Goal: Task Accomplishment & Management: Use online tool/utility

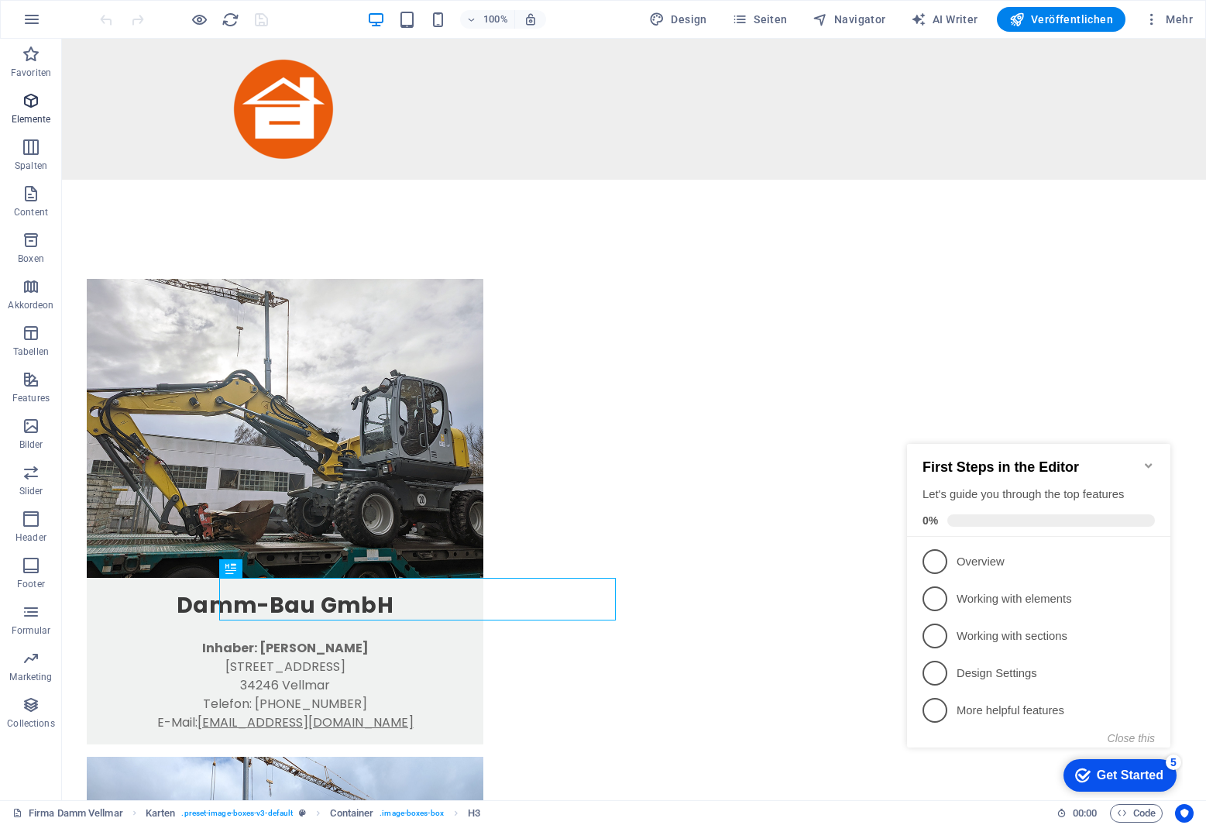
click at [32, 97] on icon "button" at bounding box center [31, 100] width 19 height 19
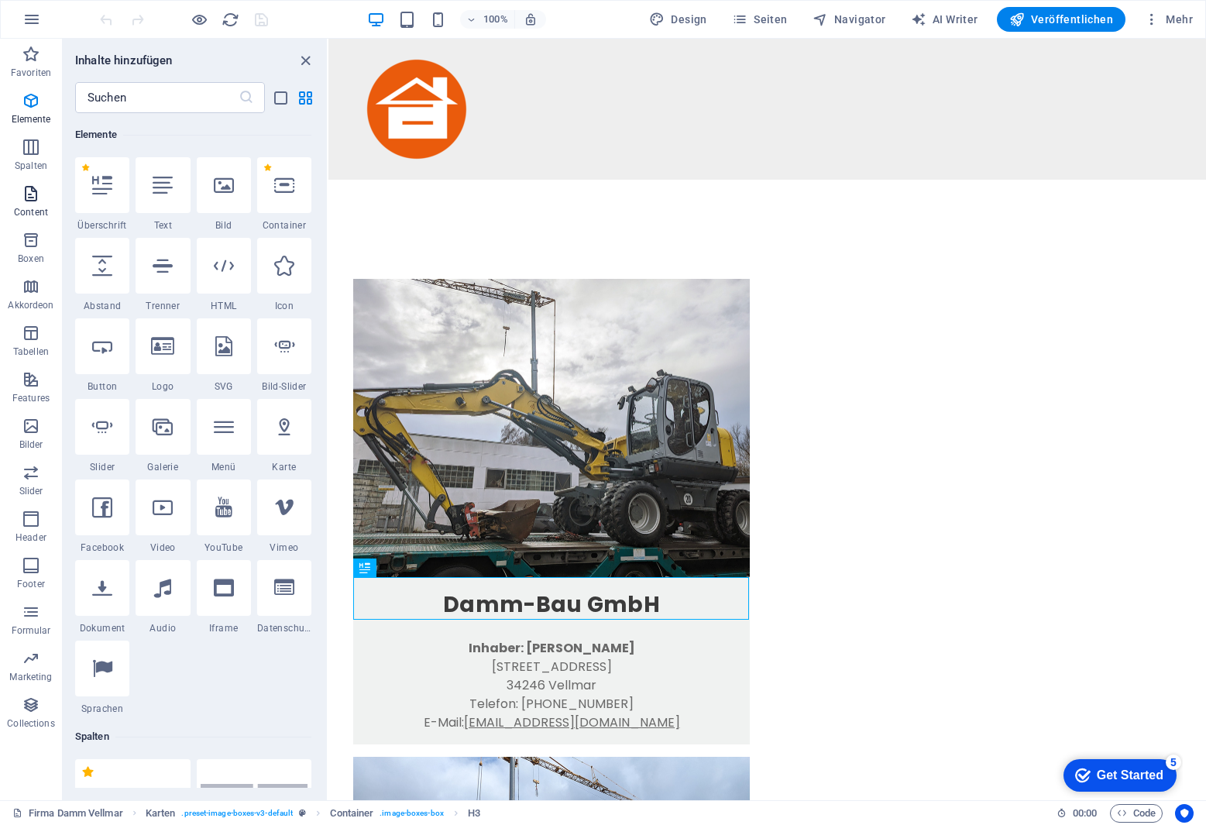
click at [28, 189] on icon "button" at bounding box center [31, 193] width 19 height 19
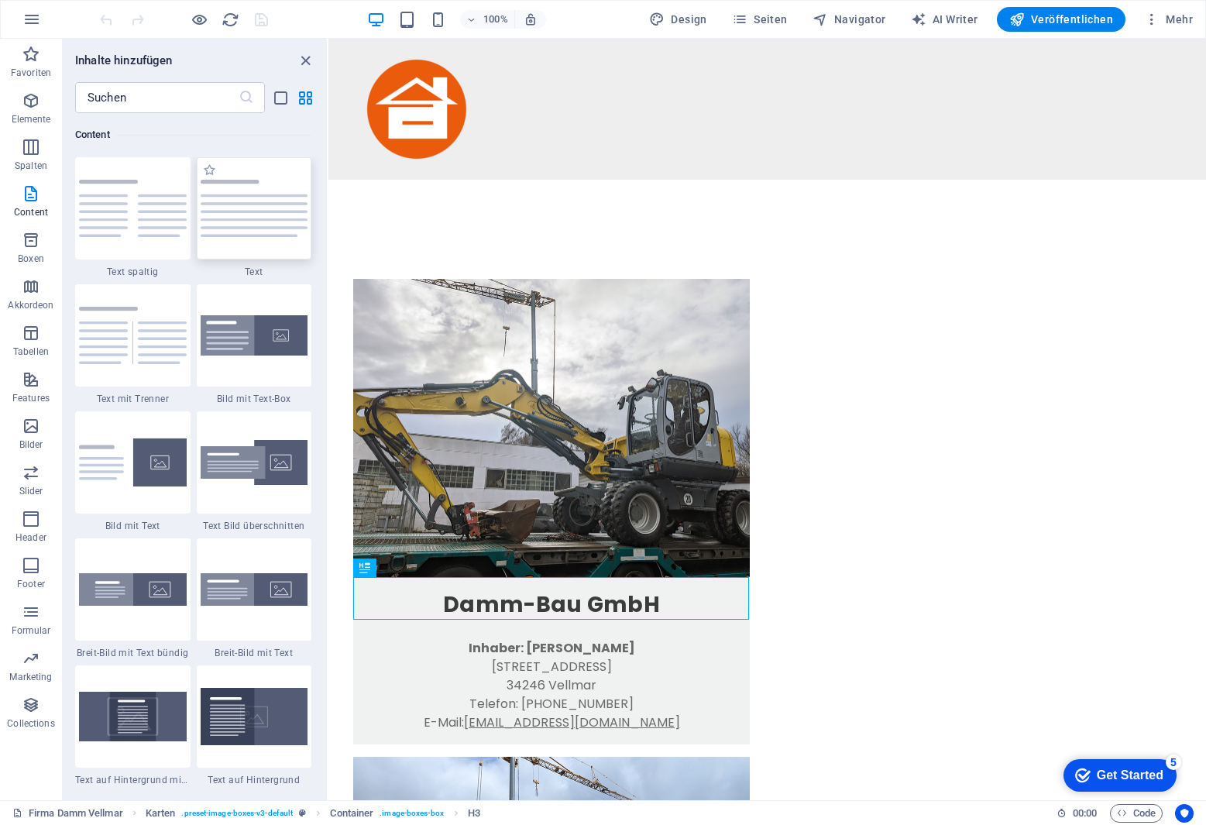
scroll to position [2788, 0]
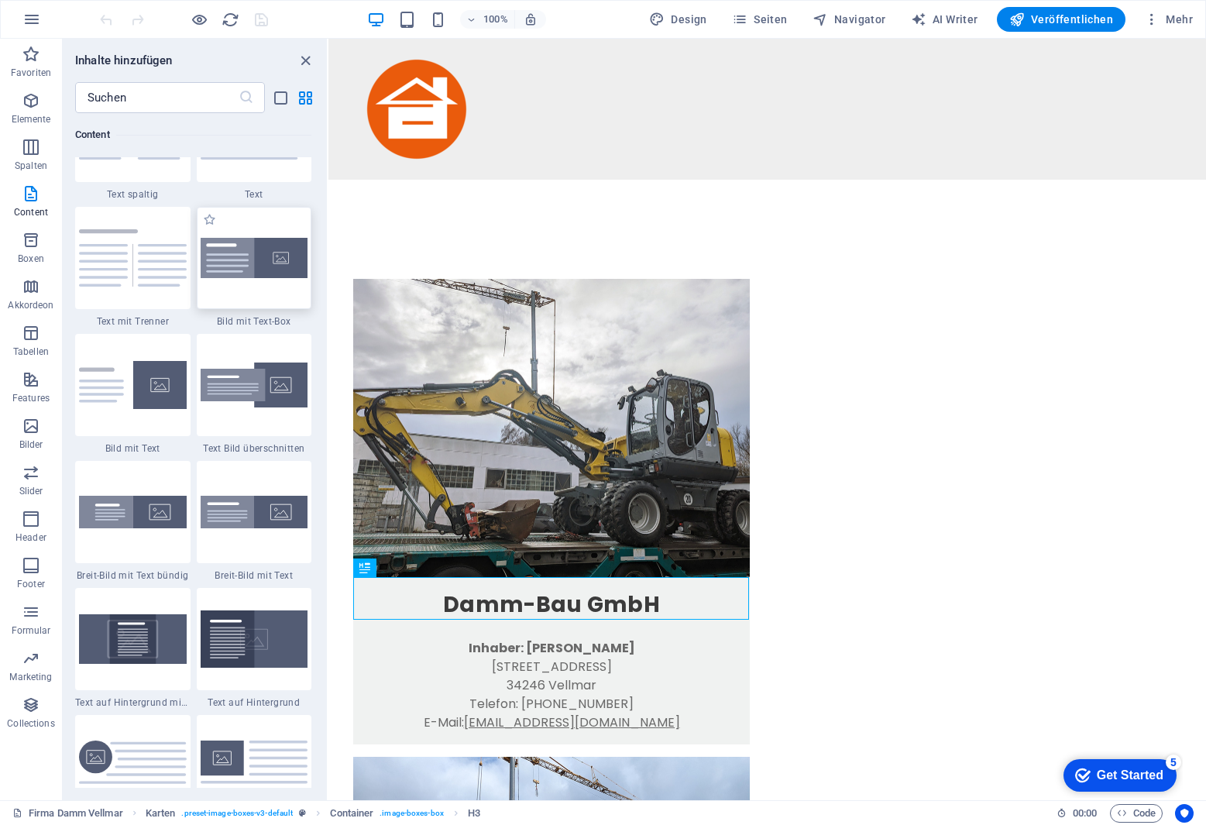
click at [262, 264] on img at bounding box center [255, 258] width 108 height 41
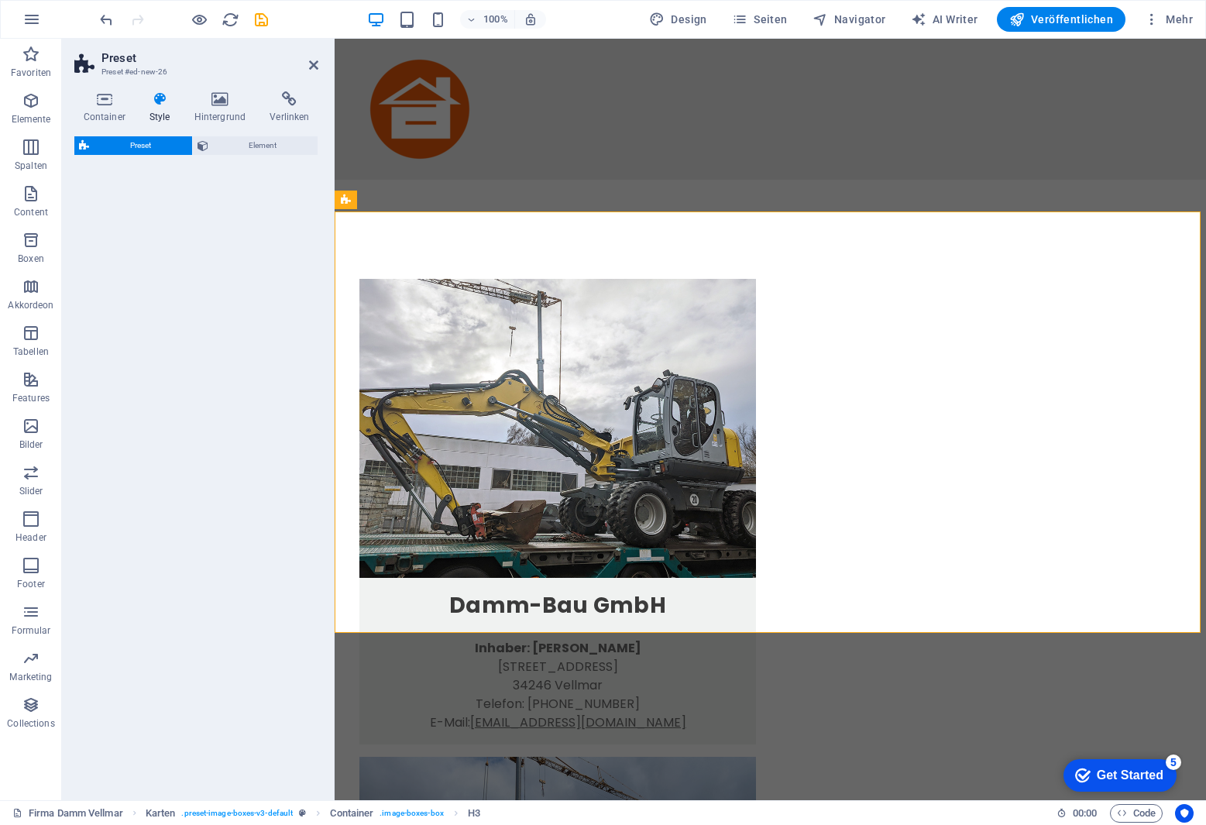
select select "rem"
select select "px"
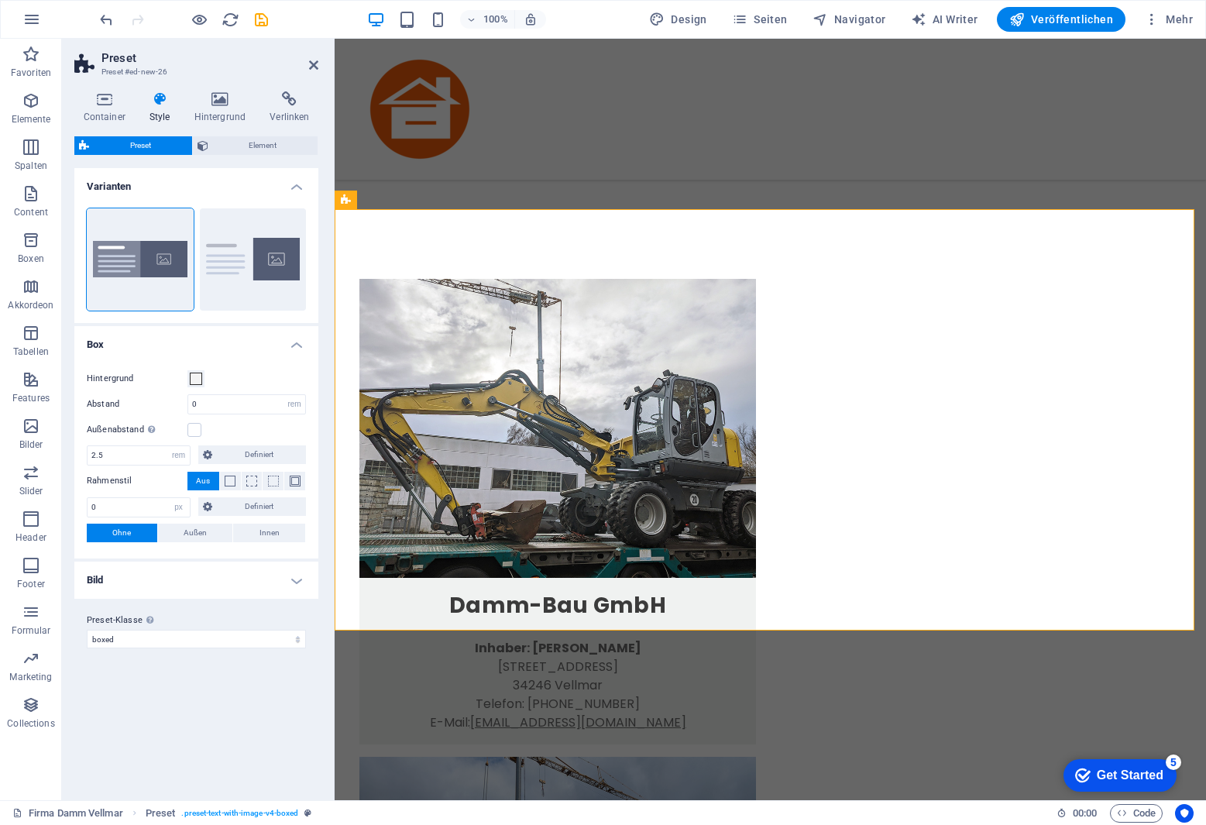
scroll to position [631, 0]
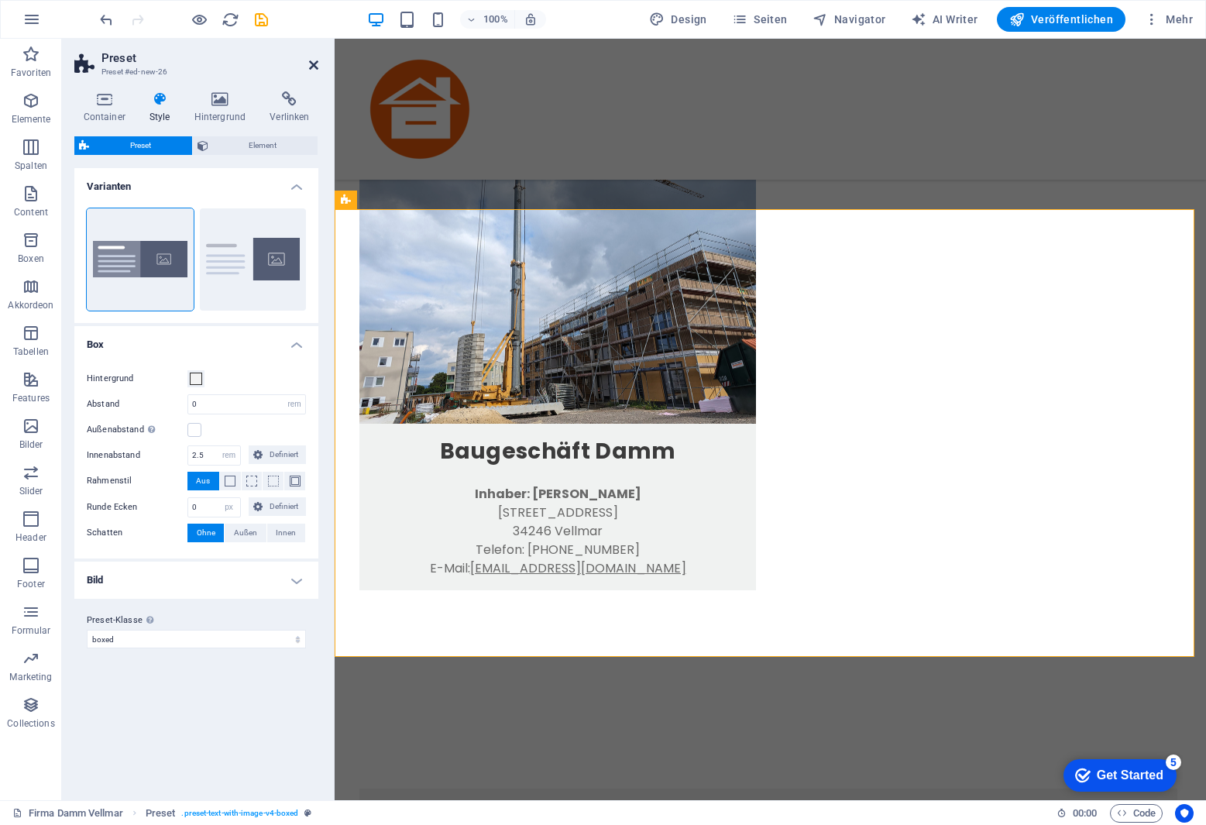
click at [315, 61] on icon at bounding box center [313, 65] width 9 height 12
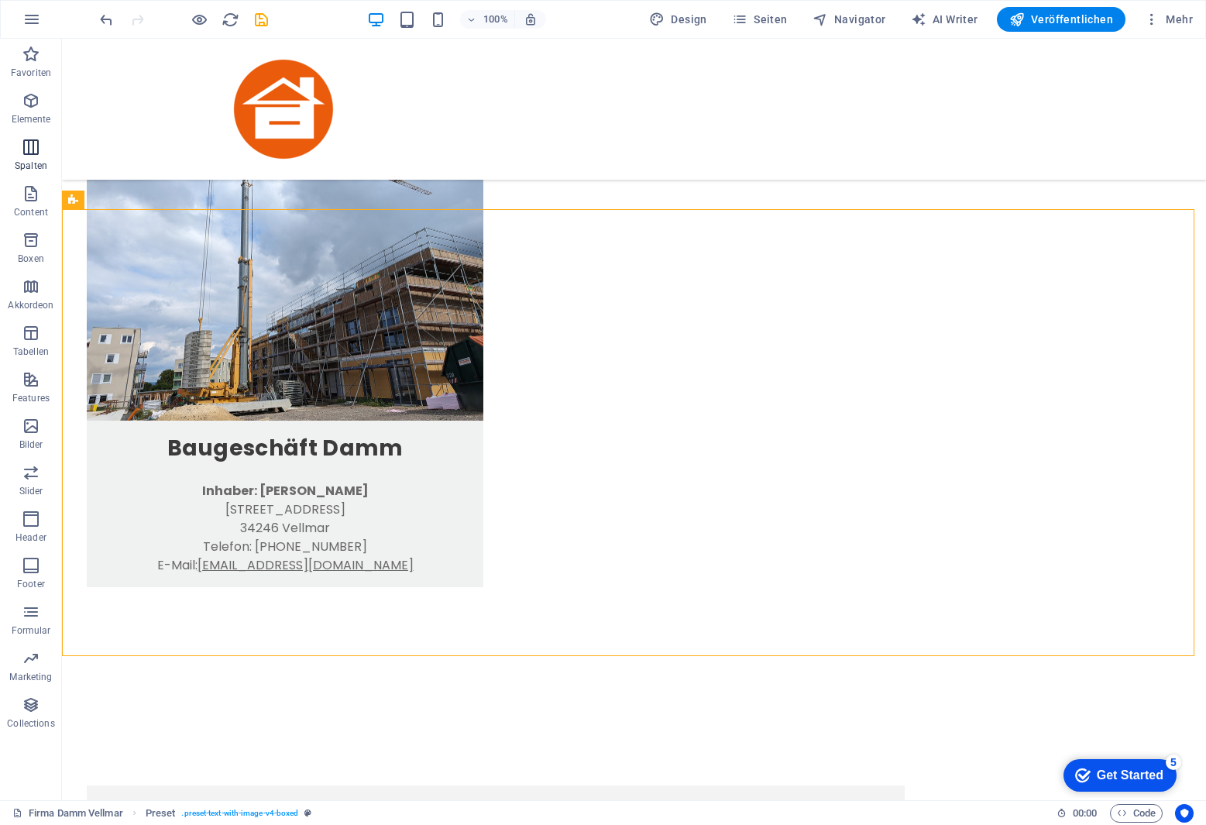
click at [27, 146] on icon "button" at bounding box center [31, 147] width 19 height 19
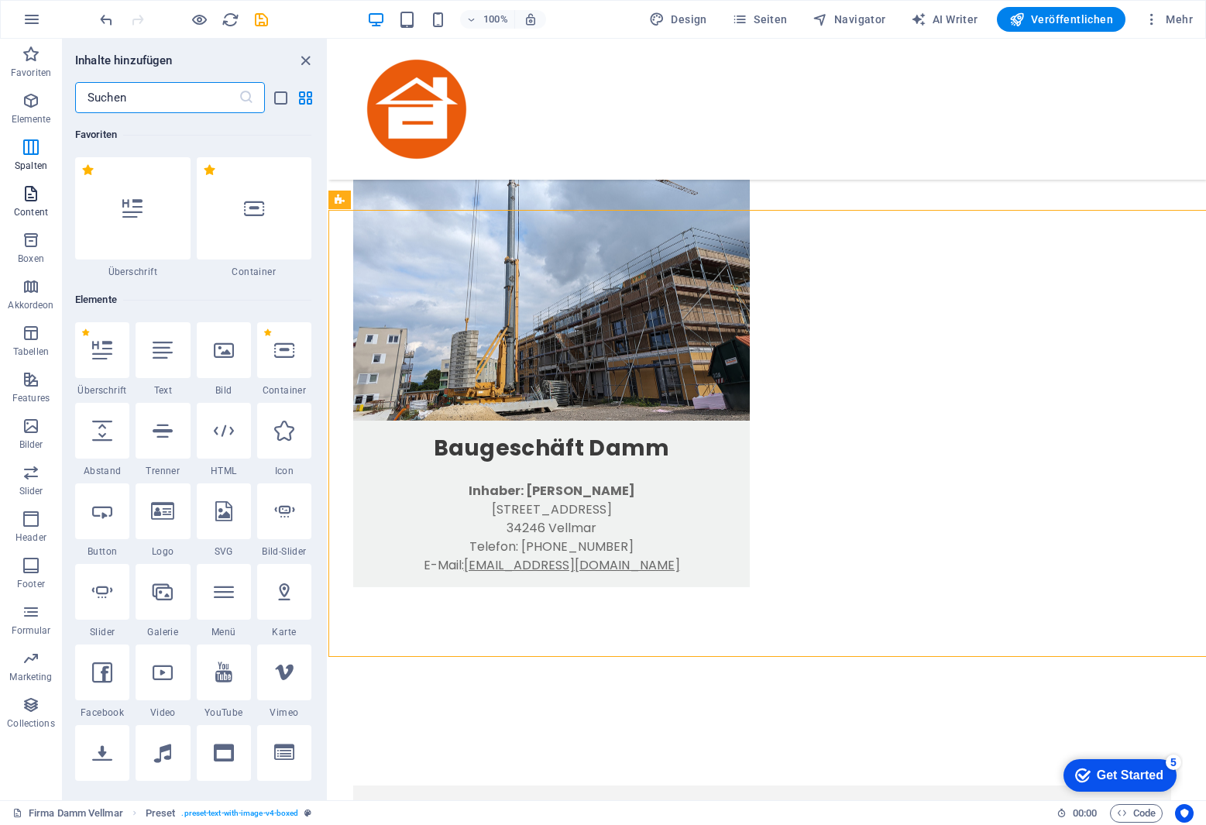
scroll to position [634, 0]
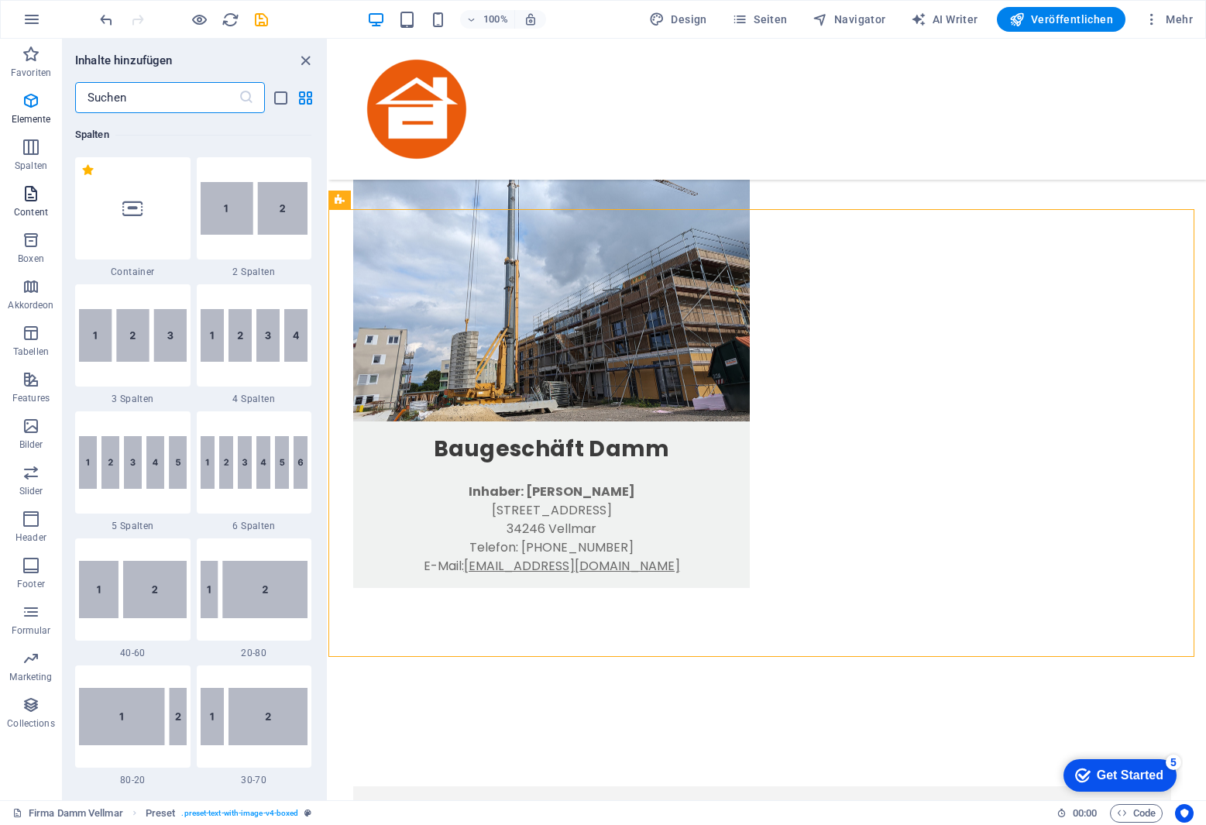
click at [30, 196] on icon "button" at bounding box center [31, 193] width 19 height 19
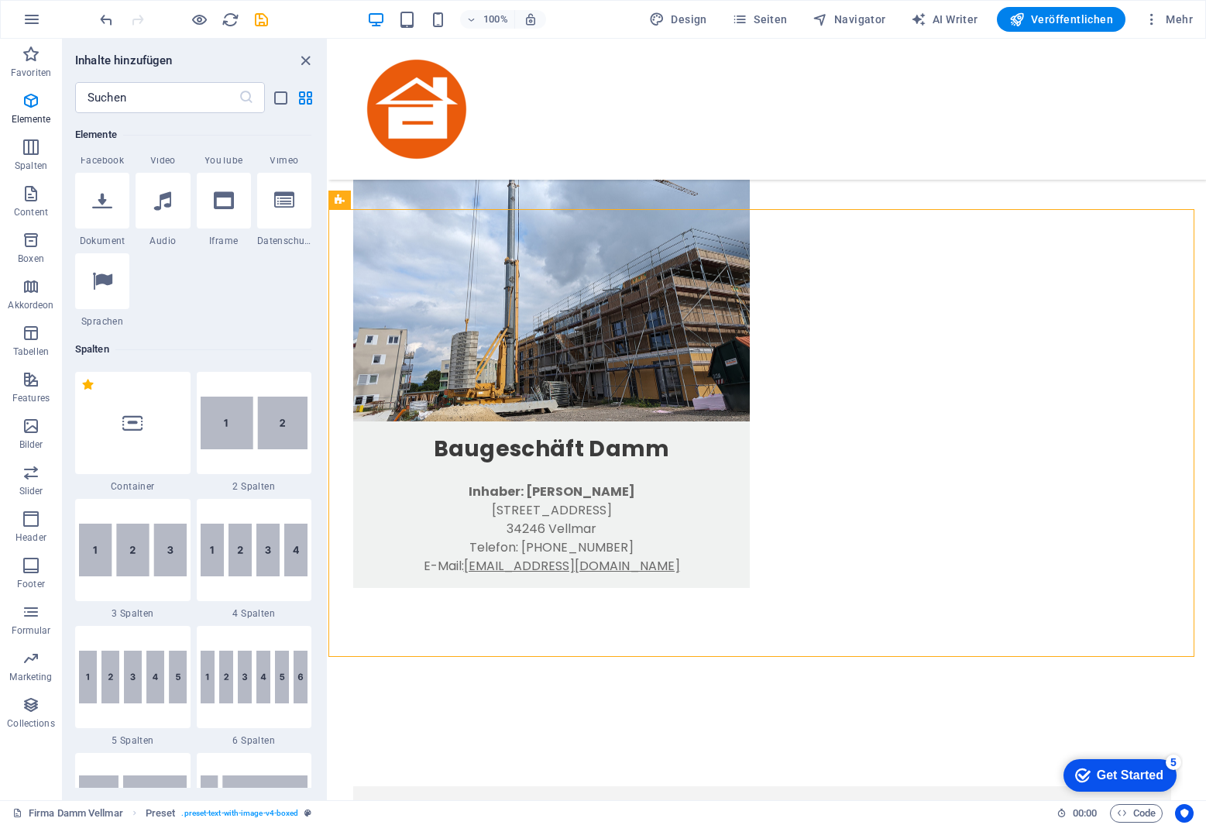
scroll to position [0, 0]
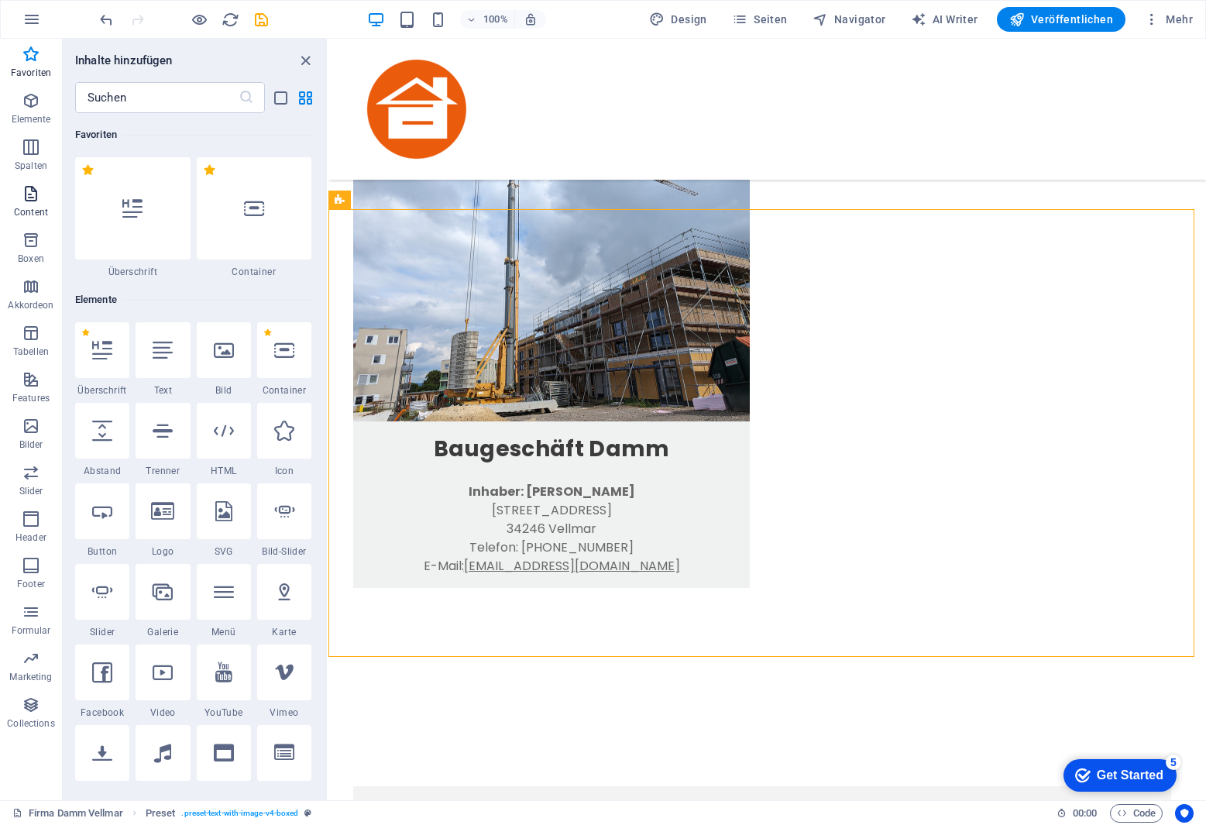
click at [43, 182] on button "Content" at bounding box center [31, 201] width 62 height 46
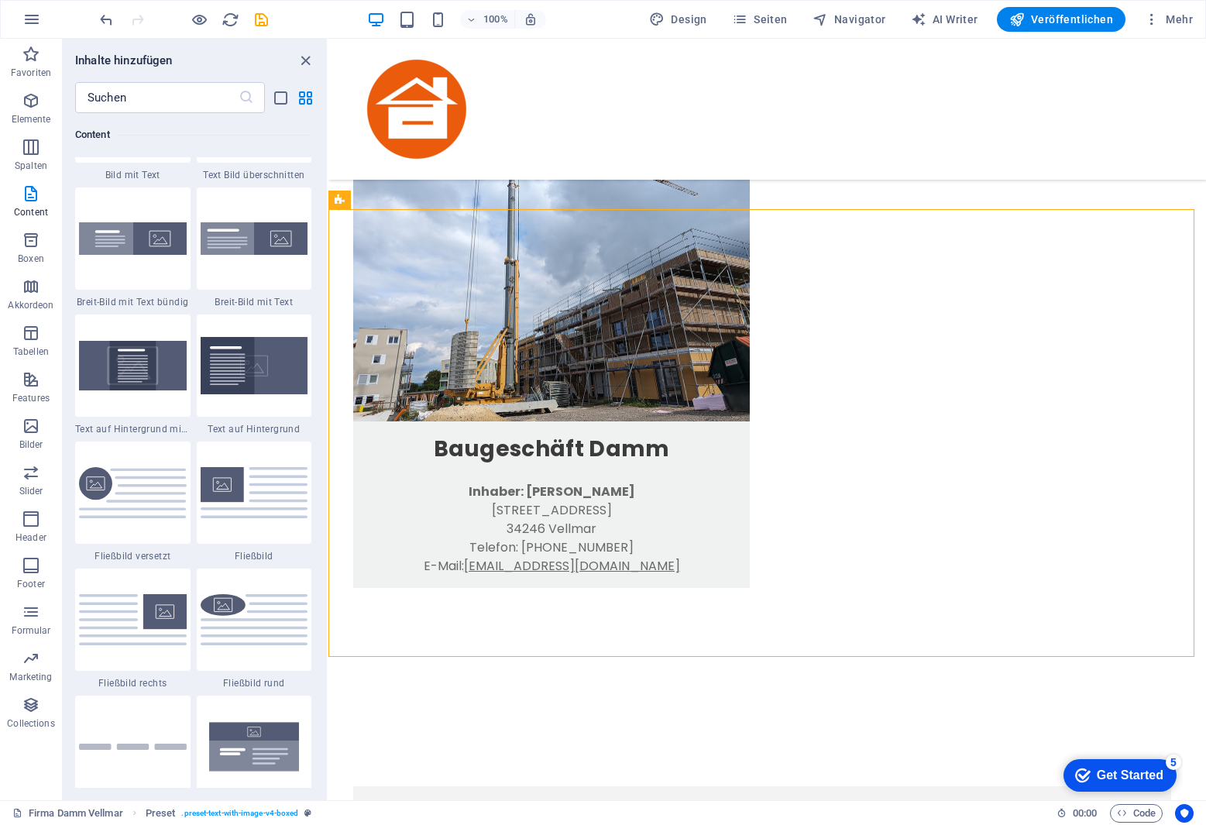
scroll to position [3098, 0]
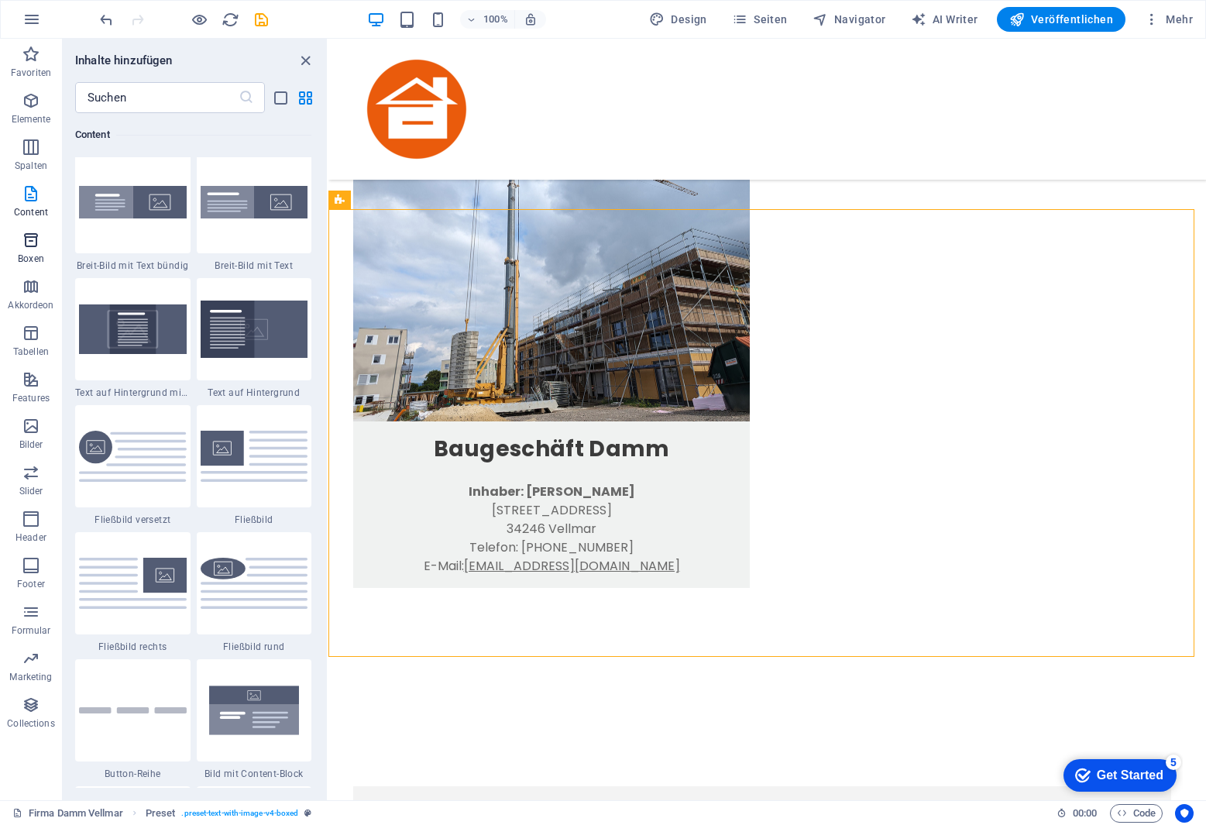
click at [28, 237] on icon "button" at bounding box center [31, 240] width 19 height 19
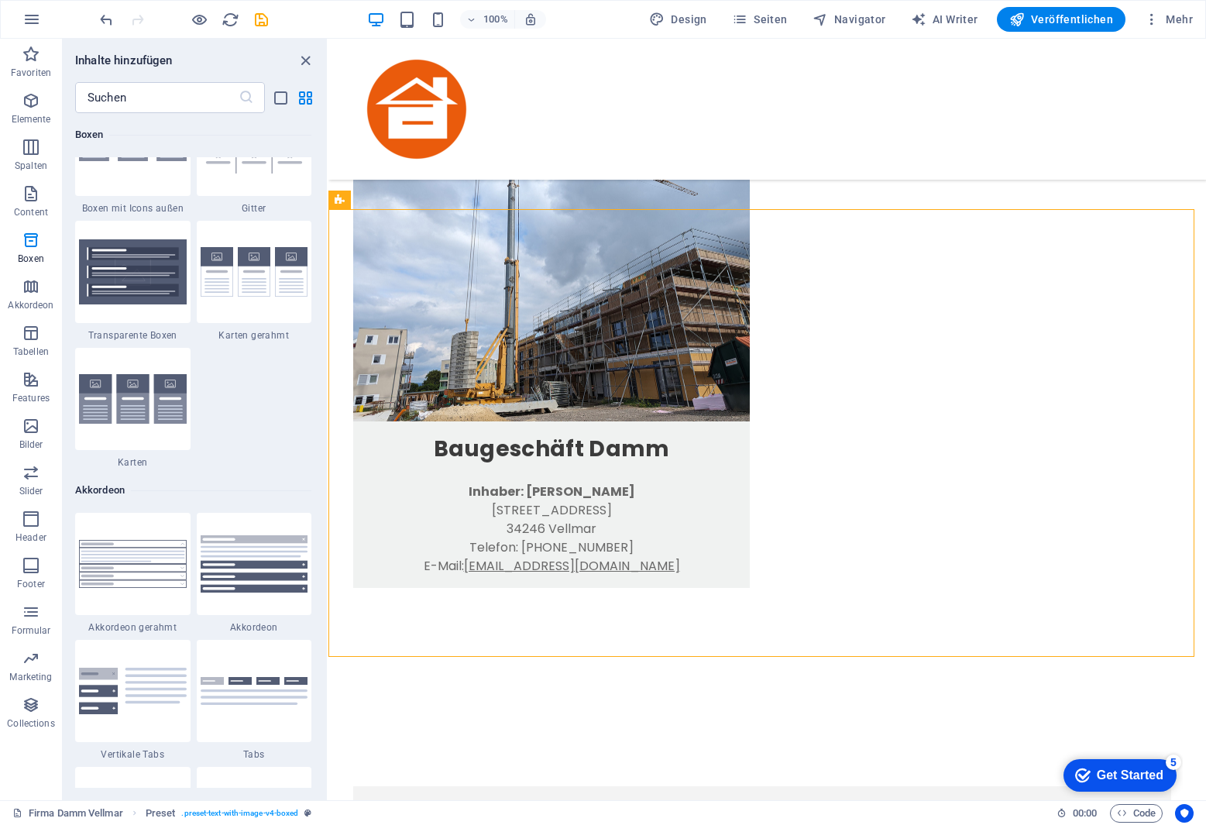
scroll to position [4660, 0]
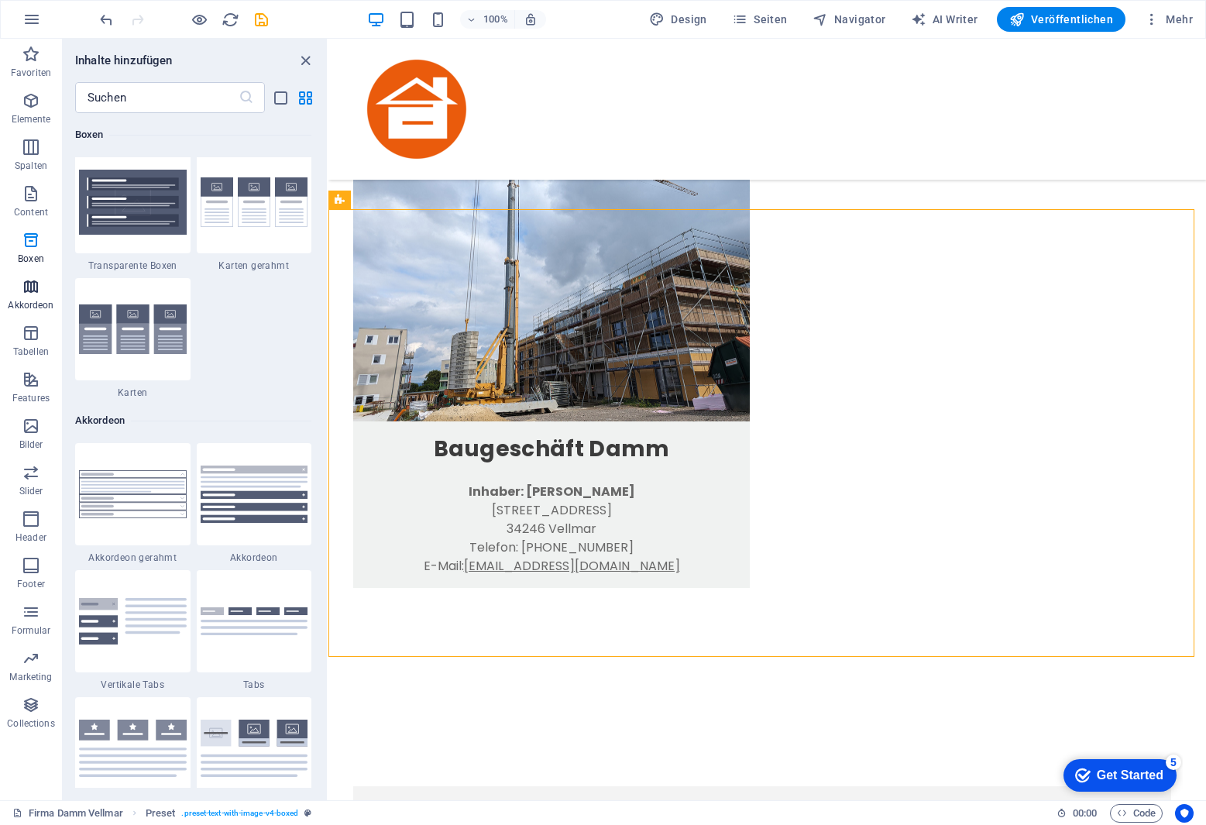
click at [27, 294] on icon "button" at bounding box center [31, 286] width 19 height 19
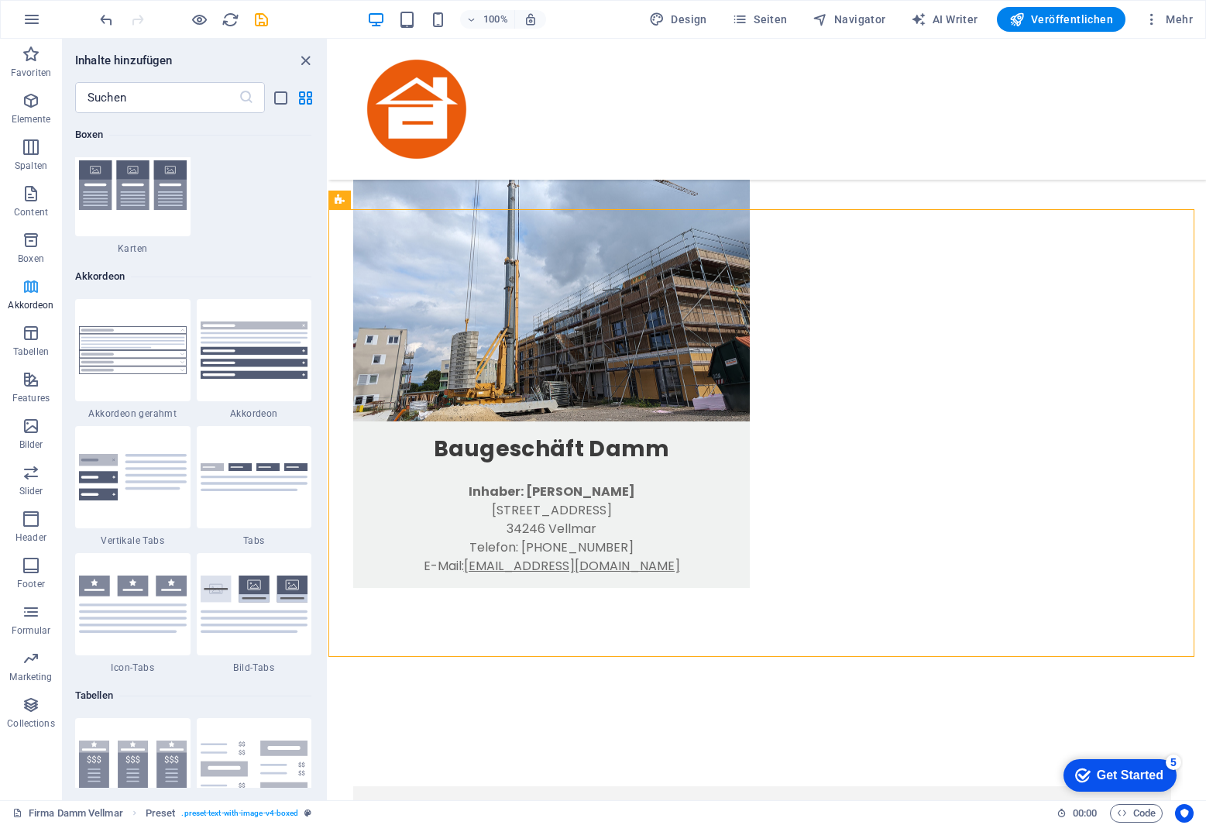
scroll to position [4946, 0]
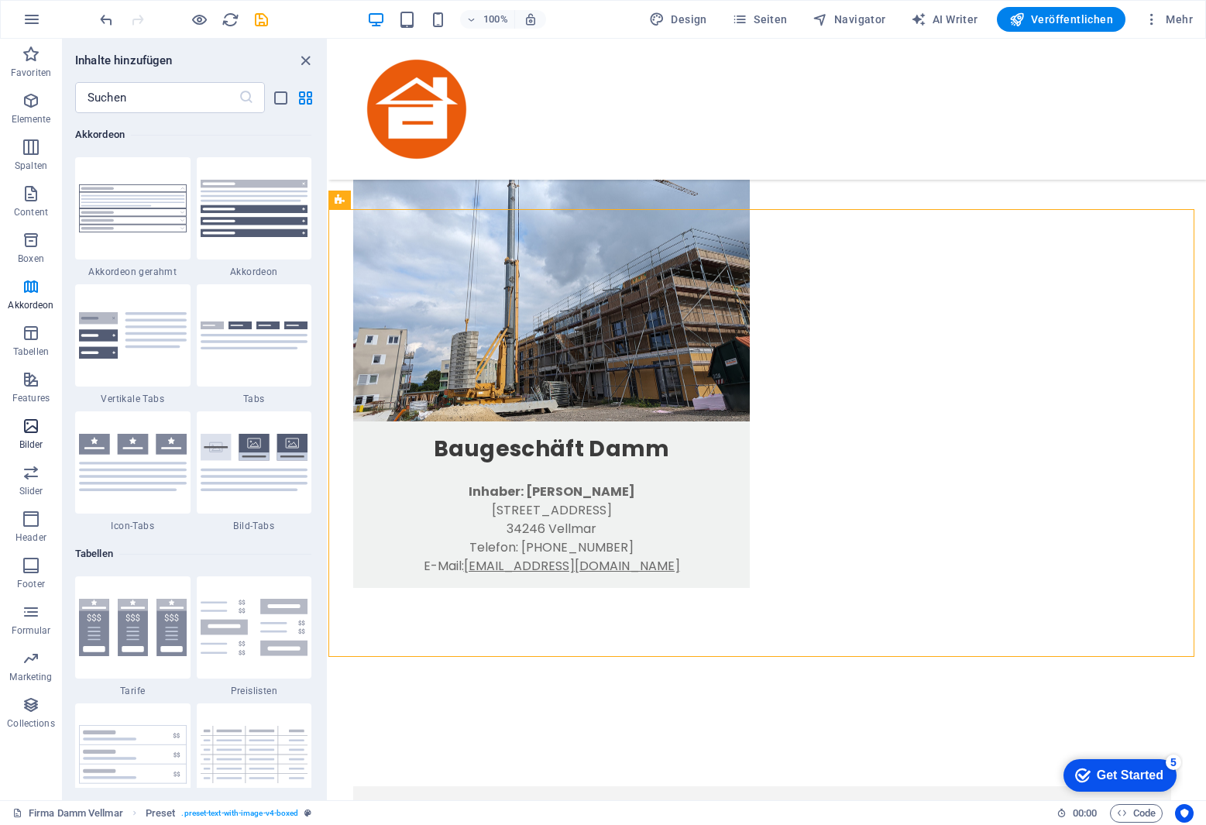
click at [33, 423] on icon "button" at bounding box center [31, 426] width 19 height 19
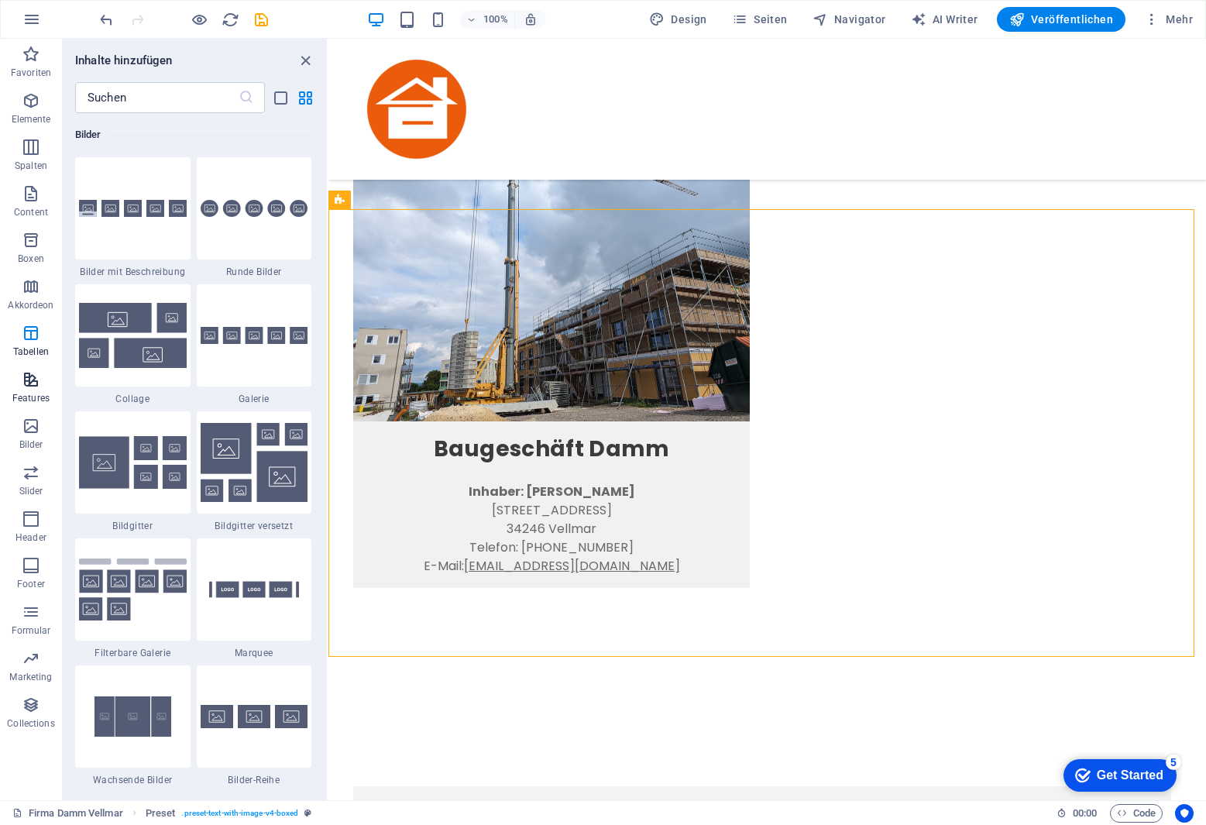
scroll to position [7855, 0]
click at [33, 387] on icon "button" at bounding box center [31, 379] width 19 height 19
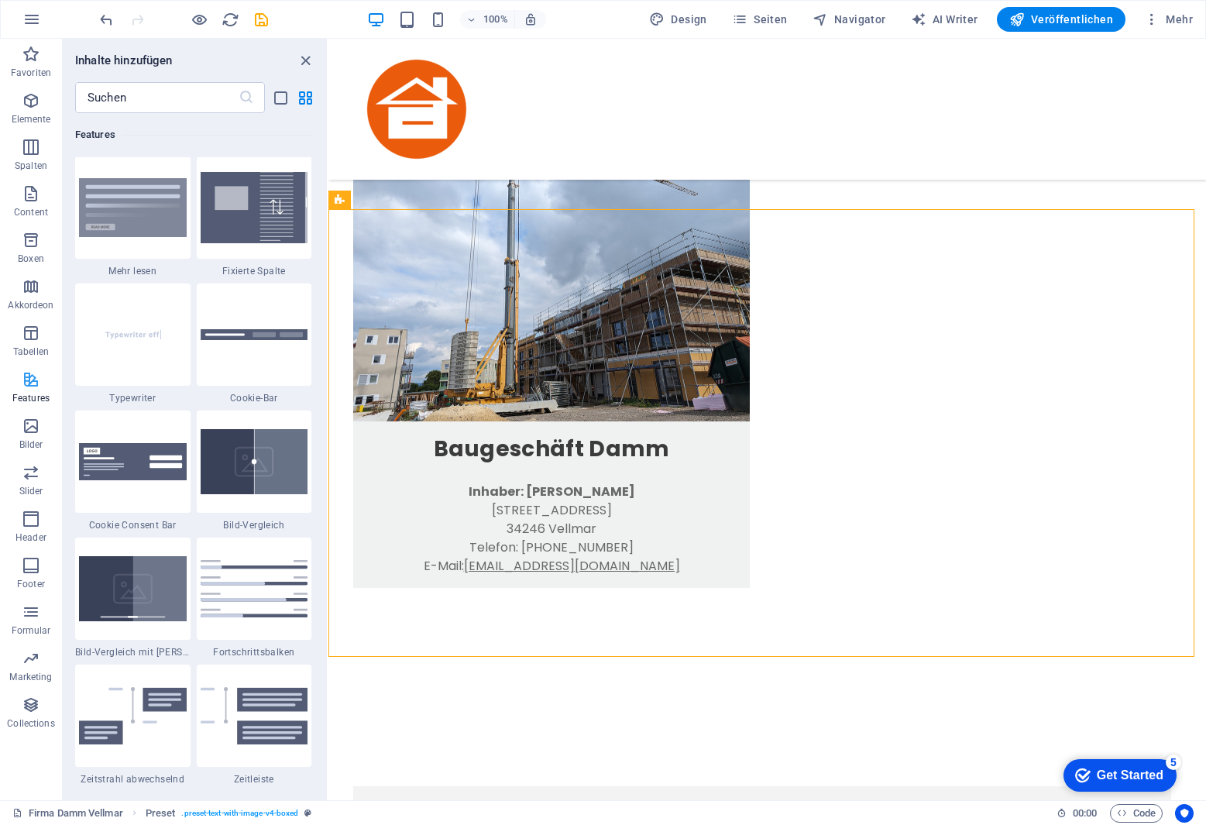
scroll to position [6039, 0]
click at [29, 101] on icon "button" at bounding box center [31, 100] width 19 height 19
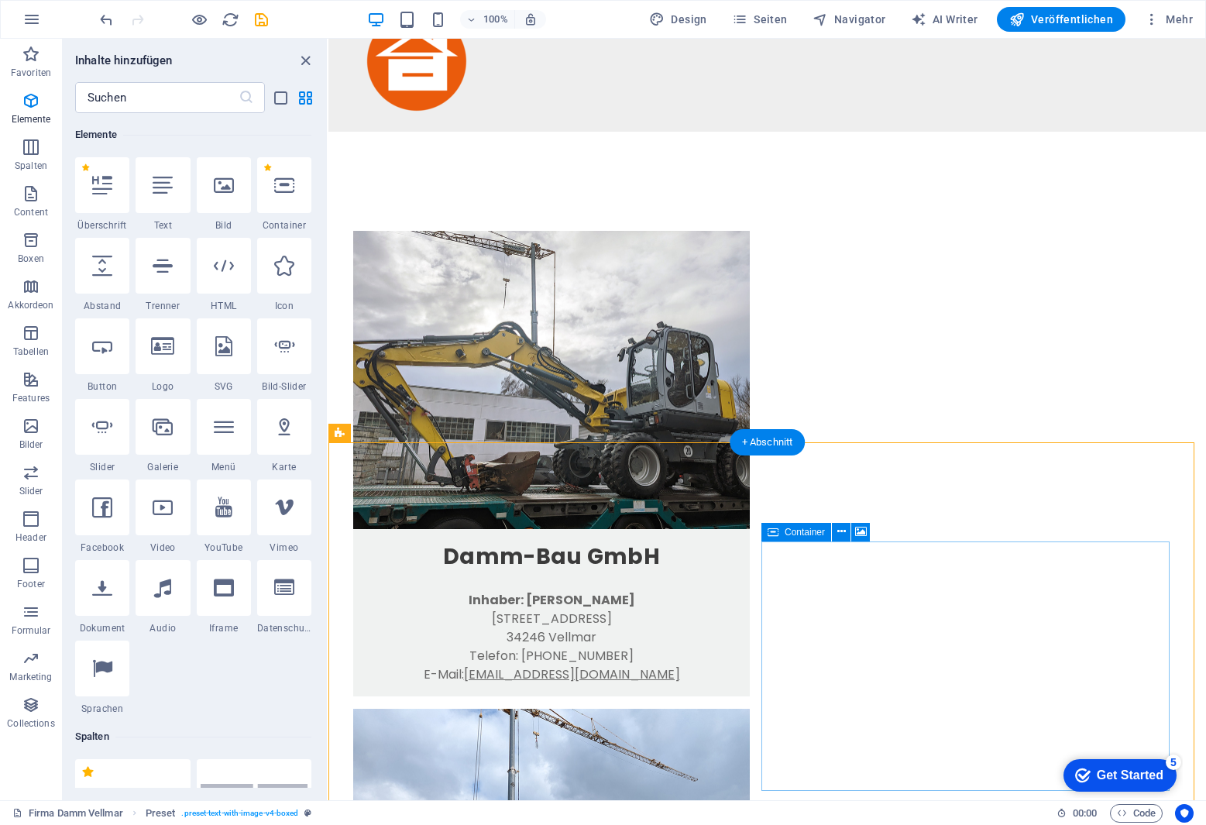
scroll to position [47, 0]
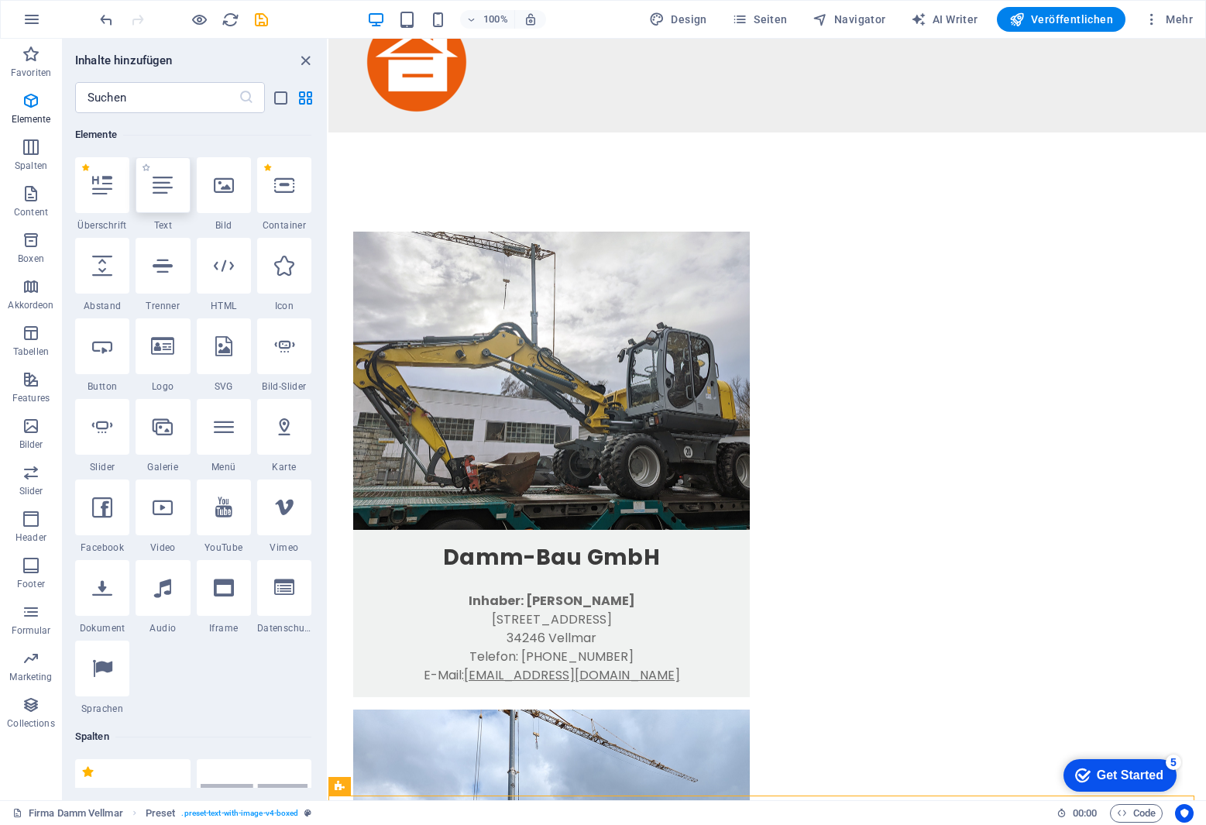
click at [163, 196] on div at bounding box center [163, 185] width 54 height 56
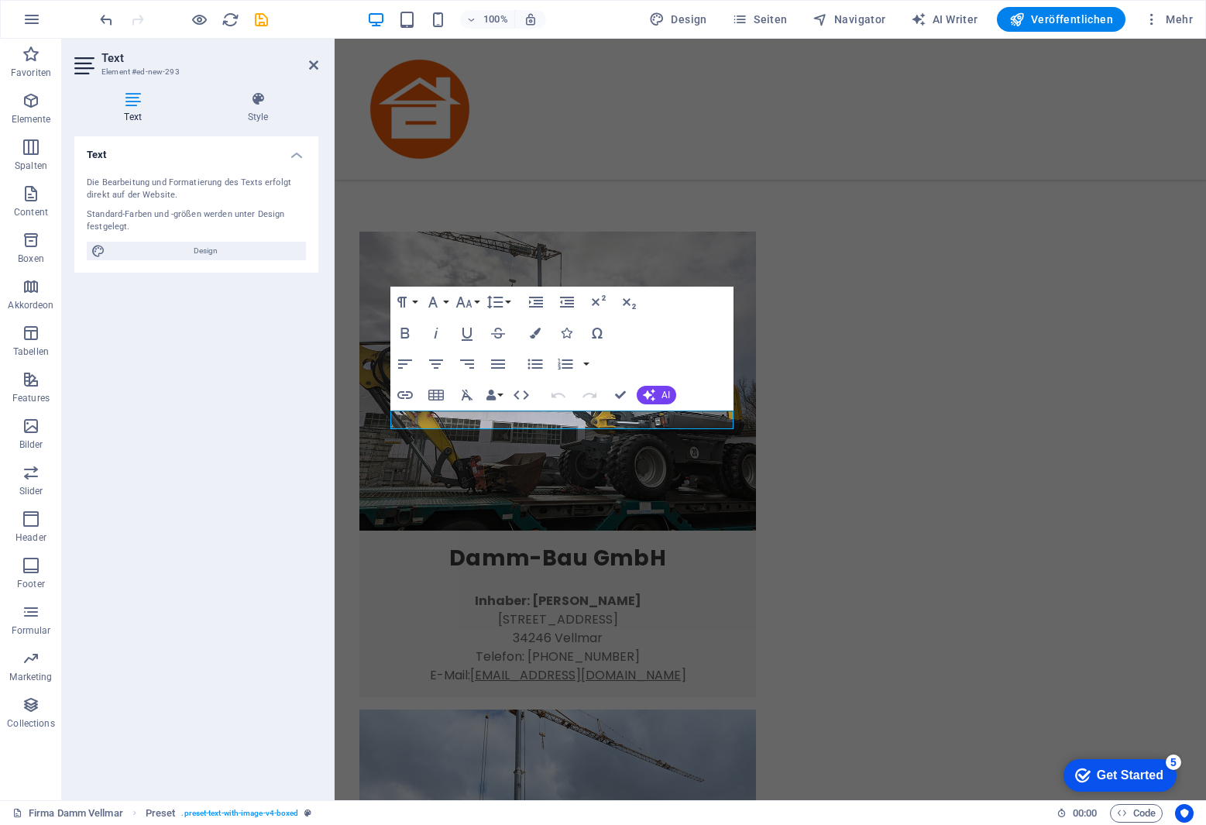
scroll to position [560, 0]
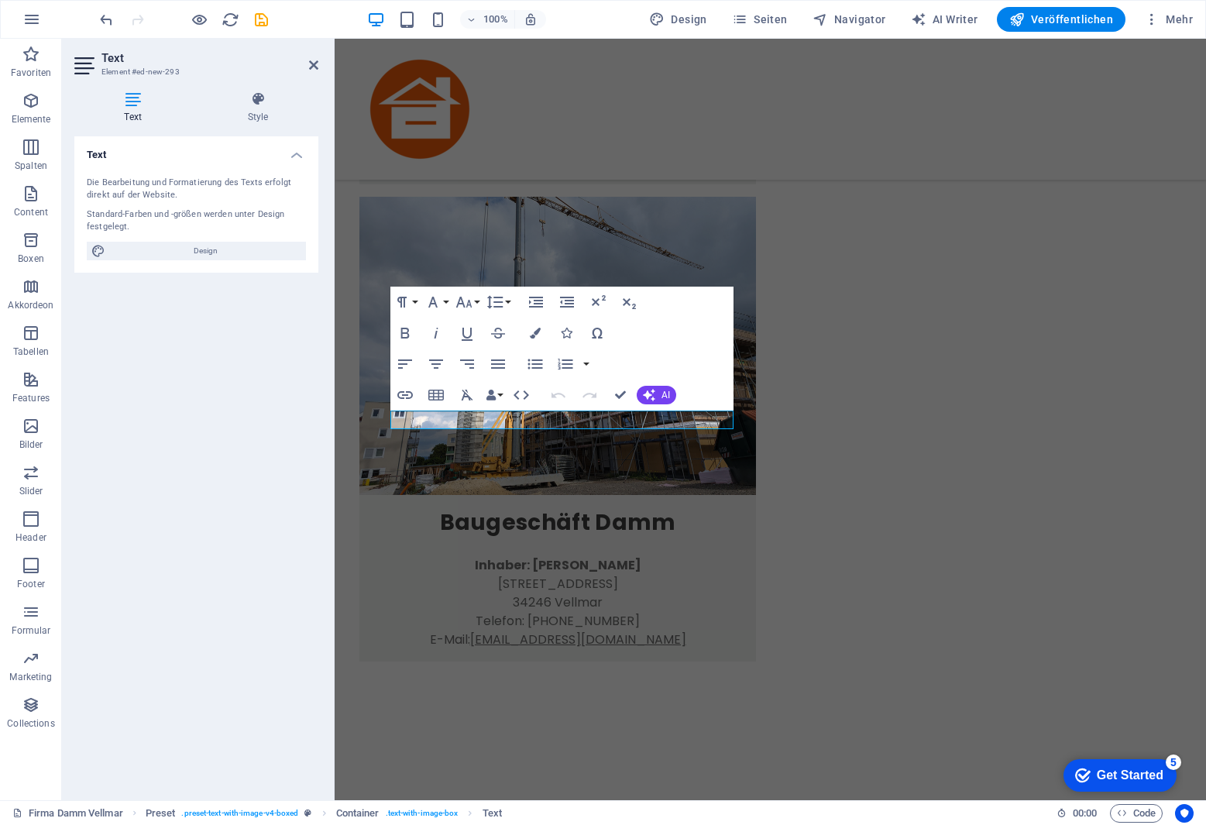
click at [156, 389] on div "Text Die Bearbeitung und Formatierung des Texts erfolgt direkt auf der Website.…" at bounding box center [196, 462] width 244 height 652
click at [626, 222] on div "Damm-Bau GmbH Inhaber: [PERSON_NAME][GEOGRAPHIC_DATA][STREET_ADDRESS] Telefon: …" at bounding box center [771, 120] width 872 height 1282
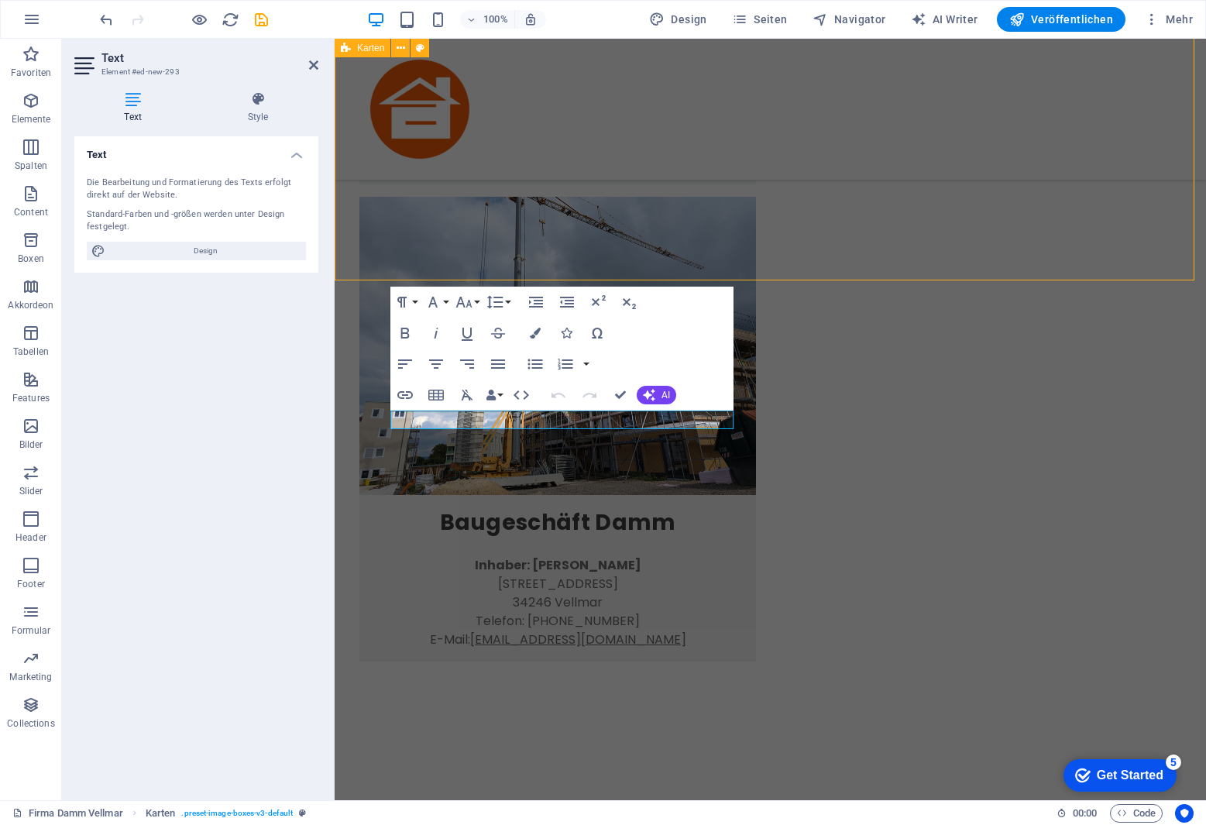
scroll to position [563, 0]
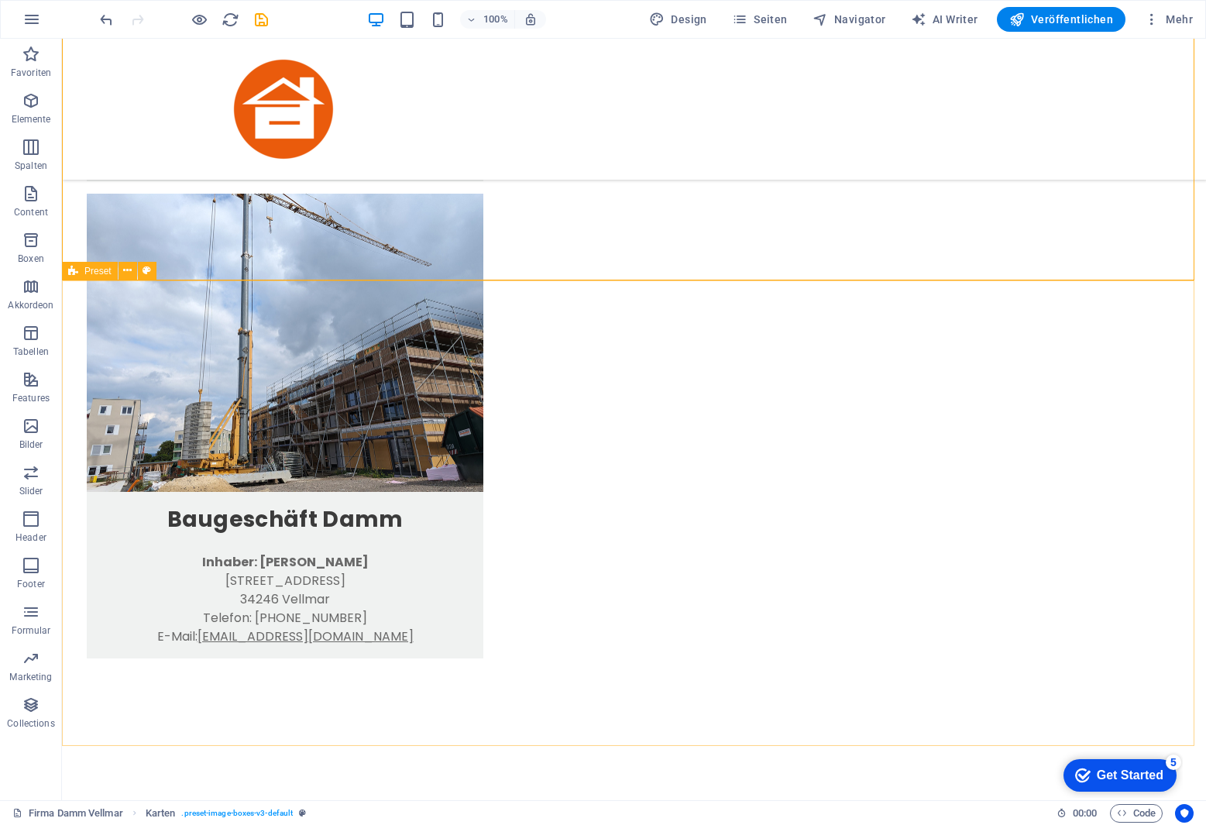
click at [98, 271] on span "Preset" at bounding box center [97, 270] width 27 height 9
click at [127, 272] on icon at bounding box center [127, 271] width 9 height 16
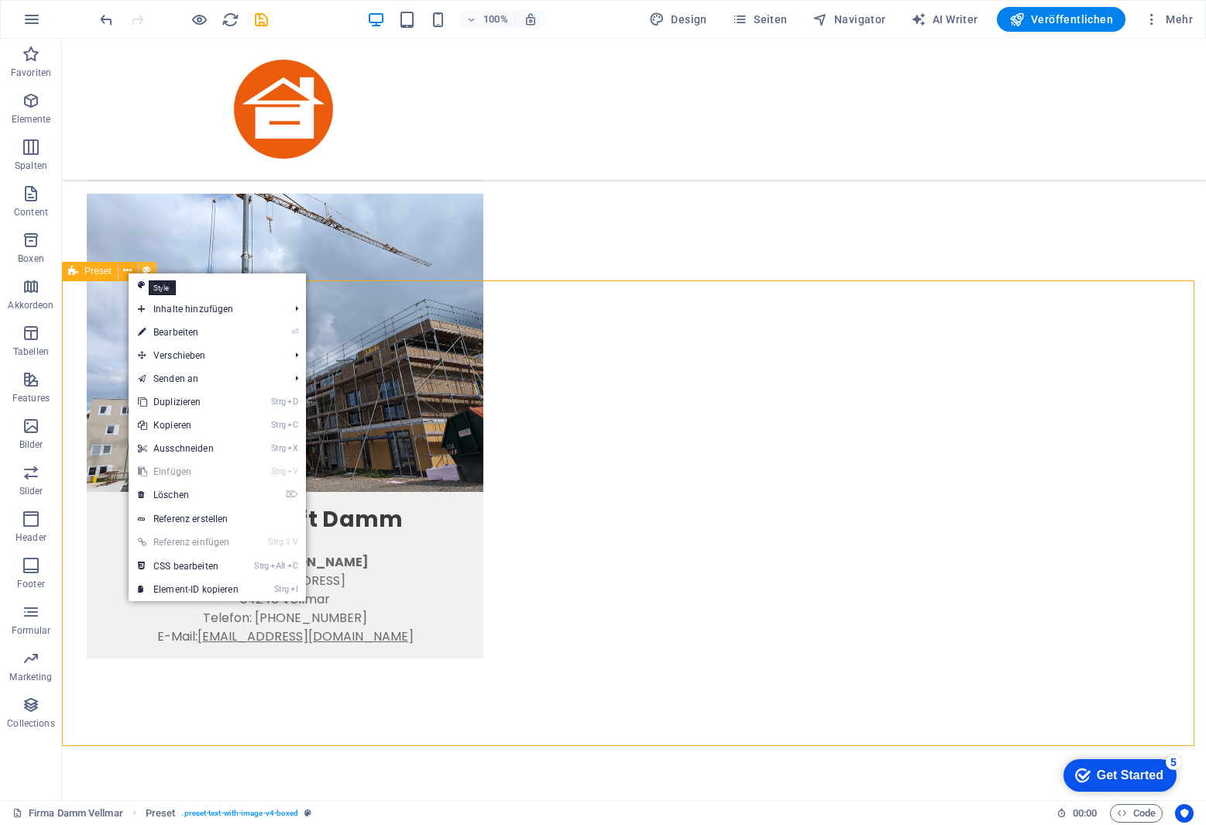
click at [153, 266] on button at bounding box center [147, 271] width 19 height 19
select select "rem"
select select "px"
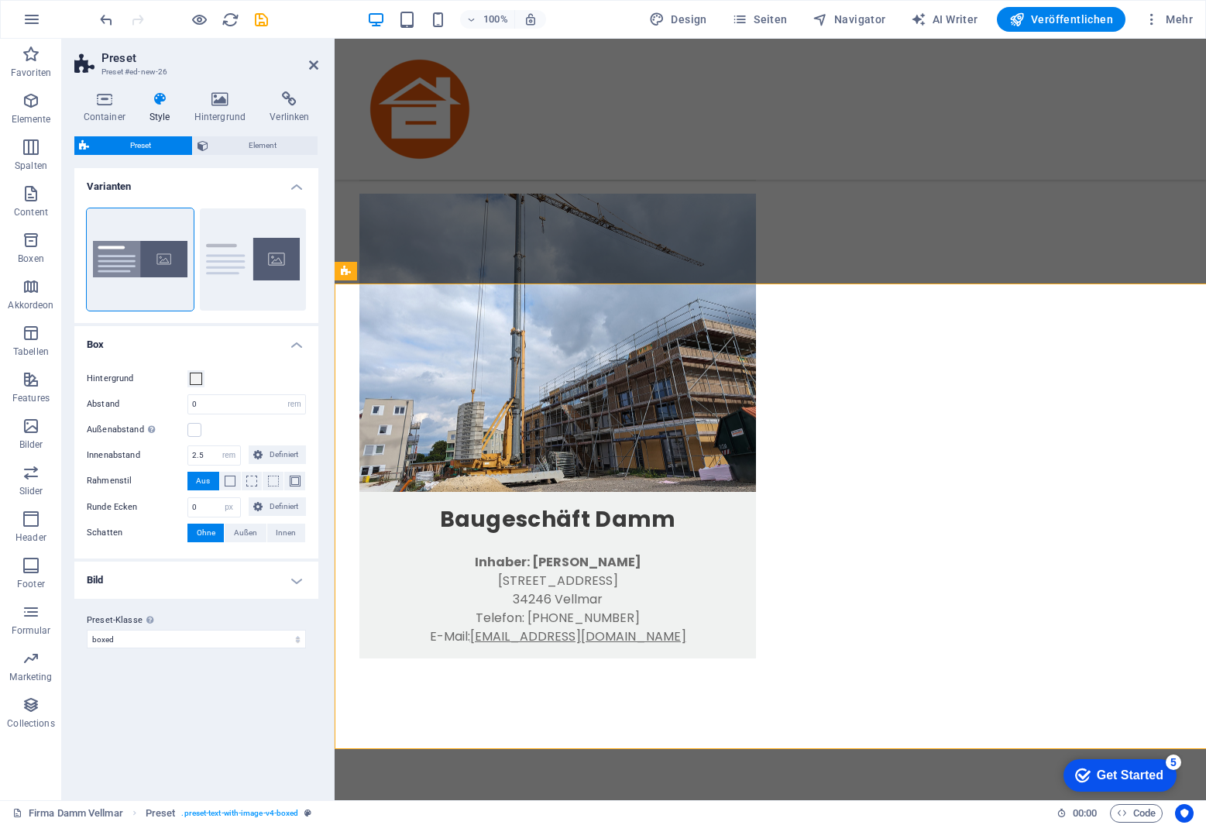
scroll to position [560, 0]
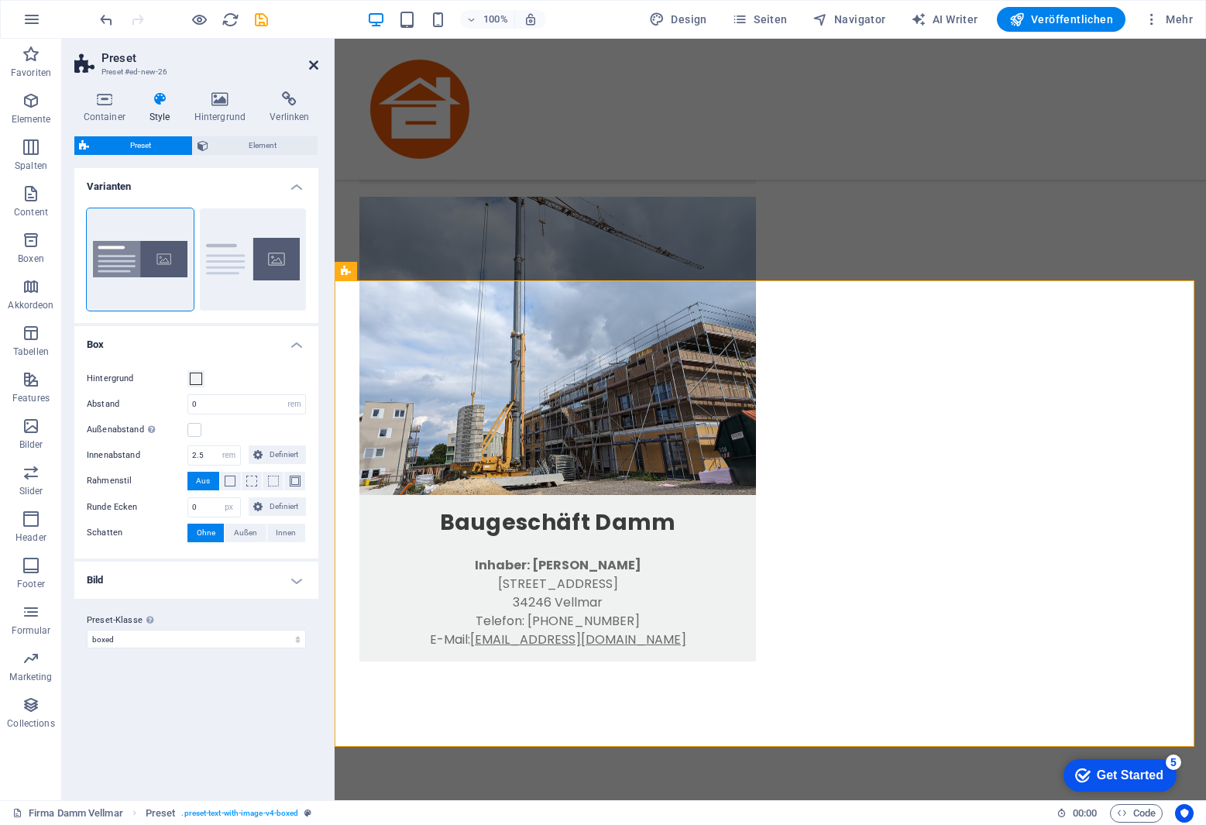
click at [311, 67] on icon at bounding box center [313, 65] width 9 height 12
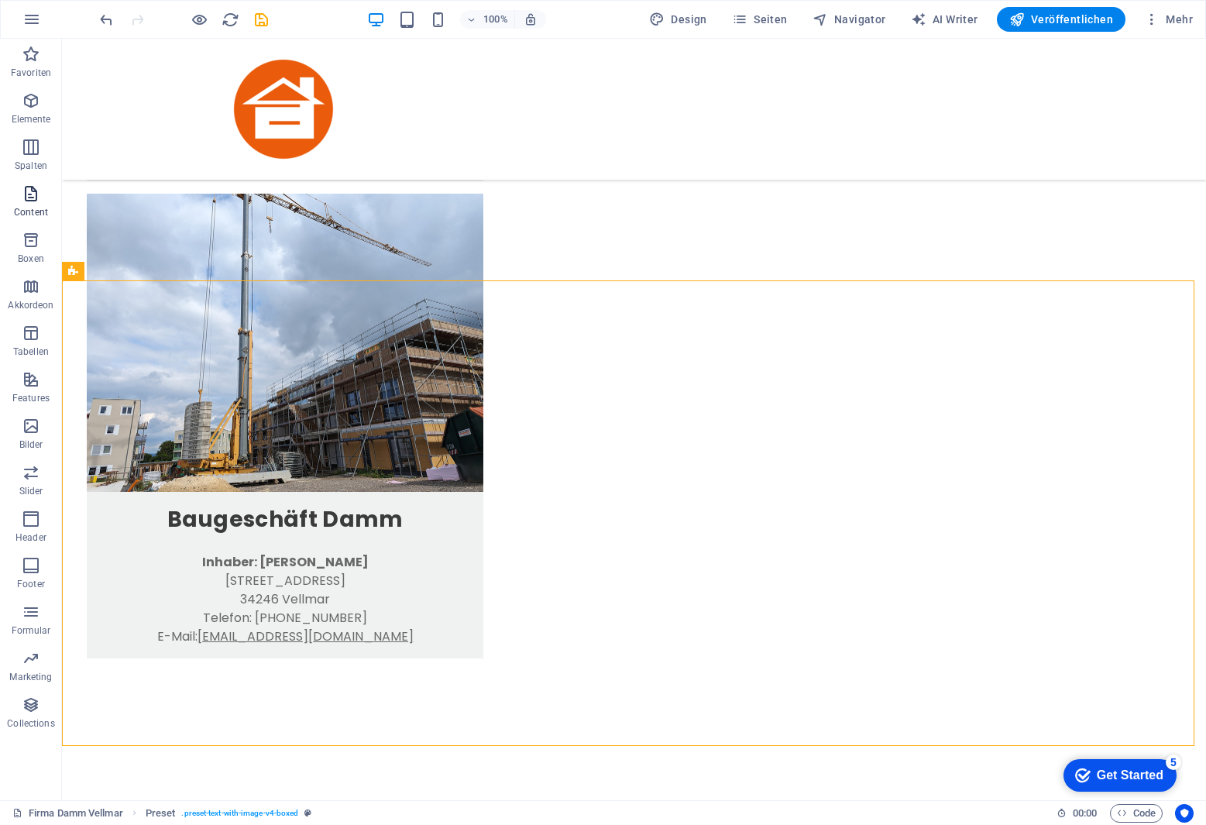
click at [26, 202] on icon "button" at bounding box center [31, 193] width 19 height 19
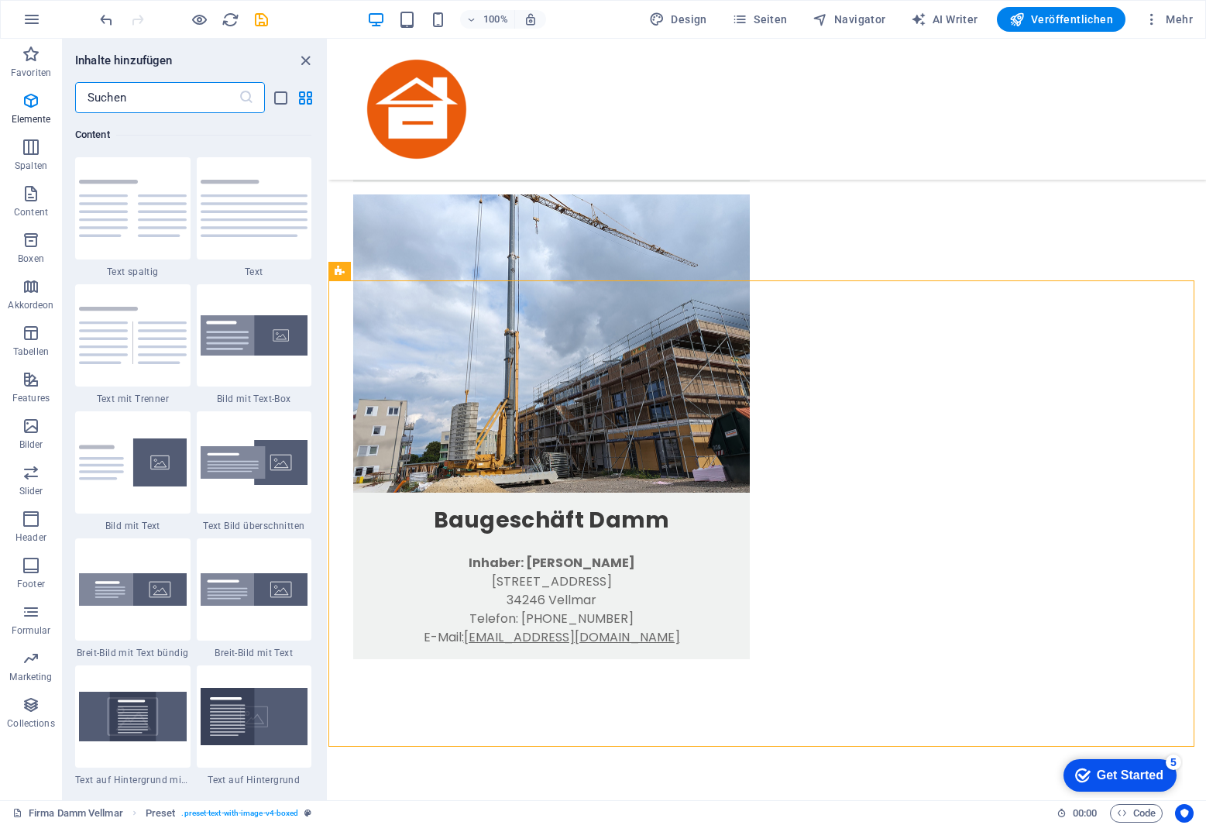
scroll to position [2711, 0]
click at [139, 562] on div at bounding box center [132, 589] width 115 height 102
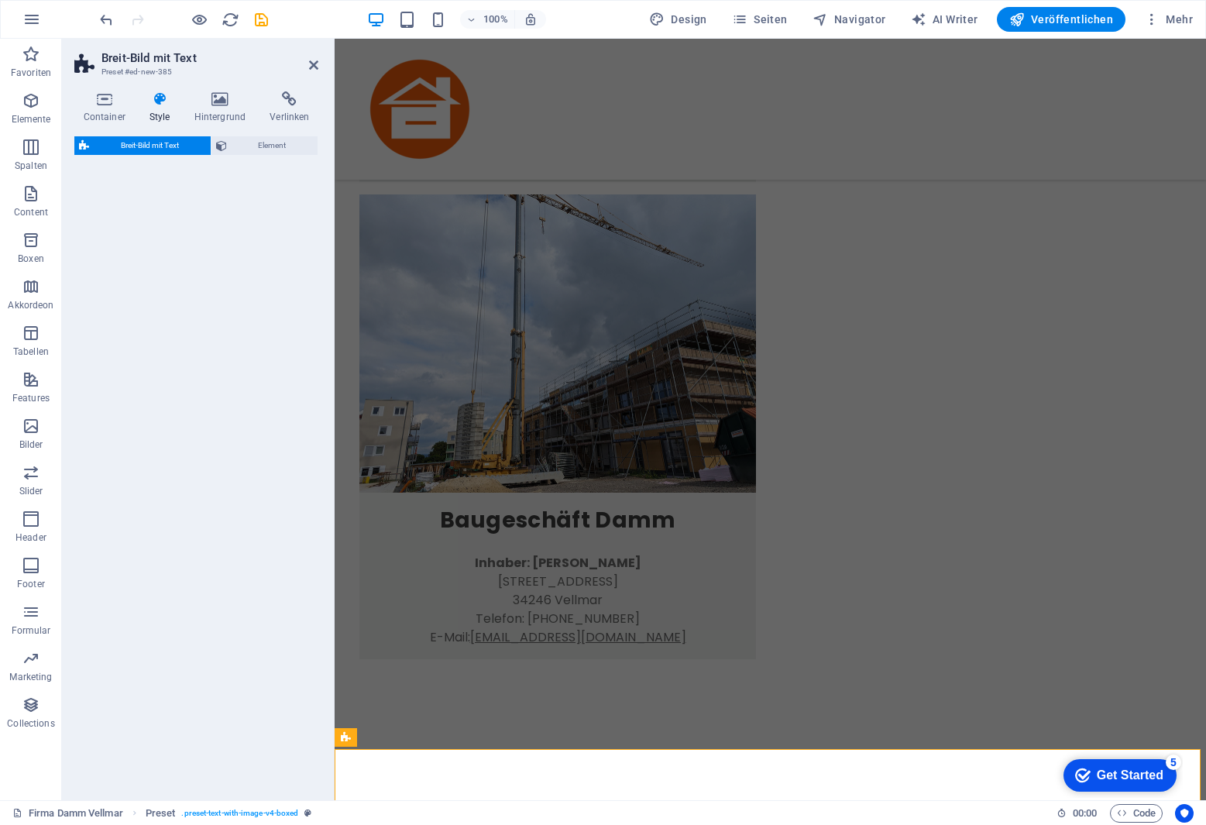
select select "%"
select select "preset-fullscreen-text-and-background-v3-alignments"
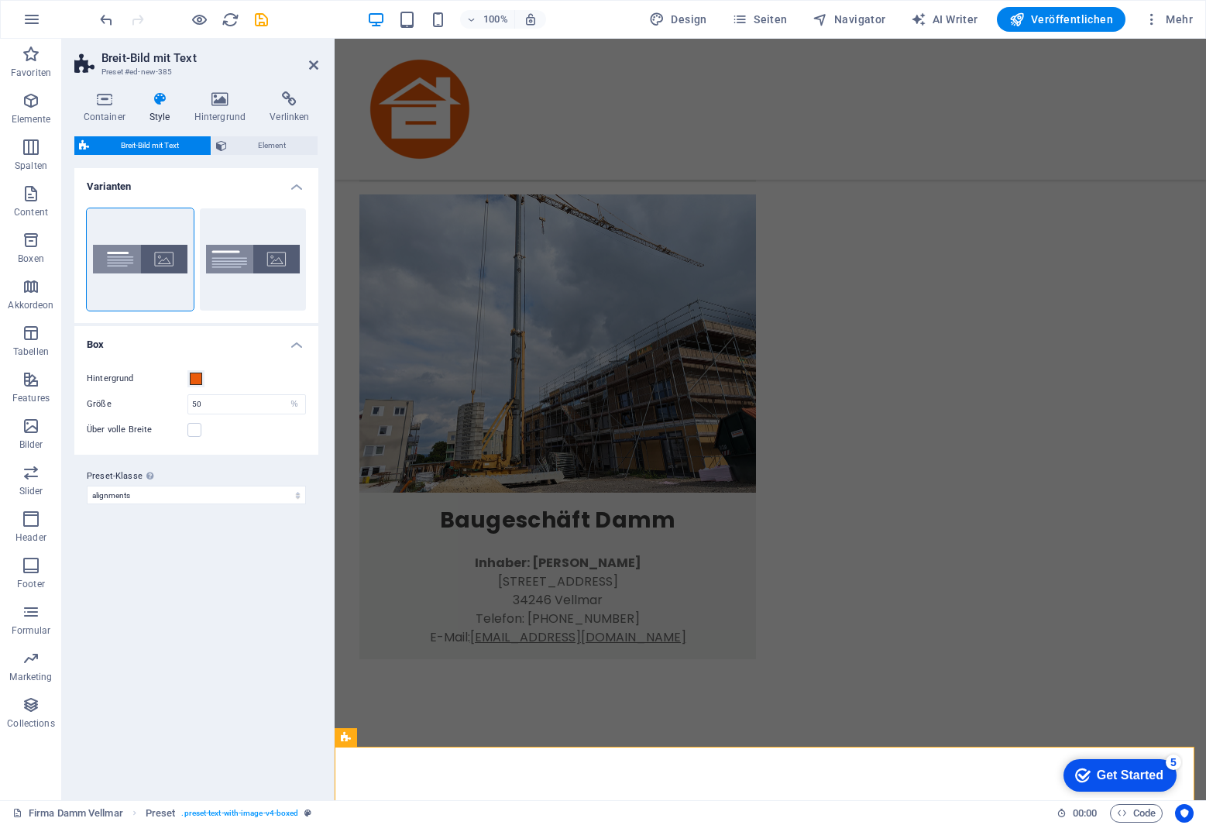
scroll to position [560, 0]
click at [157, 75] on h3 "Preset #ed-new-385" at bounding box center [194, 72] width 186 height 14
click at [309, 63] on icon at bounding box center [313, 65] width 9 height 12
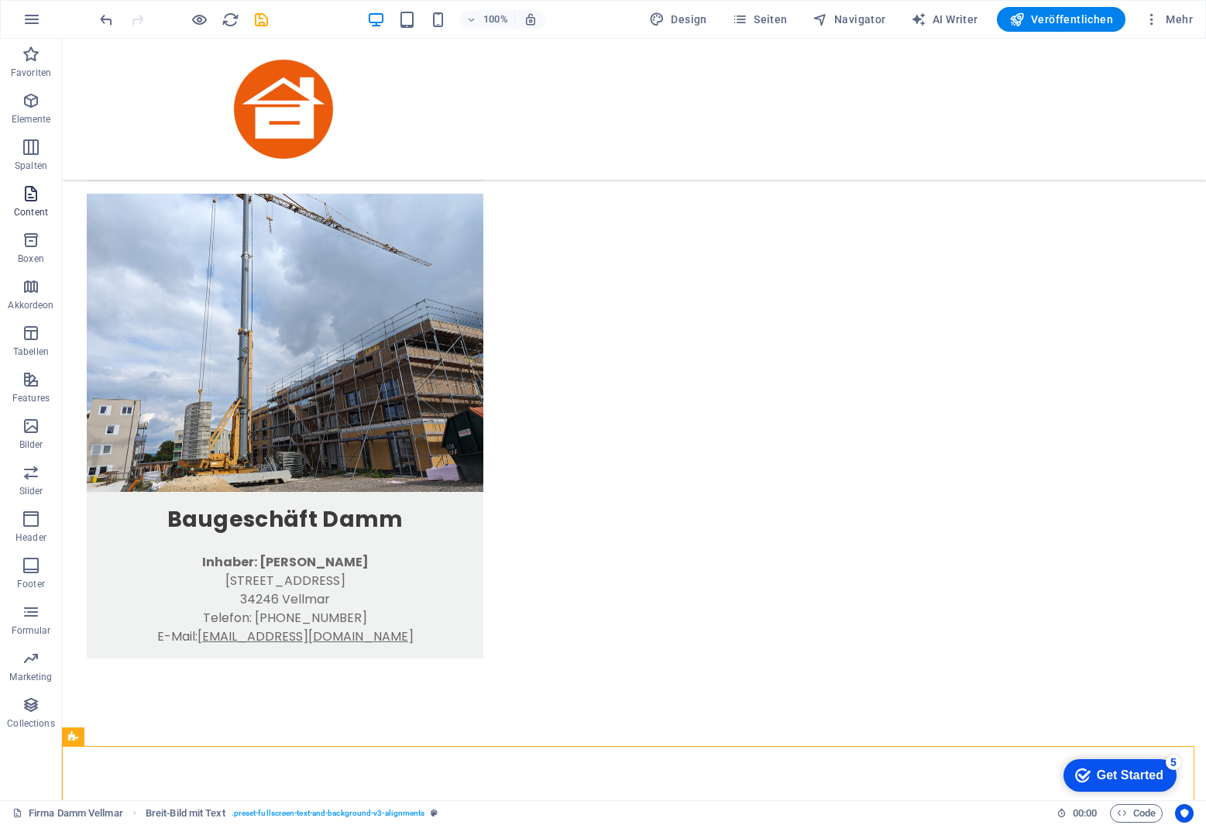
click at [32, 191] on icon "button" at bounding box center [31, 193] width 19 height 19
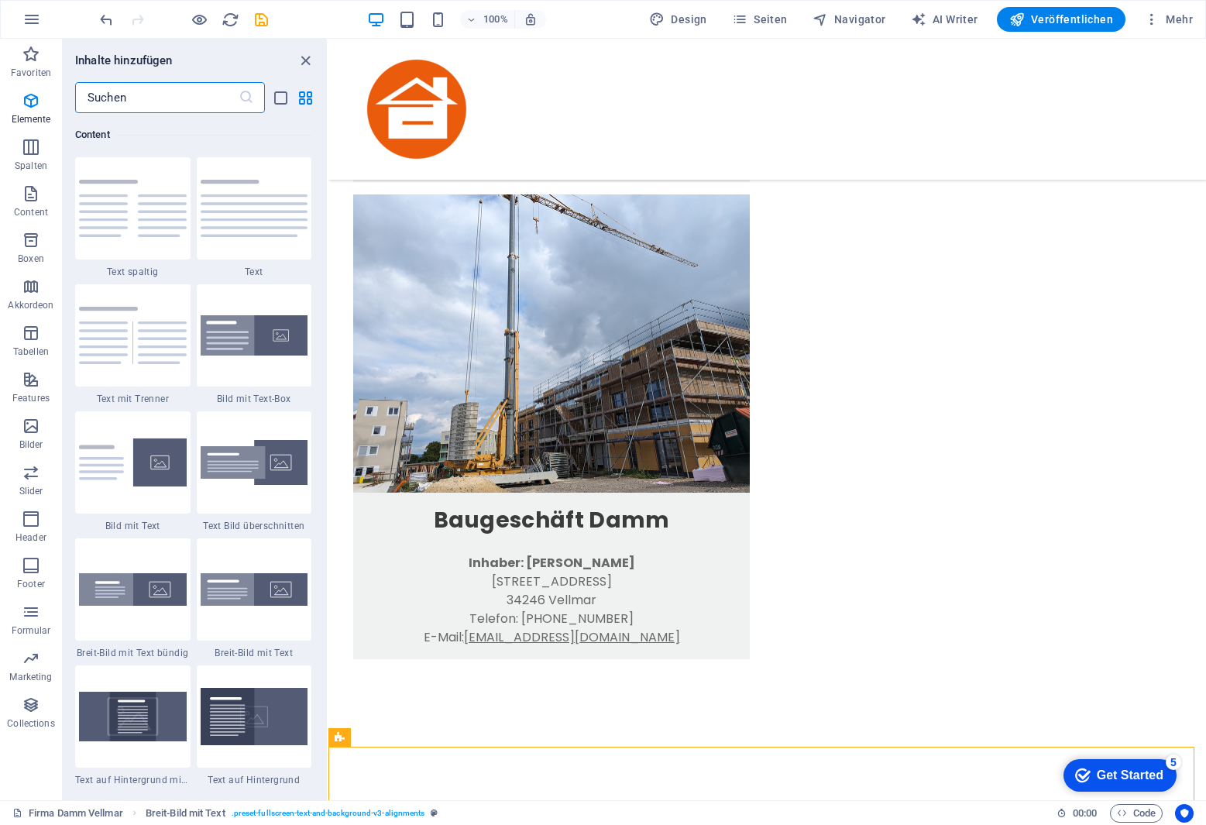
scroll to position [2711, 0]
click at [177, 96] on input "text" at bounding box center [156, 97] width 163 height 31
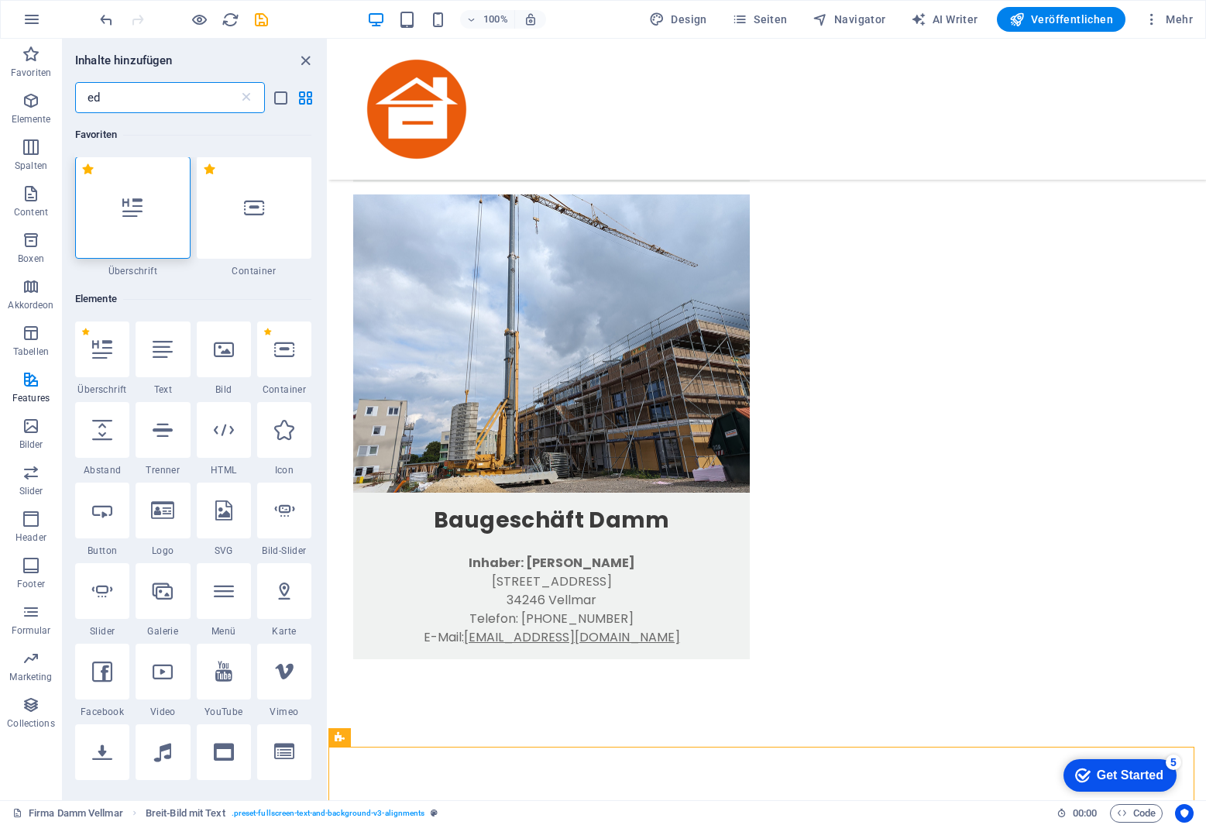
scroll to position [0, 0]
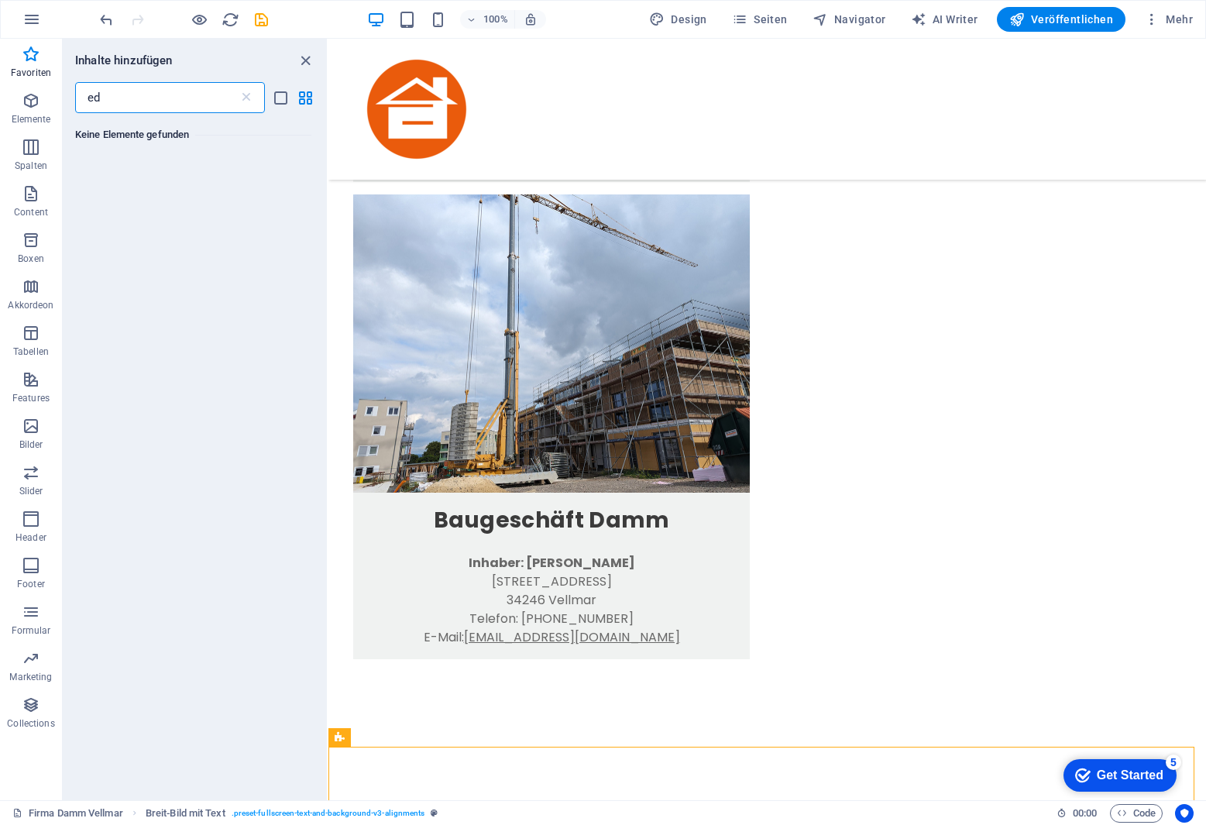
type input "e"
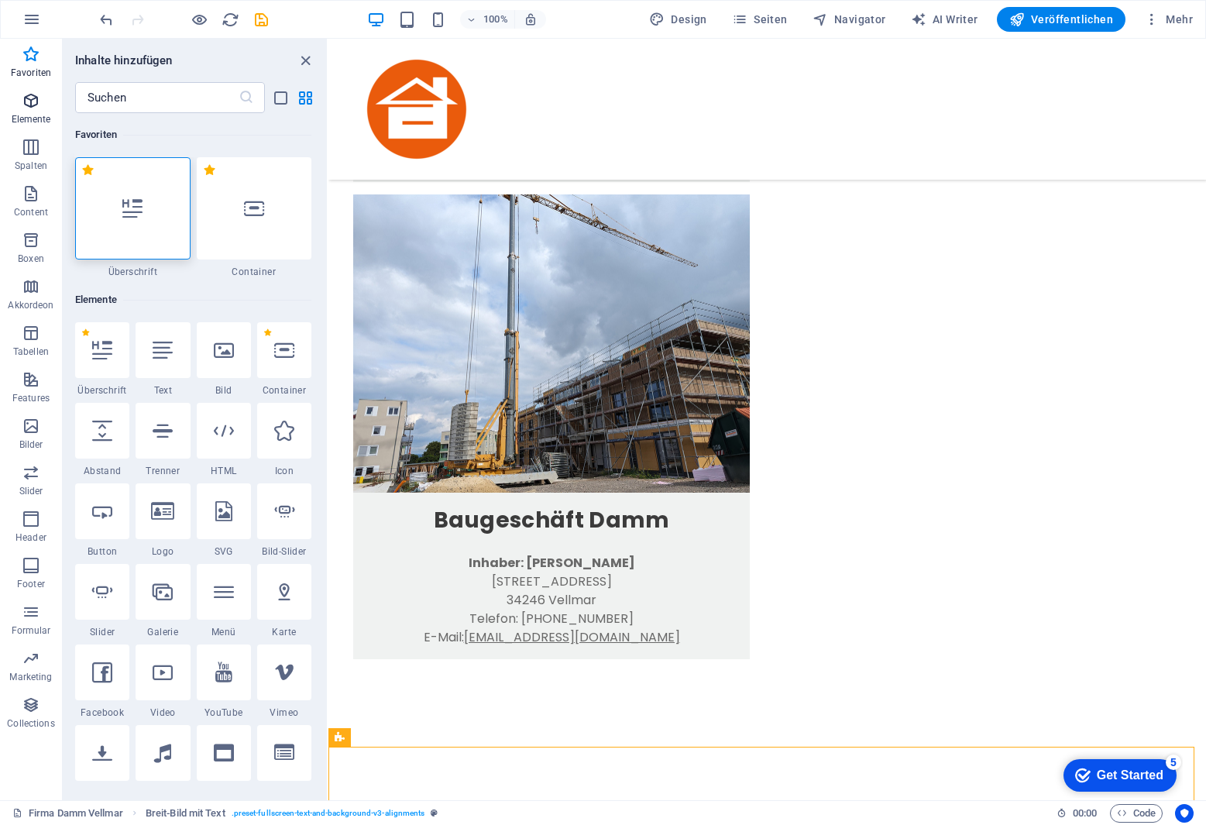
click at [29, 101] on icon "button" at bounding box center [31, 100] width 19 height 19
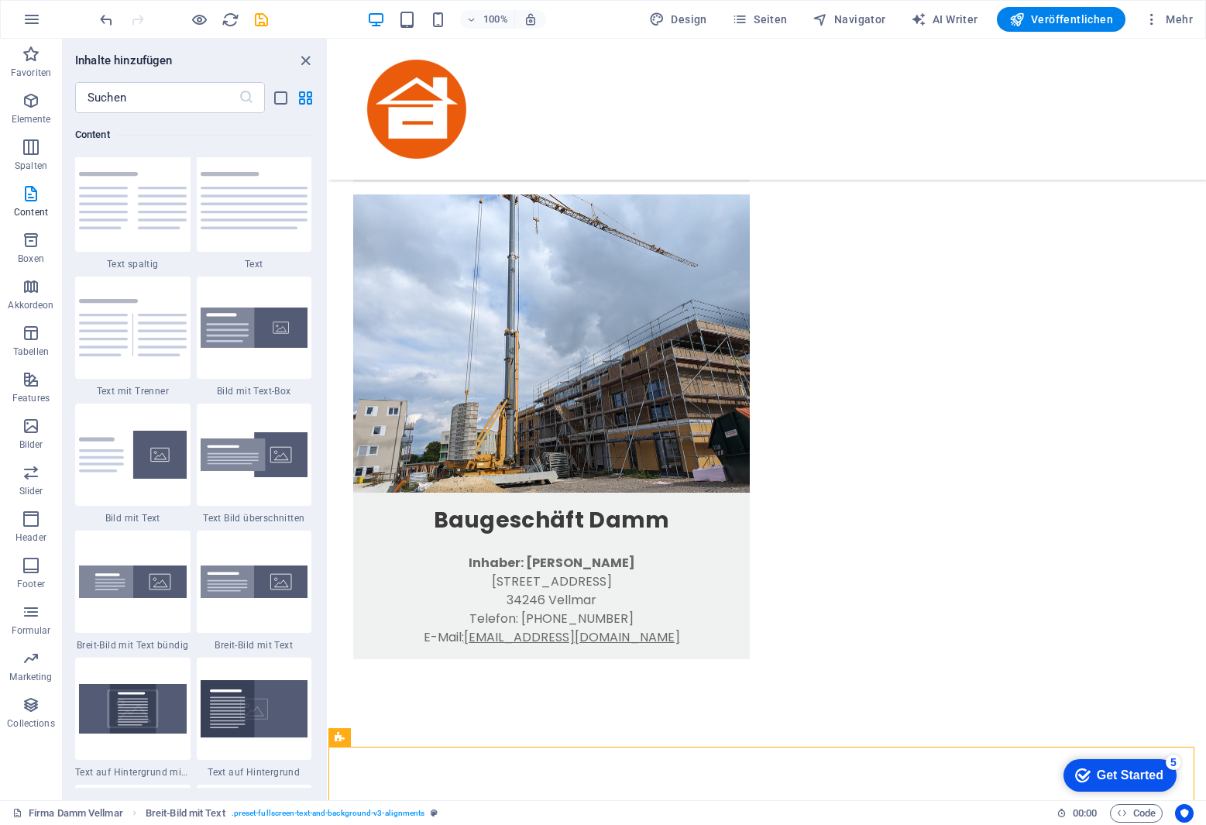
scroll to position [2721, 0]
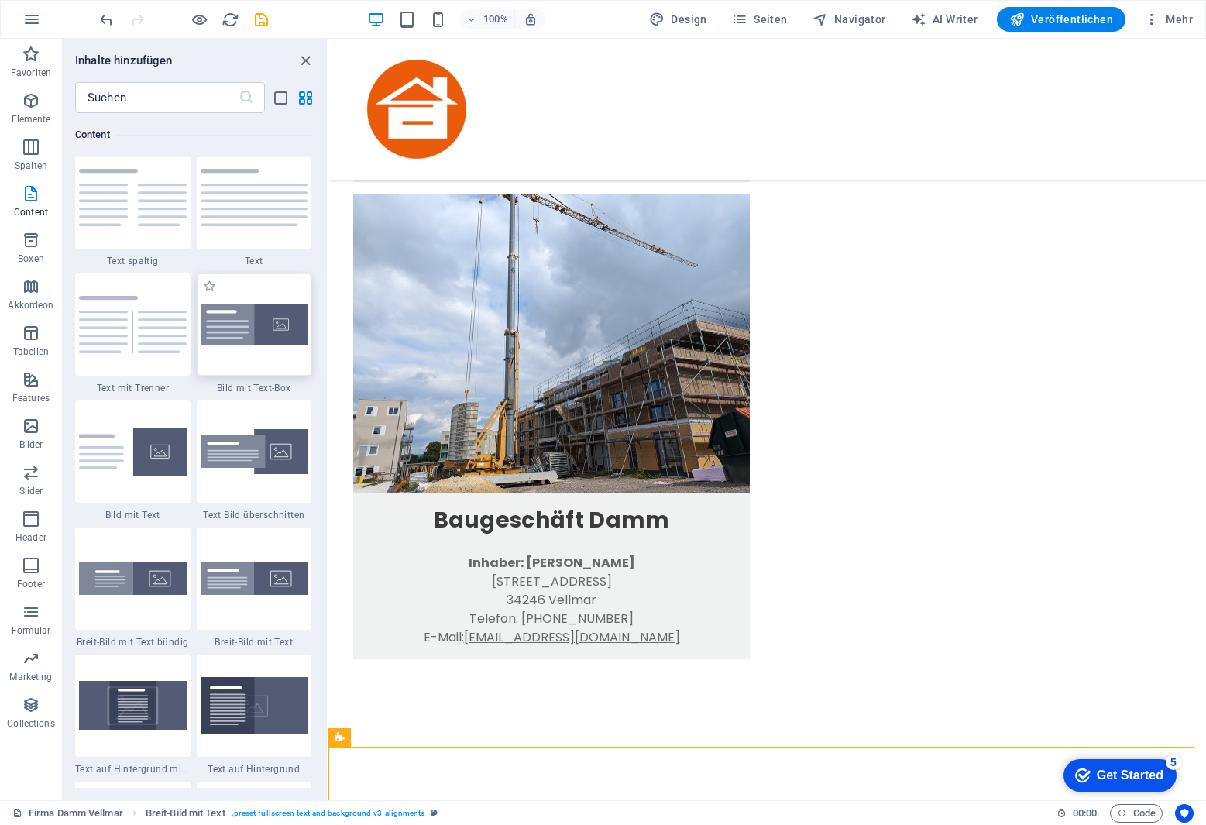
click at [257, 335] on img at bounding box center [255, 324] width 108 height 41
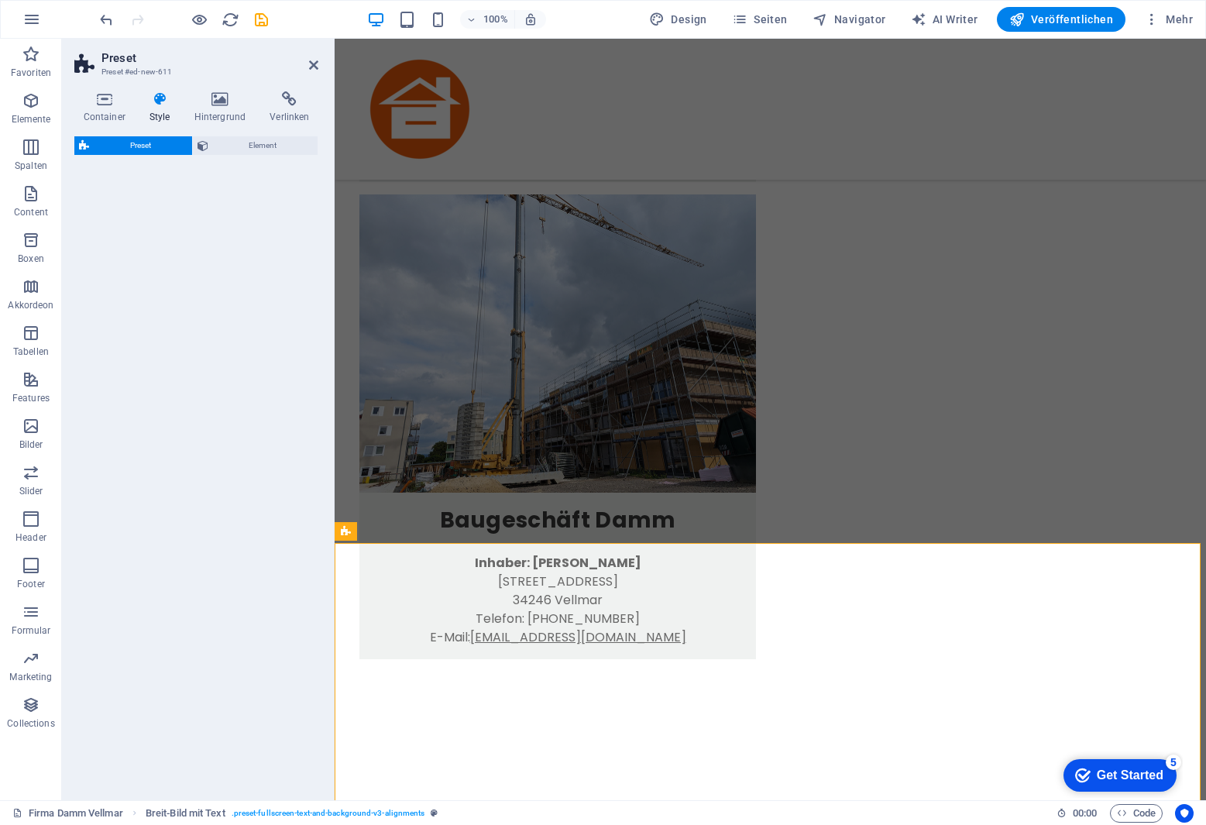
select select "rem"
select select "px"
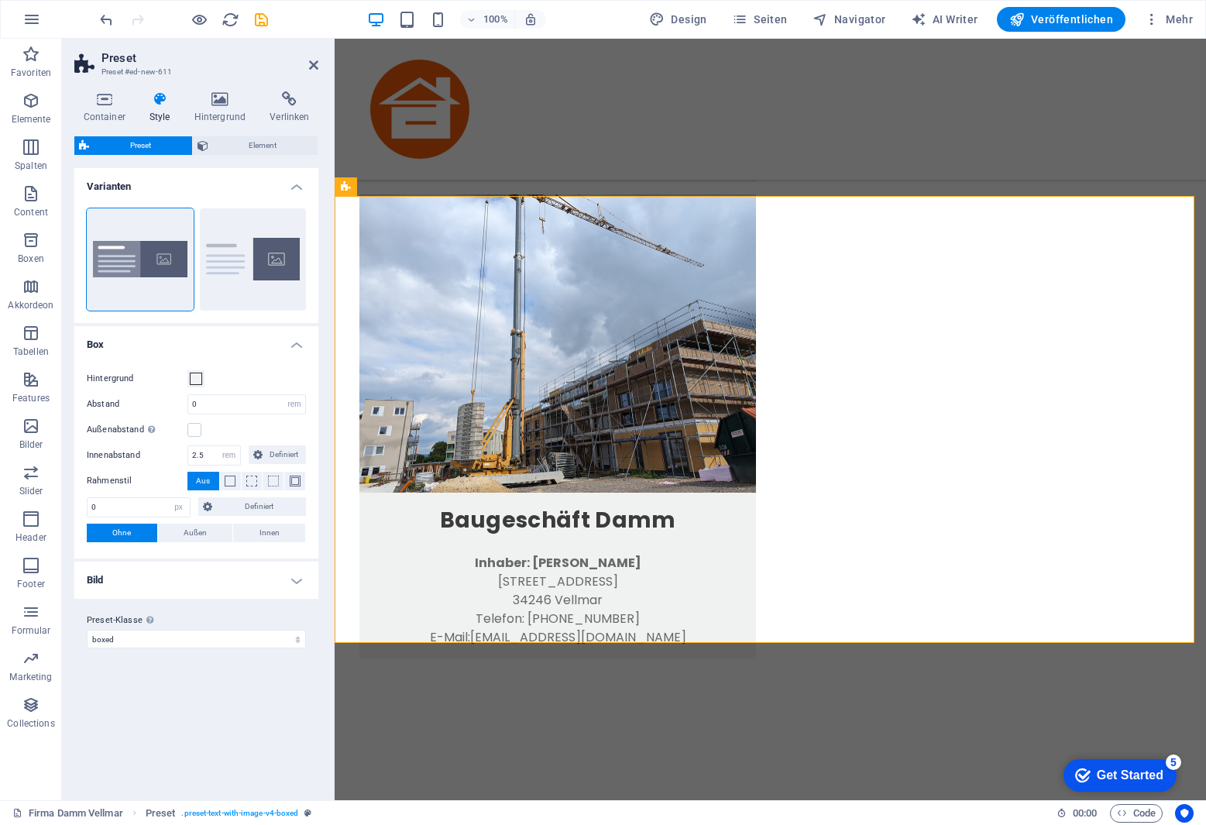
scroll to position [1343, 0]
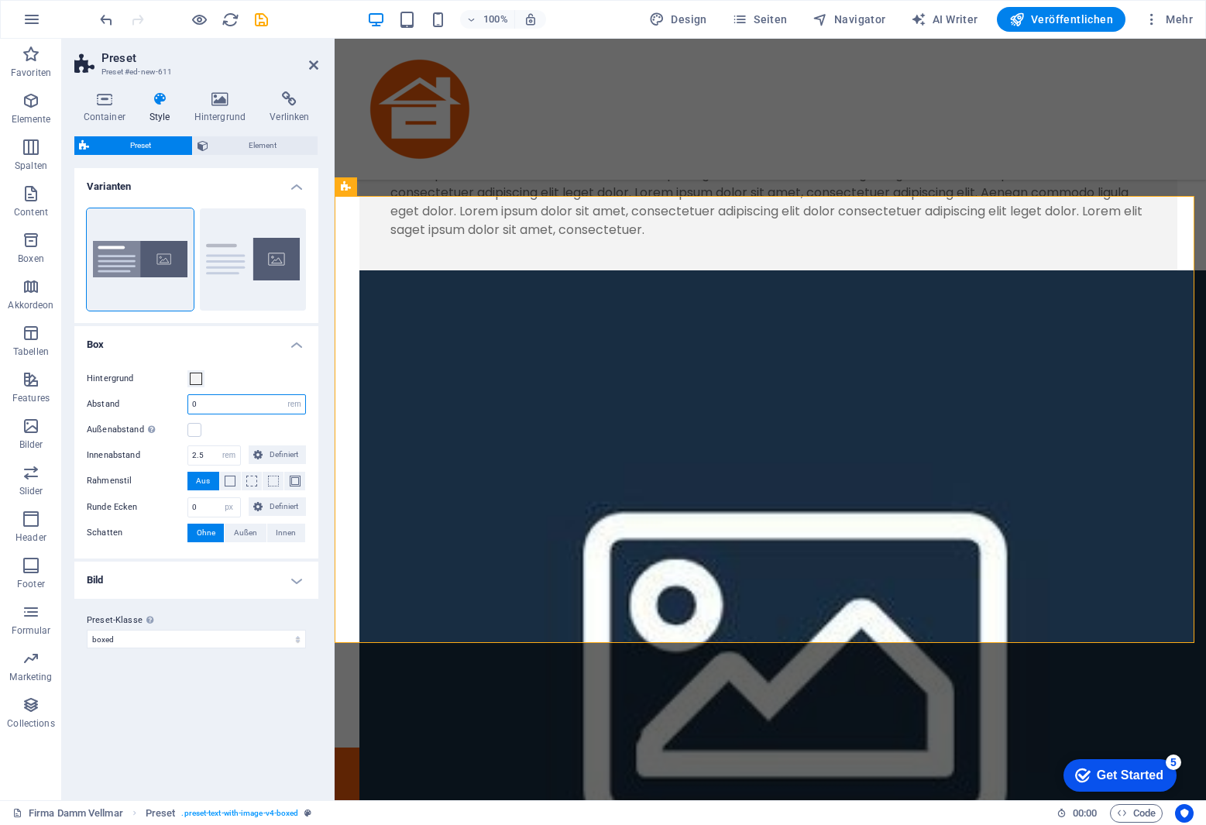
drag, startPoint x: 222, startPoint y: 406, endPoint x: 175, endPoint y: 405, distance: 46.5
click at [175, 405] on div "Abstand 0 rem px % vh vw" at bounding box center [196, 404] width 219 height 20
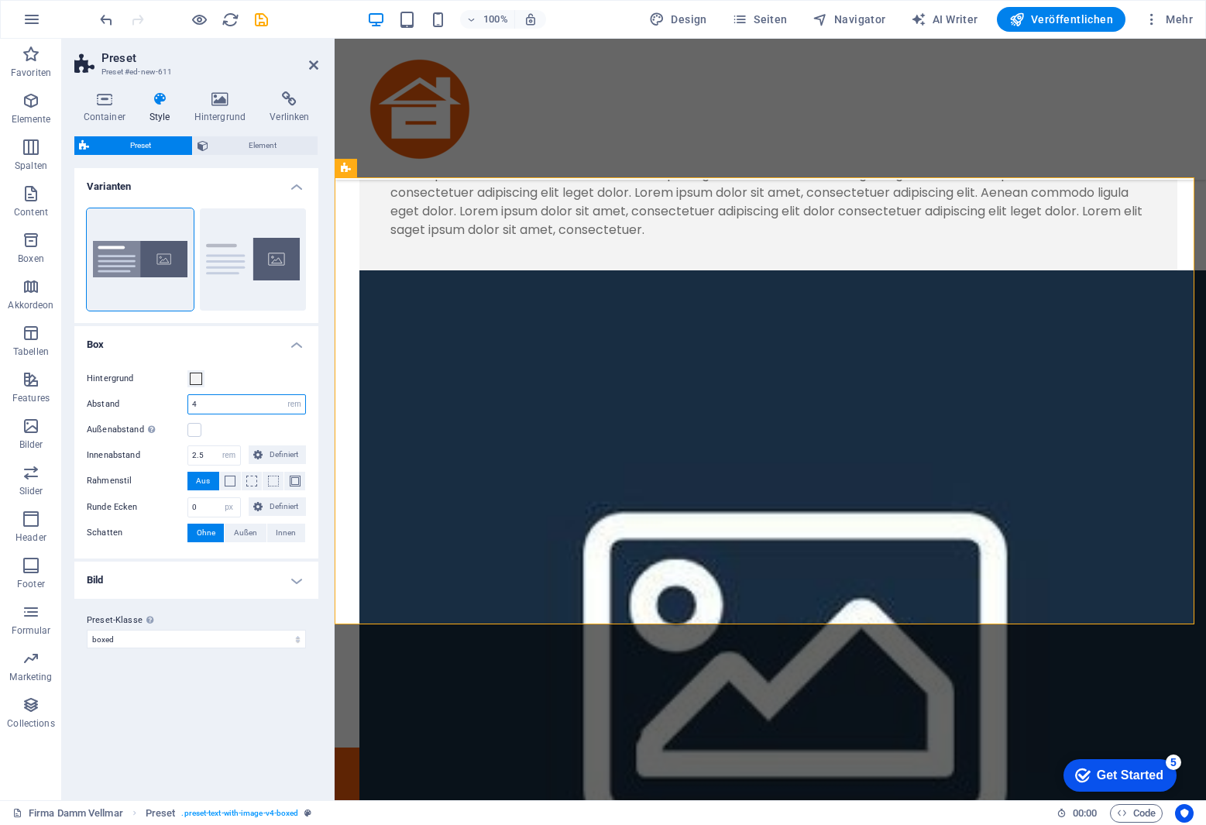
scroll to position [1362, 0]
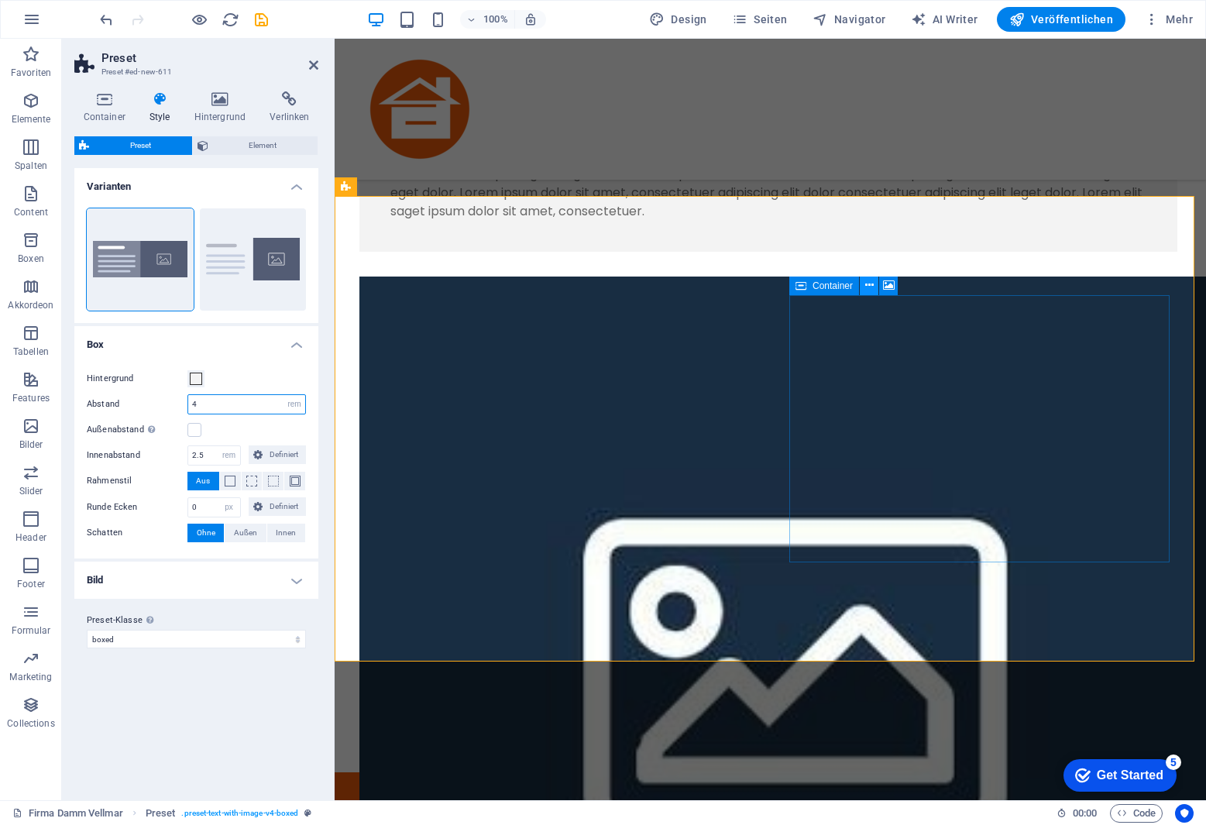
type input "4"
click at [869, 284] on icon at bounding box center [869, 285] width 9 height 16
click at [870, 284] on icon at bounding box center [869, 285] width 9 height 16
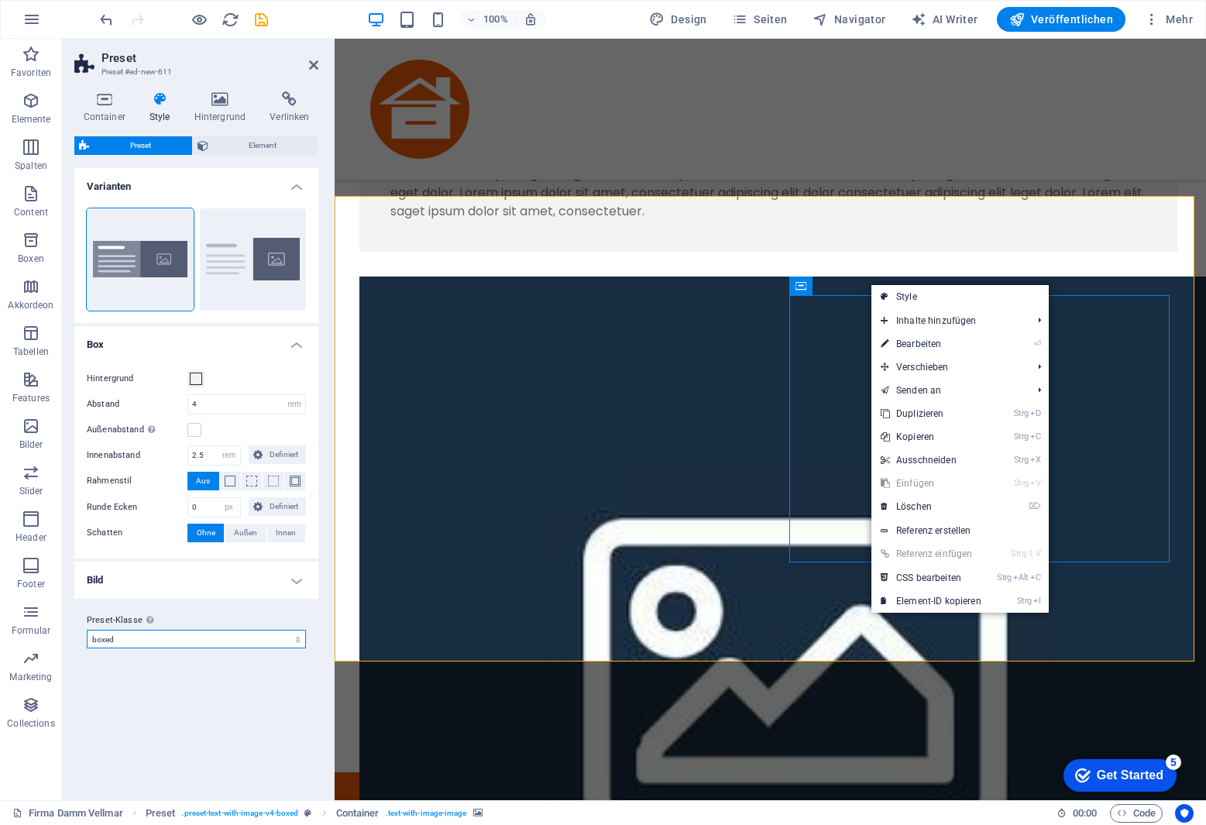
click at [134, 637] on select "boxed Preset-Klasse hinzufügen" at bounding box center [196, 639] width 219 height 19
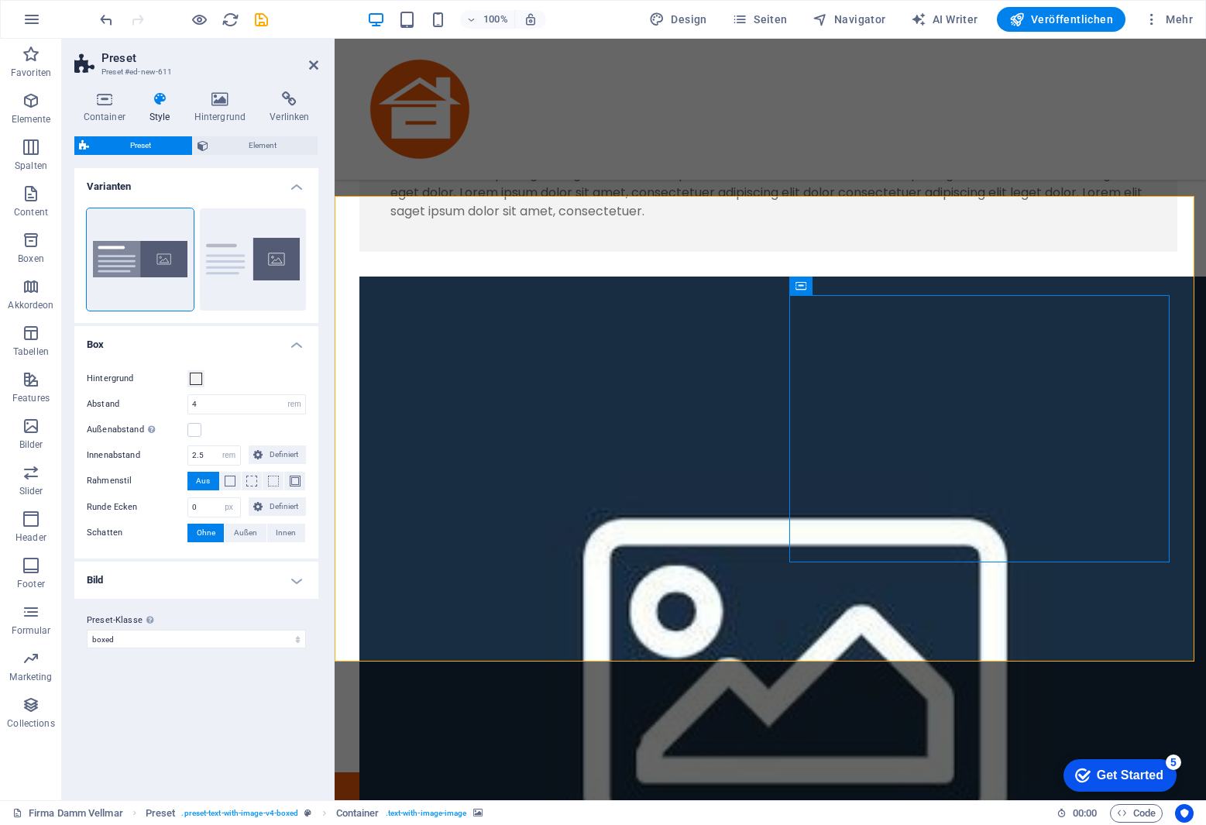
click at [215, 576] on h4 "Bild" at bounding box center [196, 580] width 244 height 37
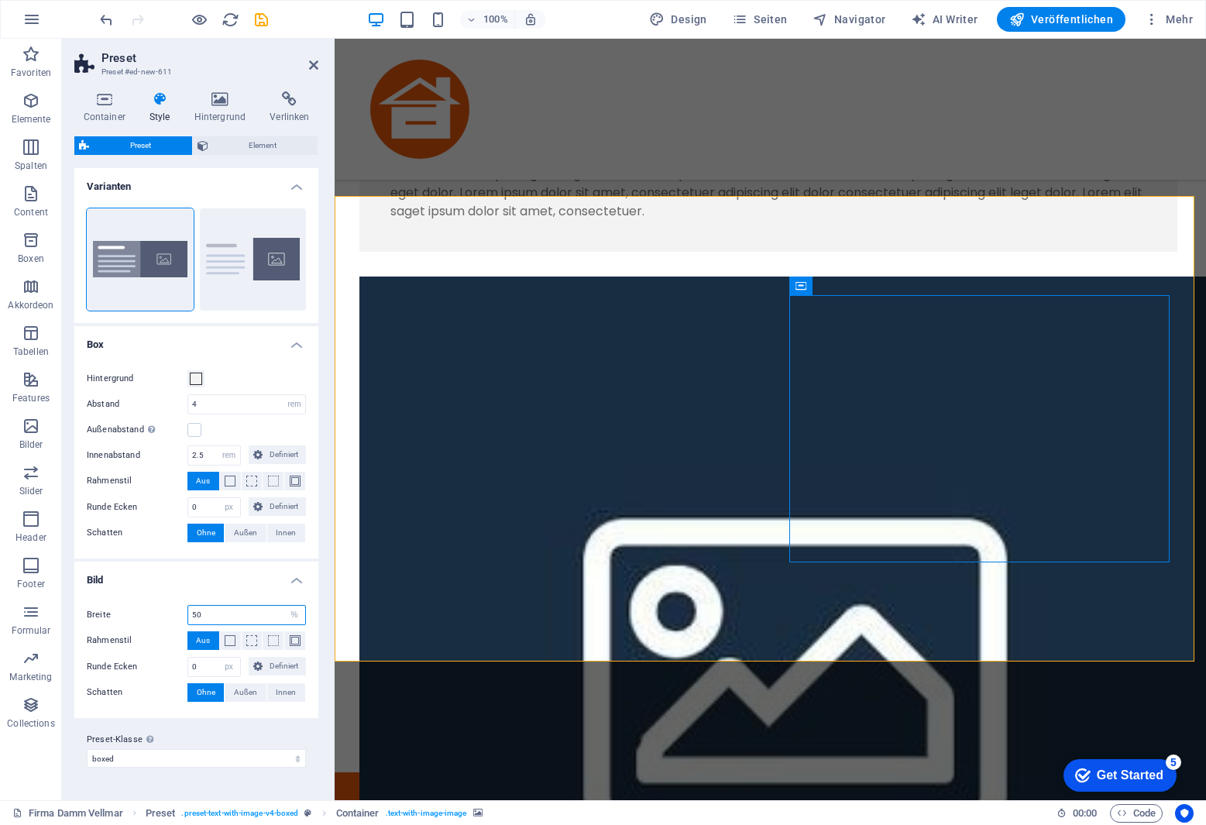
drag, startPoint x: 206, startPoint y: 616, endPoint x: 162, endPoint y: 619, distance: 44.3
click at [162, 619] on div "Breite 50 rem px % vh vw" at bounding box center [196, 615] width 219 height 20
click at [278, 146] on span "Element" at bounding box center [263, 145] width 101 height 19
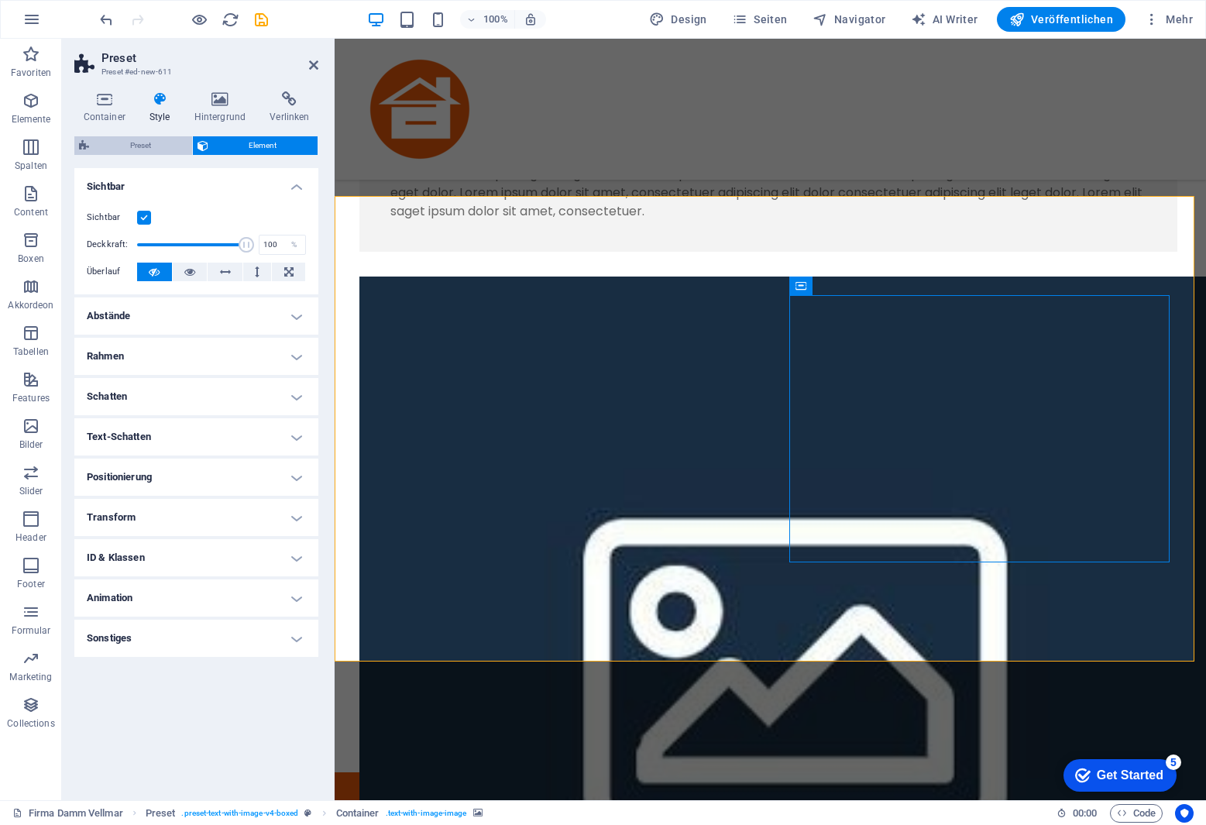
click at [143, 144] on span "Preset" at bounding box center [141, 145] width 94 height 19
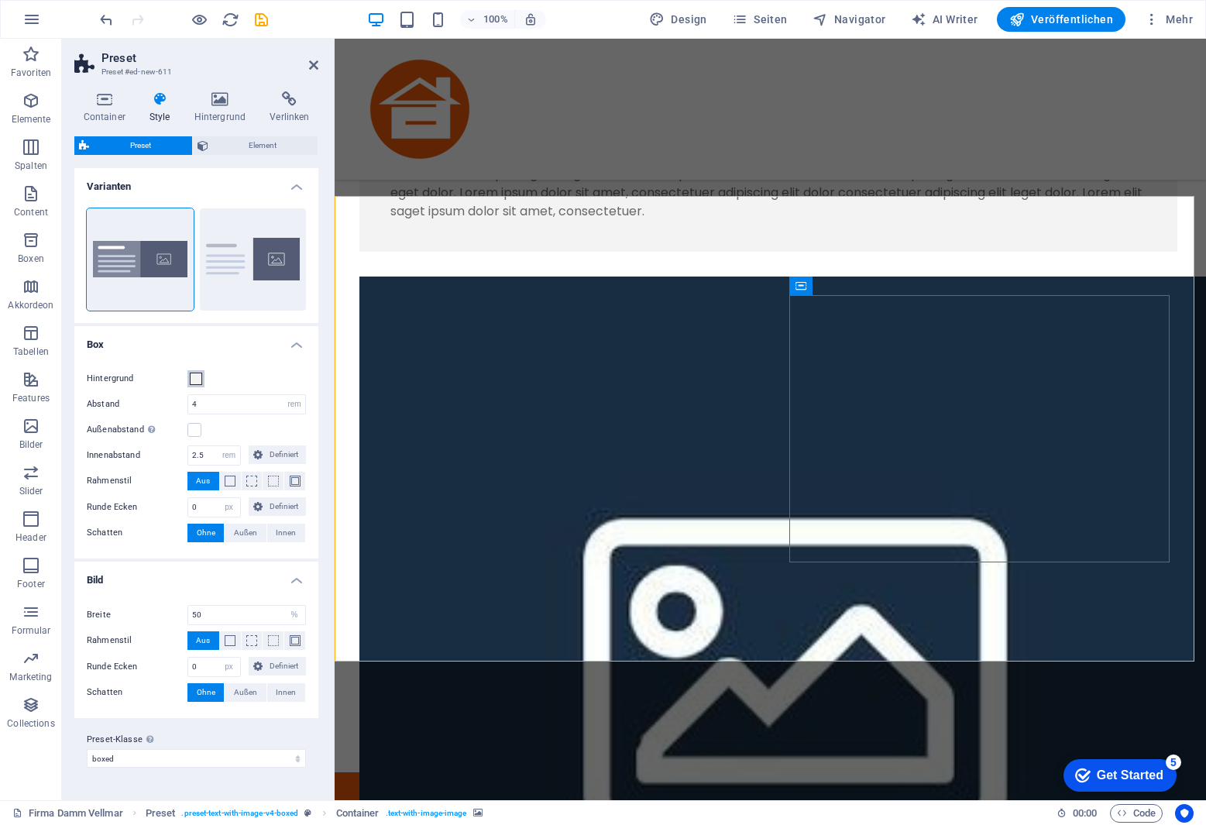
click at [197, 379] on span at bounding box center [196, 379] width 12 height 12
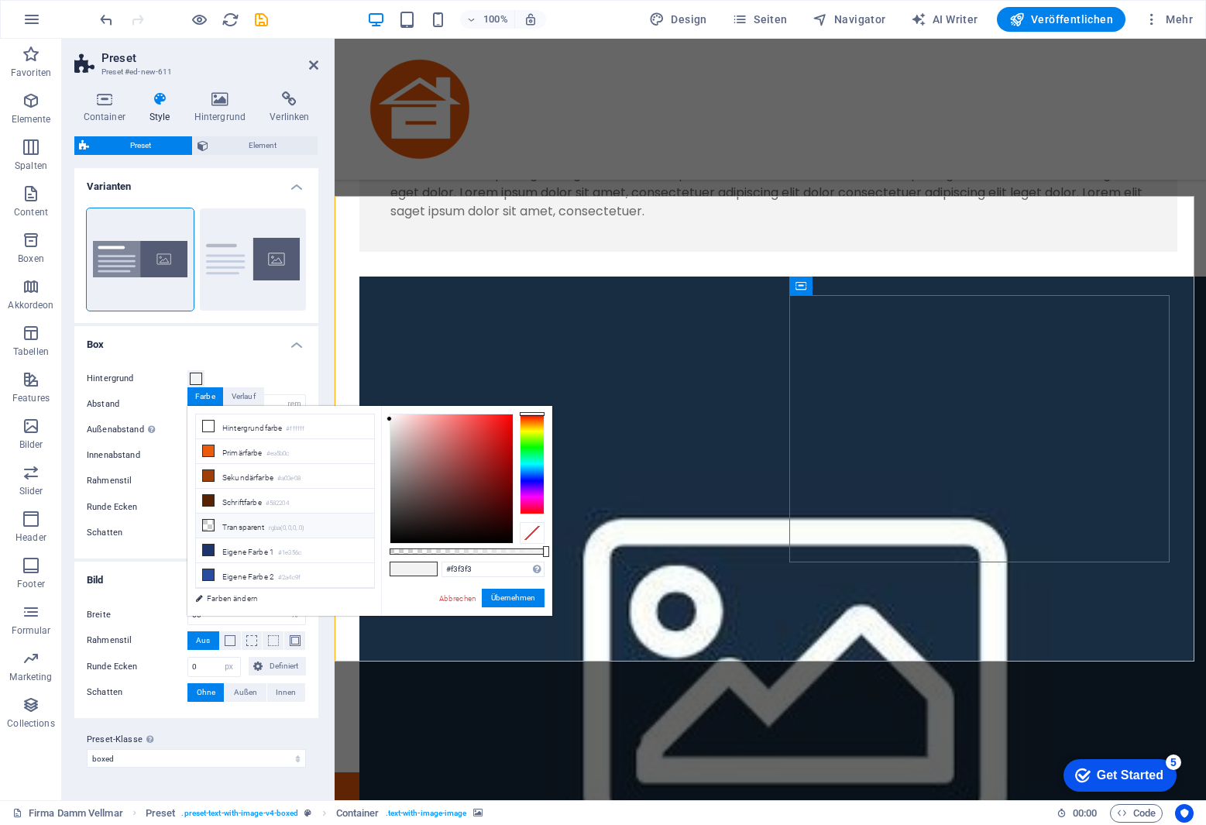
click at [239, 519] on li "Transparent rgba(0,0,0,.0)" at bounding box center [285, 526] width 178 height 25
type input "rgba(0, 0, 0, 0)"
click at [524, 601] on button "Übernehmen" at bounding box center [513, 598] width 63 height 19
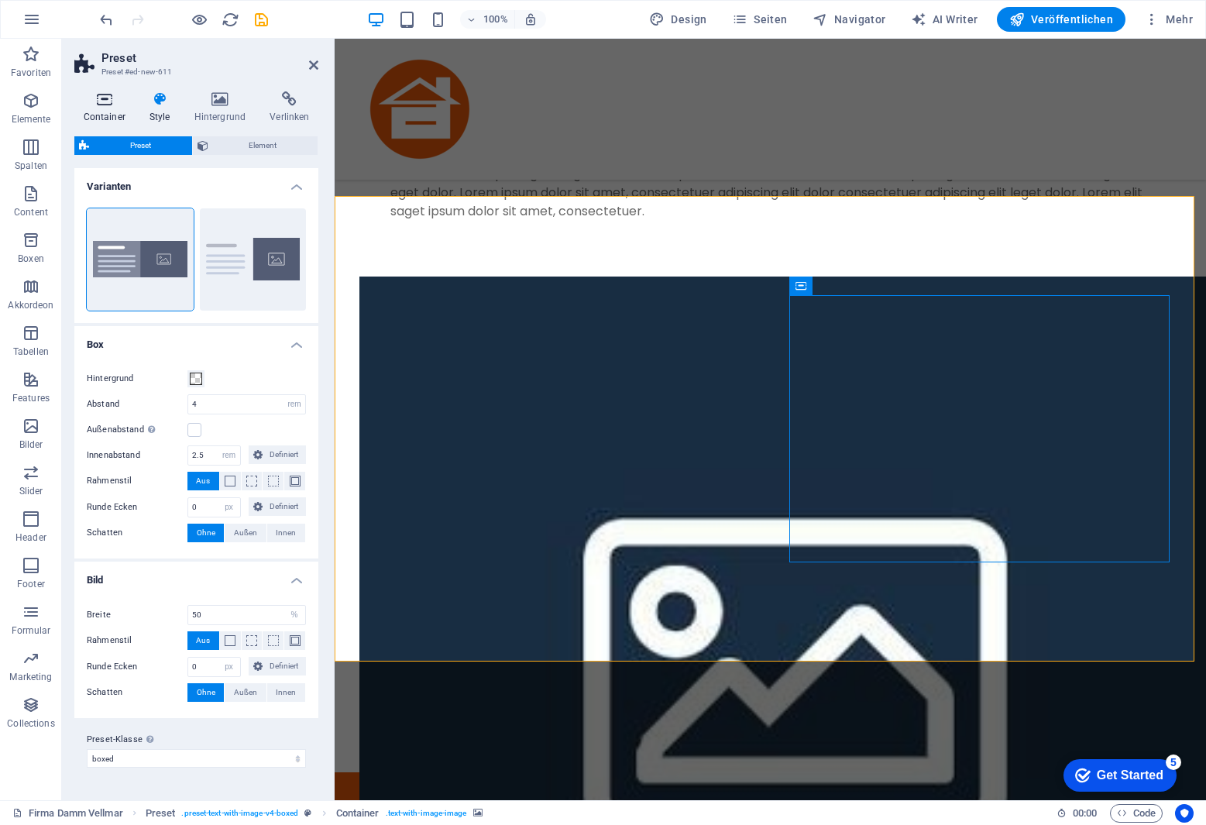
click at [105, 99] on icon at bounding box center [104, 98] width 60 height 15
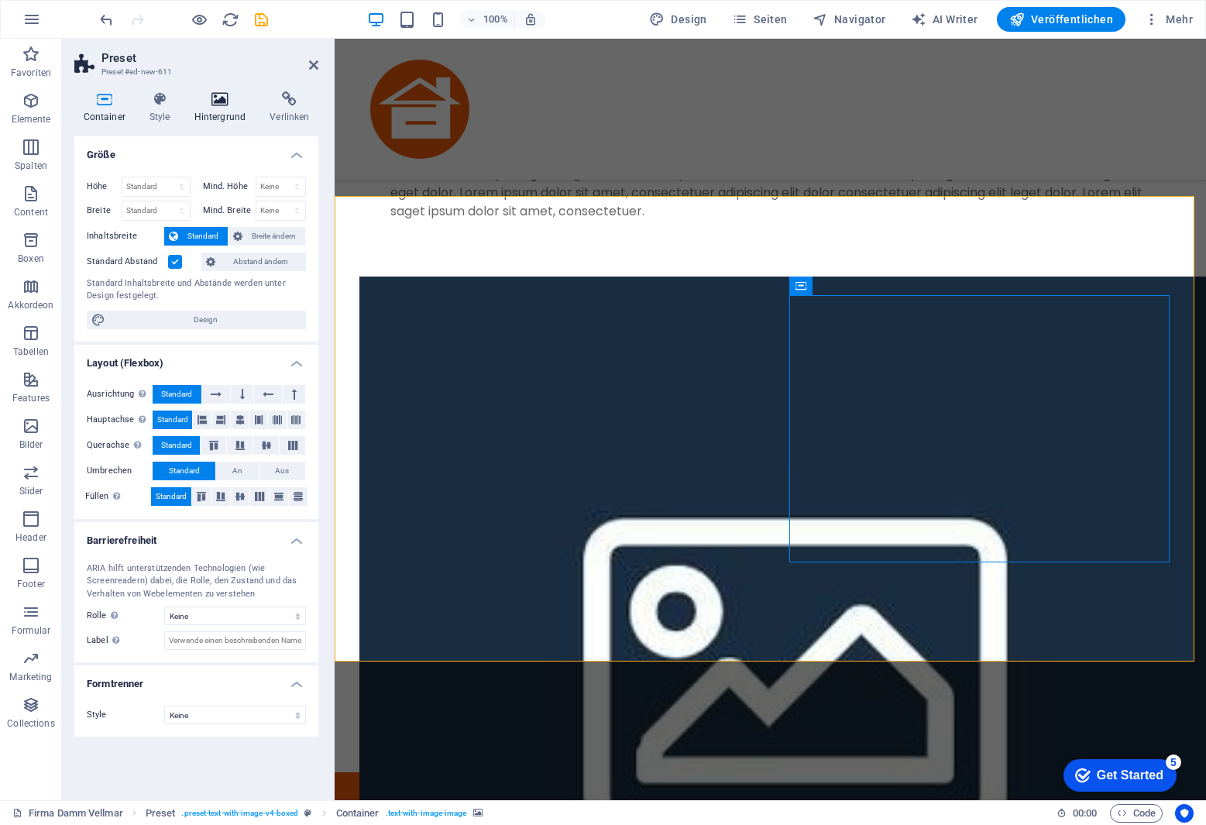
click at [218, 102] on icon at bounding box center [220, 98] width 70 height 15
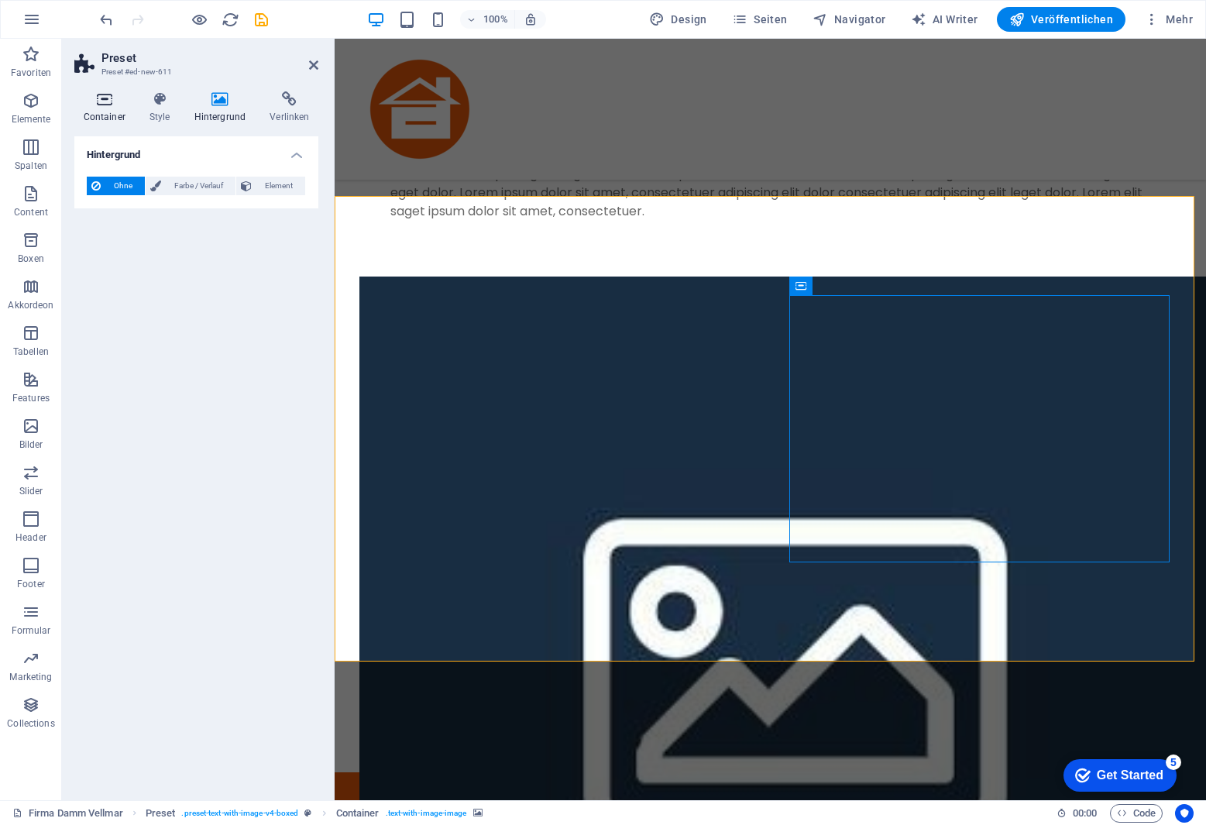
click at [106, 96] on icon at bounding box center [104, 98] width 60 height 15
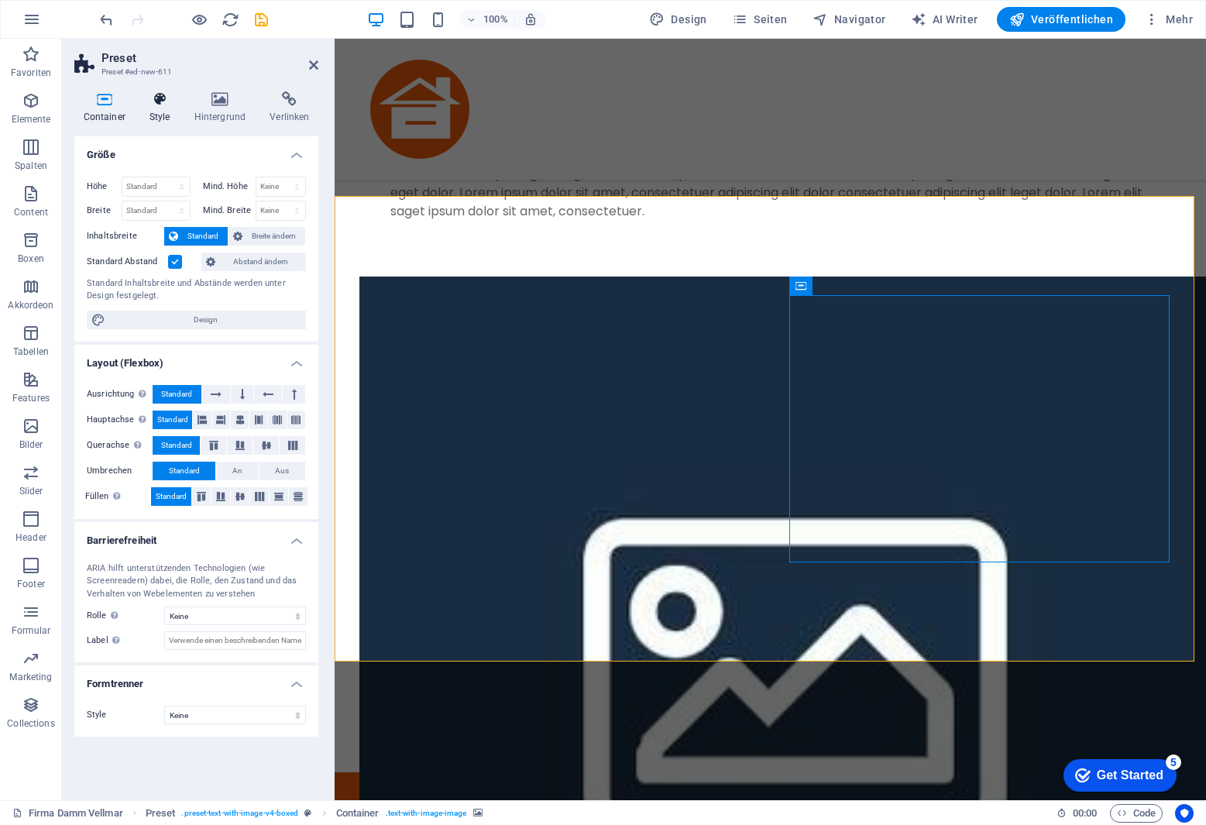
click at [160, 102] on icon at bounding box center [159, 98] width 39 height 15
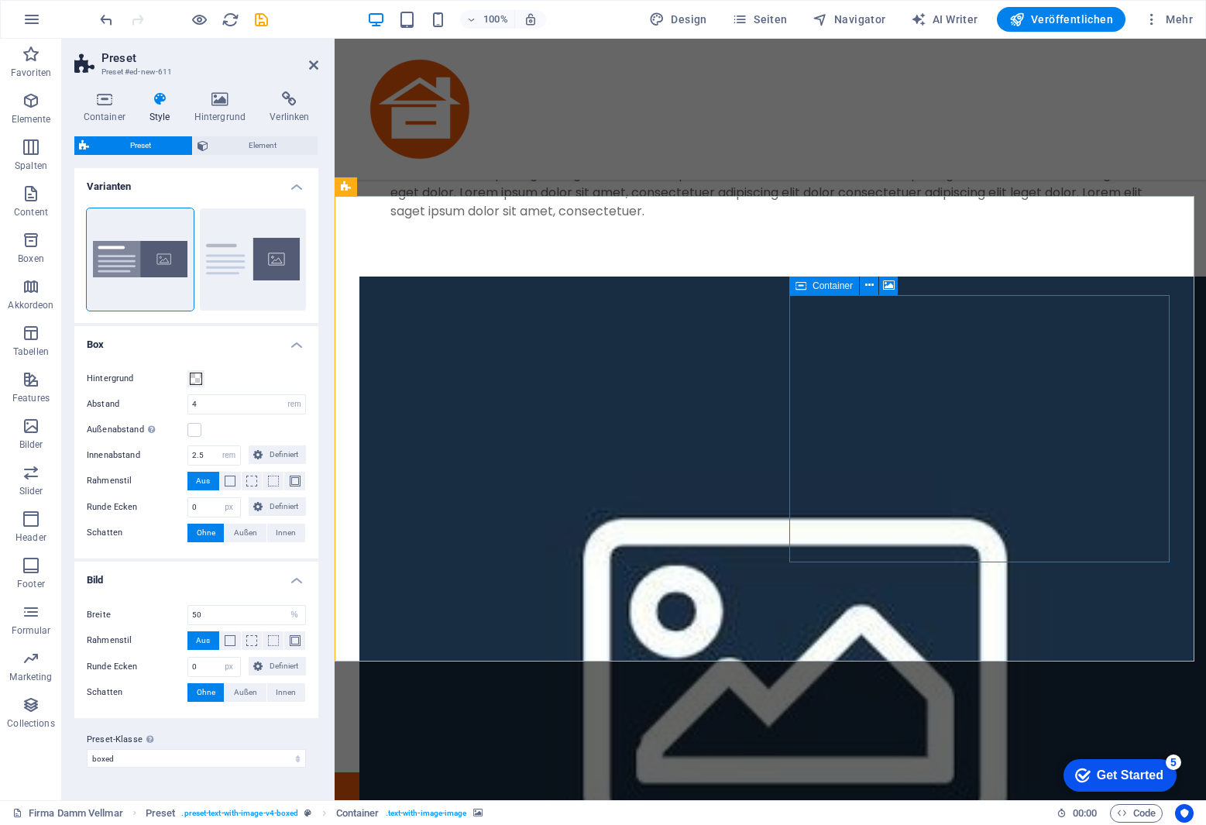
click at [832, 290] on span "Container" at bounding box center [833, 285] width 40 height 9
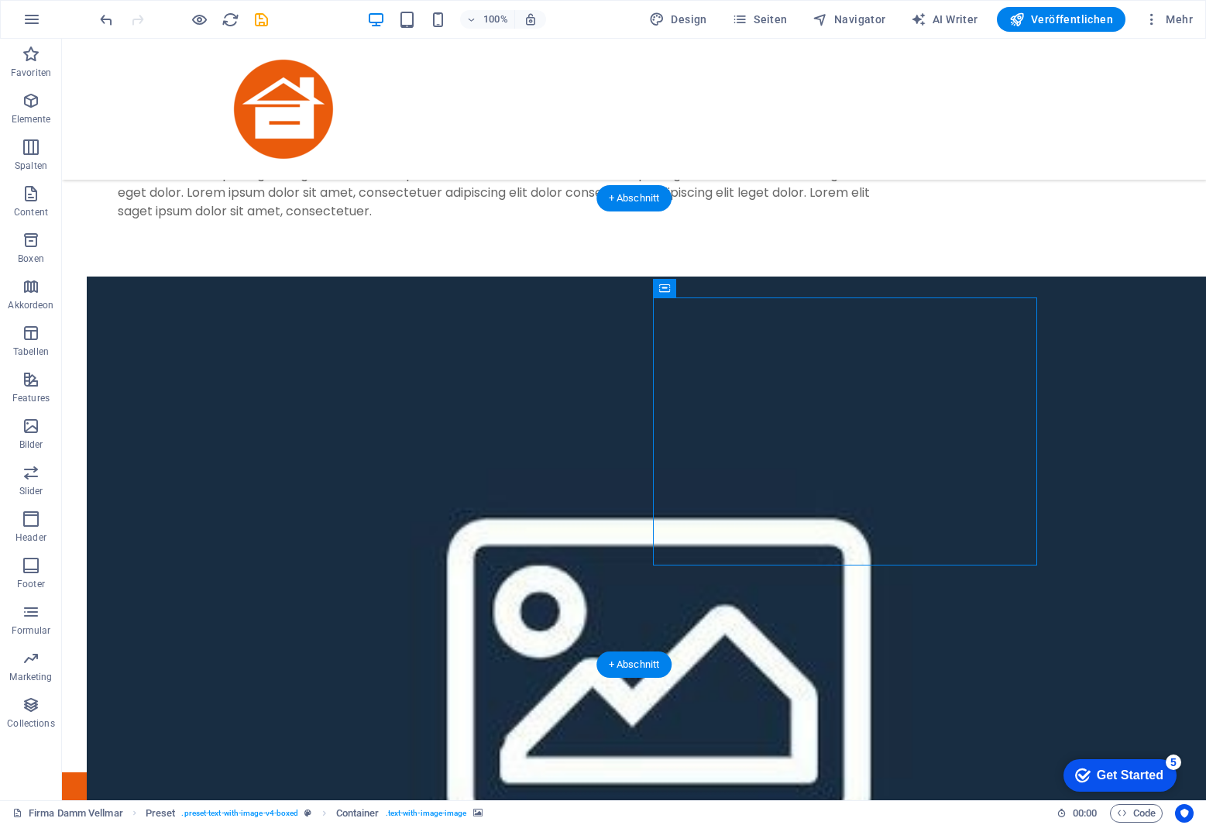
drag, startPoint x: 899, startPoint y: 328, endPoint x: 737, endPoint y: 298, distance: 164.7
drag, startPoint x: 753, startPoint y: 328, endPoint x: 528, endPoint y: 291, distance: 228.5
click at [578, 772] on div "Headline Lorem ipsum dolor sit amet, consectetuer adipiscing elit. Aenean commo…" at bounding box center [716, 819] width 982 height 95
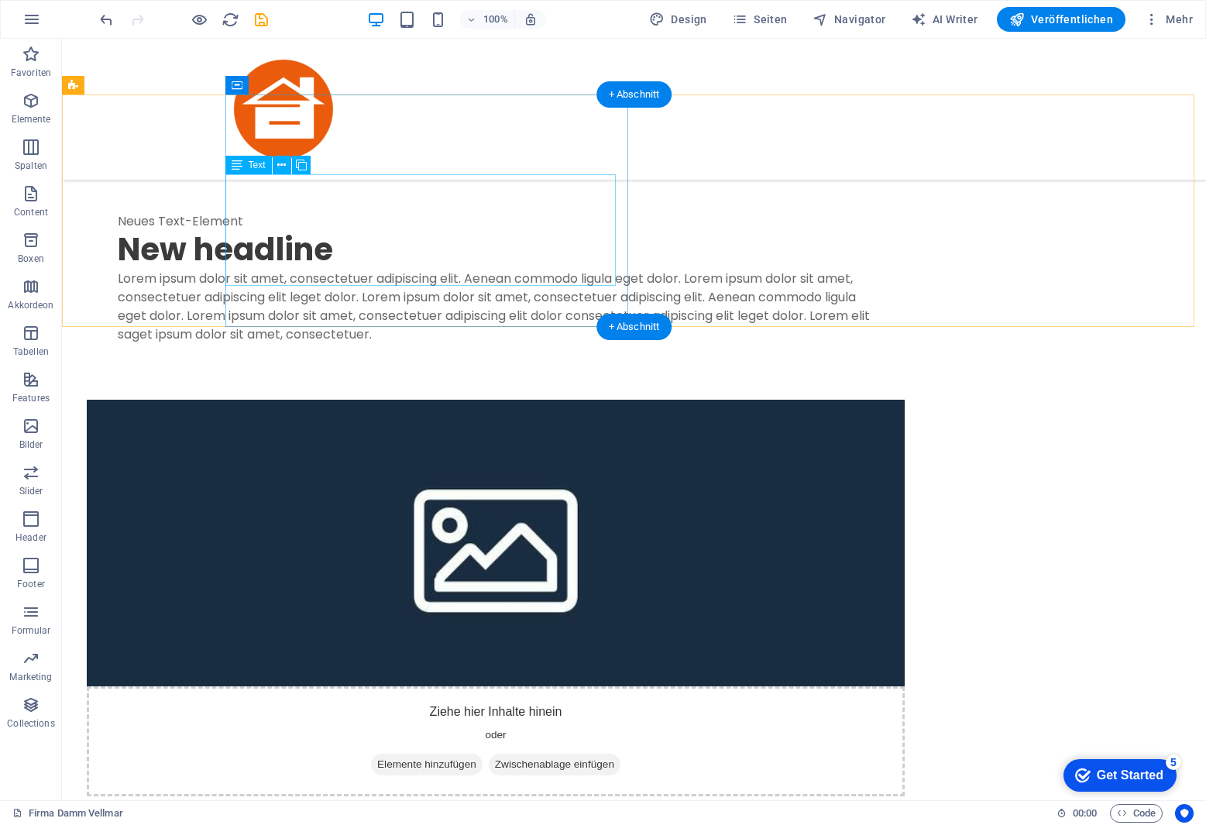
scroll to position [1239, 0]
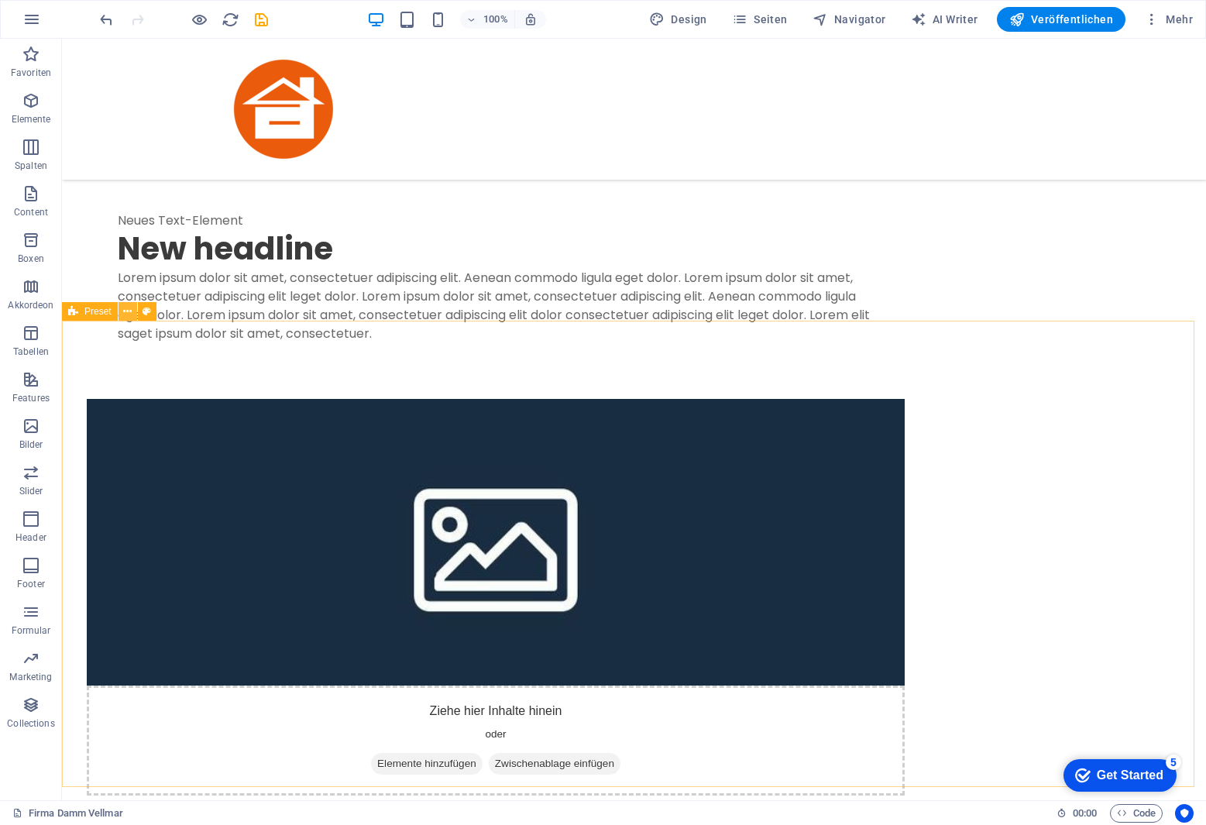
click at [128, 312] on icon at bounding box center [127, 312] width 9 height 16
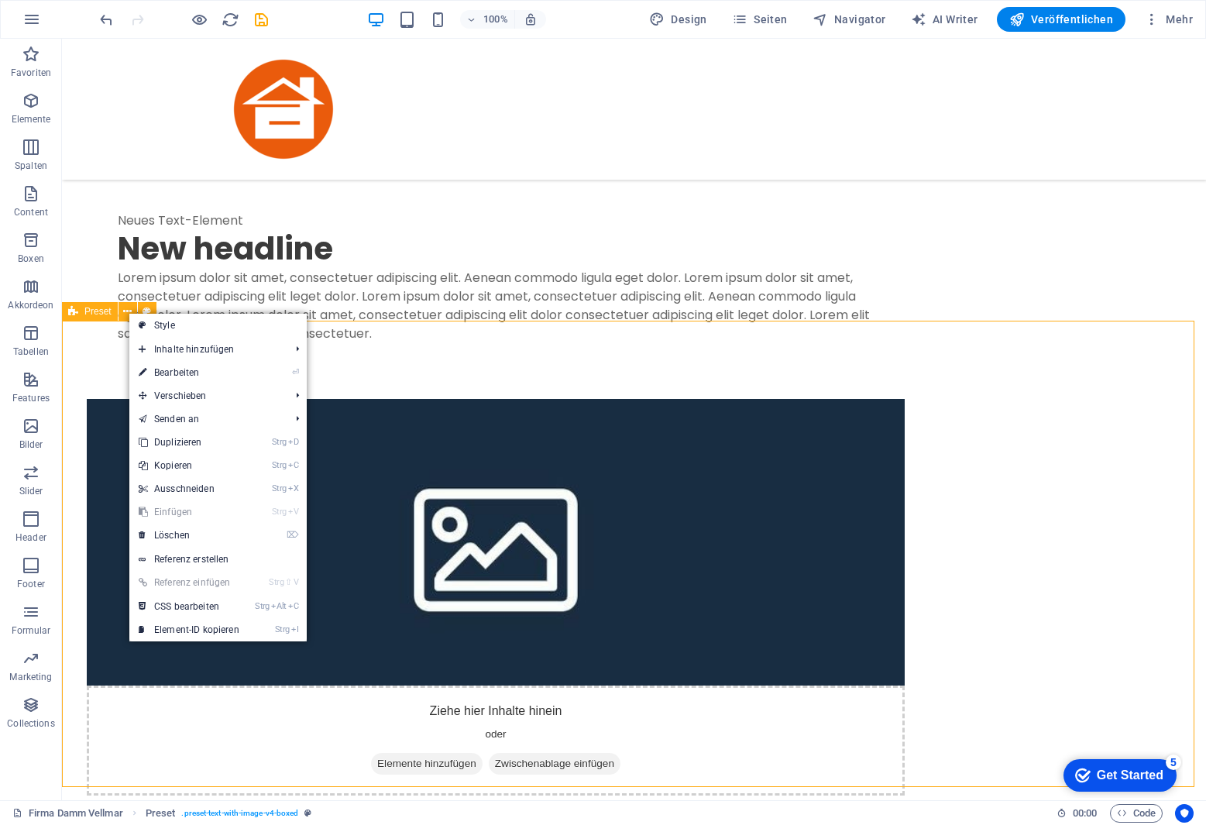
click at [96, 312] on span "Preset" at bounding box center [97, 311] width 27 height 9
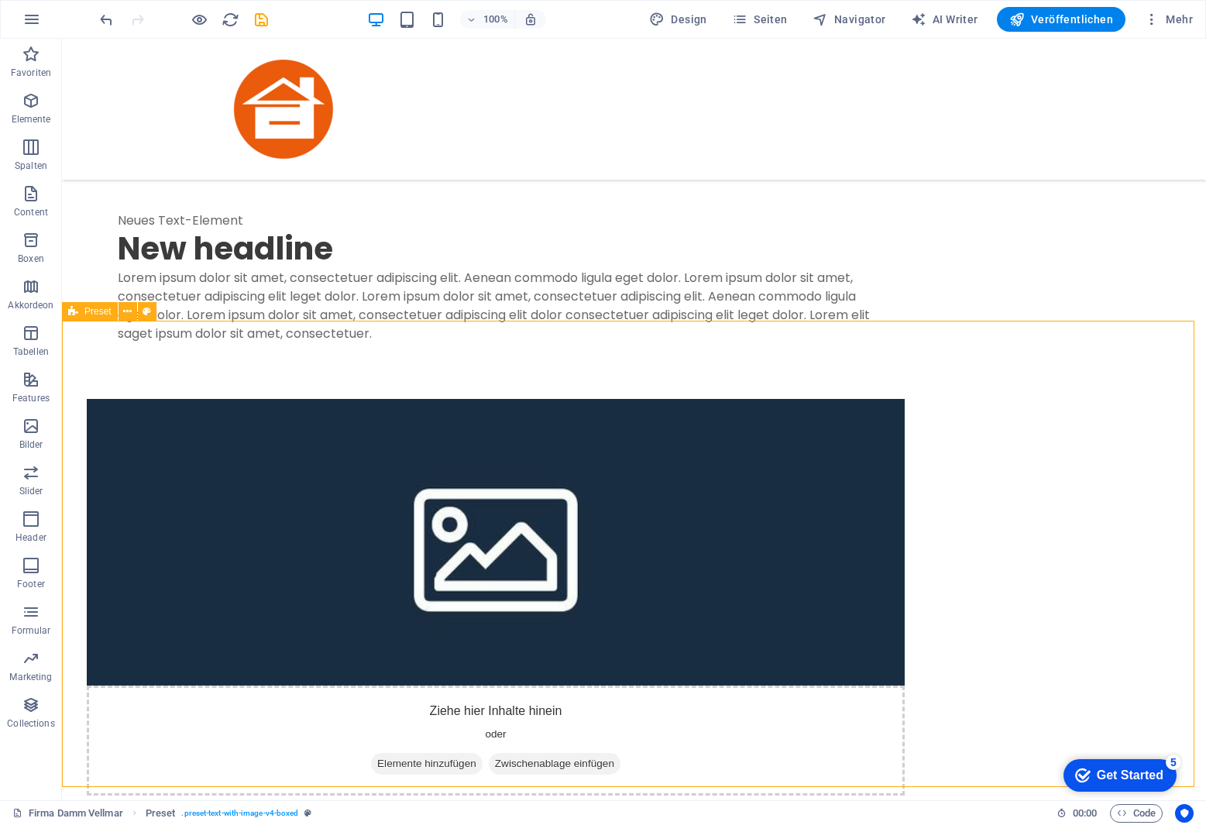
click at [95, 315] on span "Preset" at bounding box center [97, 311] width 27 height 9
select select "rem"
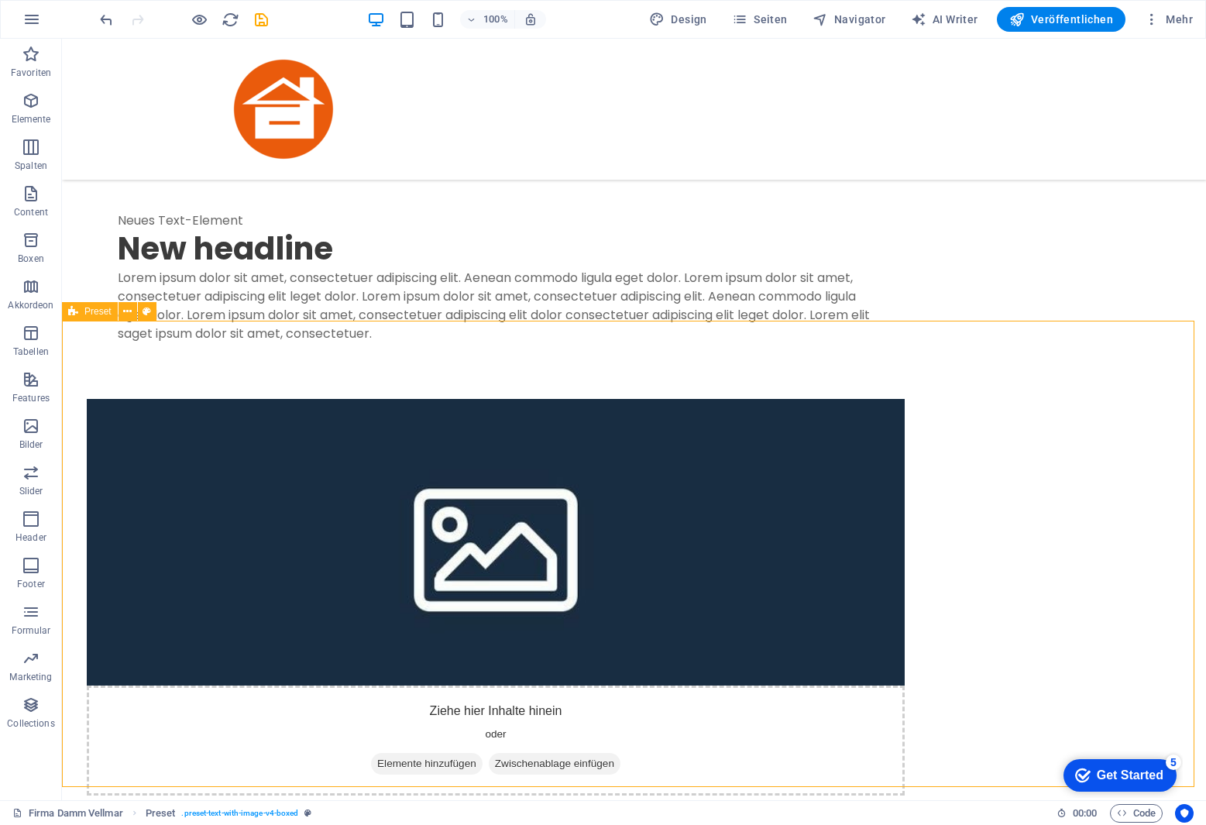
select select "px"
select select "%"
select select "px"
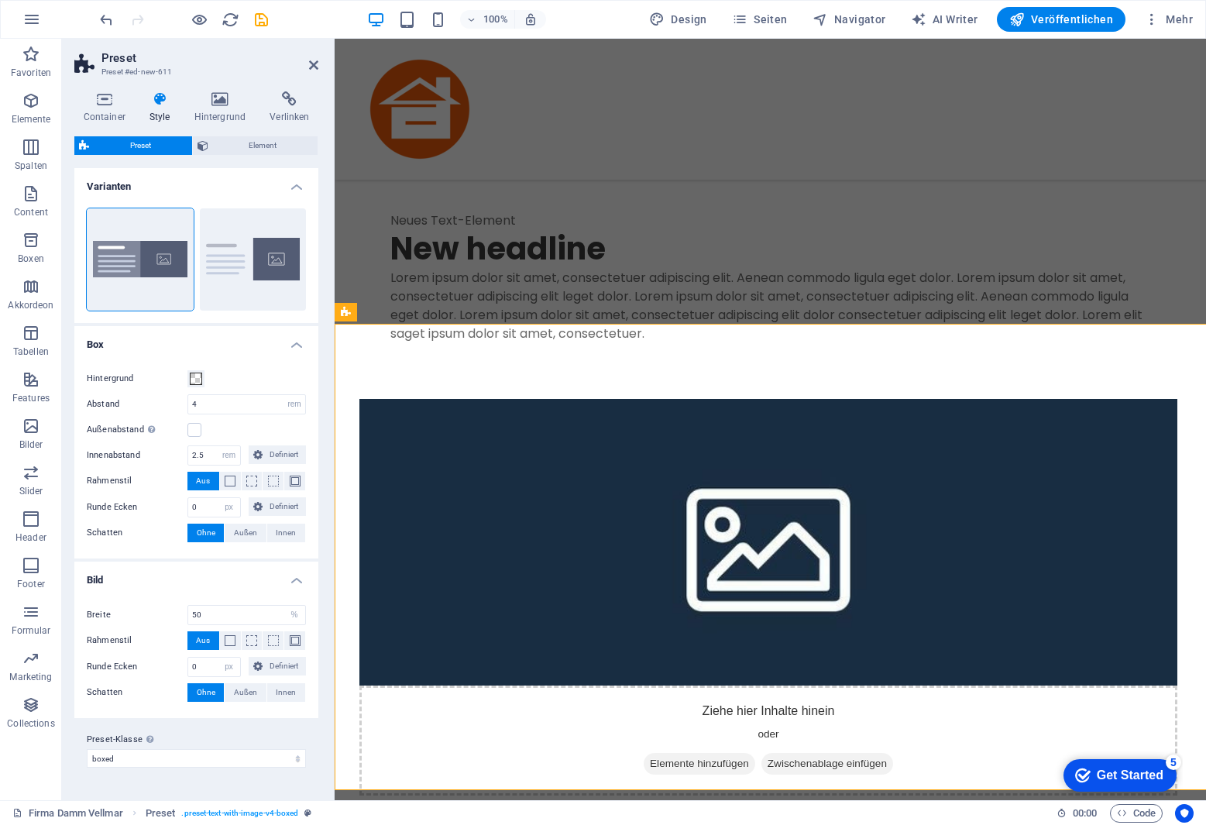
scroll to position [1236, 0]
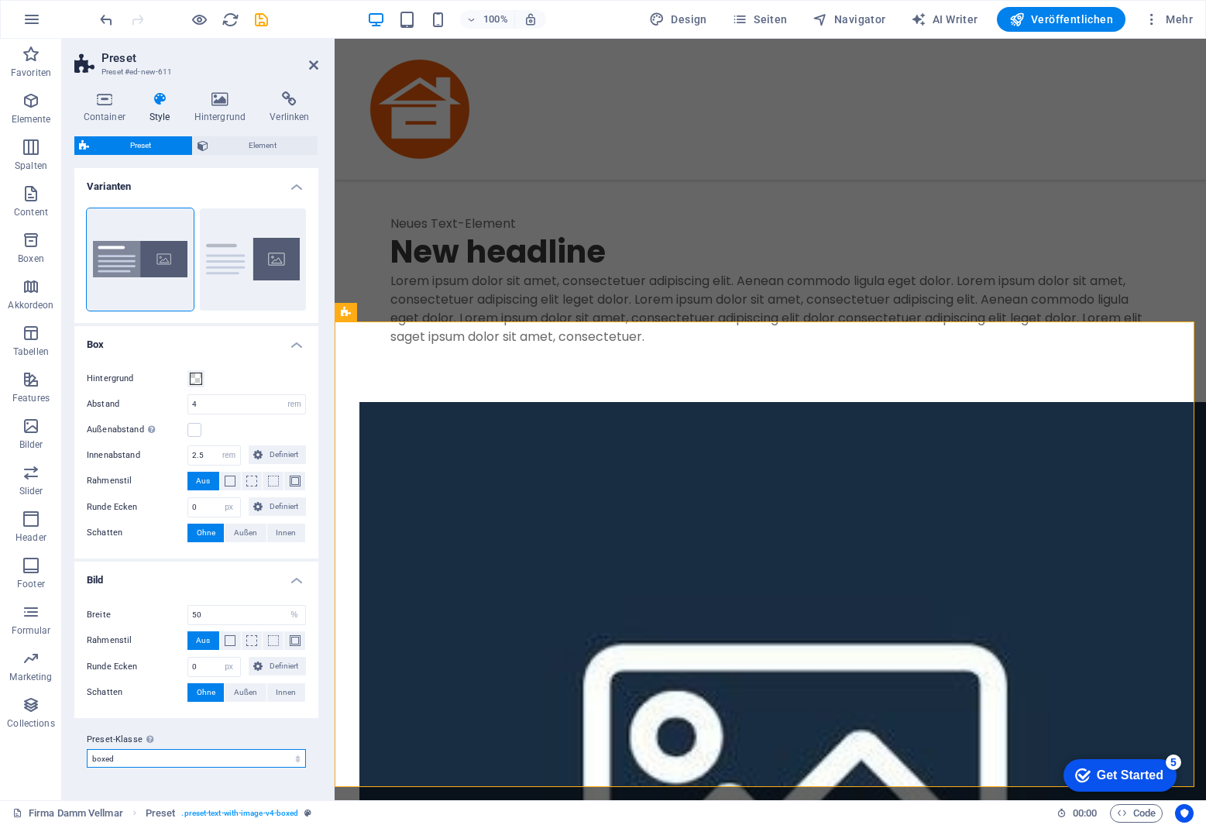
click at [194, 762] on select "boxed Preset-Klasse hinzufügen" at bounding box center [196, 758] width 219 height 19
click at [87, 749] on select "boxed Preset-Klasse hinzufügen" at bounding box center [196, 758] width 219 height 19
select select "preset-text-with-image-v4-boxed"
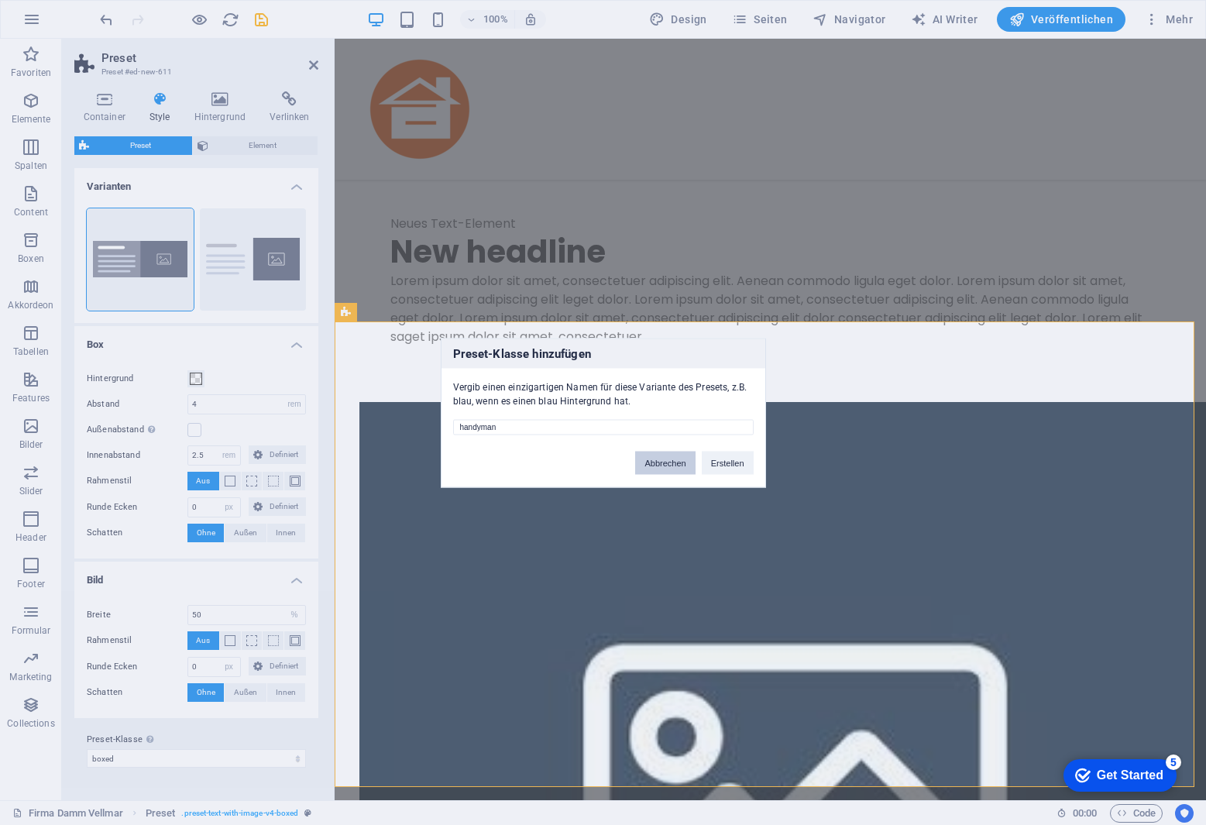
type input "handyman"
click at [663, 462] on button "Abbrechen" at bounding box center [665, 462] width 60 height 23
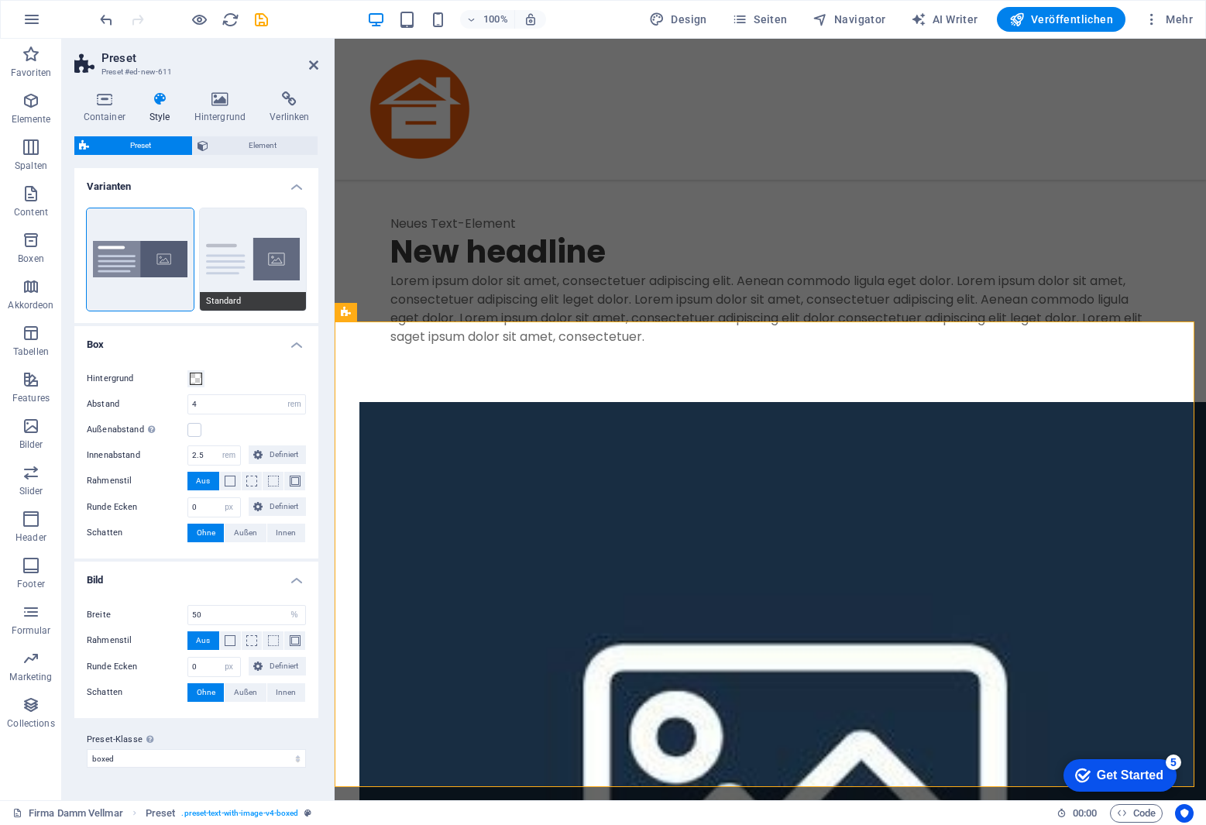
click at [248, 273] on button "Standard" at bounding box center [253, 259] width 107 height 102
type input "2"
type input "0"
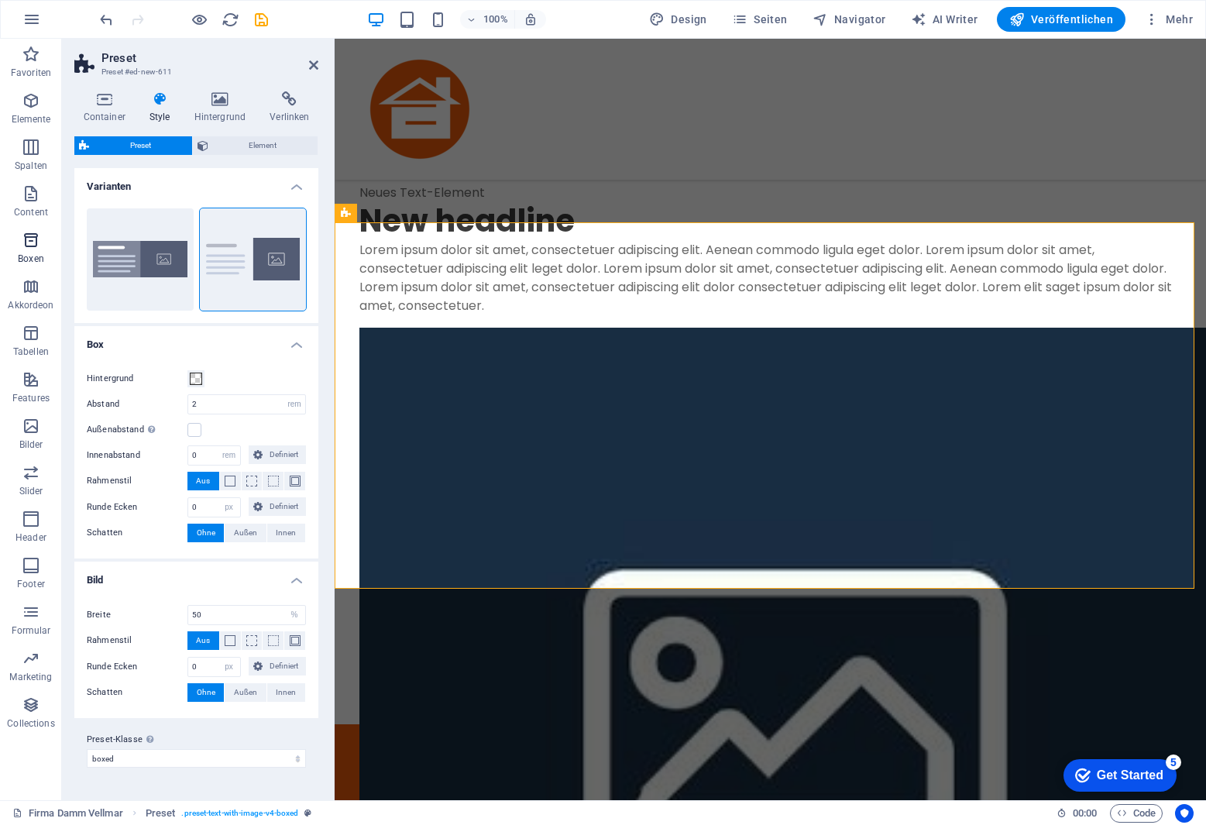
click at [60, 265] on span "Boxen" at bounding box center [31, 249] width 62 height 37
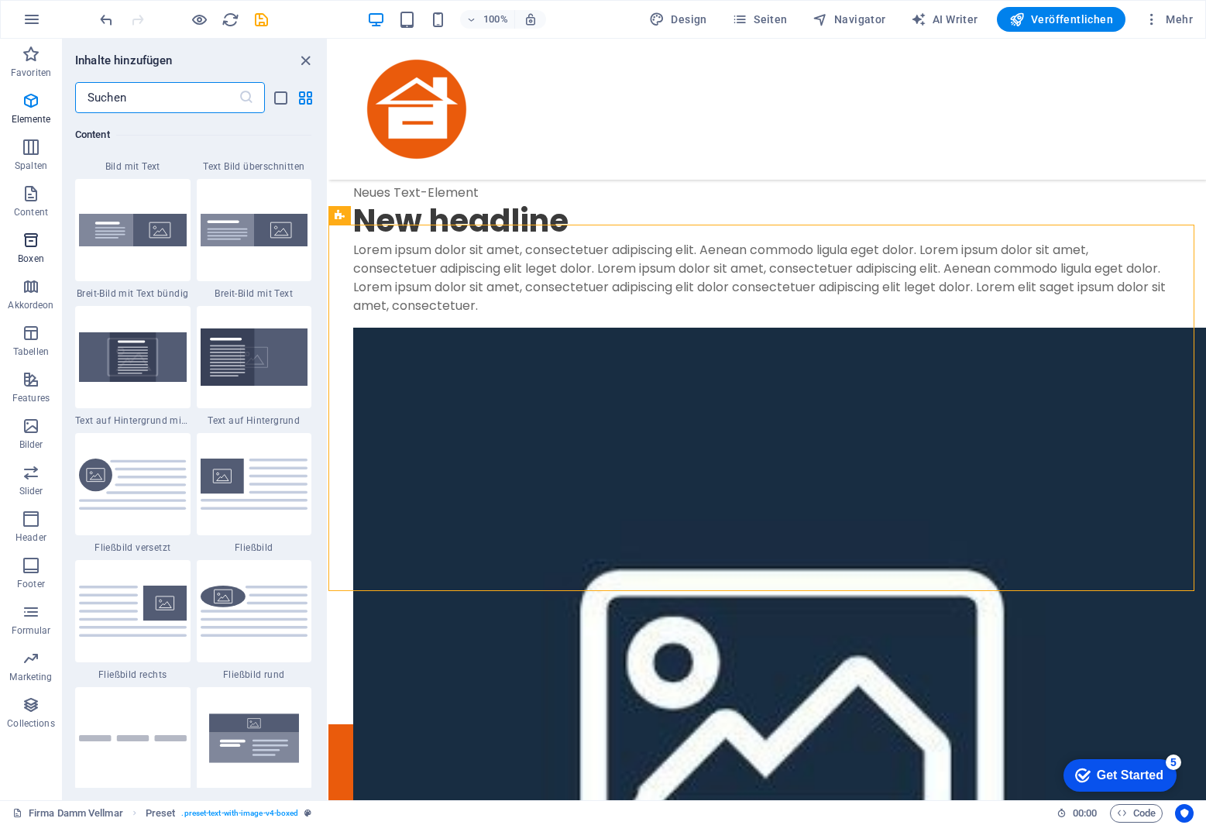
scroll to position [4273, 0]
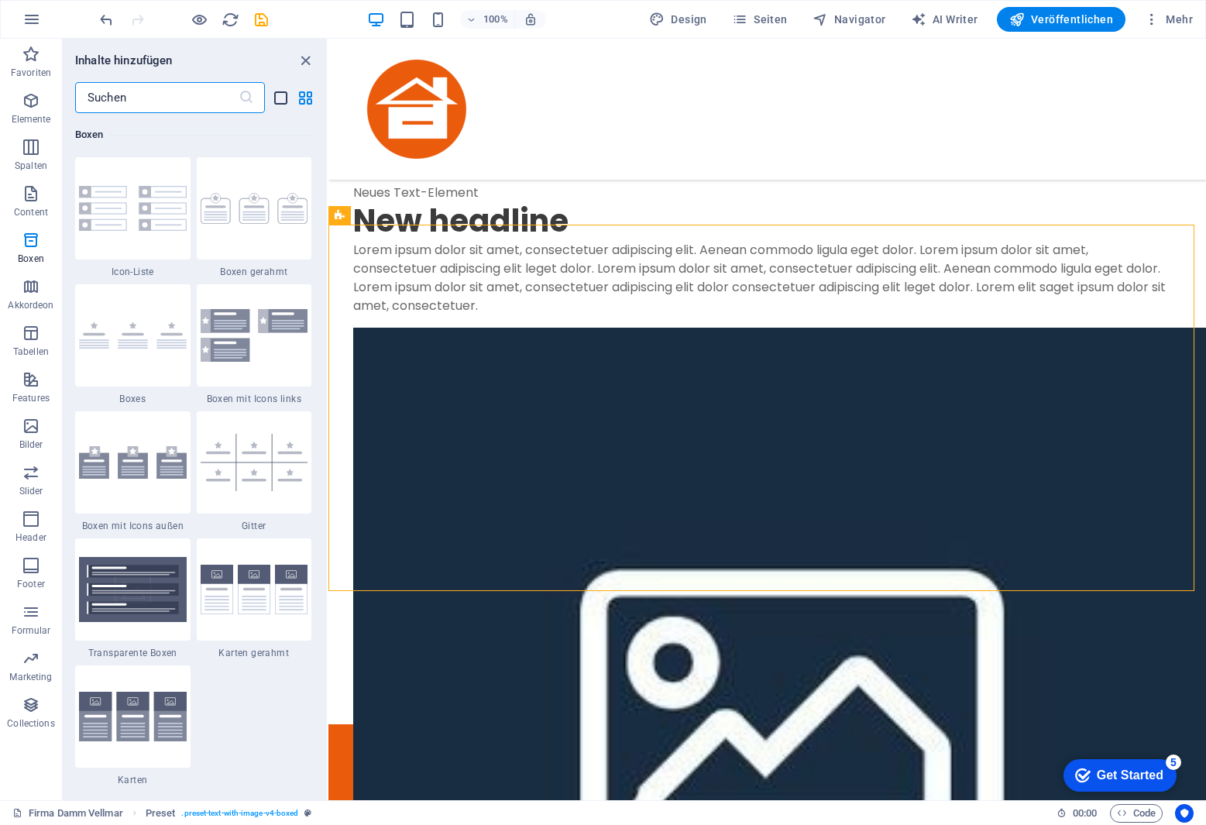
click at [275, 97] on icon "list-view" at bounding box center [281, 98] width 18 height 18
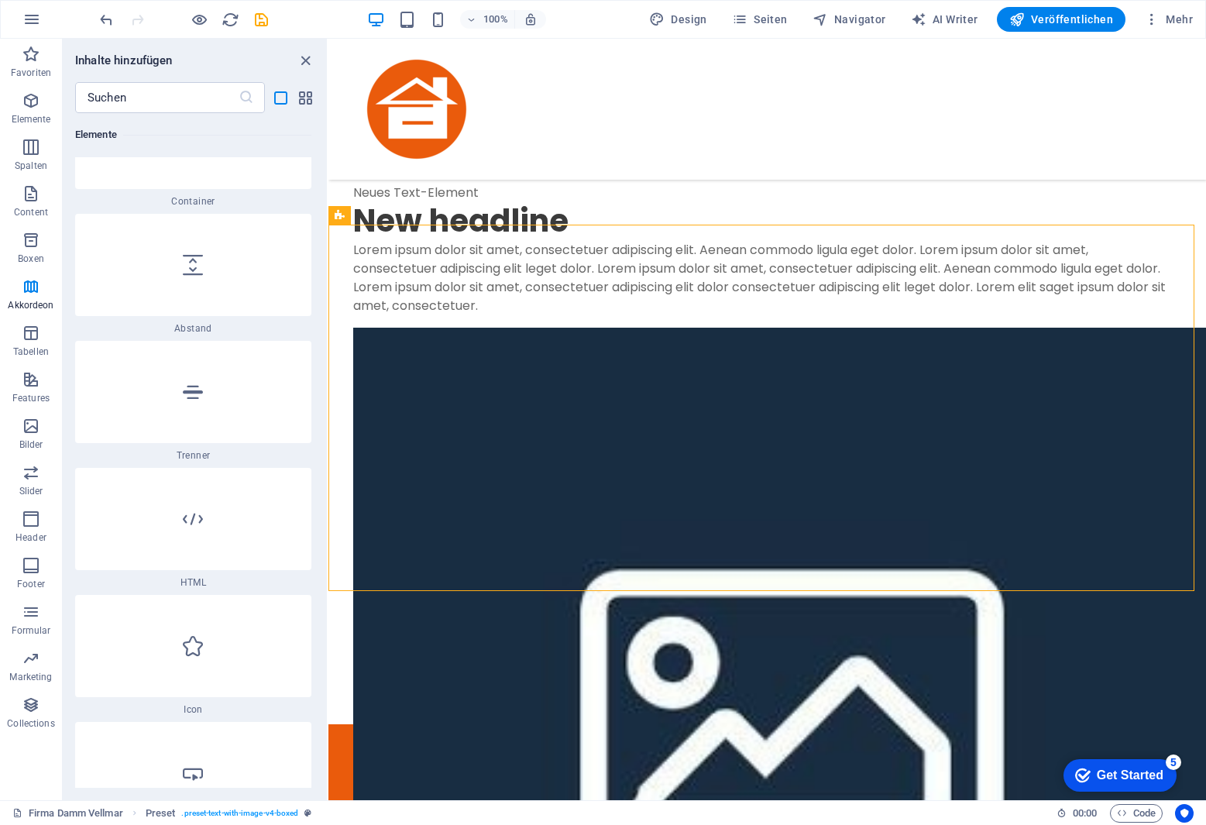
scroll to position [352, 0]
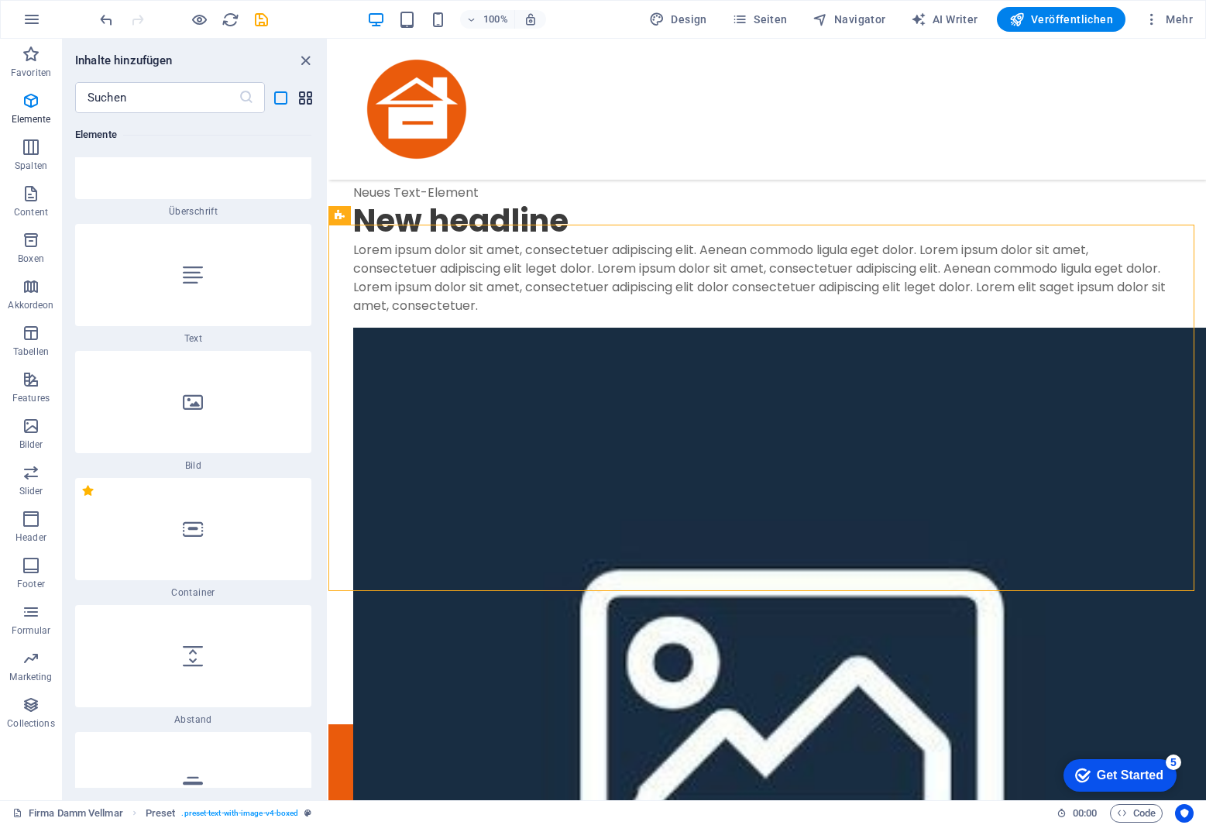
click at [312, 94] on icon "grid-view" at bounding box center [306, 98] width 18 height 18
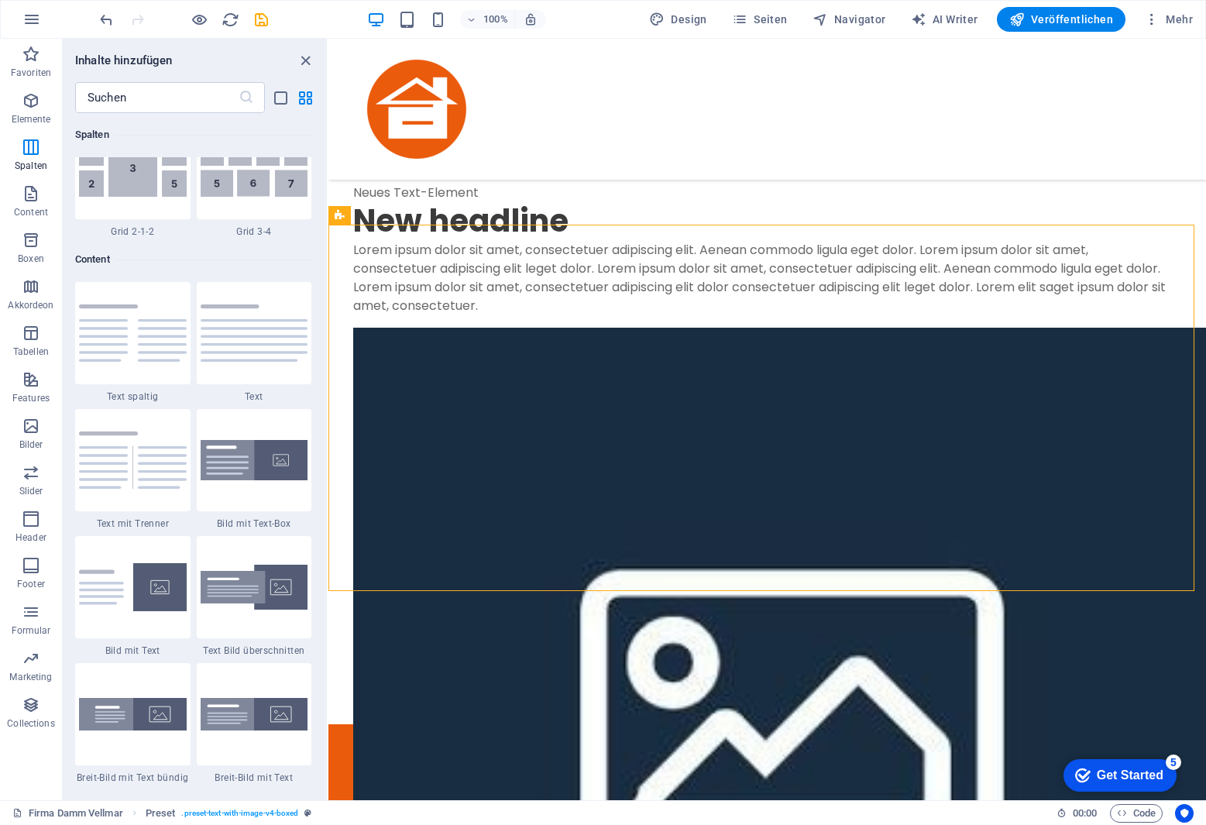
scroll to position [2677, 0]
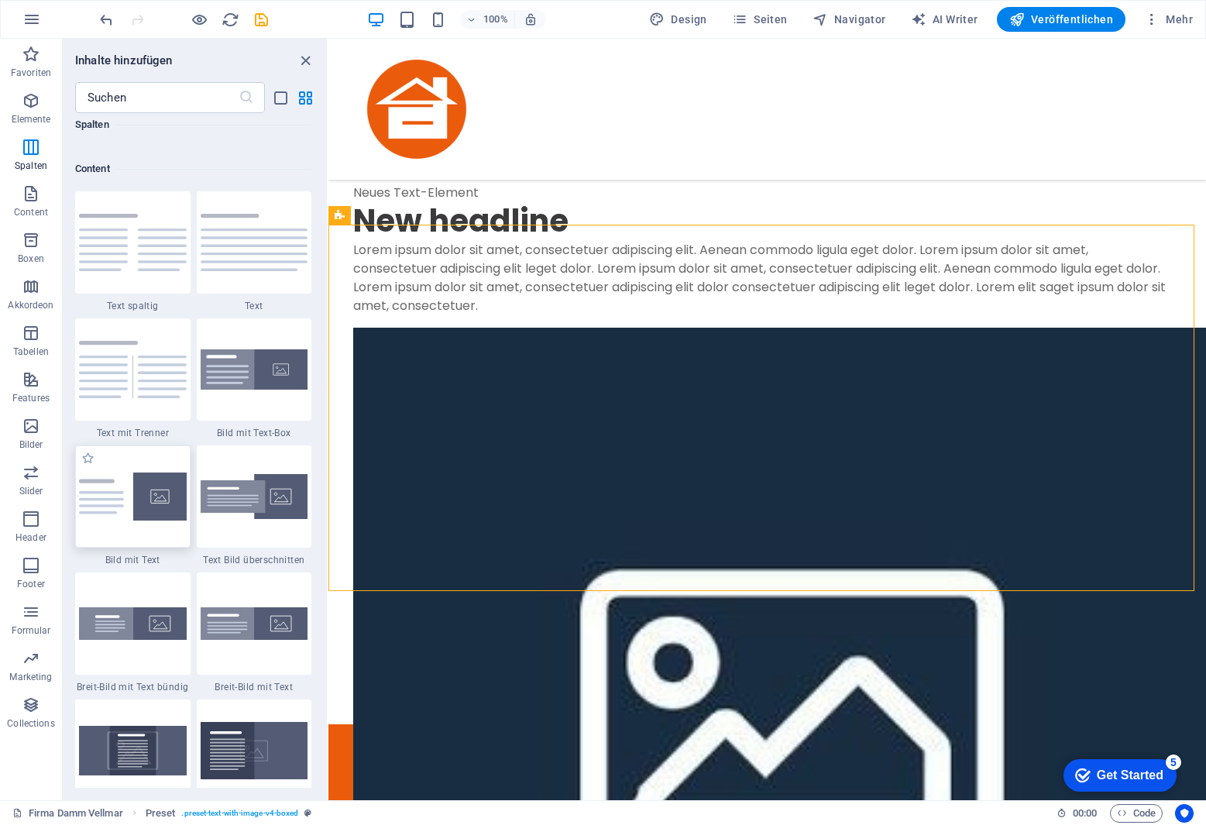
click at [153, 501] on img at bounding box center [133, 497] width 108 height 48
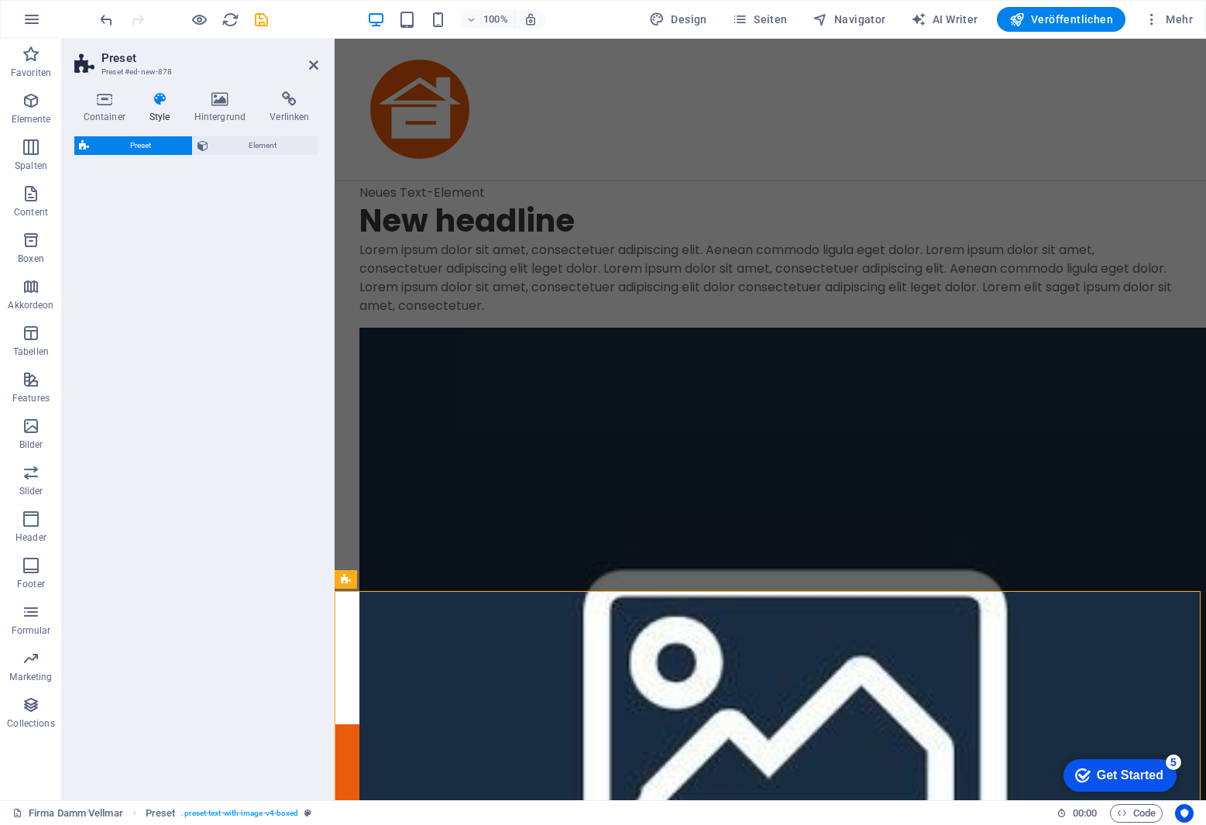
select select "rem"
select select "px"
select select "preset-text-with-image-v4-default"
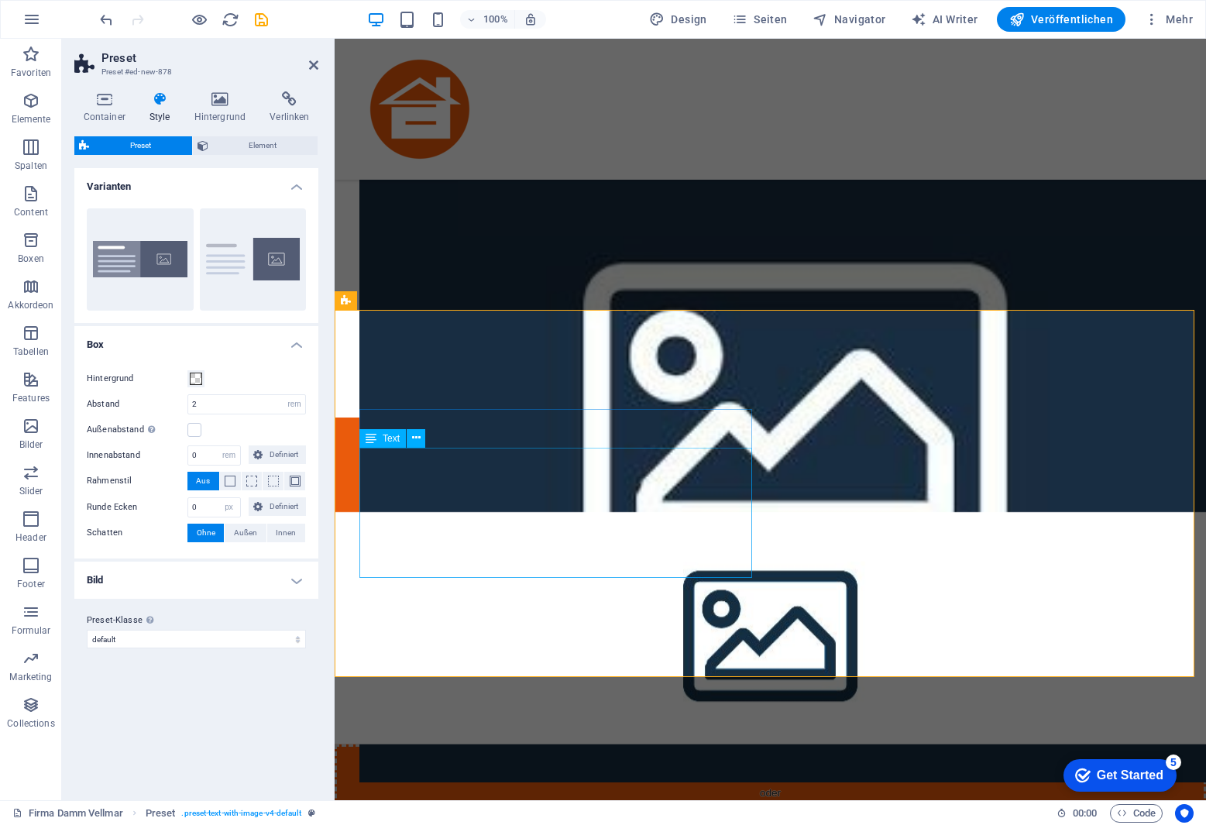
scroll to position [1546, 0]
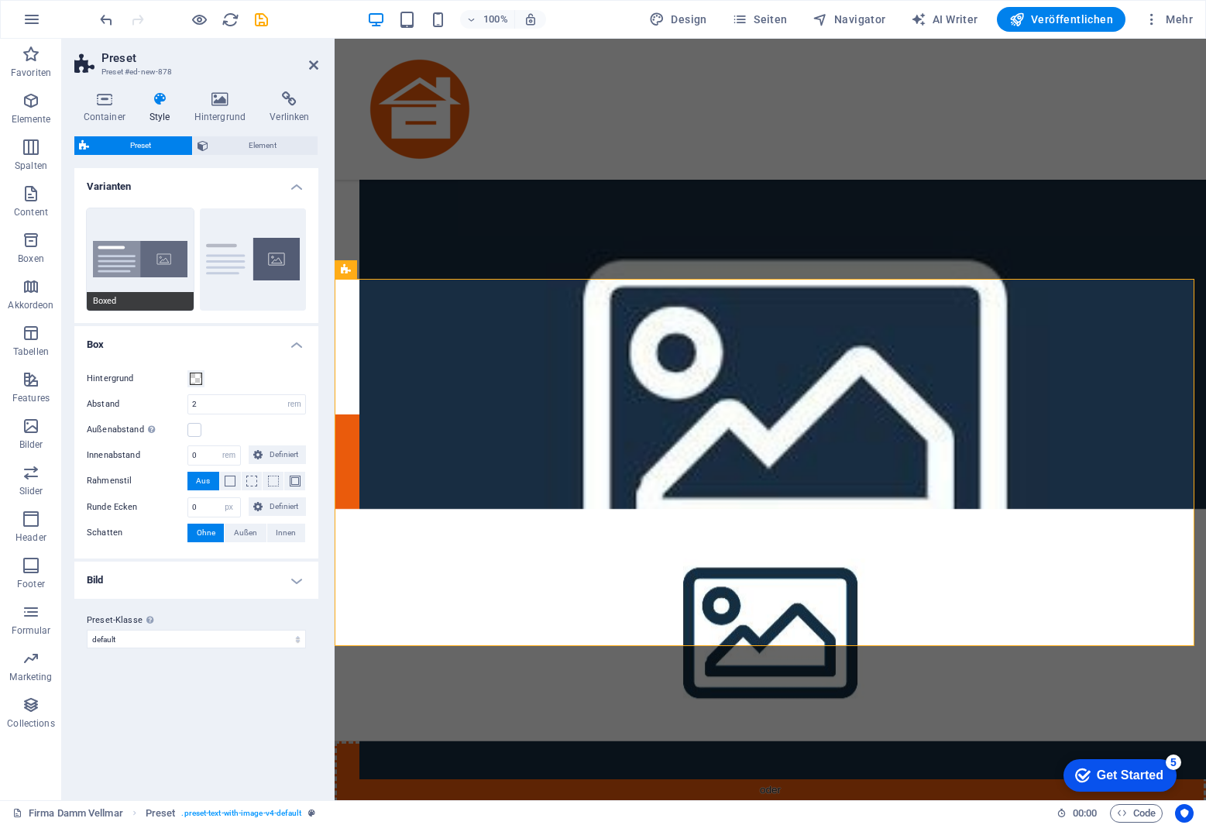
click at [132, 256] on button "Boxed" at bounding box center [140, 259] width 107 height 102
type input "0"
type input "2.5"
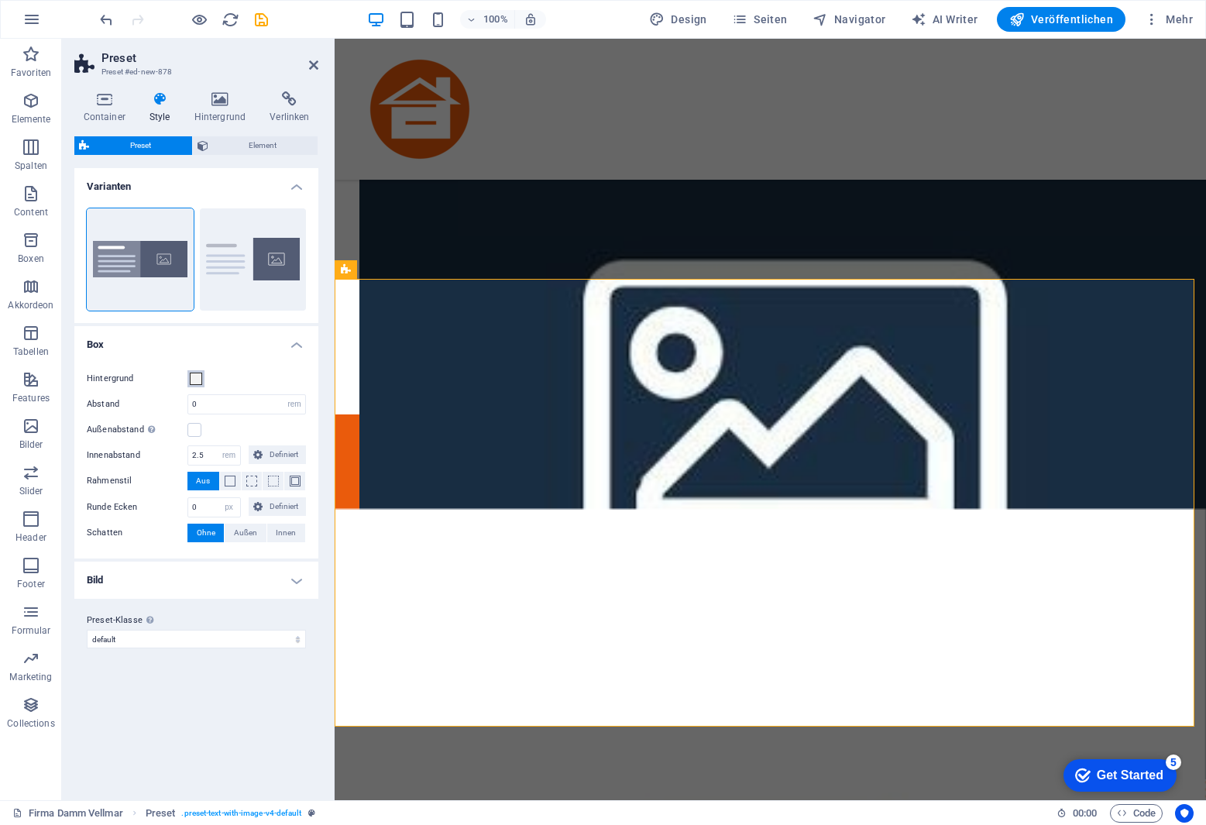
click at [197, 376] on span at bounding box center [196, 379] width 12 height 12
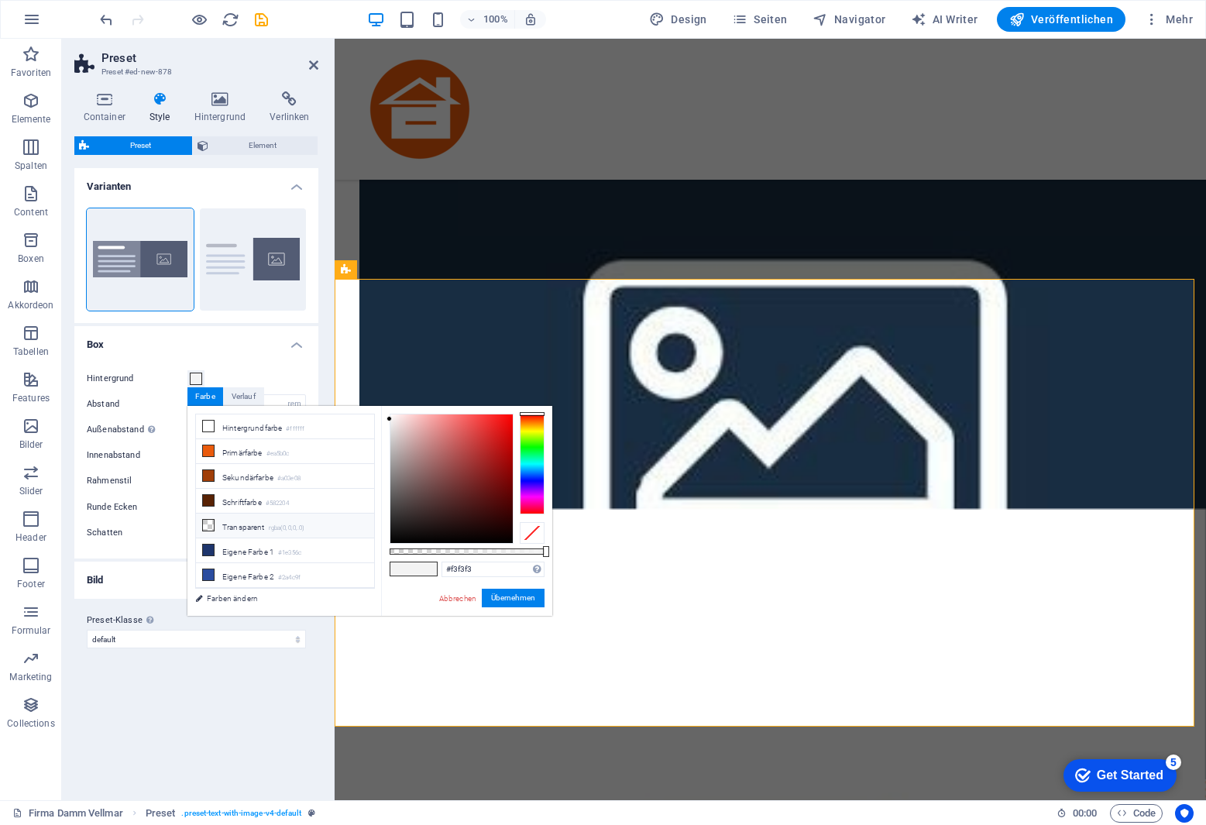
click at [246, 523] on li "Transparent rgba(0,0,0,.0)" at bounding box center [285, 526] width 178 height 25
type input "rgba(0, 0, 0, 0)"
click at [514, 595] on button "Übernehmen" at bounding box center [513, 598] width 63 height 19
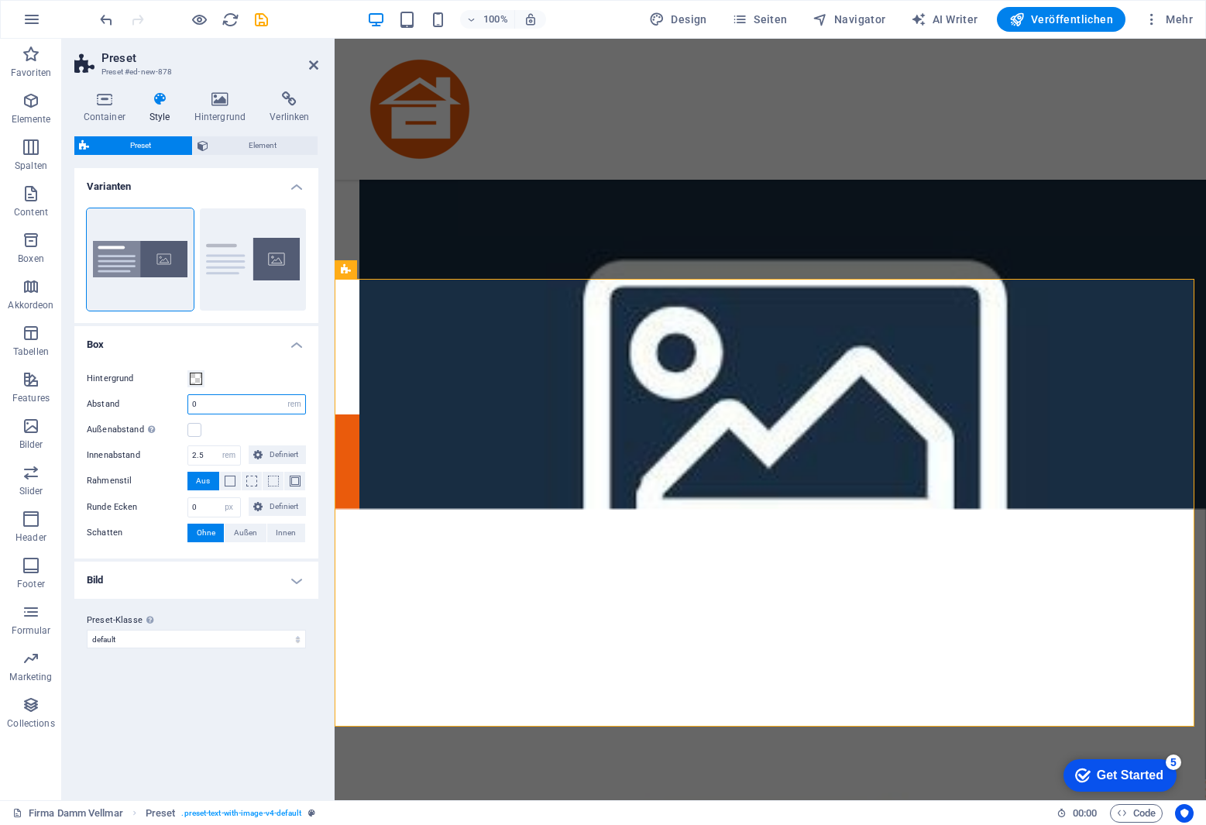
drag, startPoint x: 227, startPoint y: 410, endPoint x: 162, endPoint y: 413, distance: 65.1
click at [162, 413] on div "Abstand 0 rem px % vh vw" at bounding box center [196, 404] width 219 height 20
type input "4"
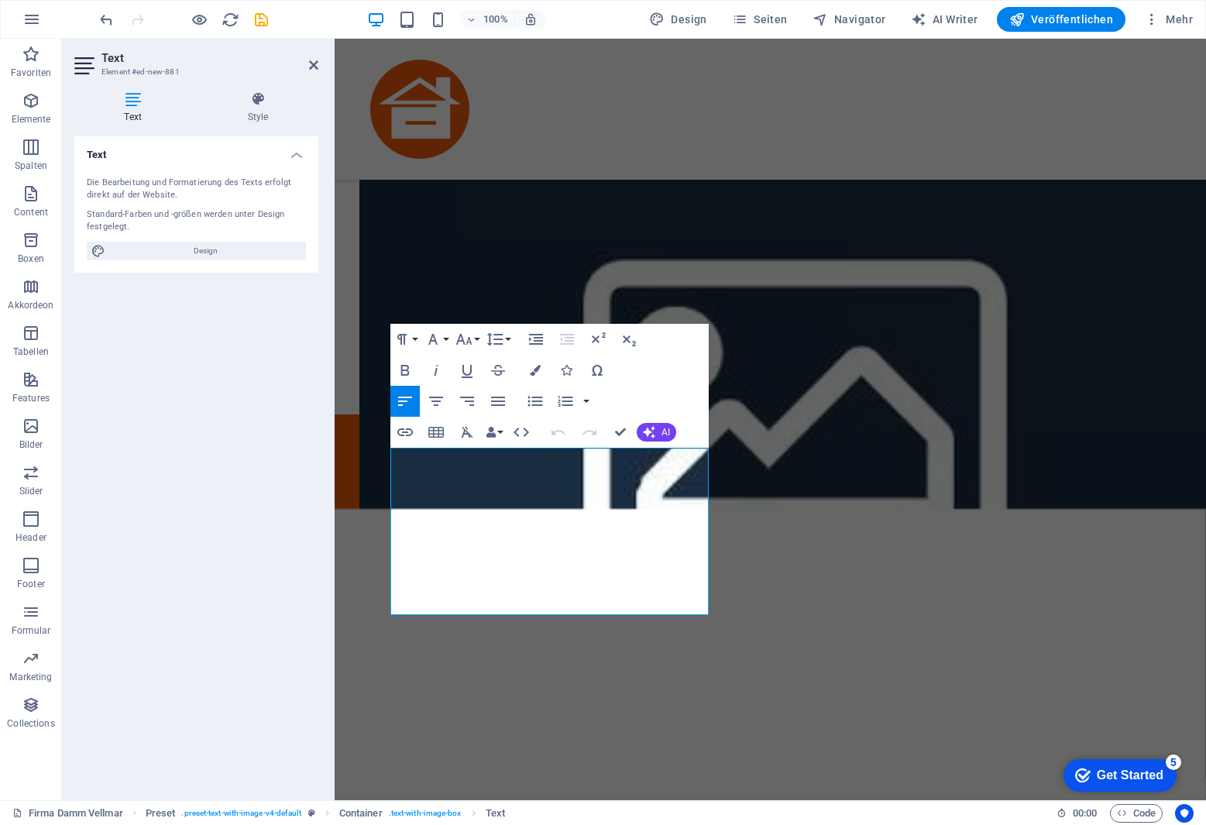
drag, startPoint x: 654, startPoint y: 607, endPoint x: 295, endPoint y: 440, distance: 395.5
click at [335, 440] on html "Skip to main content Damm-Bau GmbH Inhaber: [PERSON_NAME][GEOGRAPHIC_DATA][STRE…" at bounding box center [771, 589] width 872 height 4194
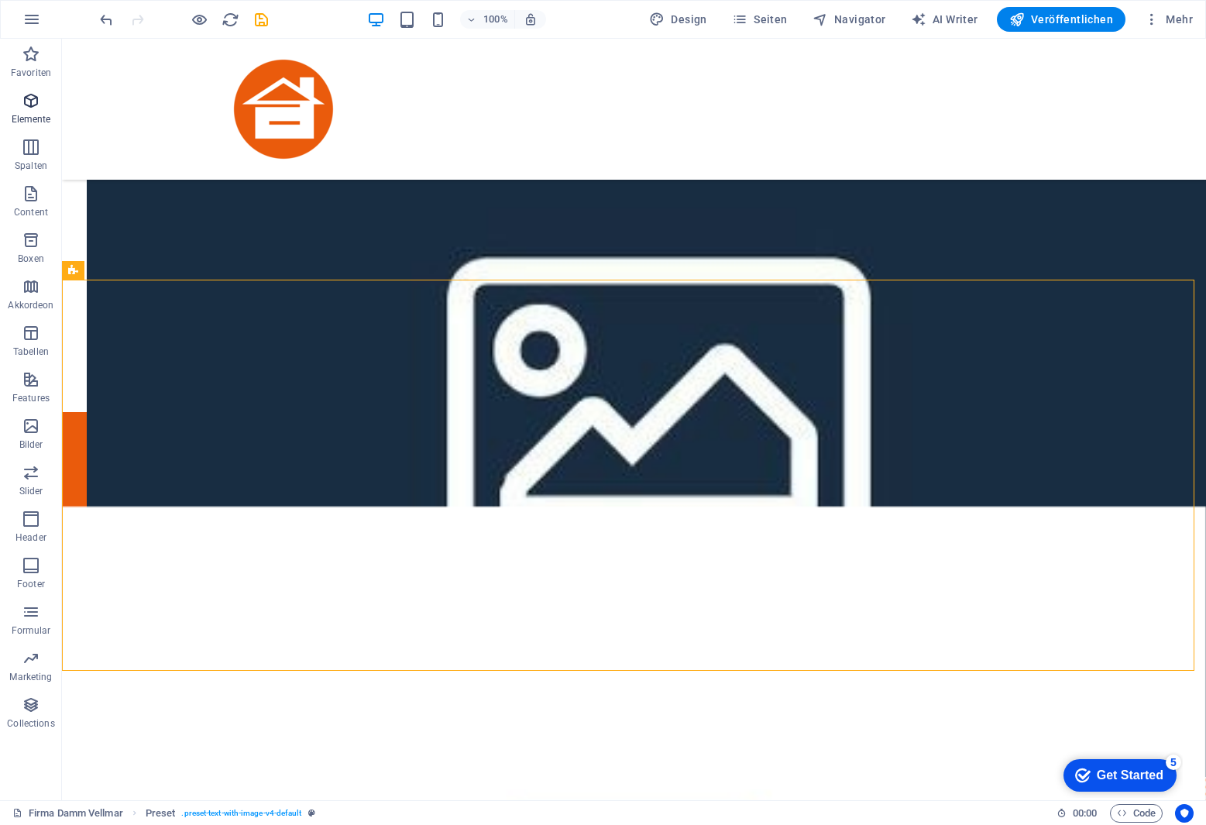
click at [32, 105] on icon "button" at bounding box center [31, 100] width 19 height 19
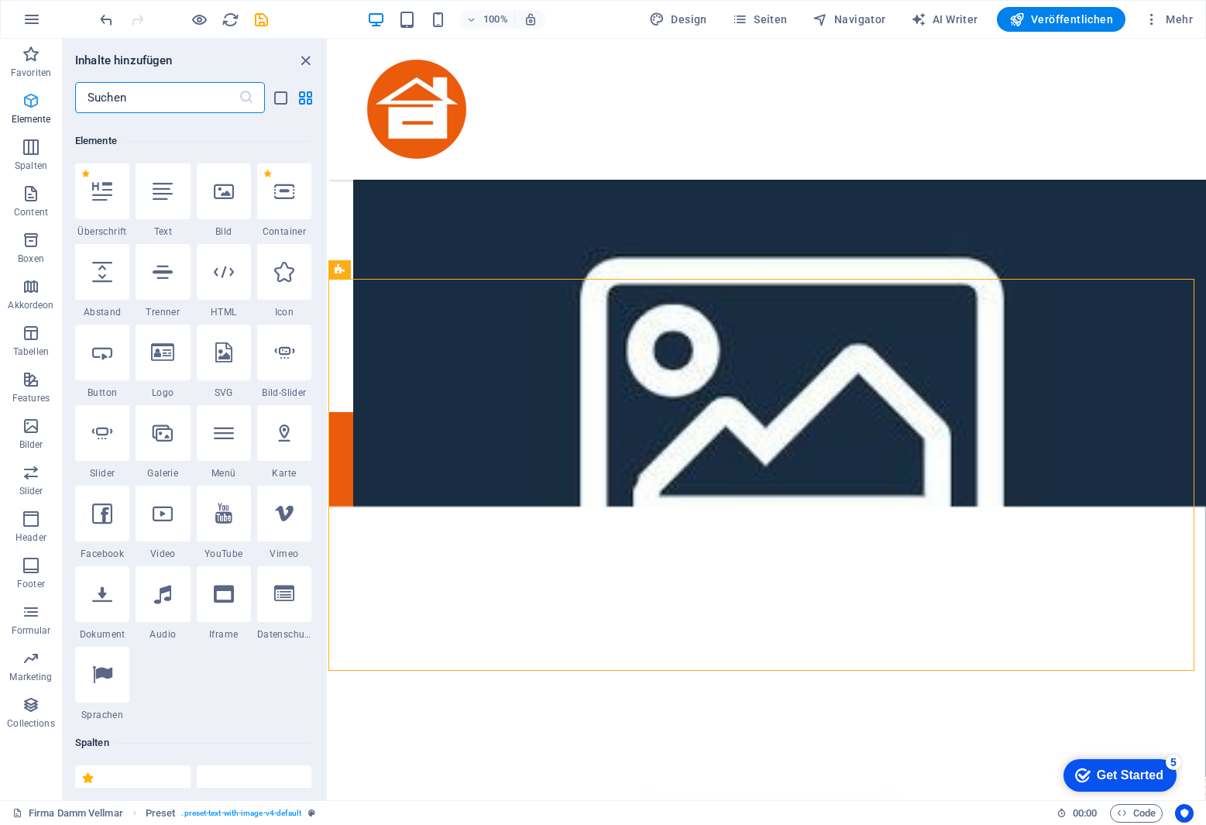
scroll to position [165, 0]
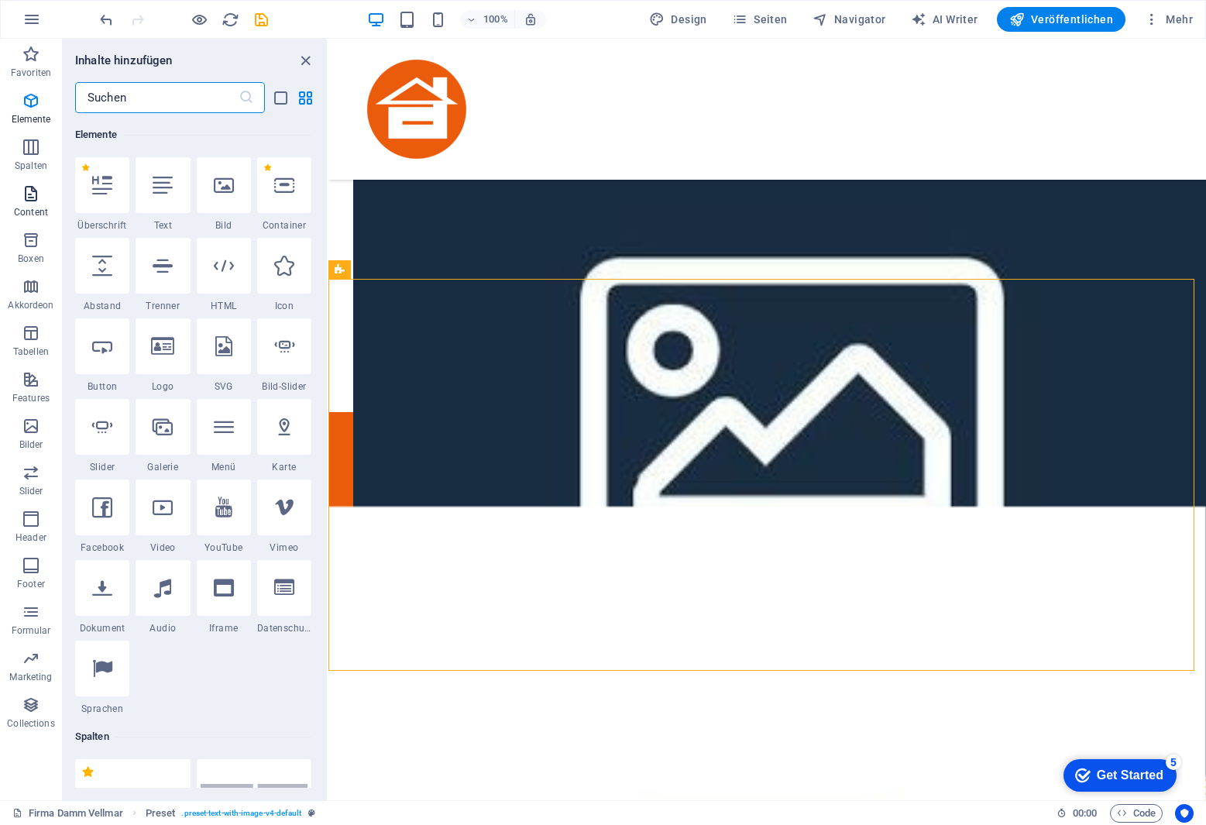
click at [34, 189] on icon "button" at bounding box center [31, 193] width 19 height 19
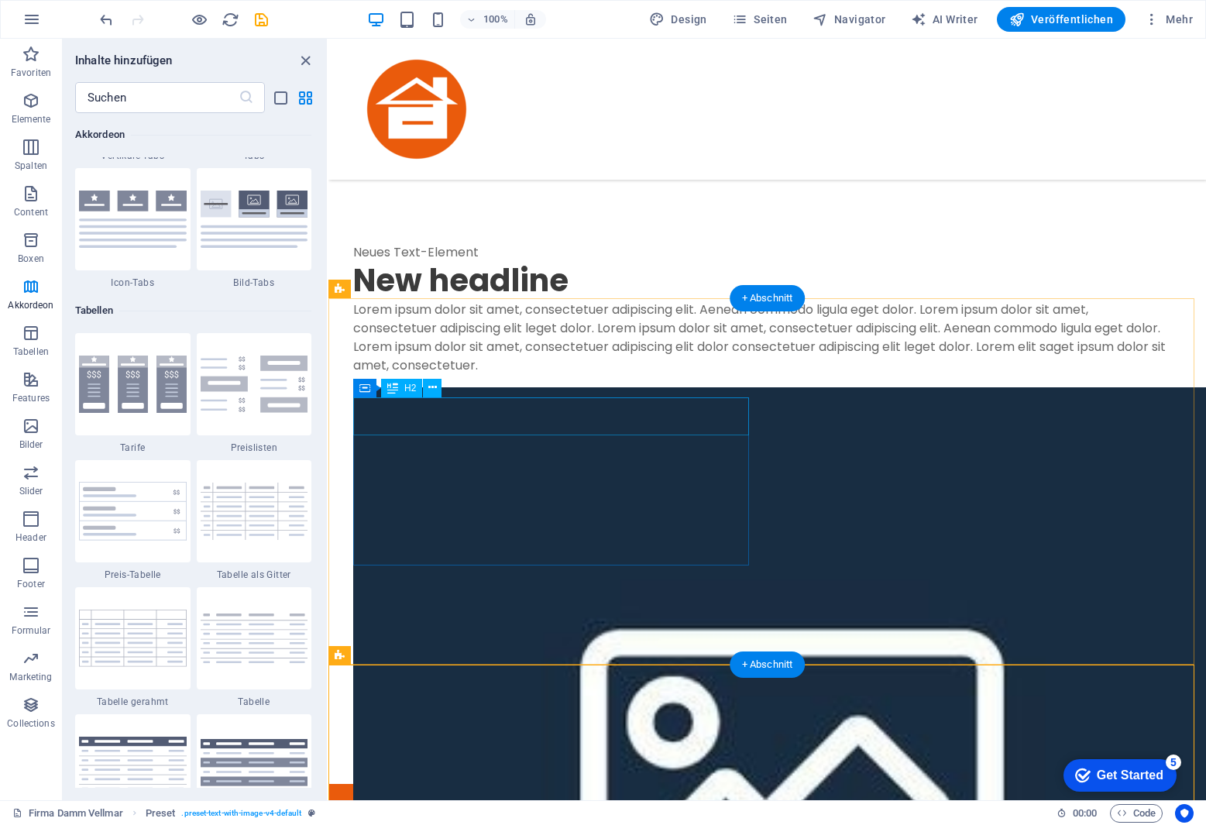
scroll to position [1161, 0]
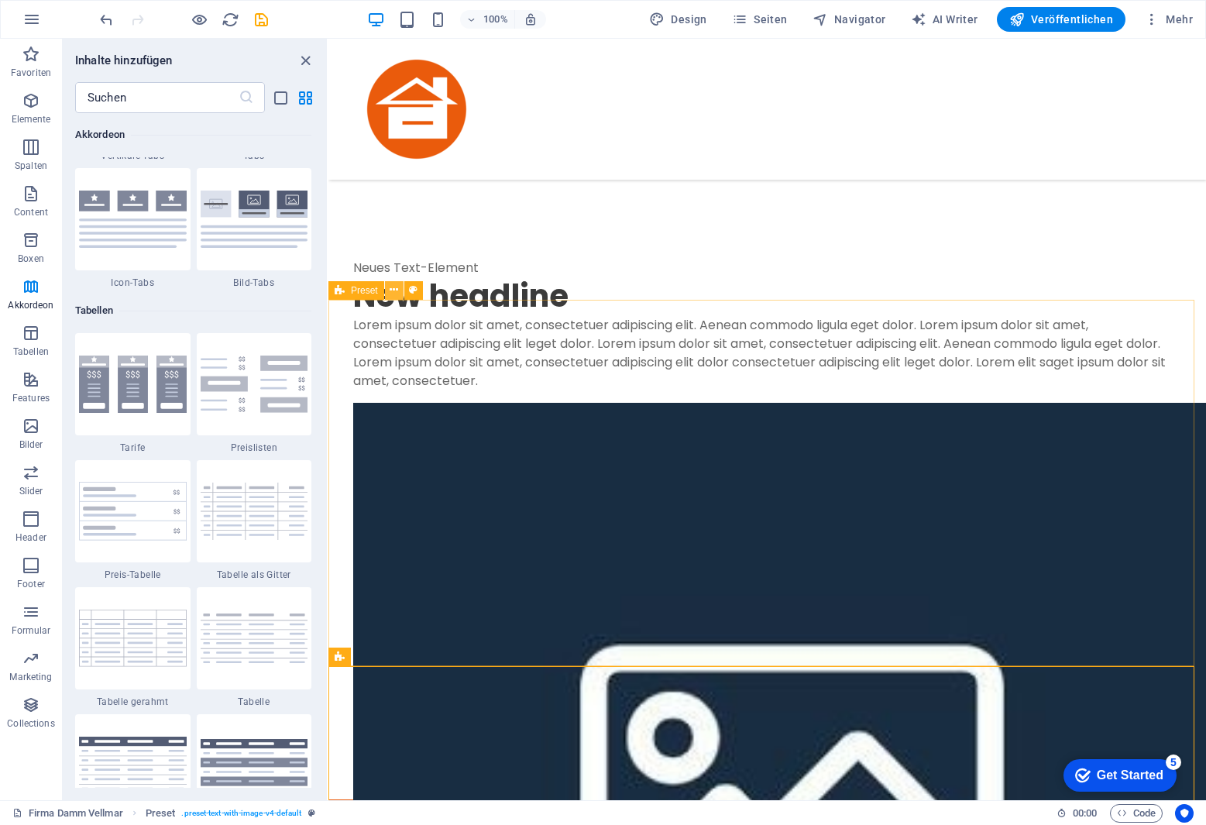
click at [397, 288] on icon at bounding box center [394, 290] width 9 height 16
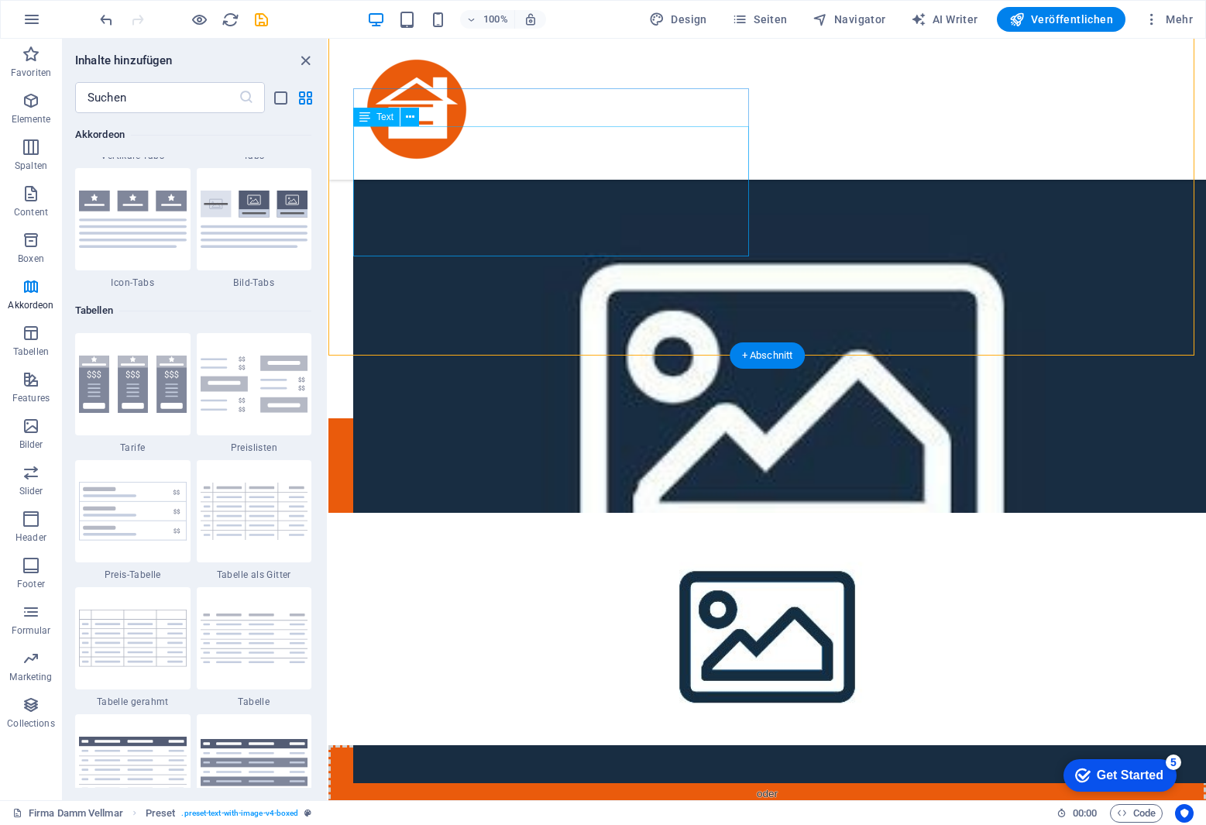
scroll to position [1549, 0]
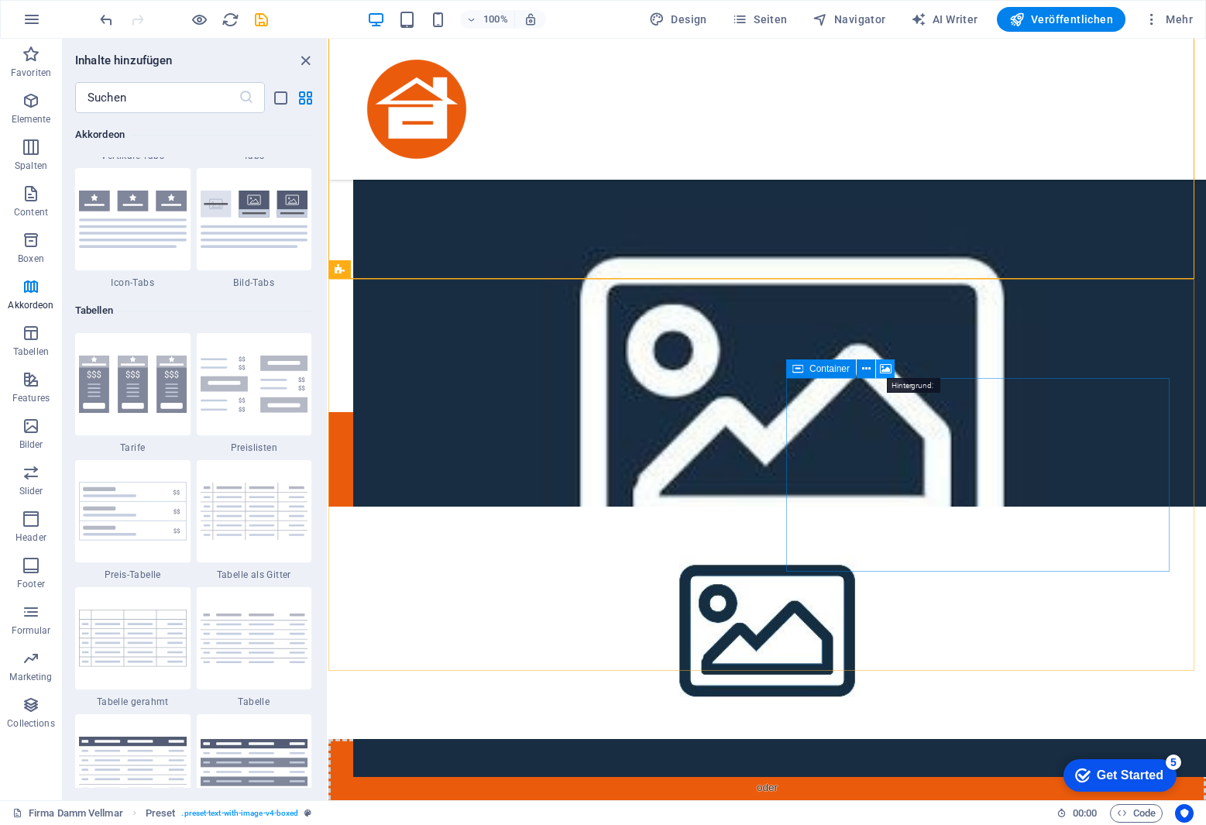
click at [888, 368] on icon at bounding box center [886, 369] width 12 height 16
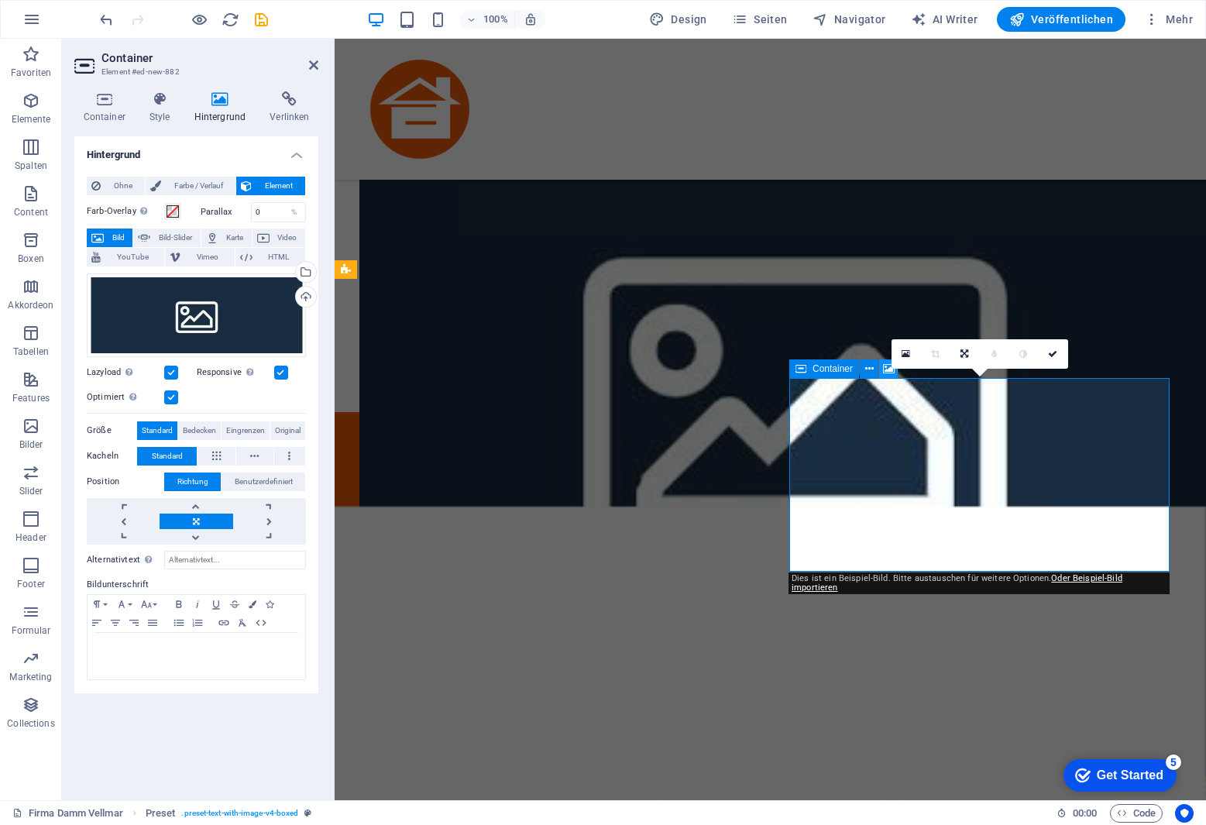
scroll to position [1546, 0]
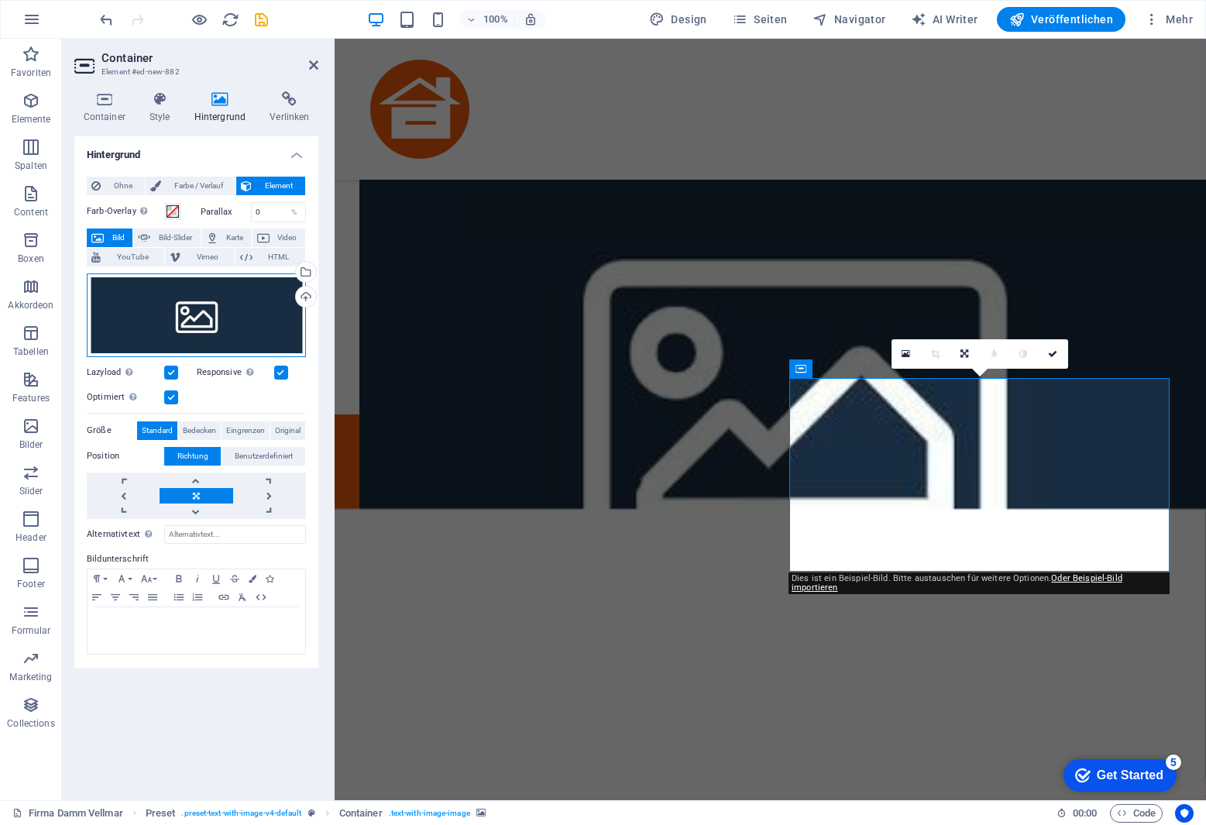
click at [187, 304] on div "Ziehe Dateien zum Hochladen hierher oder klicke hier, um aus Dateien oder koste…" at bounding box center [196, 315] width 219 height 84
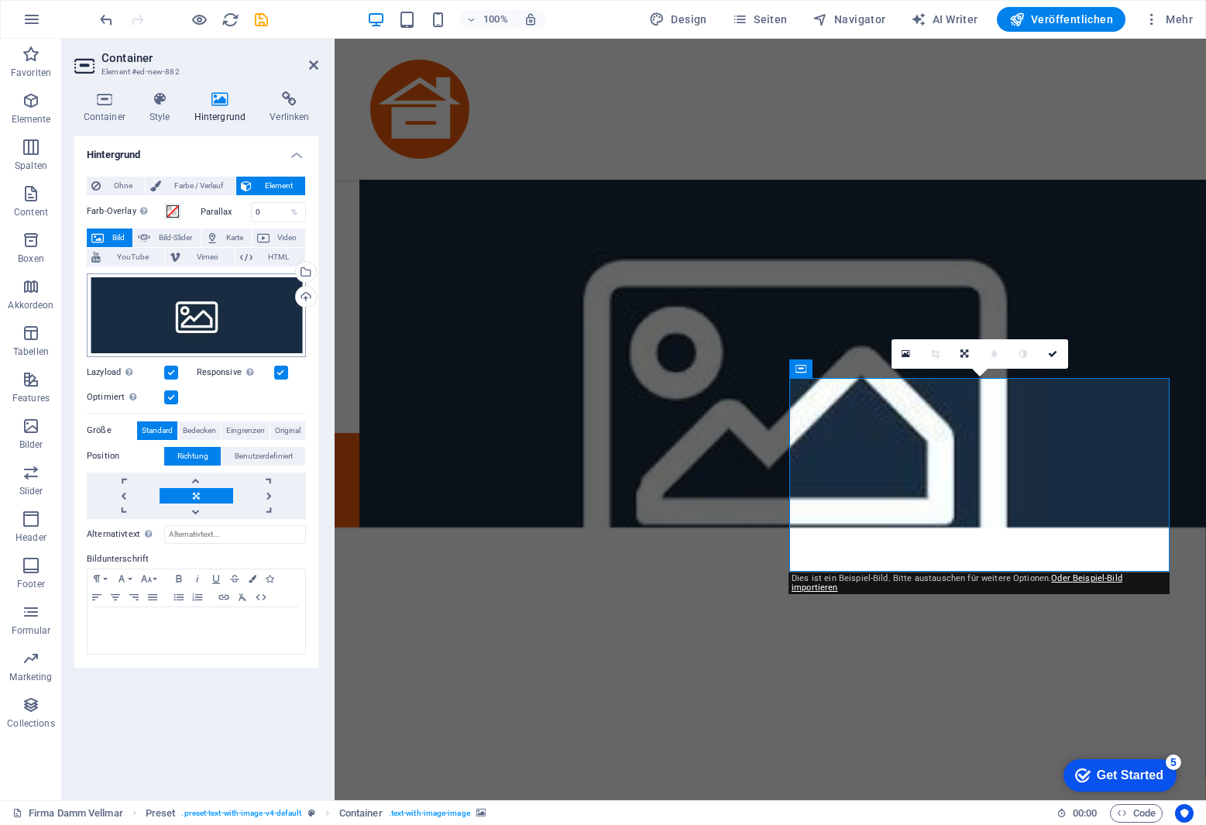
scroll to position [1521, 0]
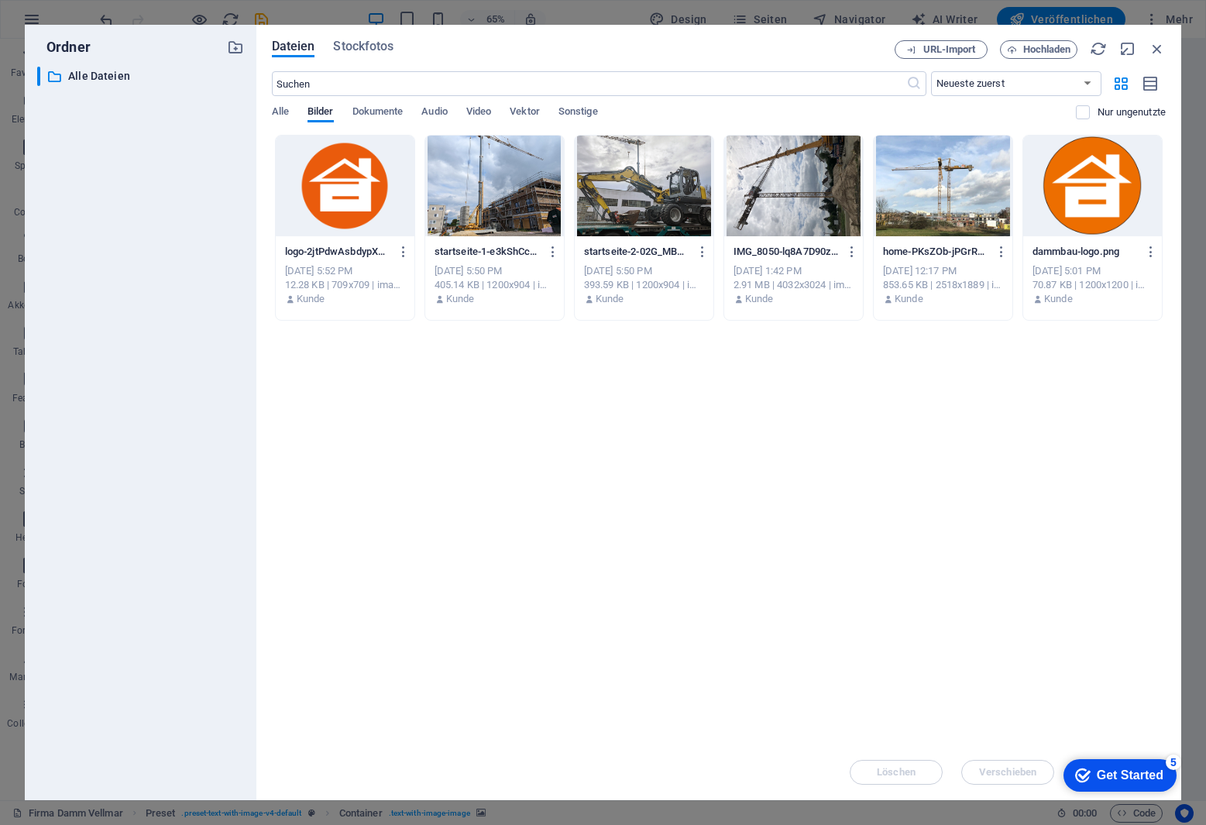
click at [676, 184] on div at bounding box center [644, 186] width 139 height 101
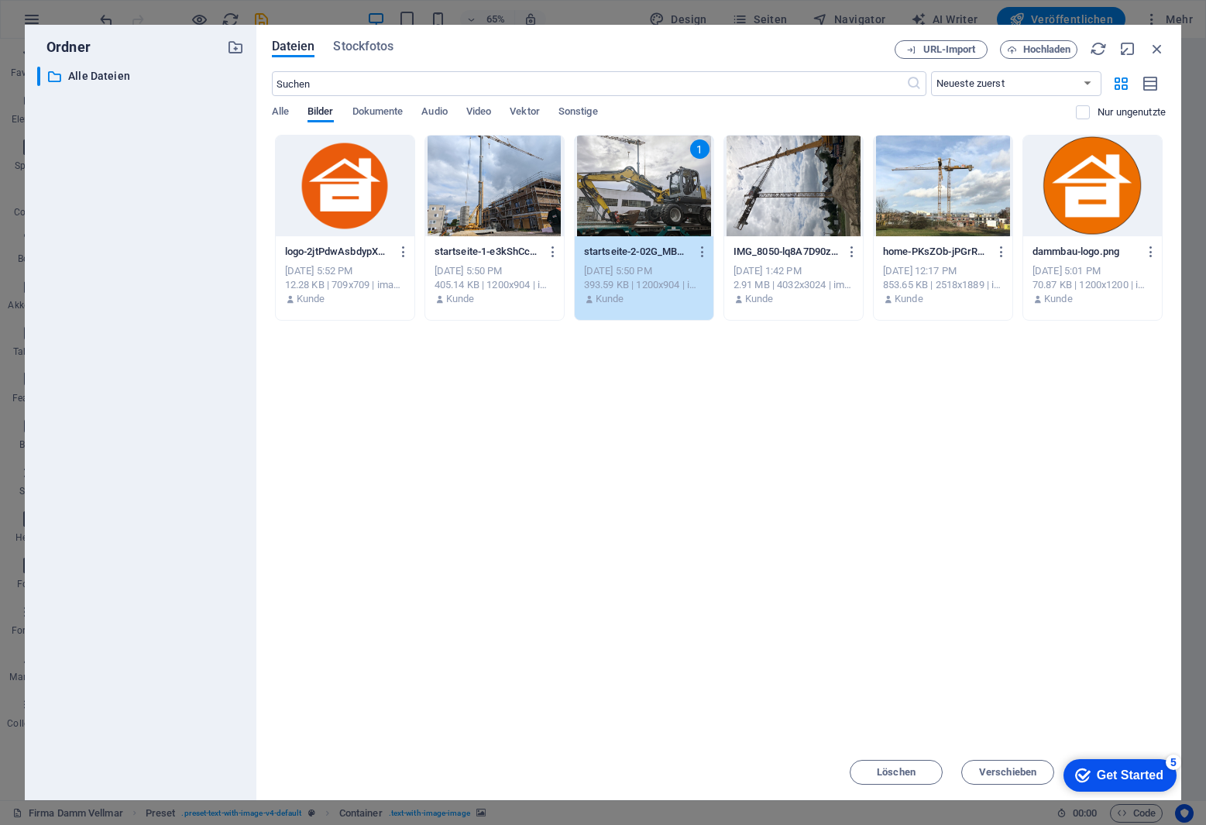
click at [643, 200] on div "1" at bounding box center [644, 186] width 139 height 101
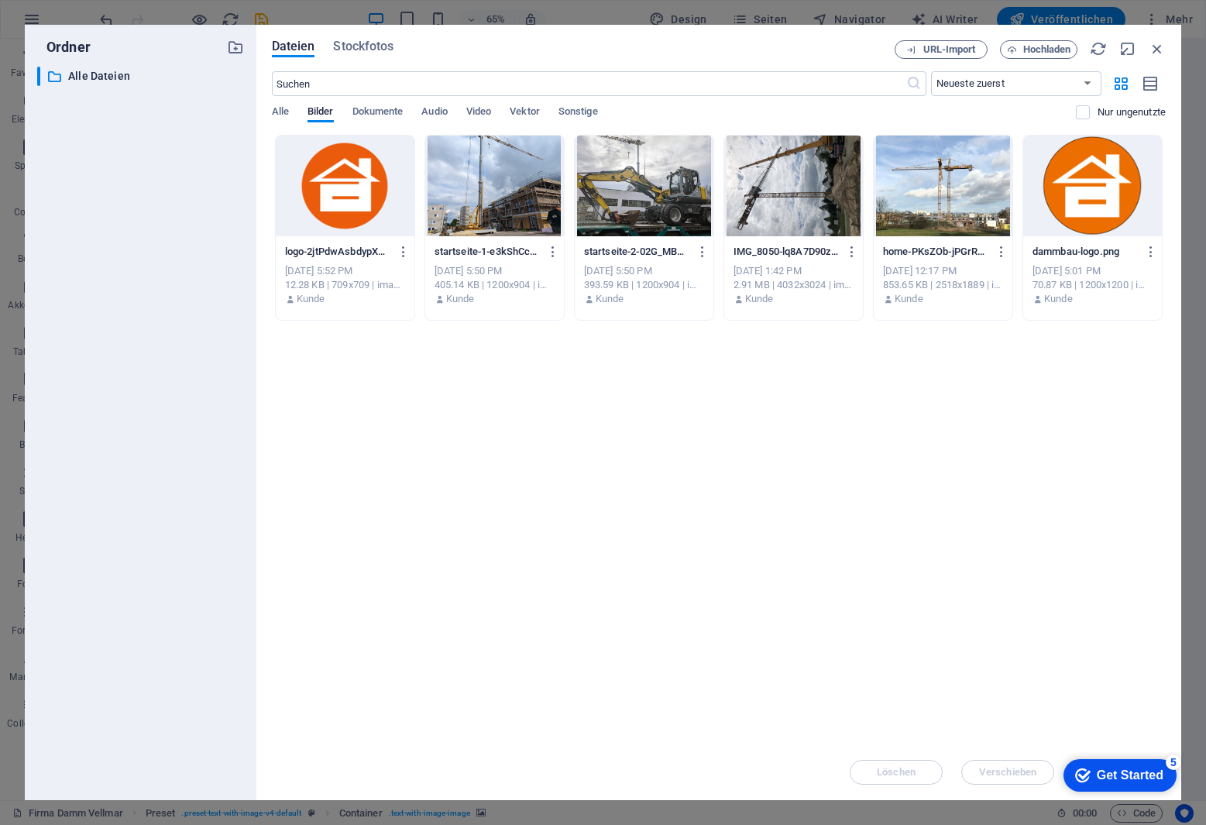
click at [643, 200] on div at bounding box center [644, 186] width 139 height 101
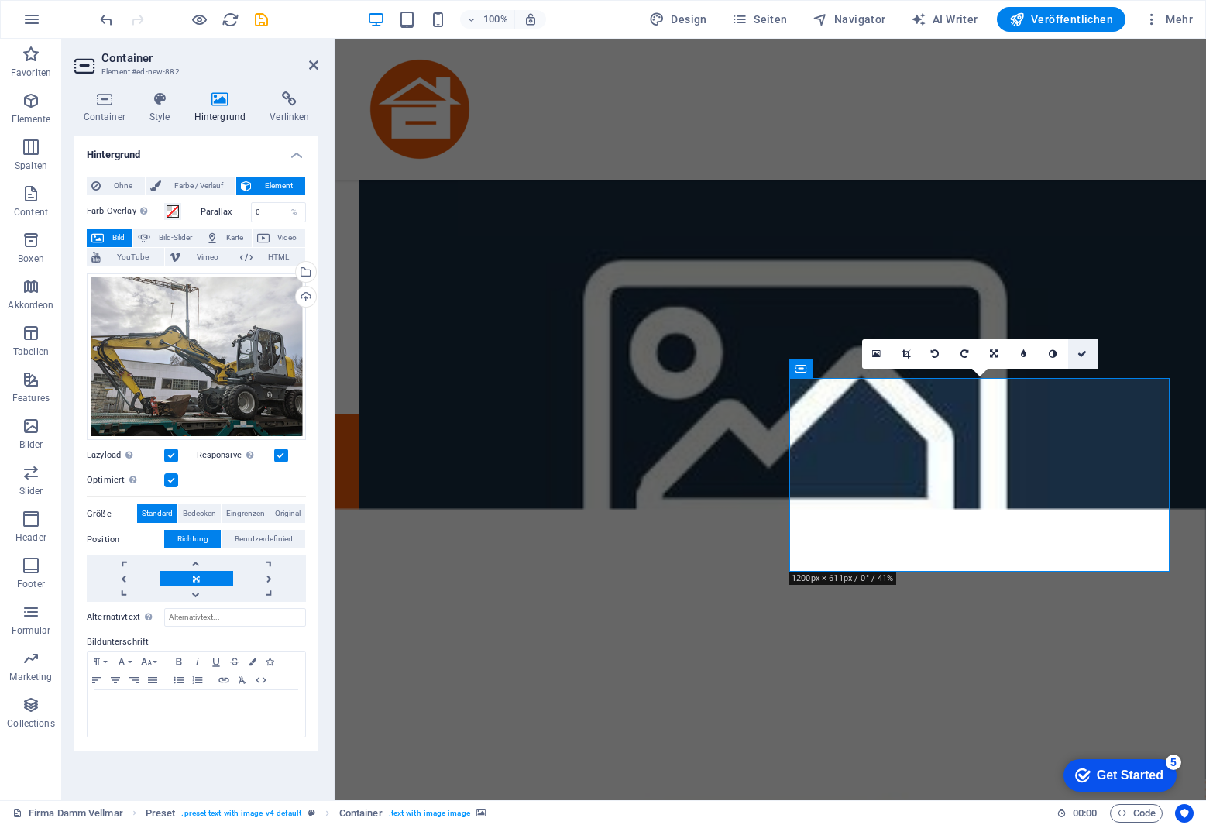
click at [1081, 355] on icon at bounding box center [1082, 353] width 9 height 9
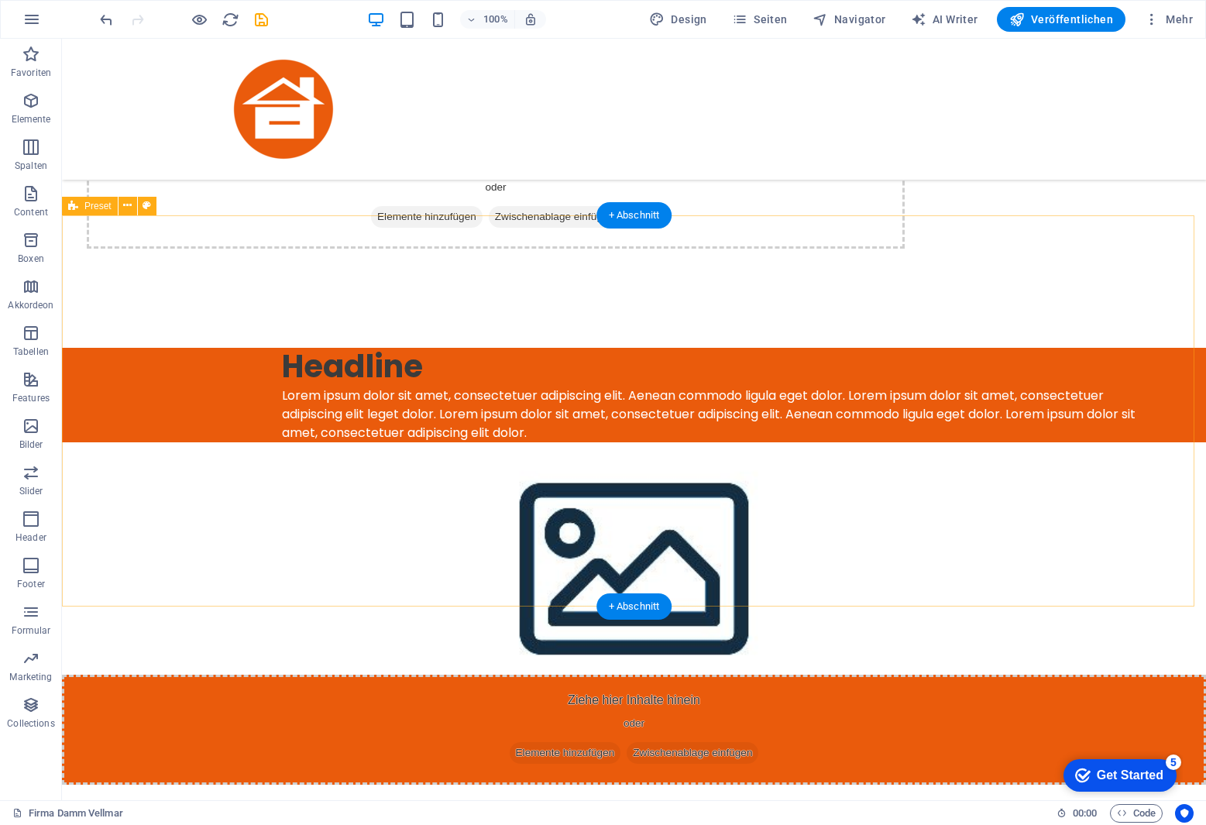
scroll to position [1627, 0]
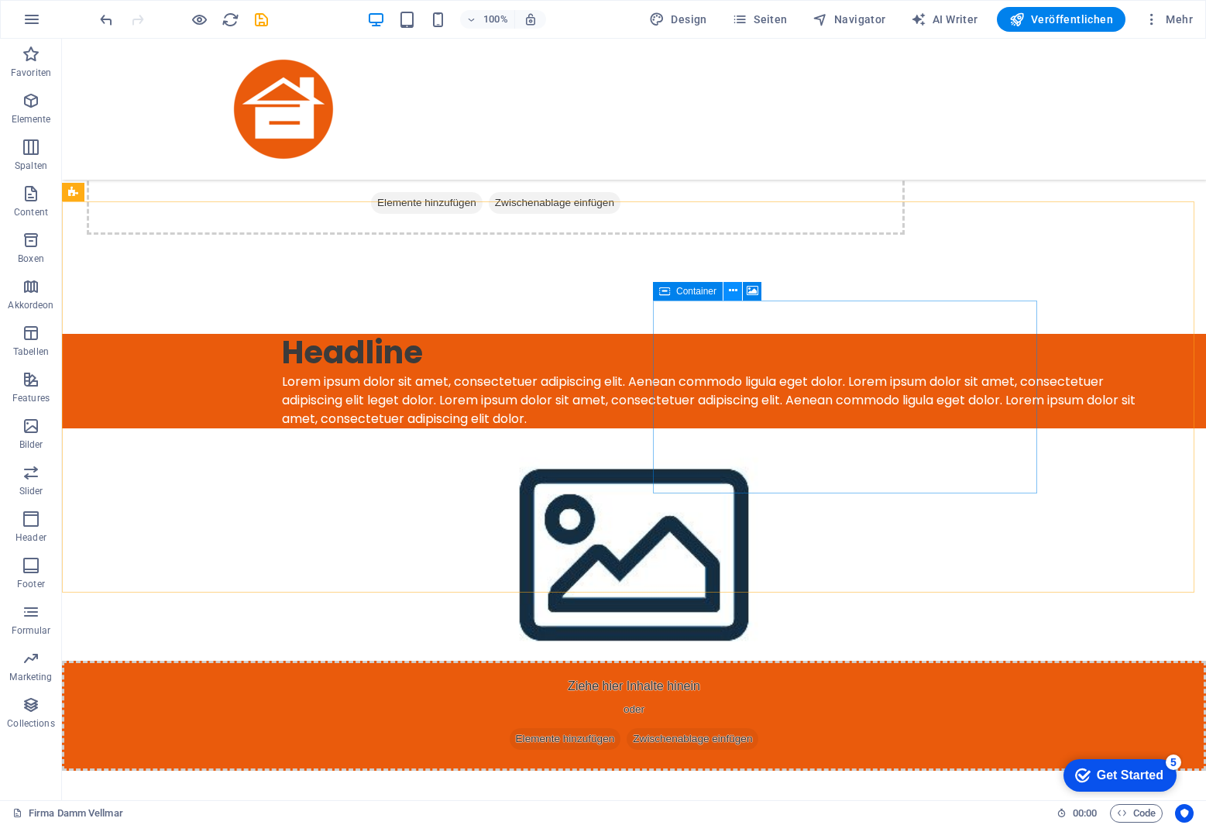
click at [734, 289] on icon at bounding box center [733, 291] width 9 height 16
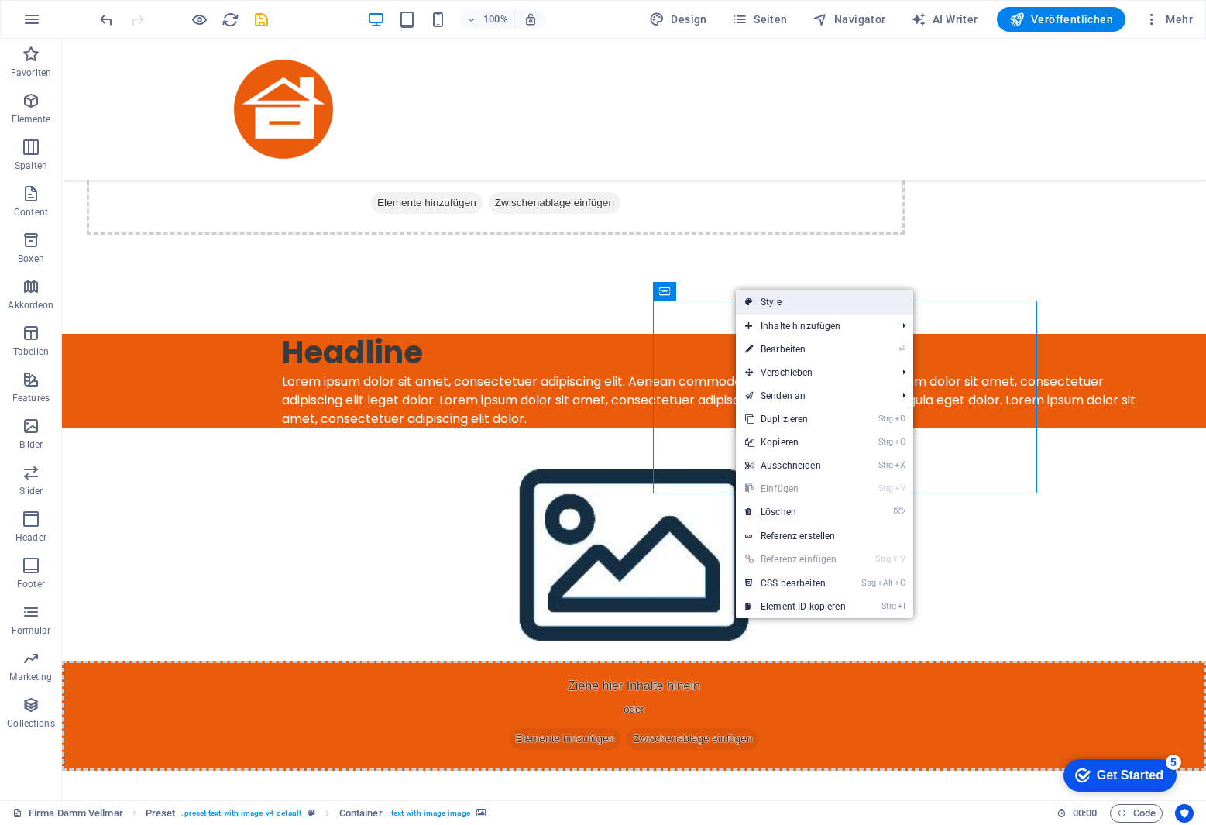
click at [779, 299] on link "Style" at bounding box center [824, 302] width 177 height 23
select select "rem"
select select "px"
select select "preset-text-with-image-v4-default"
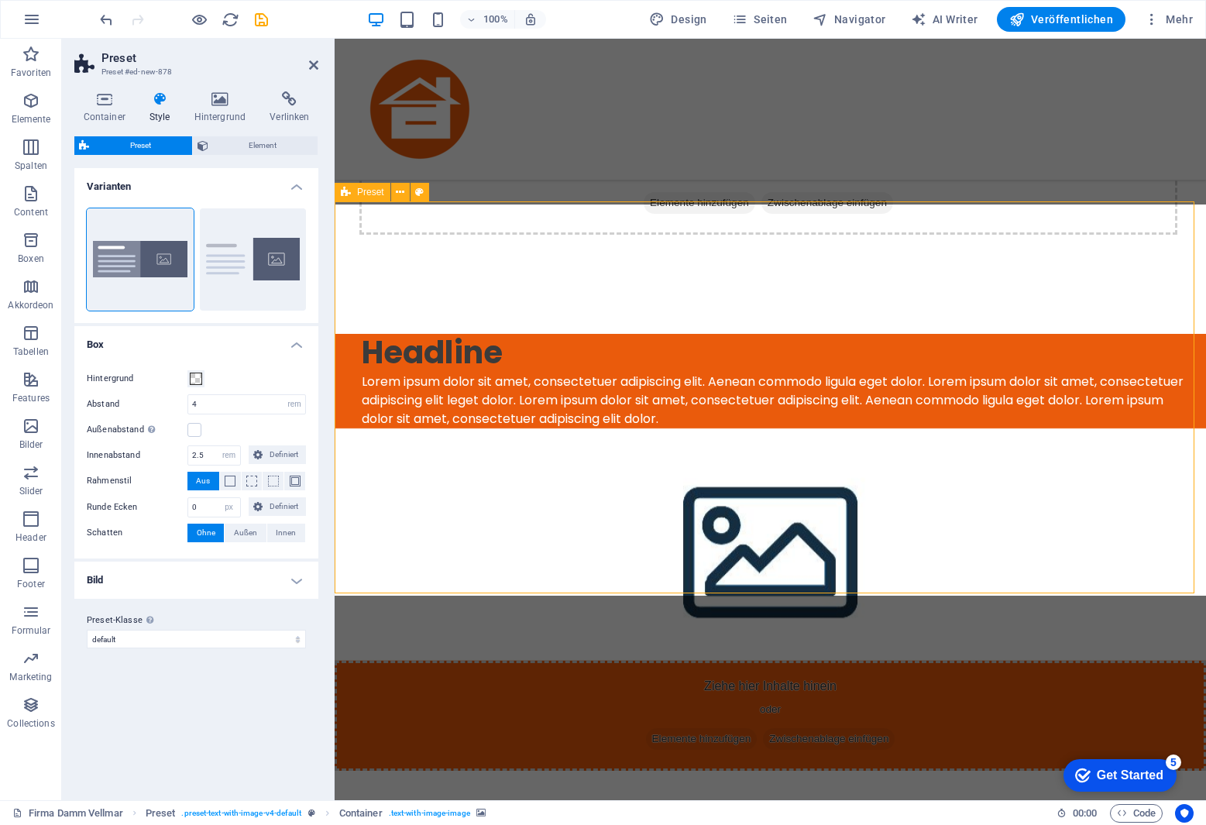
scroll to position [1624, 0]
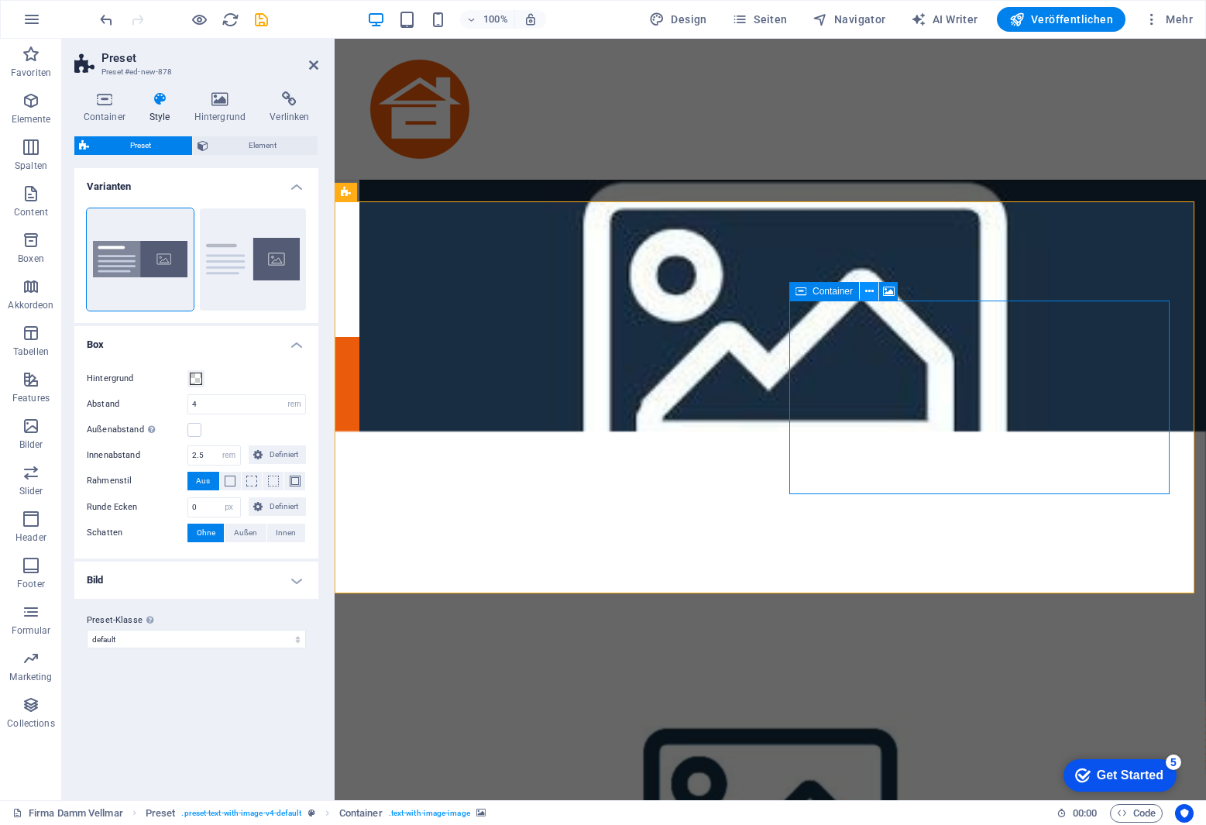
click at [869, 284] on icon at bounding box center [869, 292] width 9 height 16
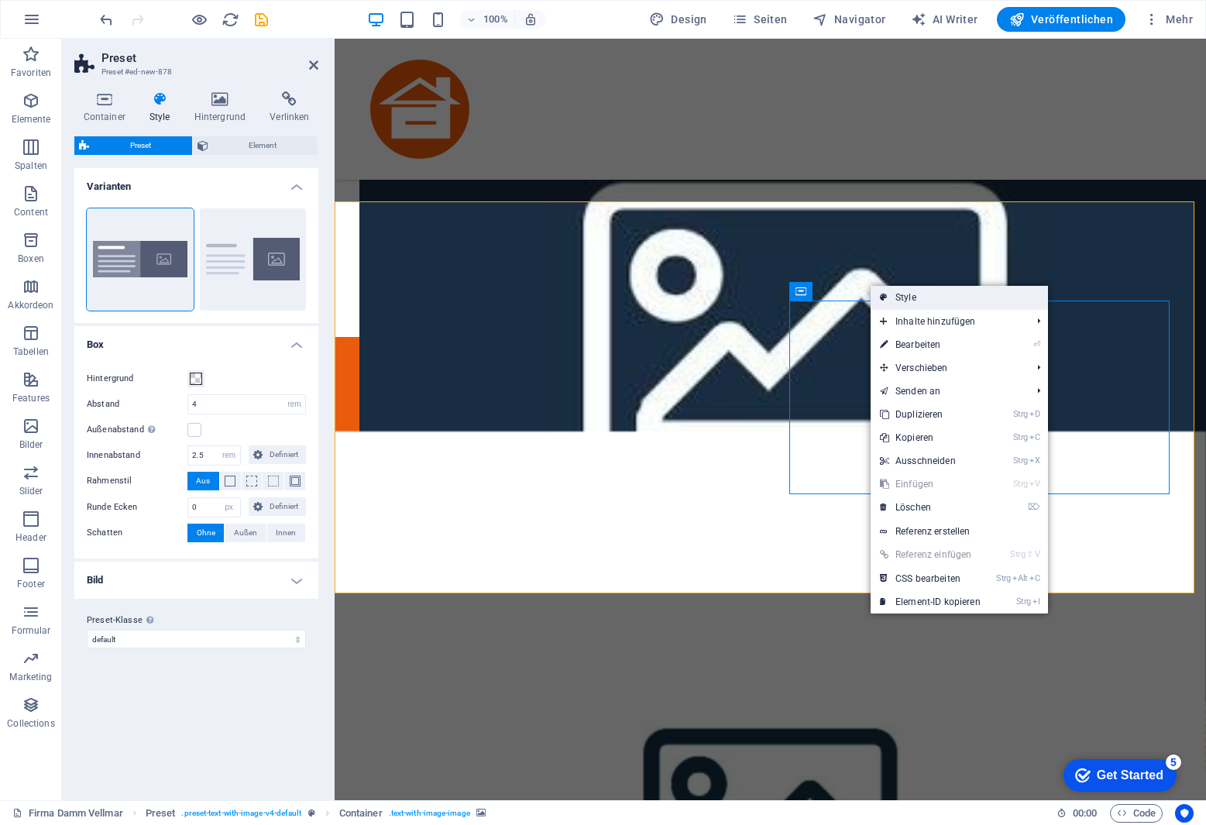
click at [918, 301] on link "Style" at bounding box center [959, 297] width 177 height 23
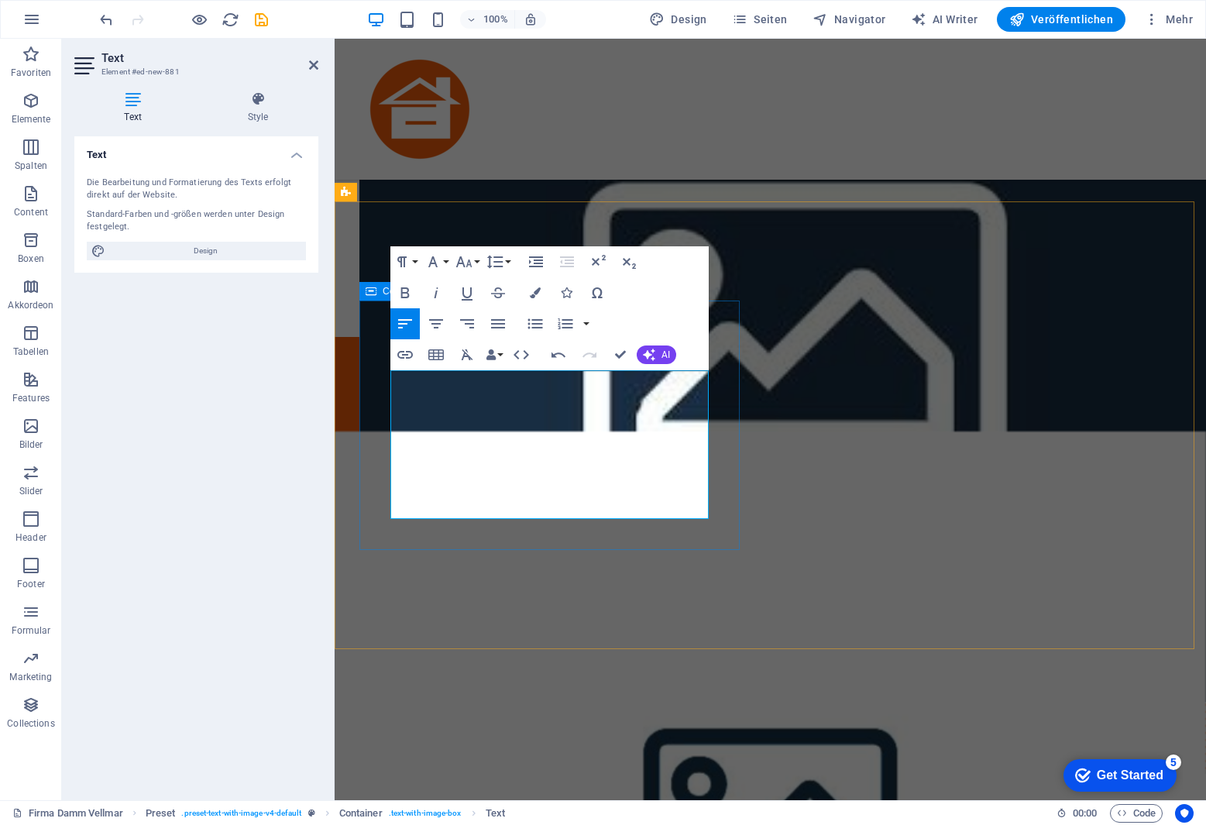
drag, startPoint x: 535, startPoint y: 492, endPoint x: 377, endPoint y: 490, distance: 157.3
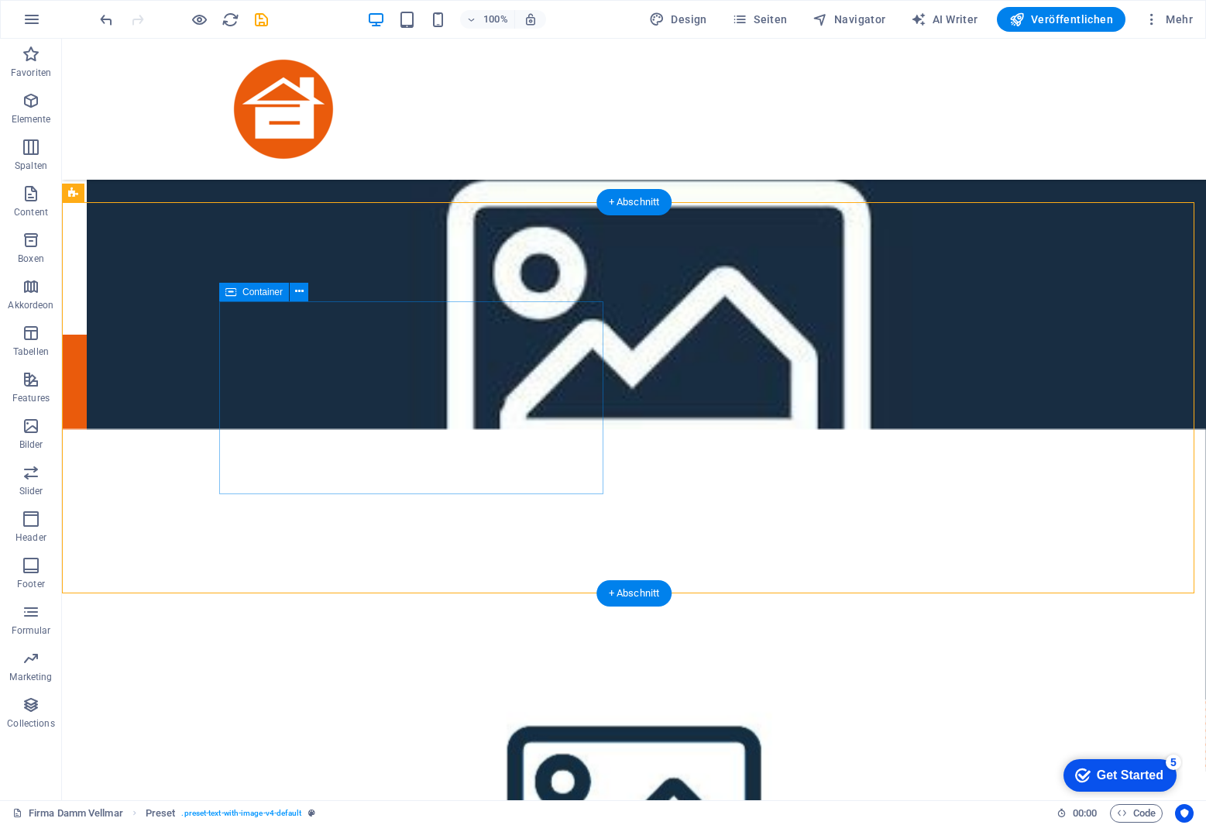
click at [301, 284] on icon at bounding box center [299, 292] width 9 height 16
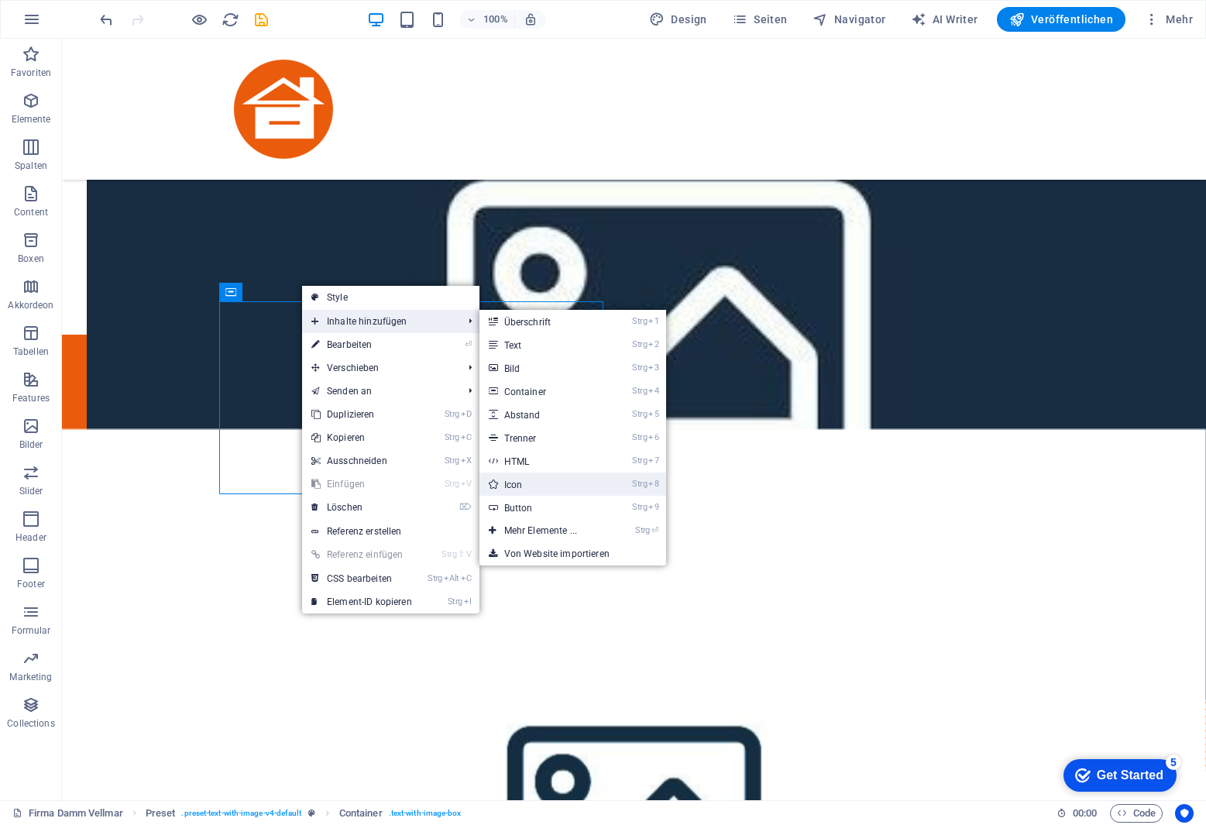
click at [541, 487] on link "Strg 8 Icon" at bounding box center [544, 484] width 129 height 23
select select "xMidYMid"
select select "px"
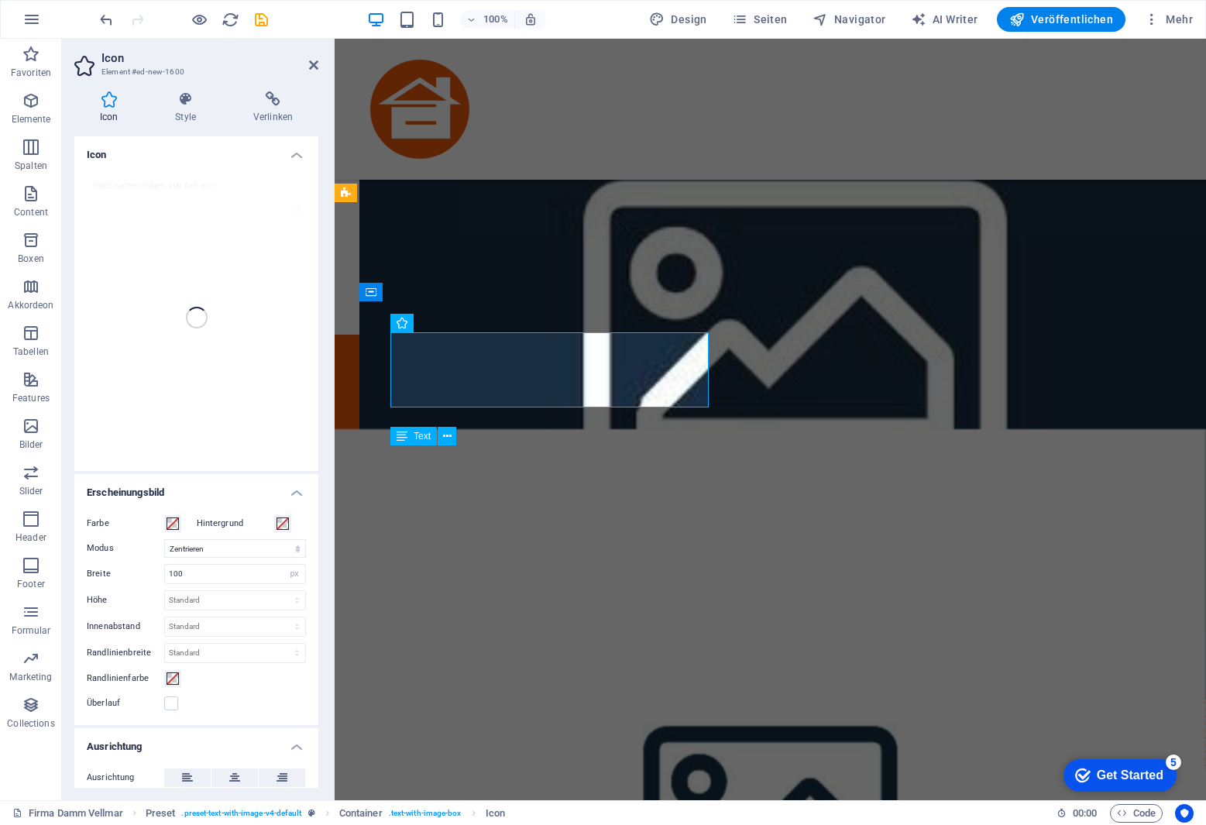
scroll to position [1623, 0]
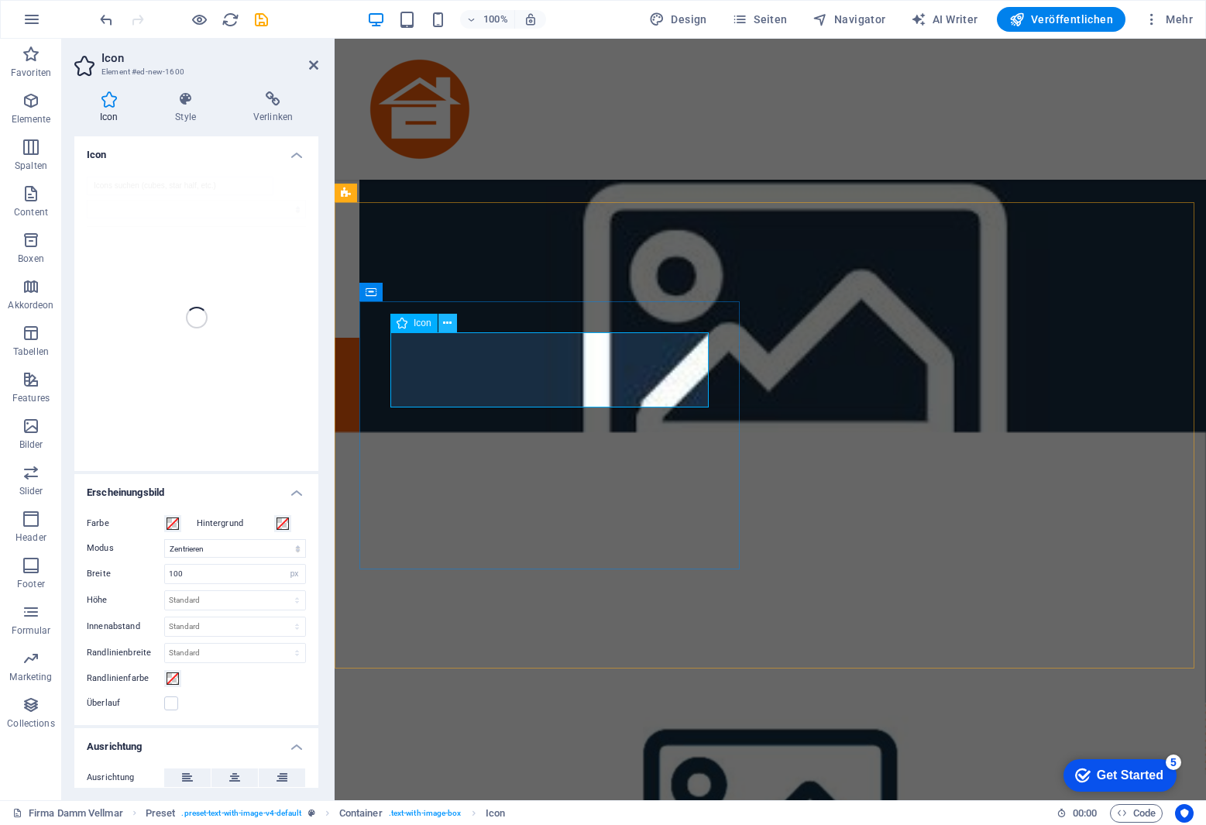
click at [449, 318] on icon at bounding box center [447, 323] width 9 height 16
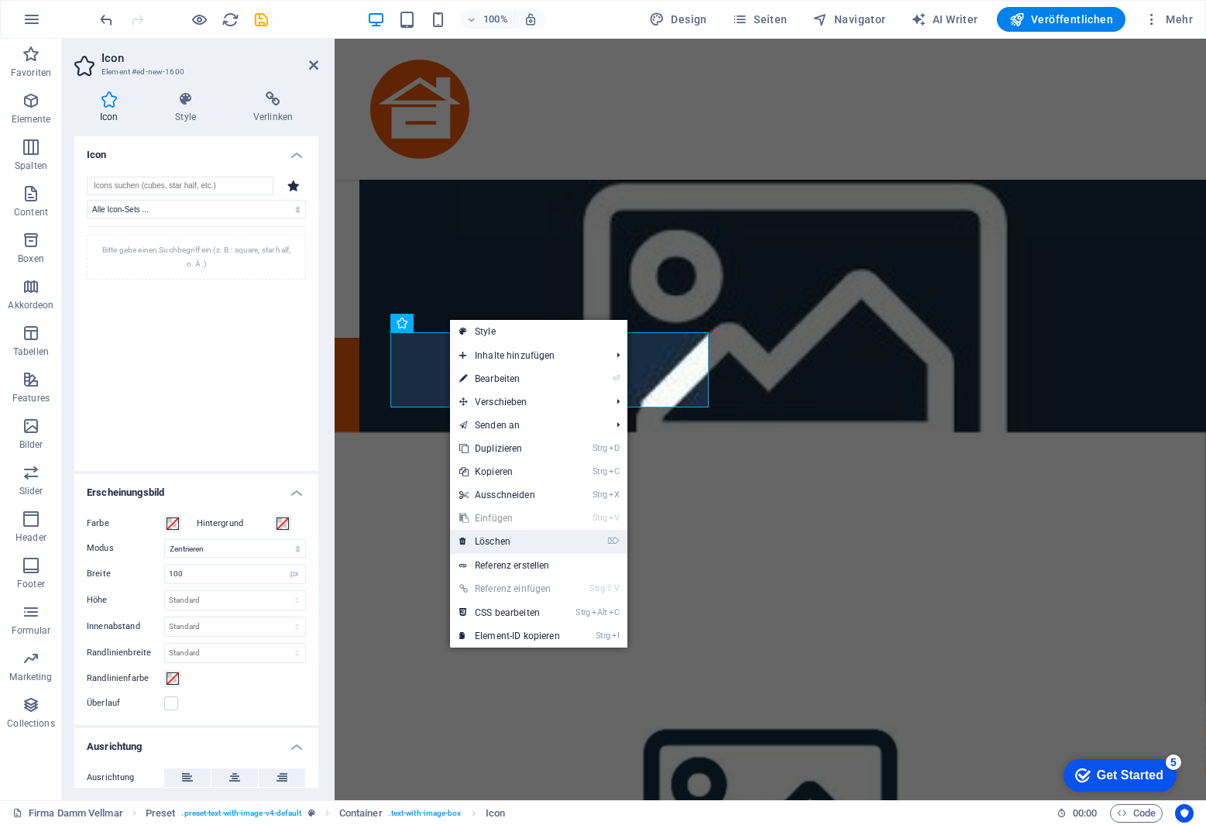
click at [496, 532] on link "⌦ Löschen" at bounding box center [509, 541] width 119 height 23
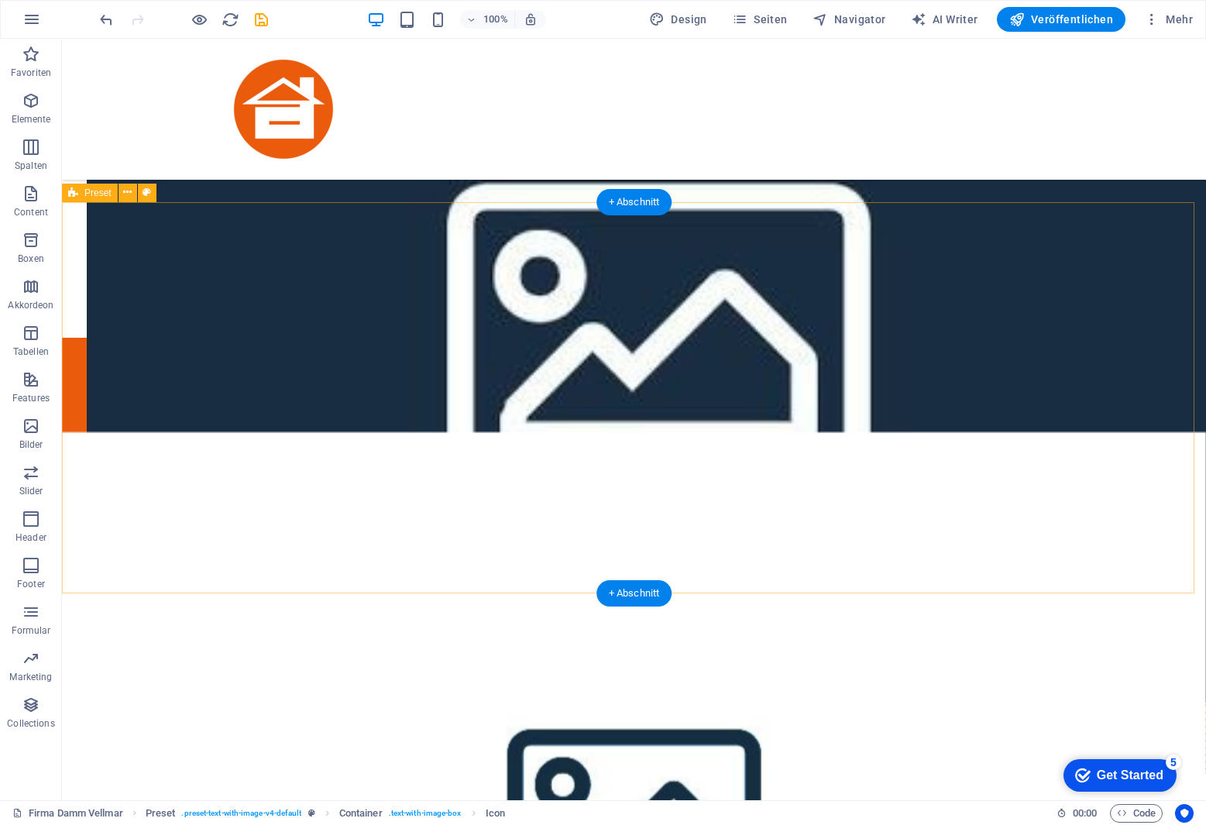
scroll to position [1626, 0]
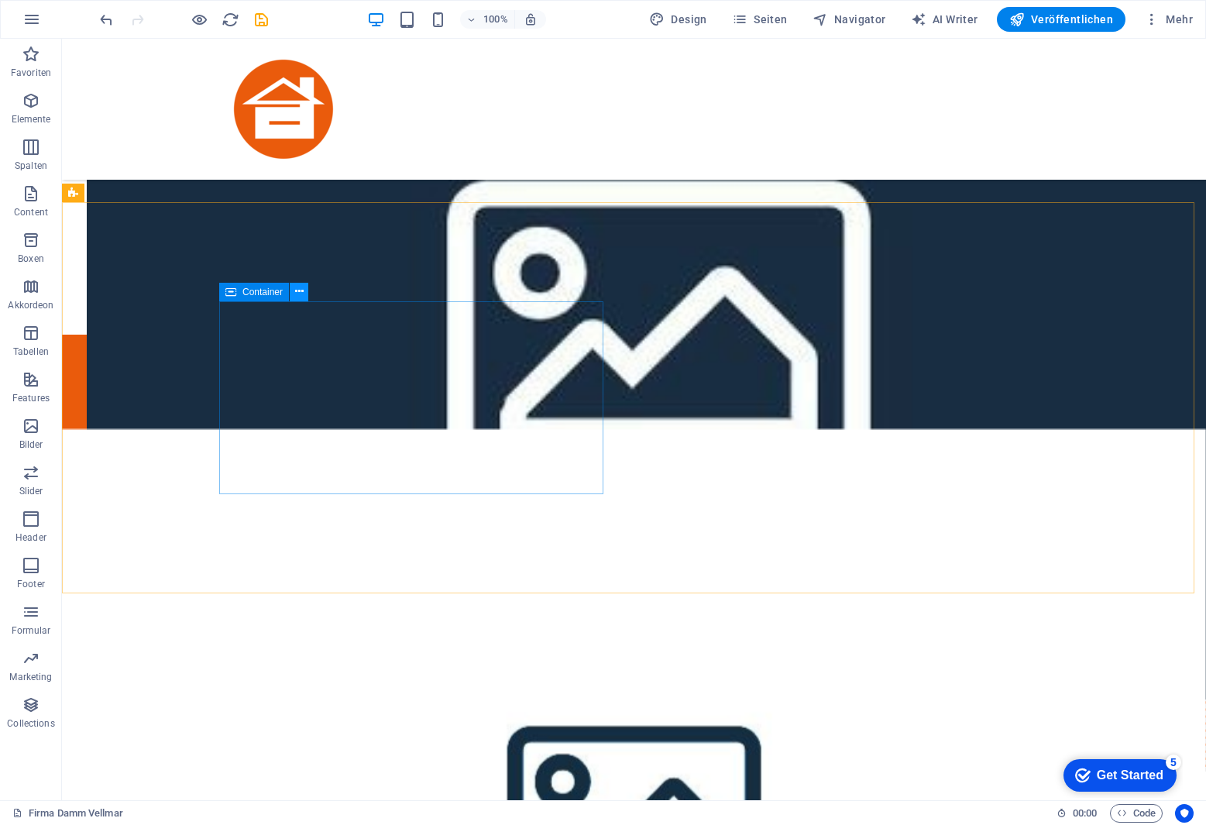
click at [301, 294] on icon at bounding box center [299, 292] width 9 height 16
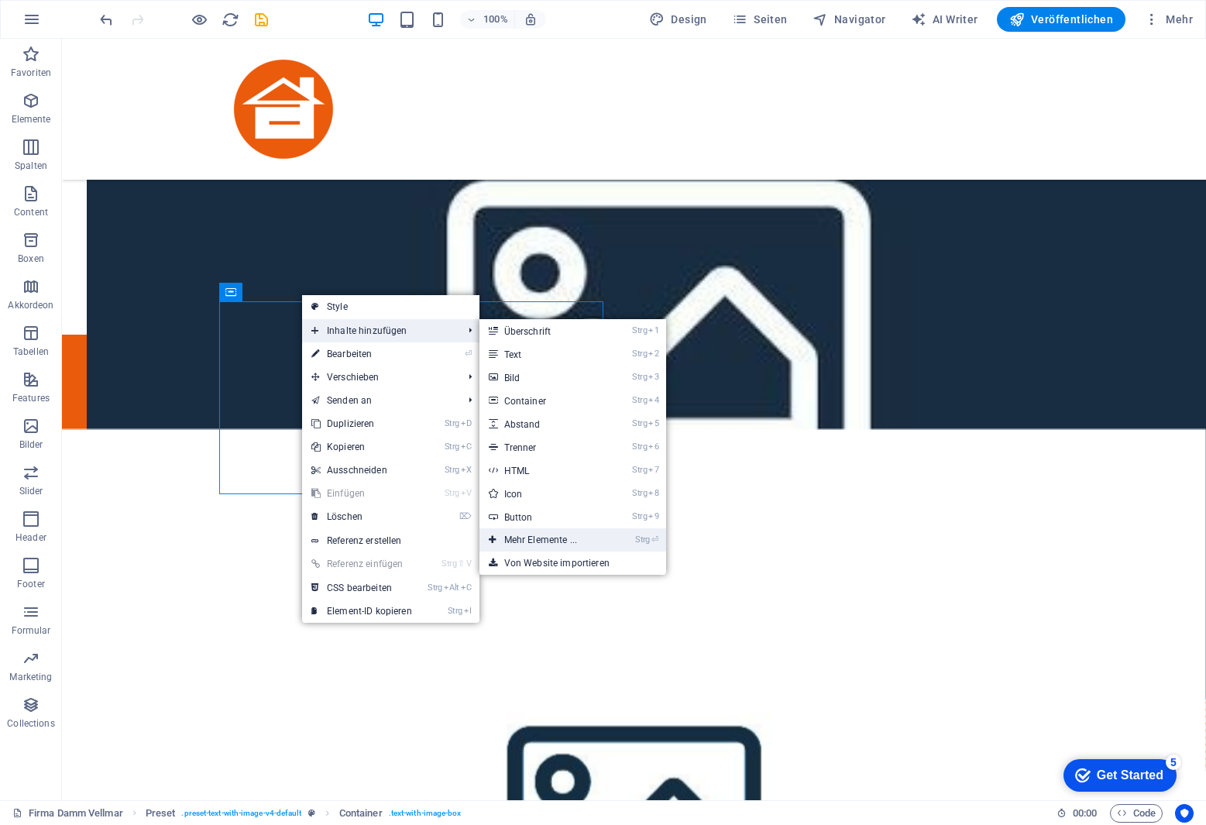
click at [545, 541] on link "Strg ⏎ Mehr Elemente ..." at bounding box center [544, 539] width 129 height 23
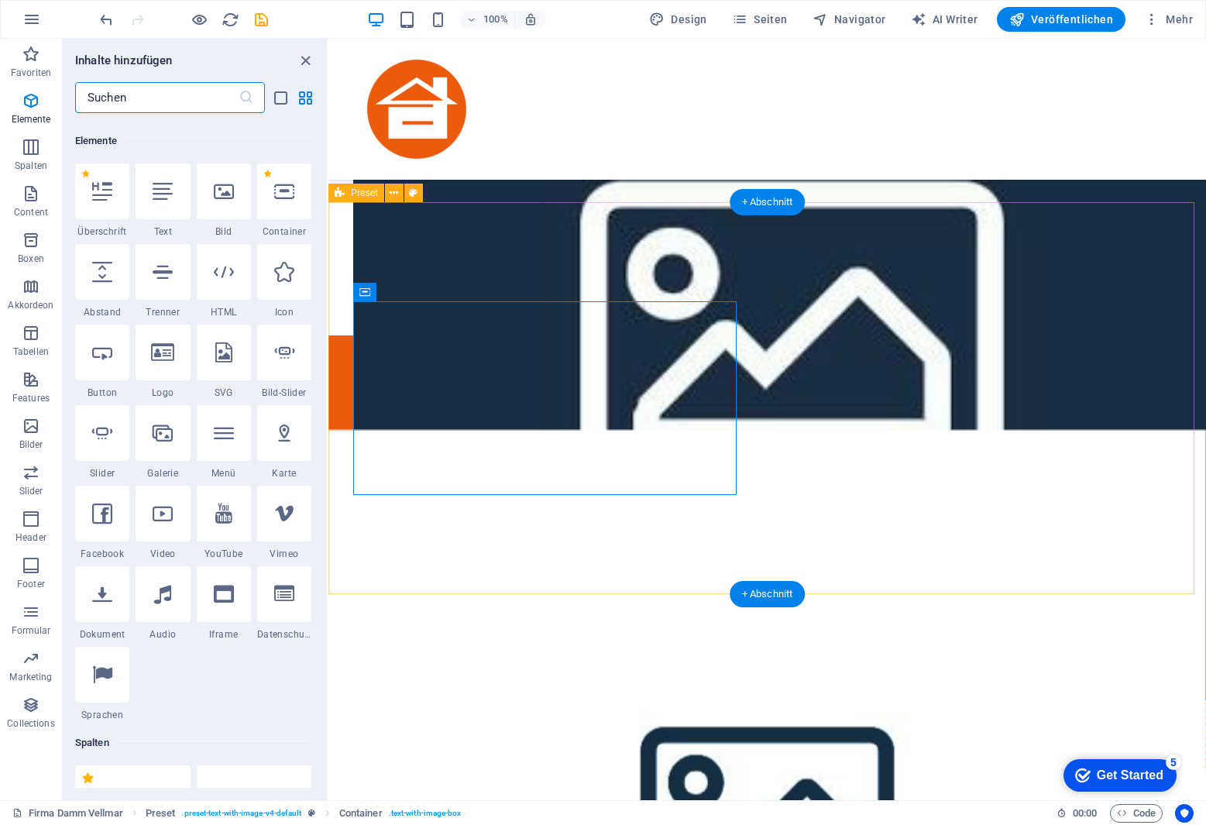
scroll to position [165, 0]
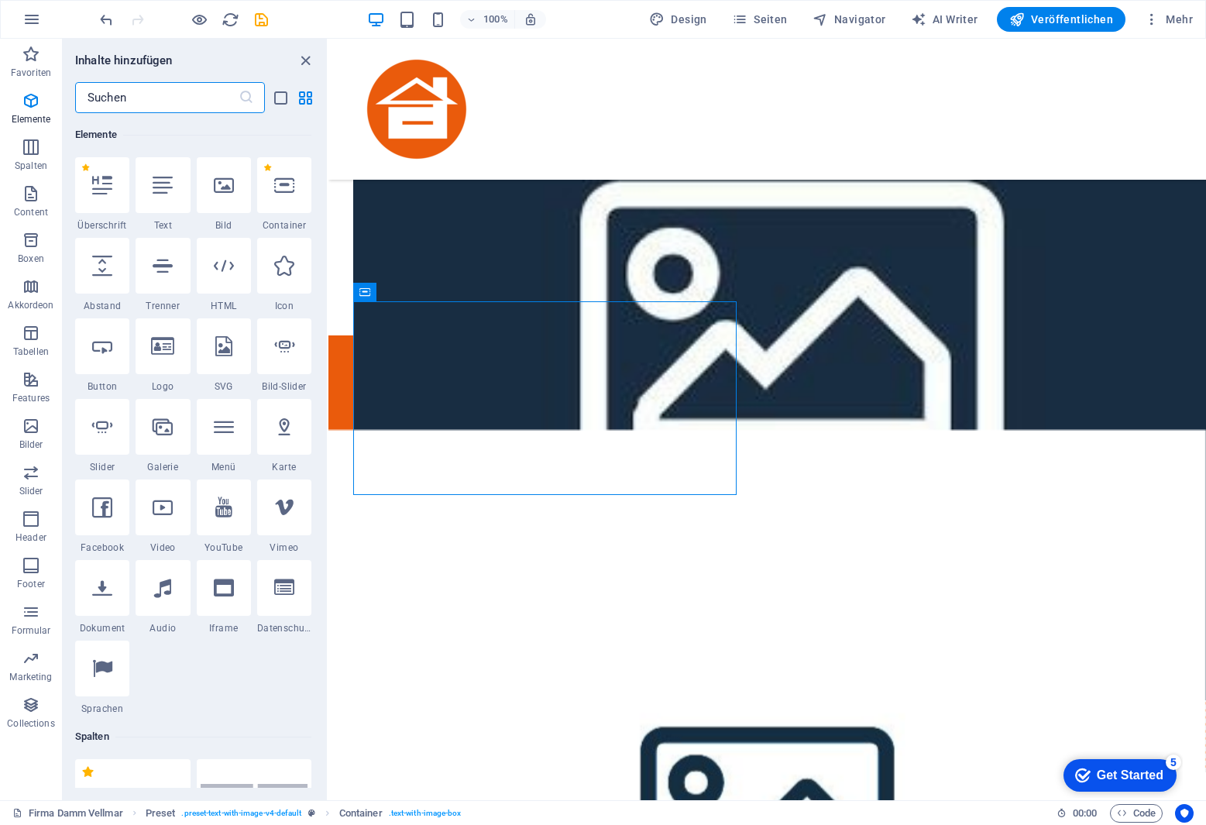
click at [142, 91] on input "text" at bounding box center [156, 97] width 163 height 31
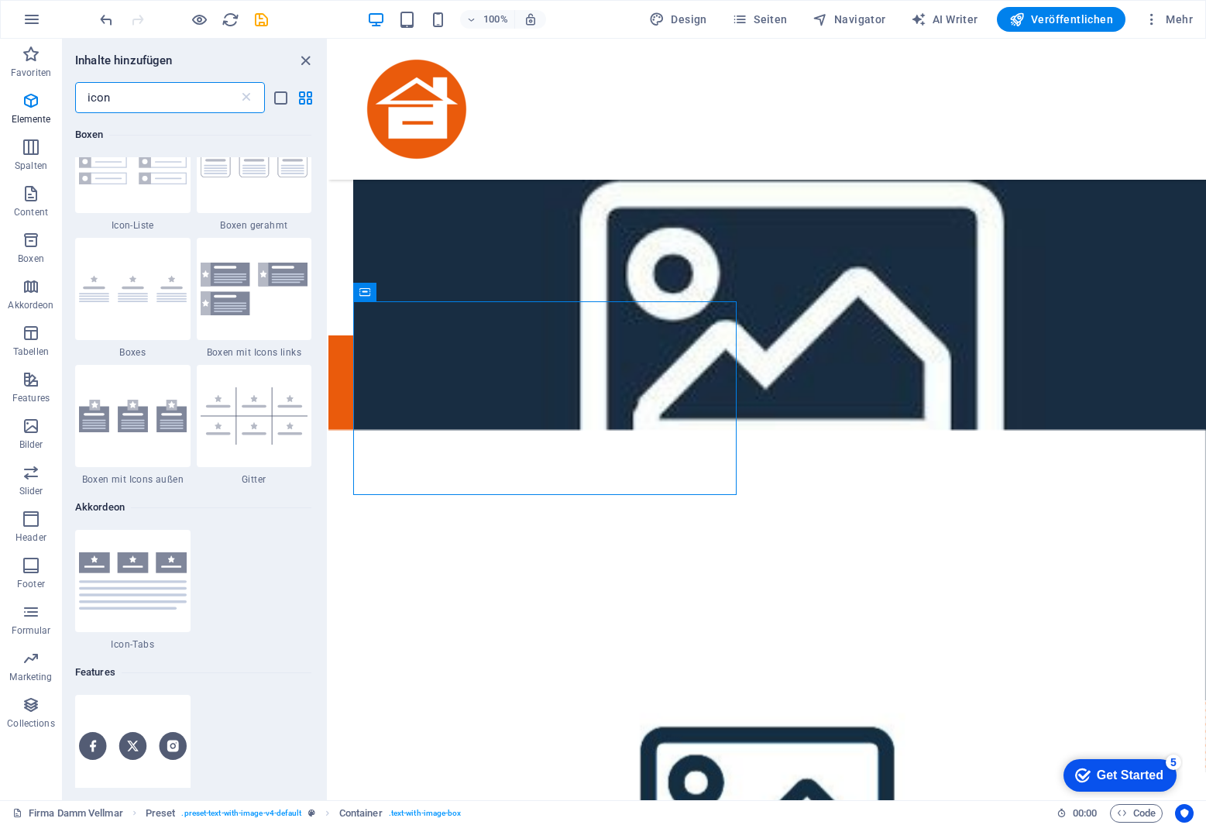
scroll to position [0, 0]
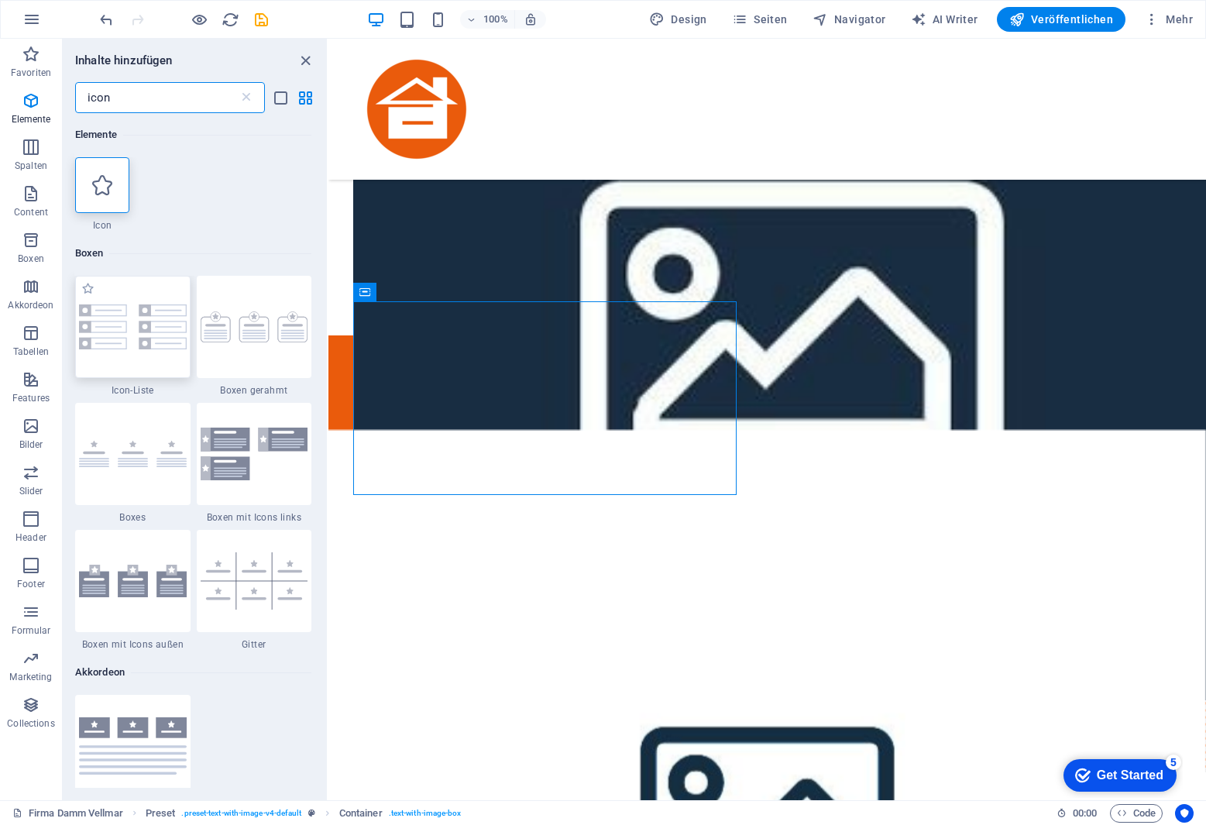
type input "icon"
click at [160, 321] on img at bounding box center [133, 326] width 108 height 45
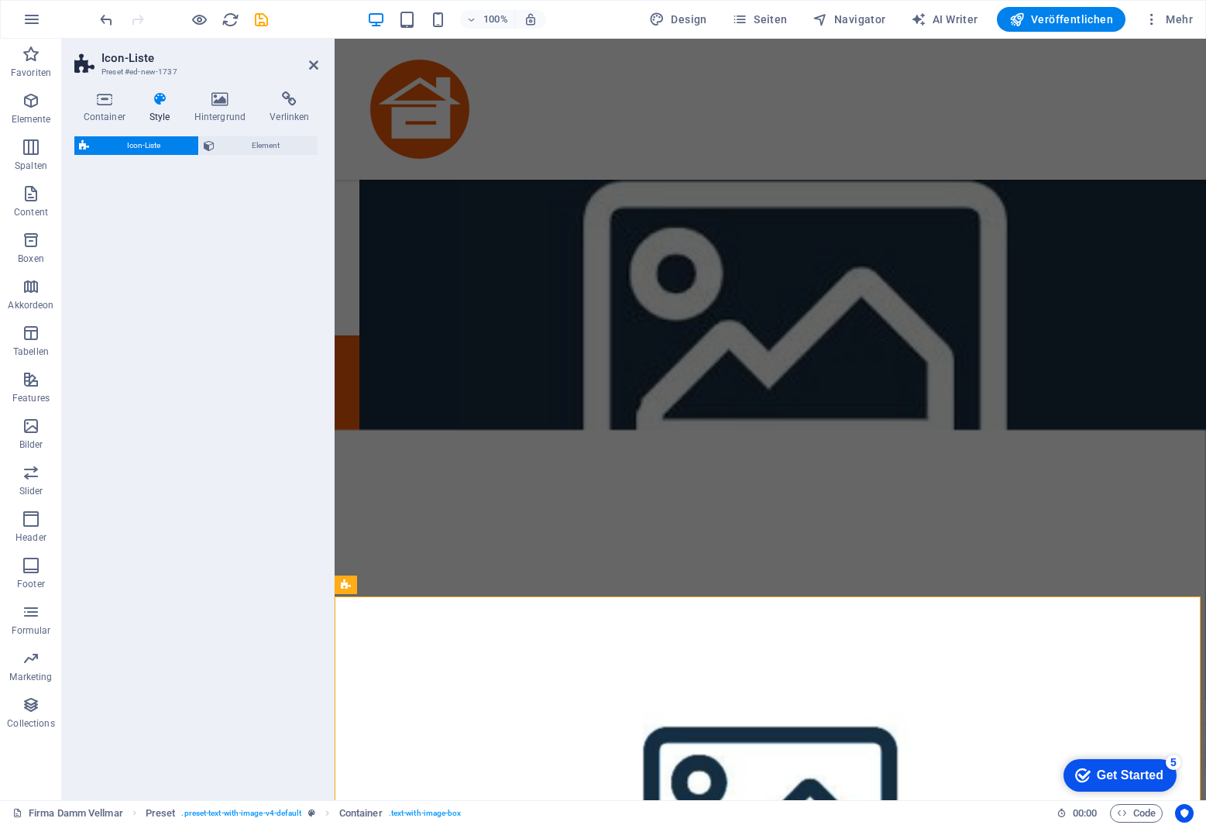
select select "rem"
select select "preset-icon-list-v3-default"
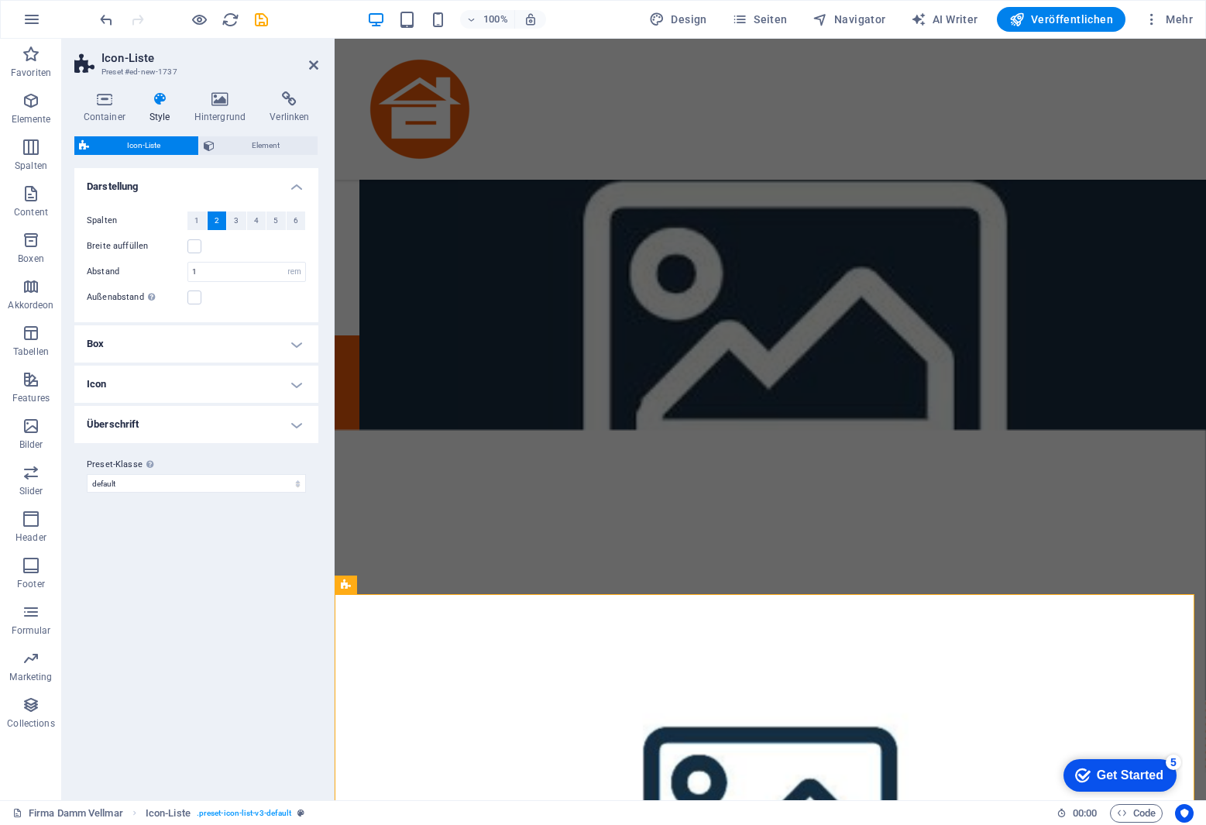
scroll to position [1623, 0]
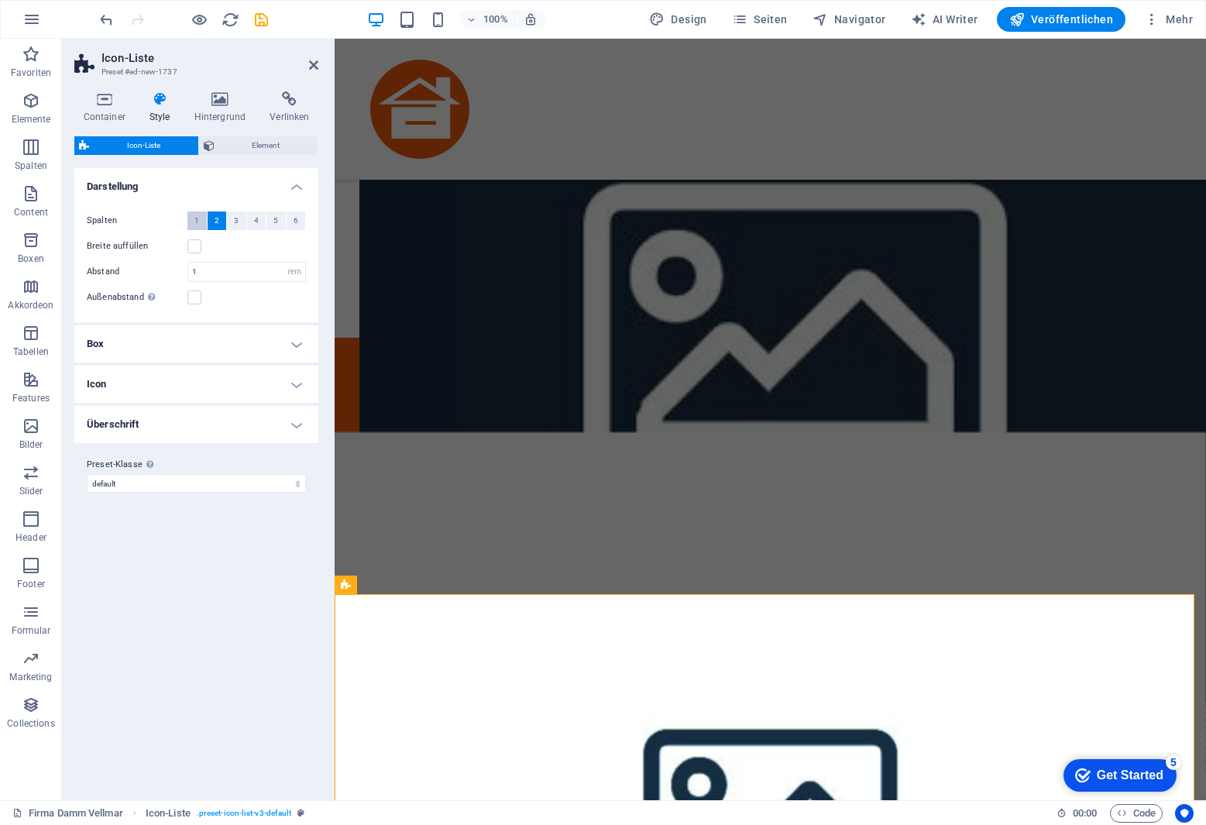
click at [197, 213] on span "1" at bounding box center [196, 220] width 5 height 19
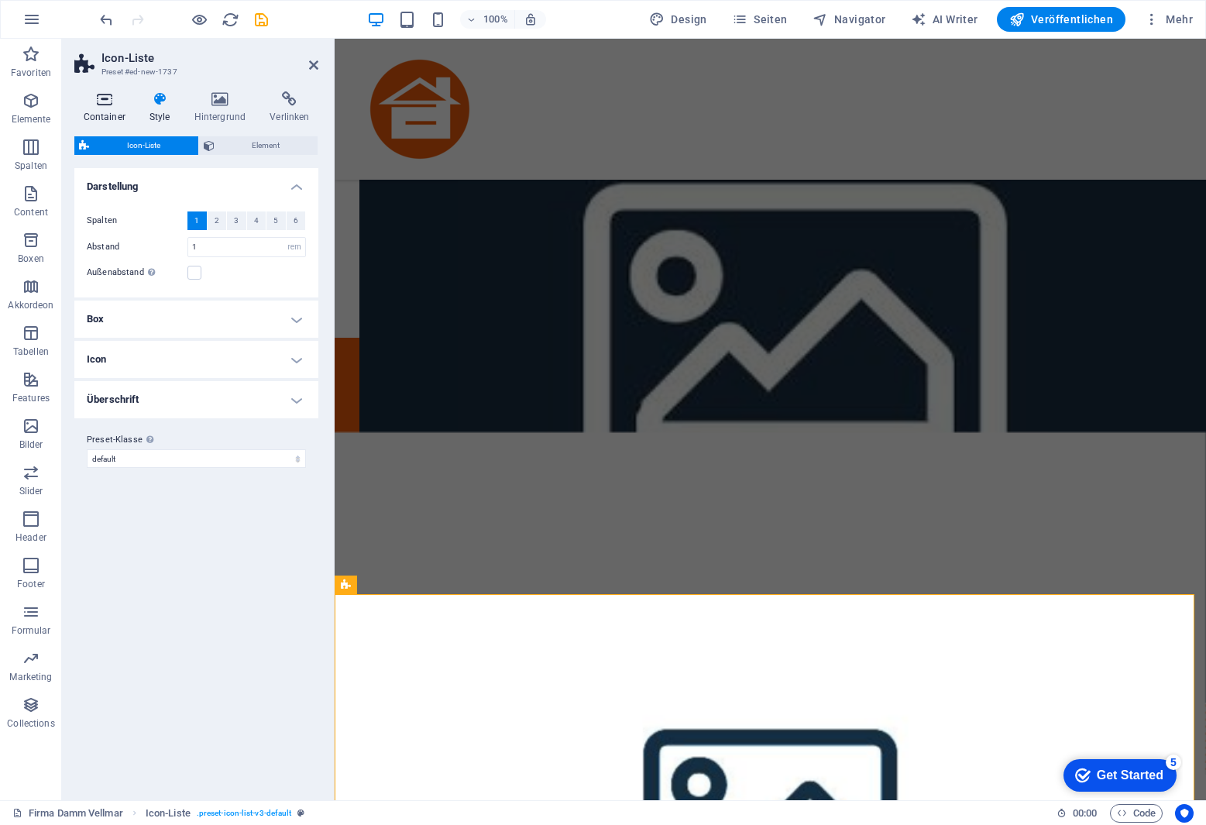
click at [100, 103] on icon at bounding box center [104, 98] width 60 height 15
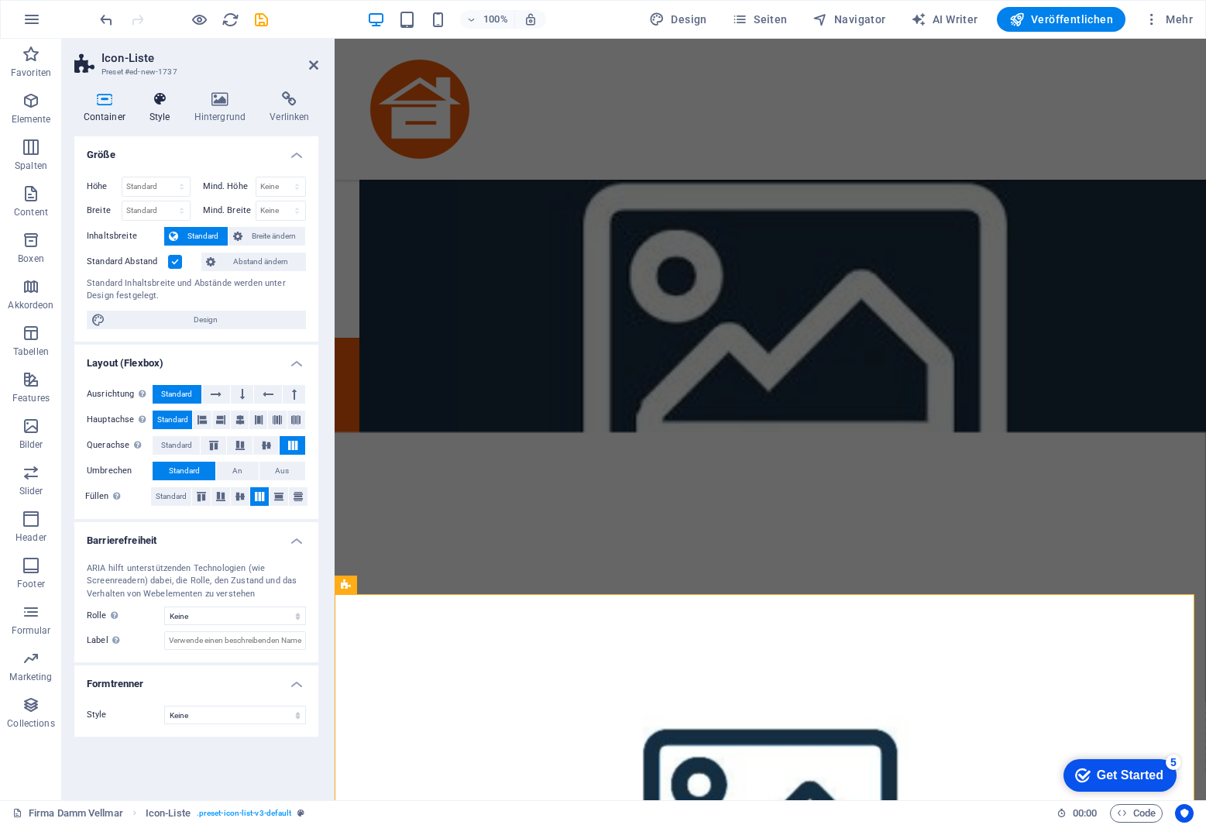
click at [160, 95] on icon at bounding box center [159, 98] width 39 height 15
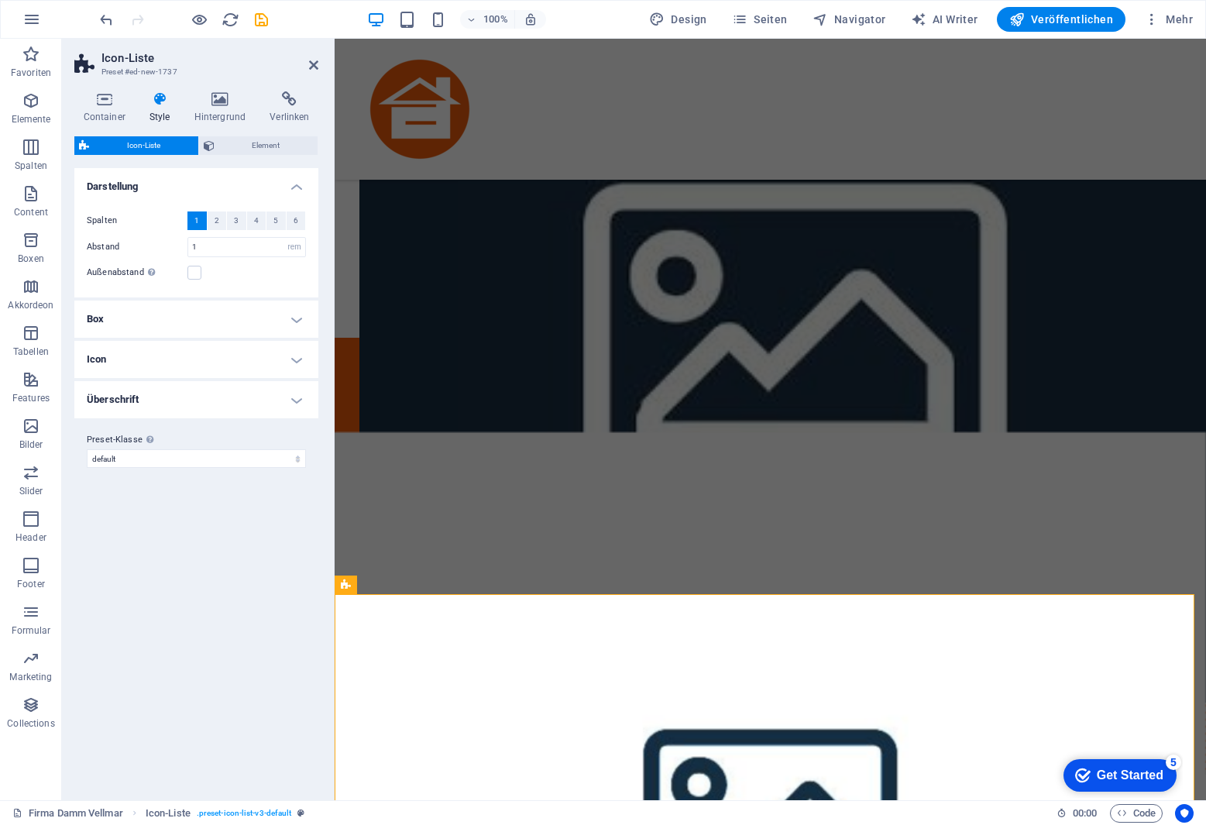
click at [146, 315] on h4 "Box" at bounding box center [196, 319] width 244 height 37
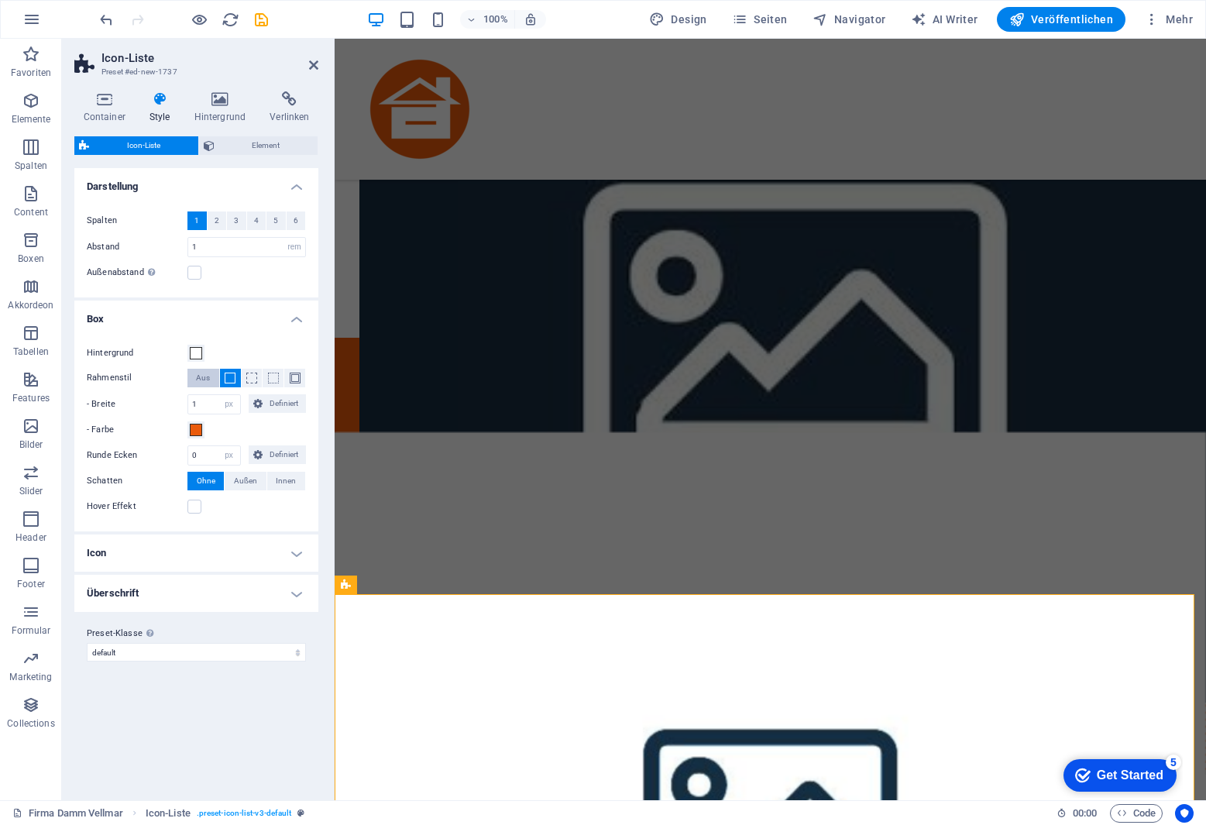
click at [201, 376] on span "Aus" at bounding box center [203, 378] width 14 height 19
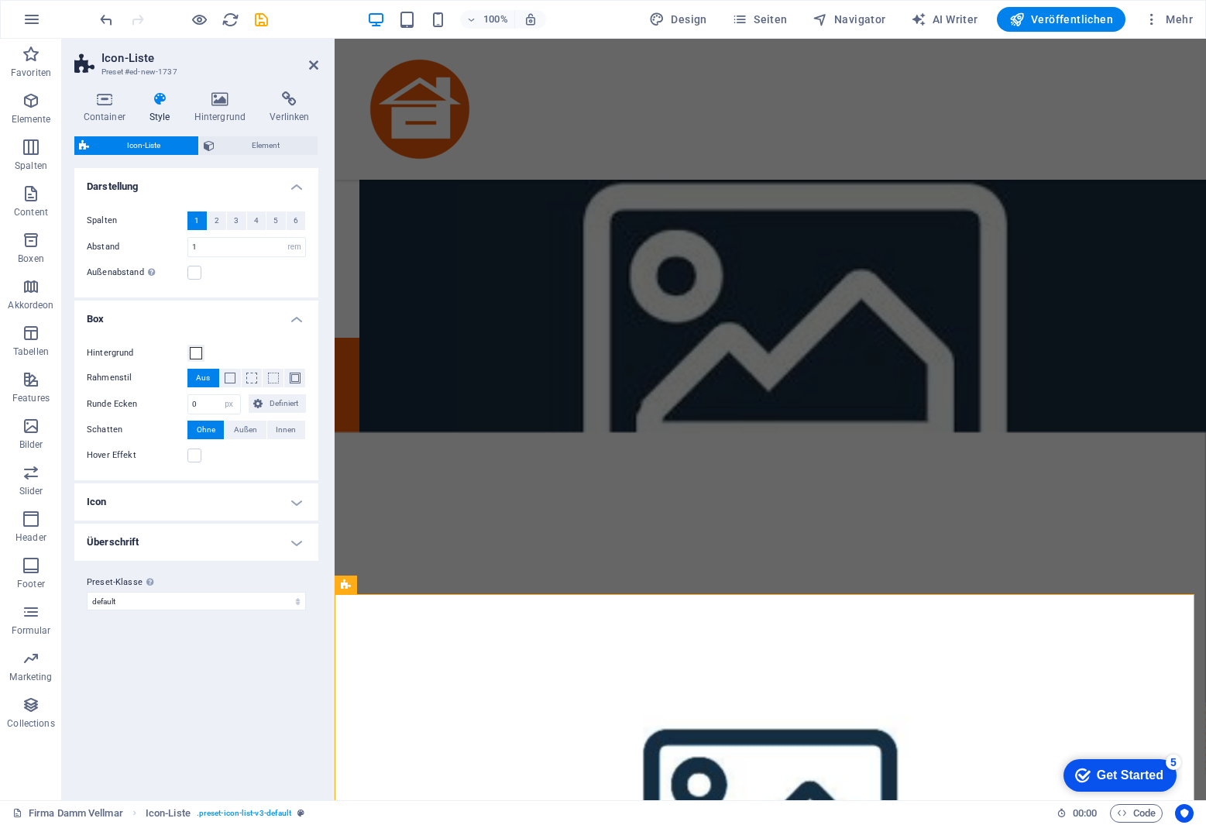
click at [163, 501] on h4 "Icon" at bounding box center [196, 501] width 244 height 37
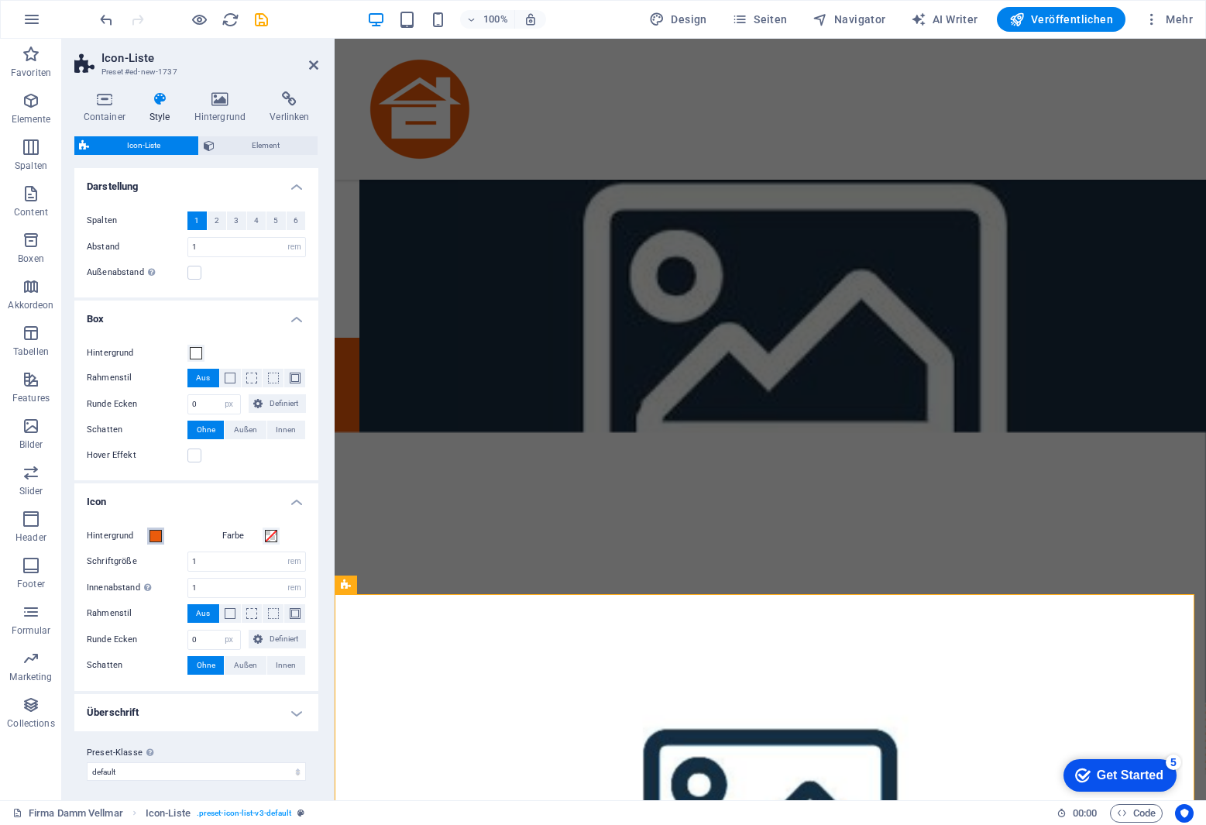
click at [155, 535] on span at bounding box center [156, 536] width 12 height 12
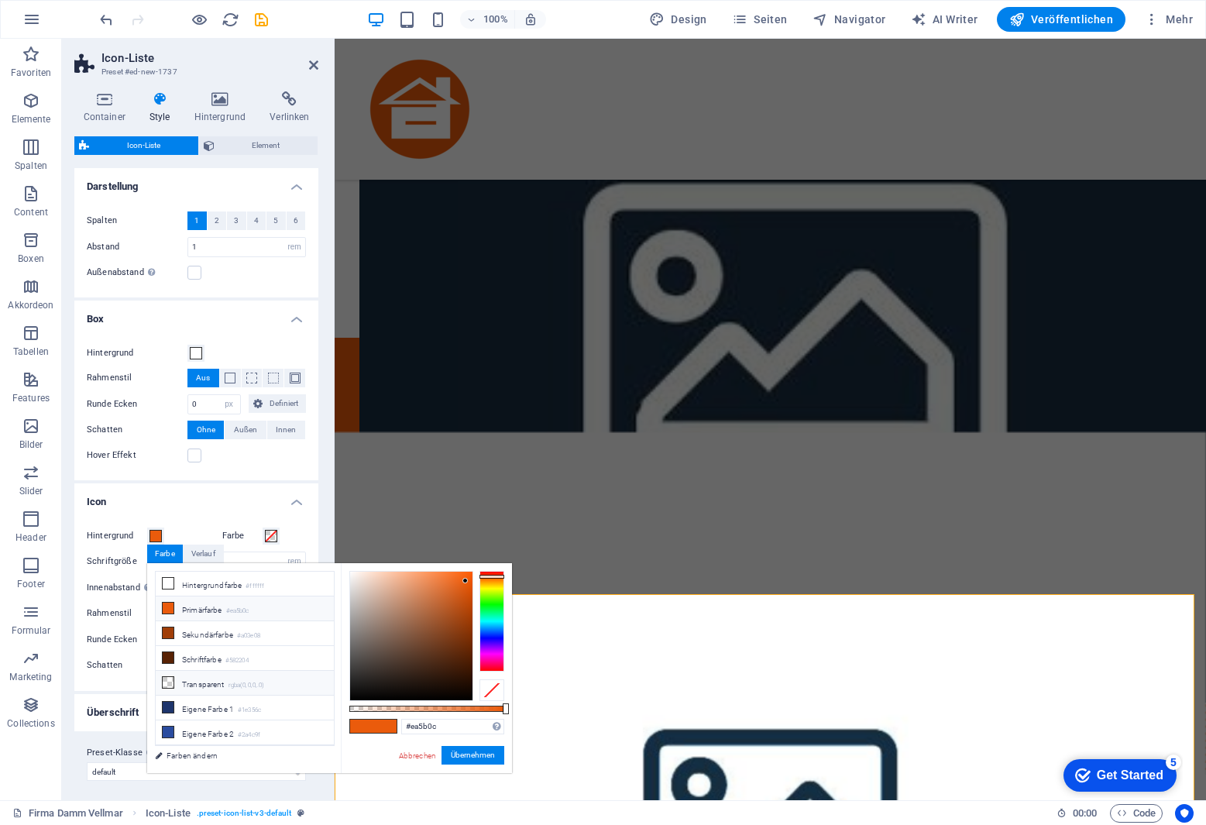
click at [192, 685] on li "Transparent rgba(0,0,0,.0)" at bounding box center [245, 683] width 178 height 25
type input "rgba(0, 0, 0, 0)"
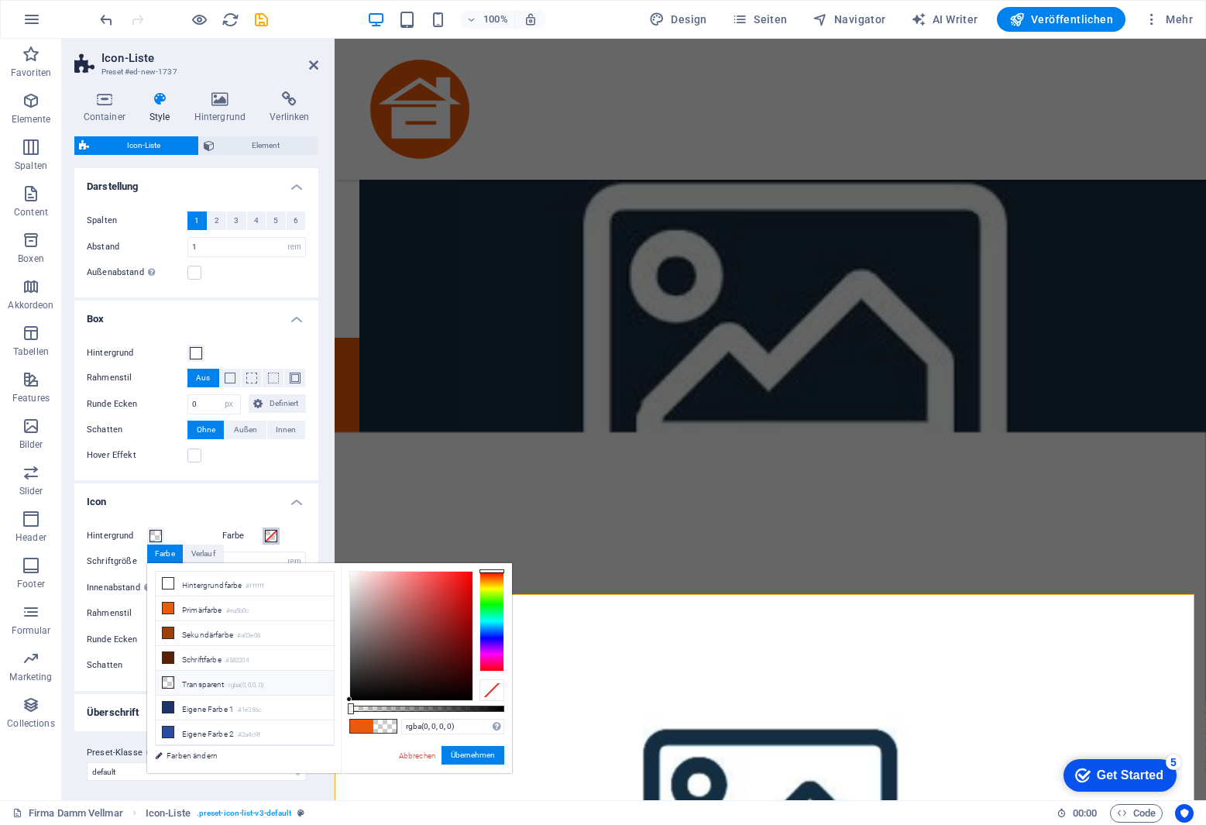
click at [271, 532] on span at bounding box center [271, 536] width 12 height 12
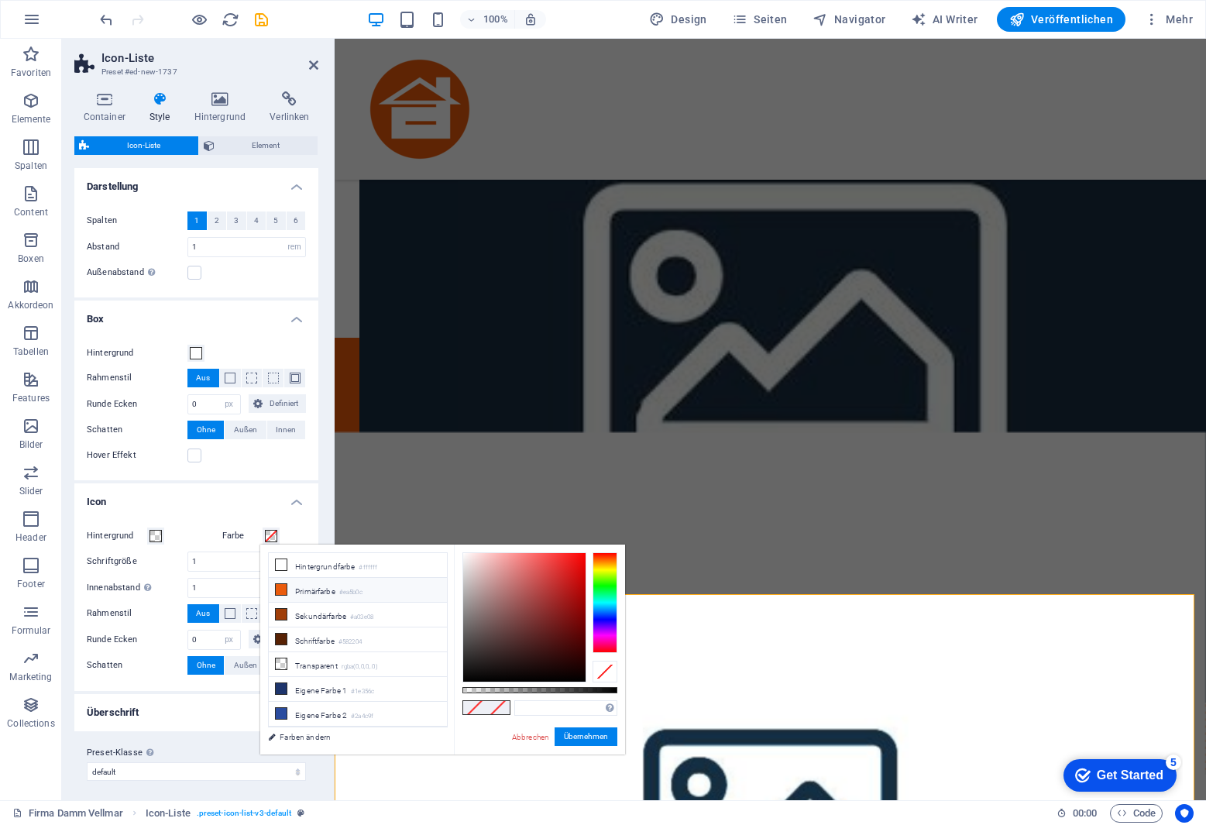
click at [325, 590] on li "Primärfarbe #ea5b0c" at bounding box center [358, 590] width 178 height 25
type input "#ea5b0c"
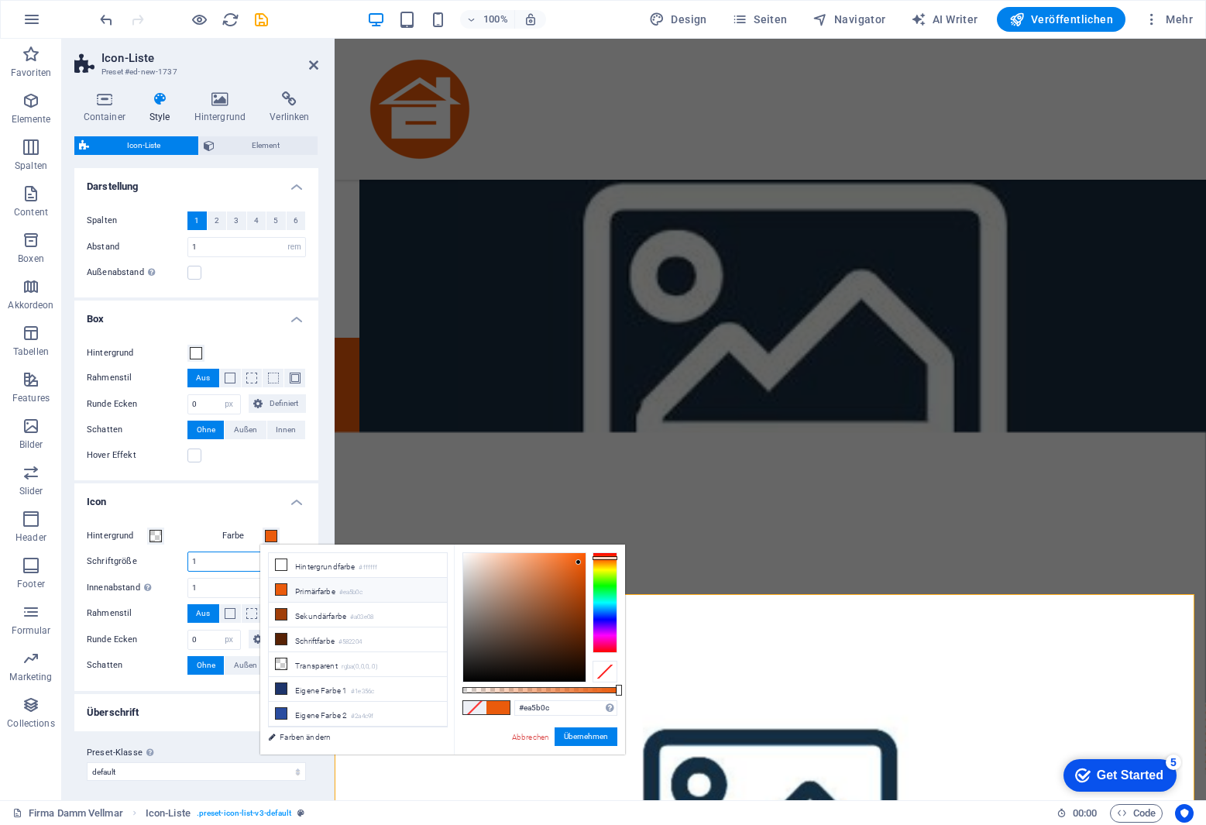
click at [210, 562] on input "1" at bounding box center [246, 561] width 117 height 19
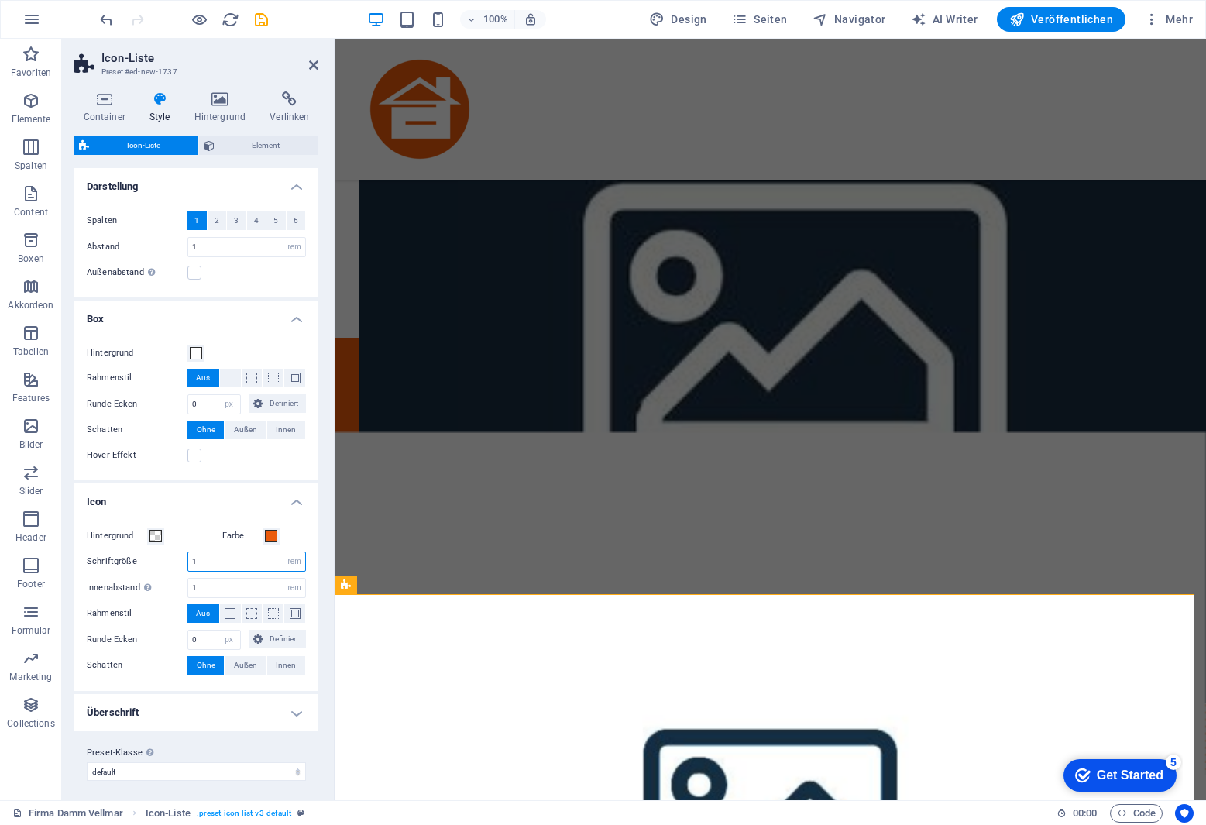
drag, startPoint x: 222, startPoint y: 561, endPoint x: 169, endPoint y: 559, distance: 53.5
click at [169, 560] on div "Schriftgröße 1 px rem % vh vw" at bounding box center [196, 562] width 219 height 20
click at [191, 503] on h4 "Icon" at bounding box center [196, 497] width 244 height 28
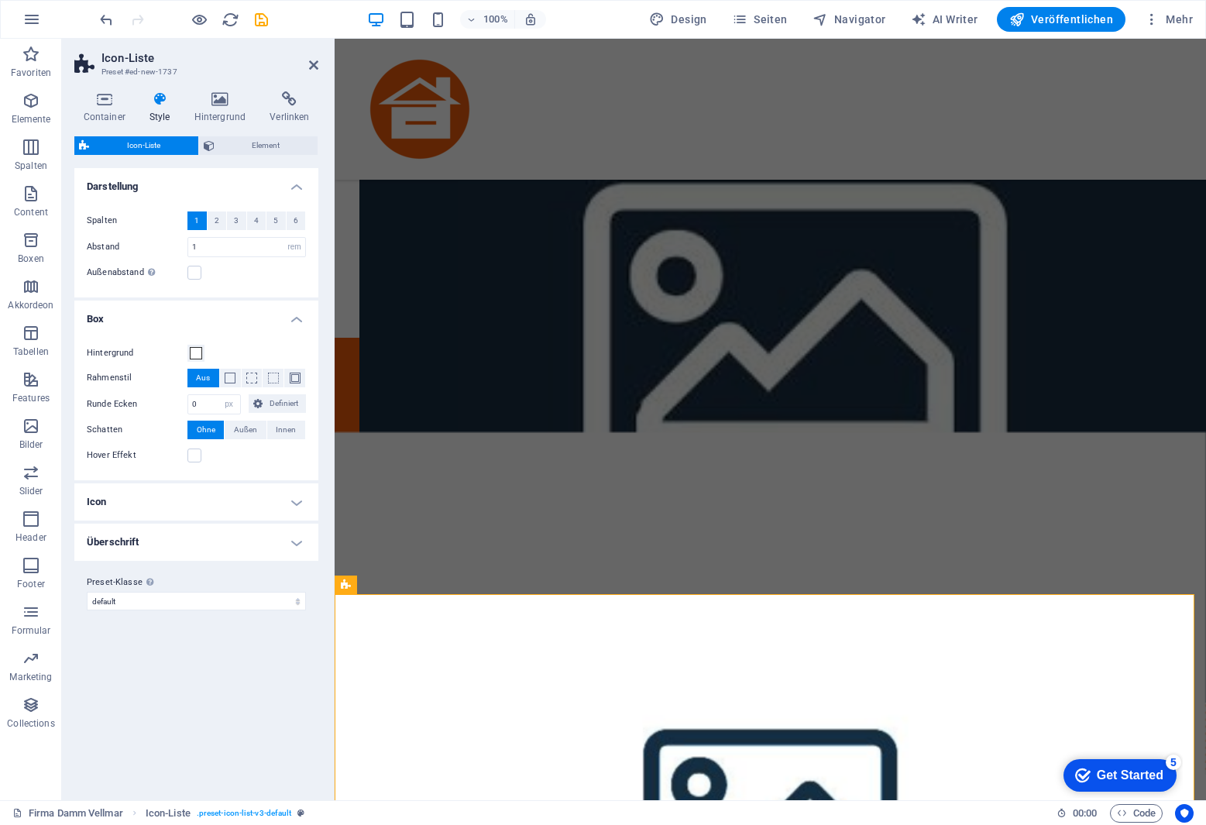
click at [202, 499] on h4 "Icon" at bounding box center [196, 501] width 244 height 37
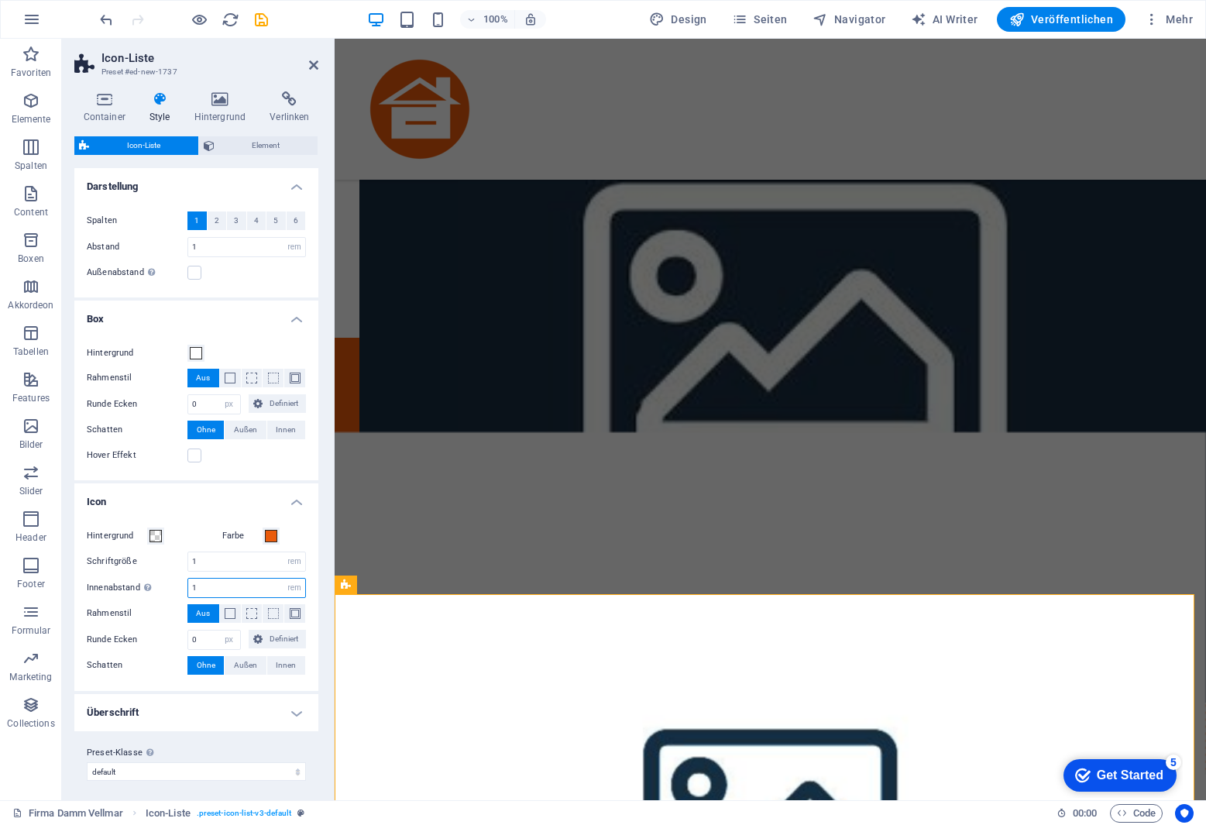
drag, startPoint x: 210, startPoint y: 588, endPoint x: 162, endPoint y: 590, distance: 48.1
click at [162, 590] on div "Innenabstand Nur wenn Icon Hintergund gesetzt ist 1 px rem % vh vw" at bounding box center [196, 588] width 219 height 20
click at [235, 719] on h4 "Überschrift" at bounding box center [196, 712] width 244 height 37
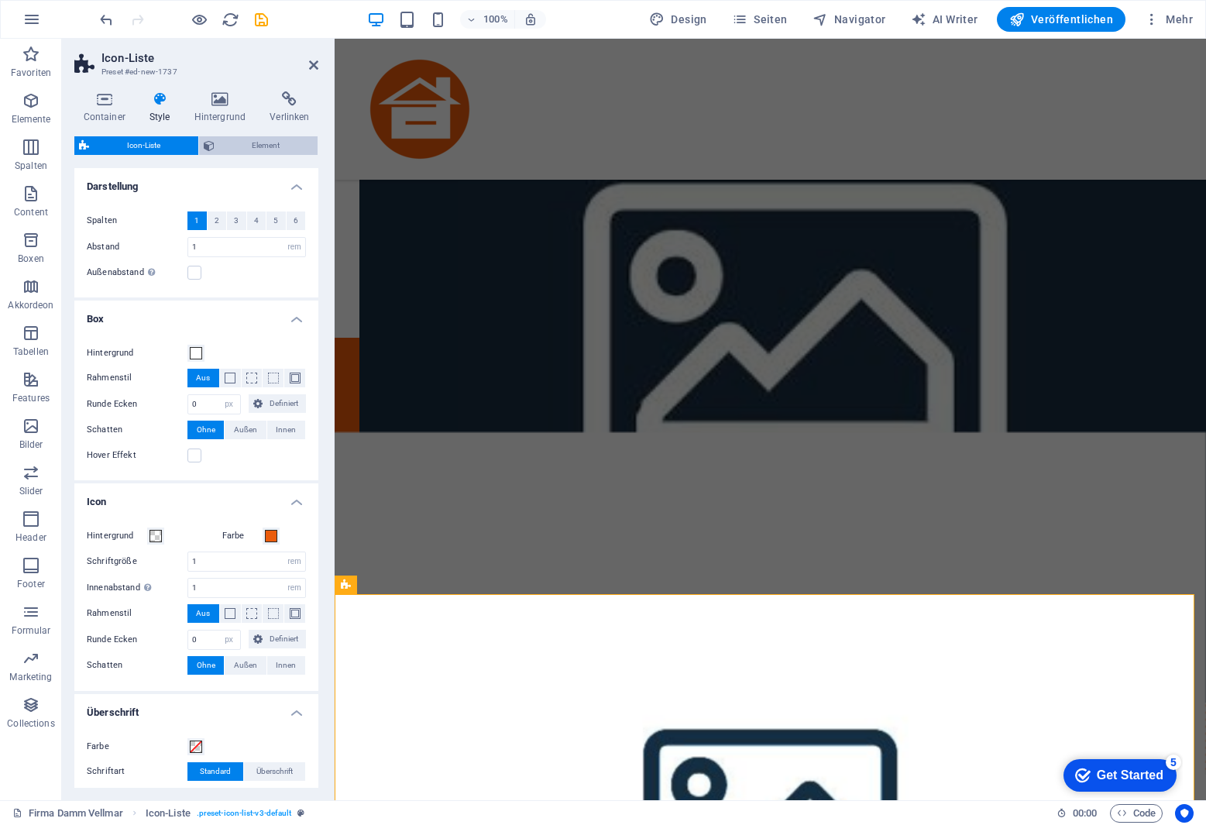
click at [249, 144] on span "Element" at bounding box center [266, 145] width 95 height 19
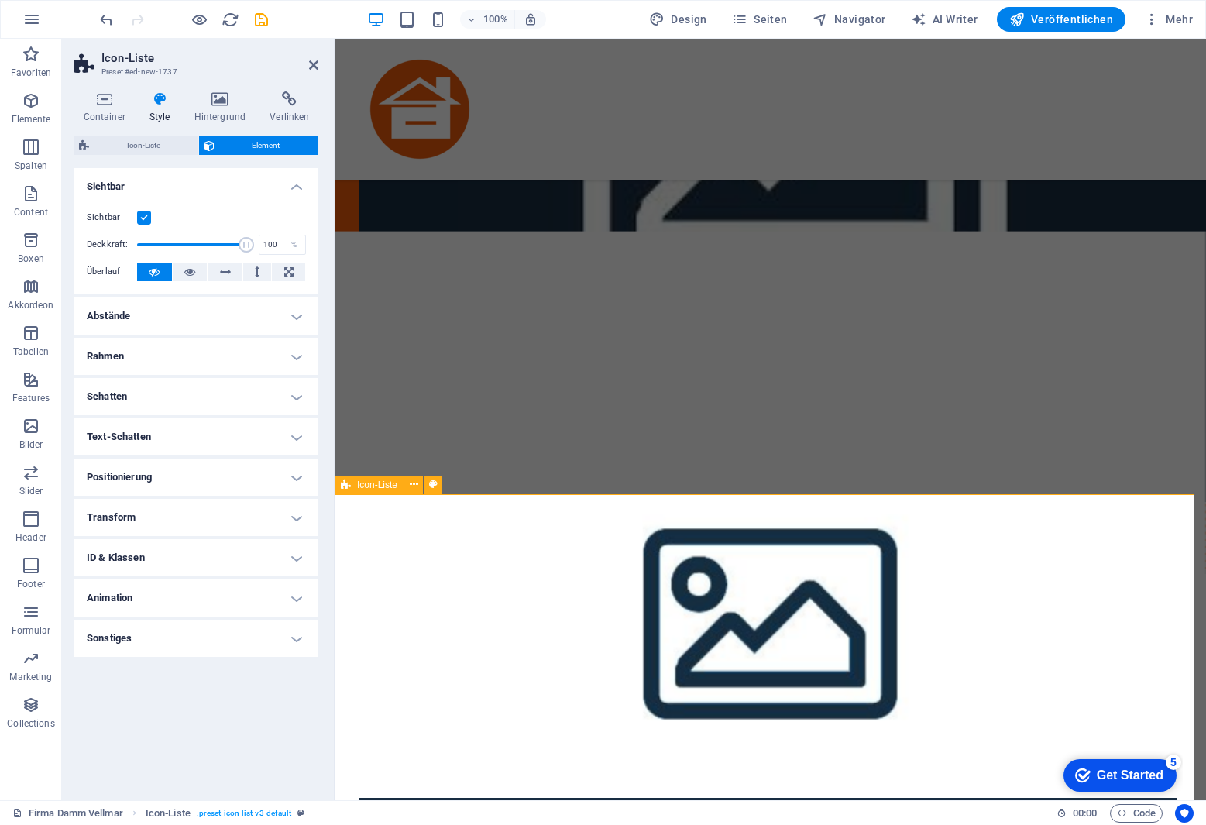
scroll to position [1855, 0]
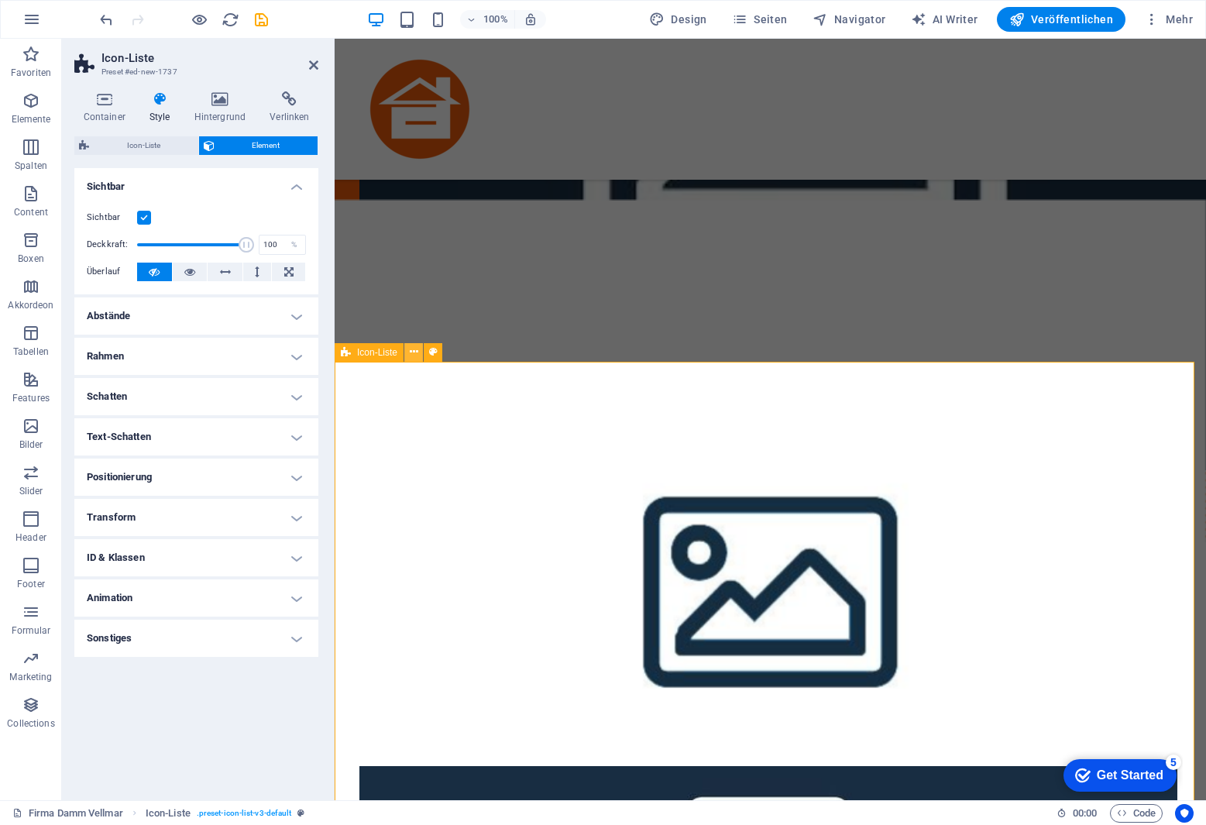
click at [416, 346] on icon at bounding box center [414, 352] width 9 height 16
click at [414, 350] on icon at bounding box center [414, 352] width 9 height 16
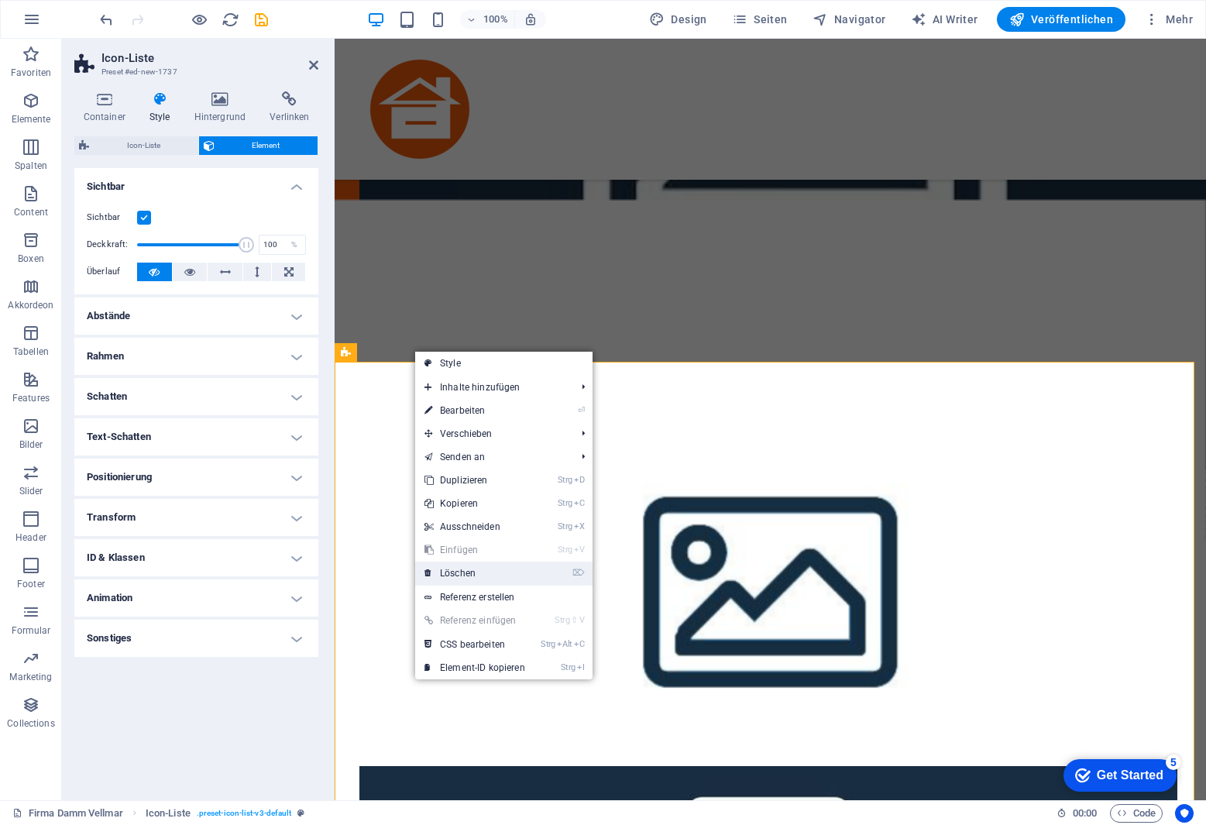
click at [473, 576] on link "⌦ Löschen" at bounding box center [474, 573] width 119 height 23
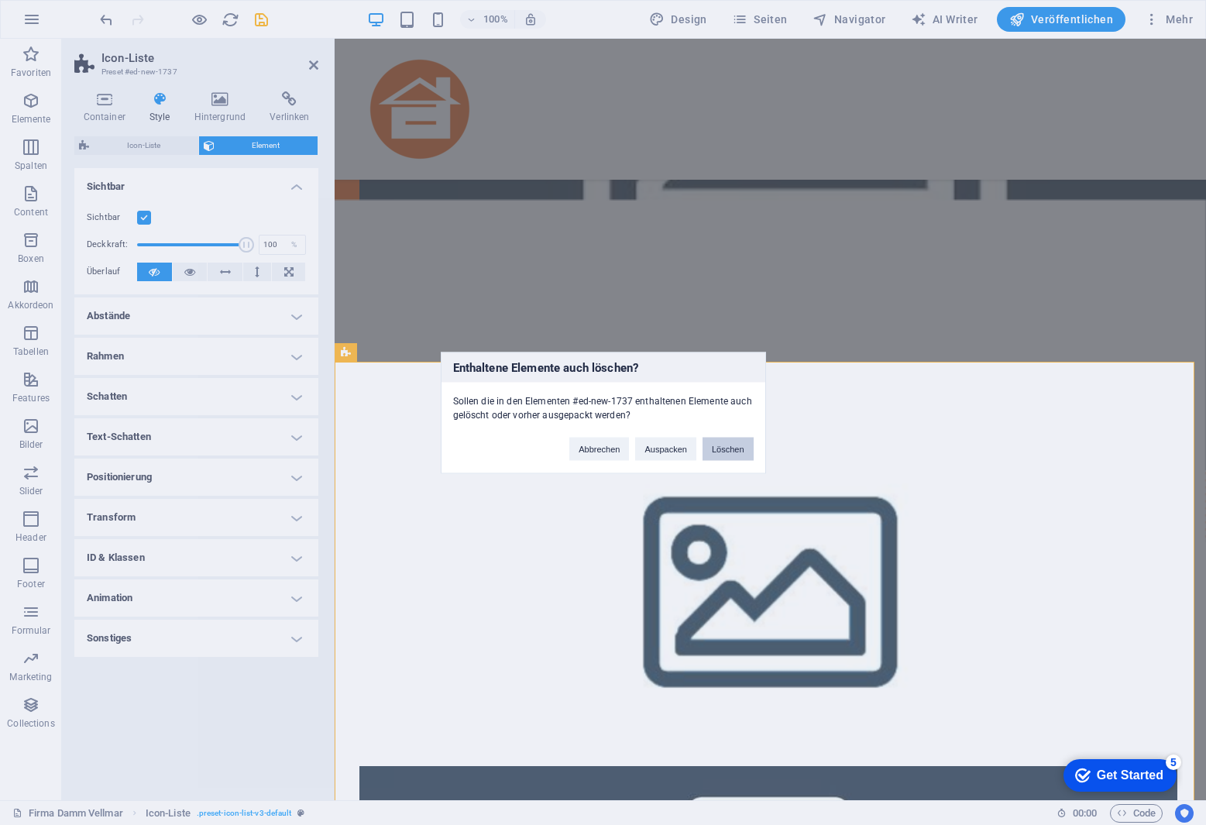
click at [728, 445] on button "Löschen" at bounding box center [728, 448] width 51 height 23
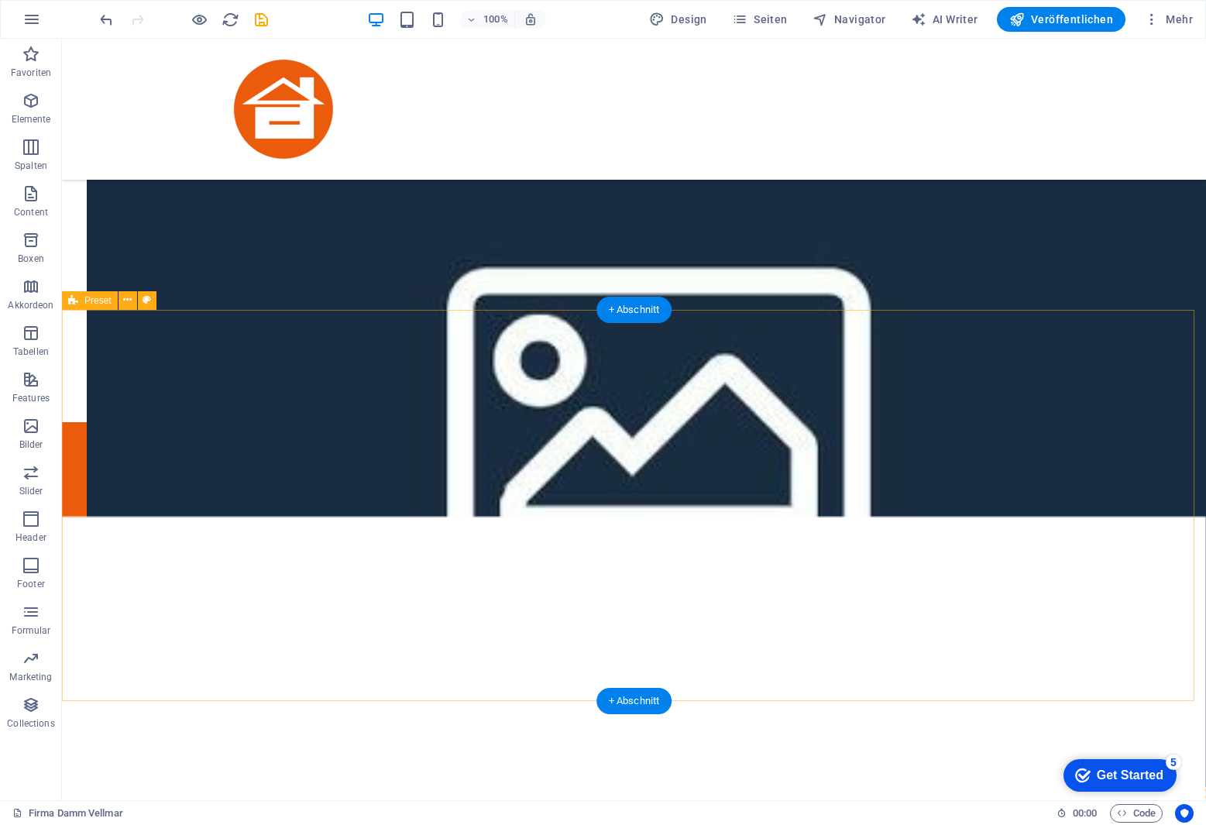
scroll to position [1518, 0]
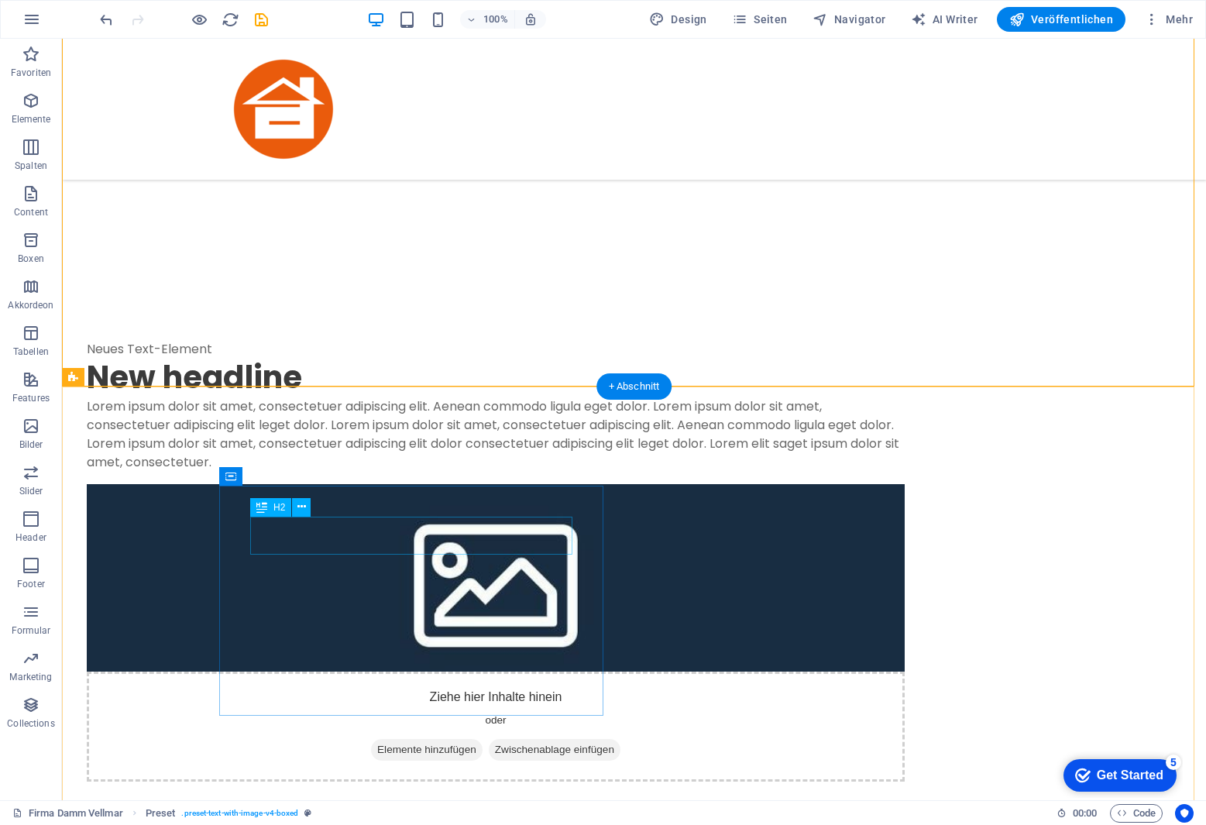
scroll to position [1054, 0]
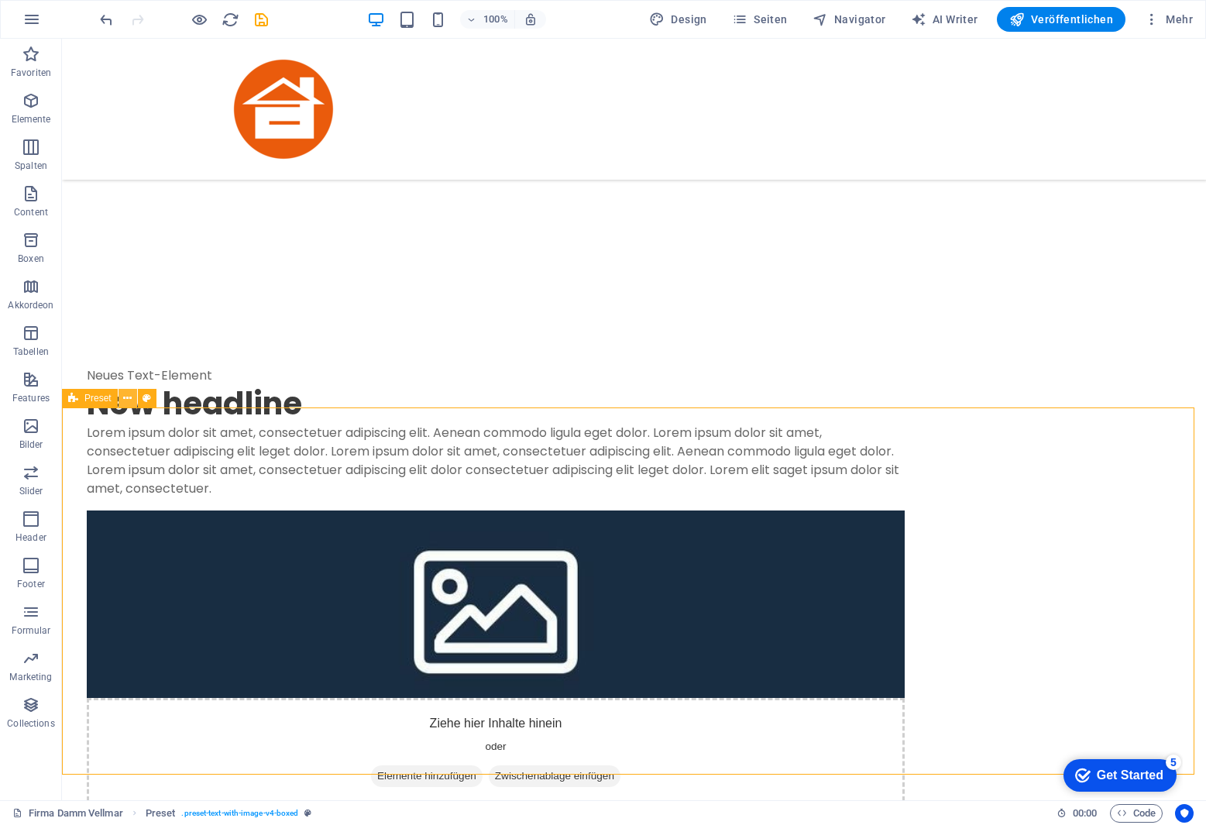
click at [128, 398] on icon at bounding box center [127, 398] width 9 height 16
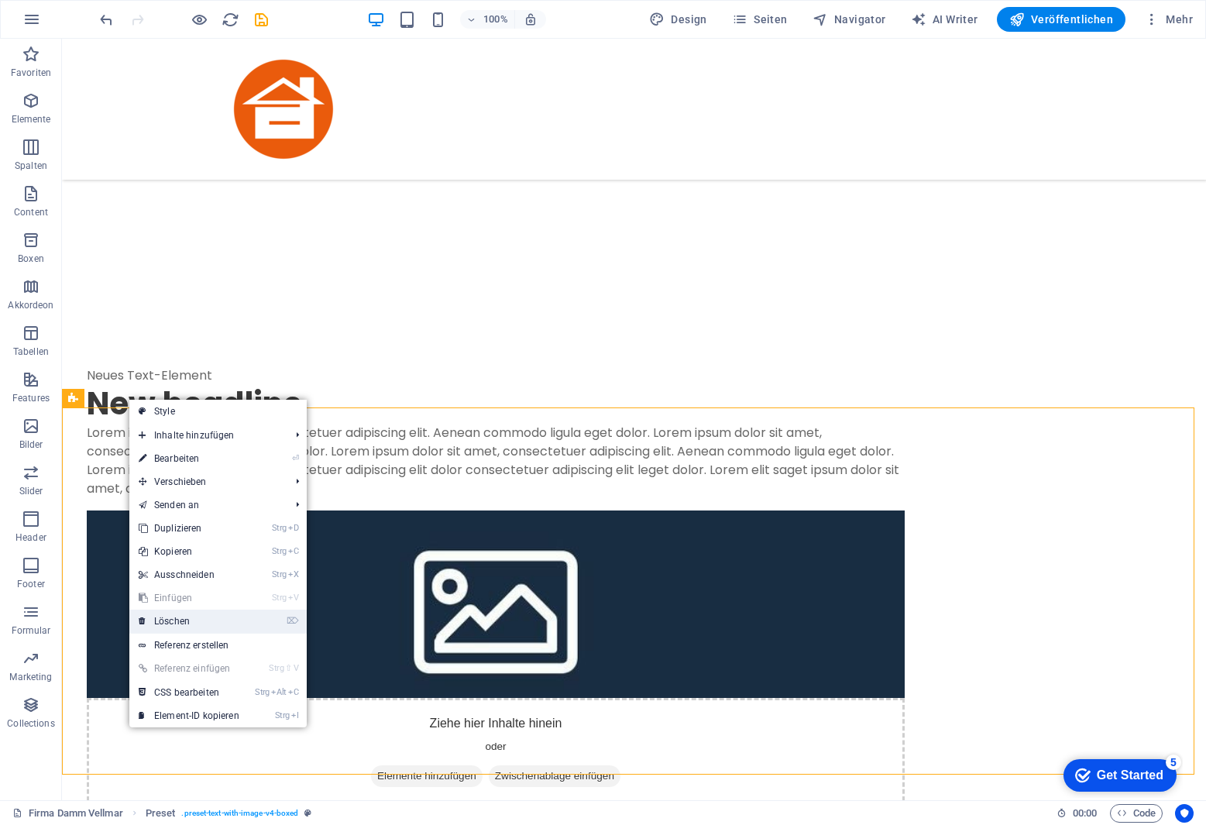
click at [170, 622] on link "⌦ Löschen" at bounding box center [188, 621] width 119 height 23
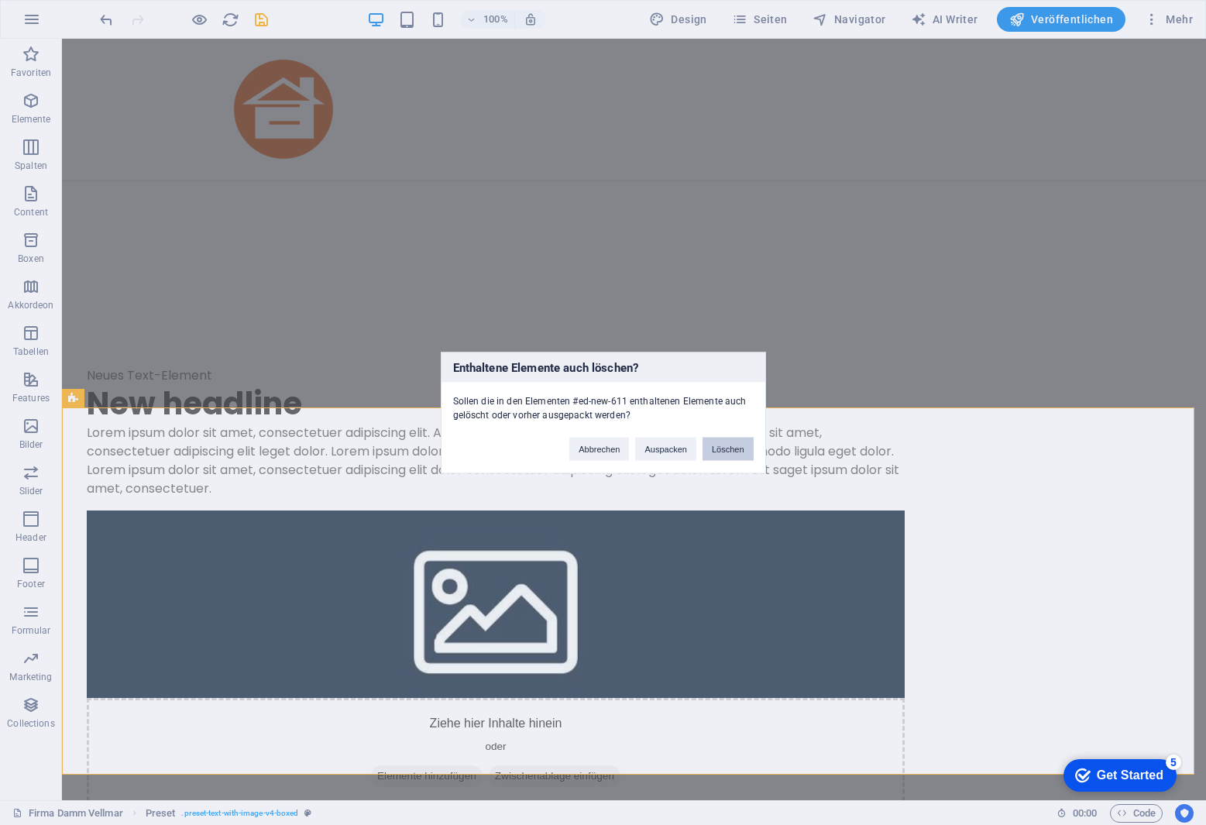
click at [741, 447] on button "Löschen" at bounding box center [728, 448] width 51 height 23
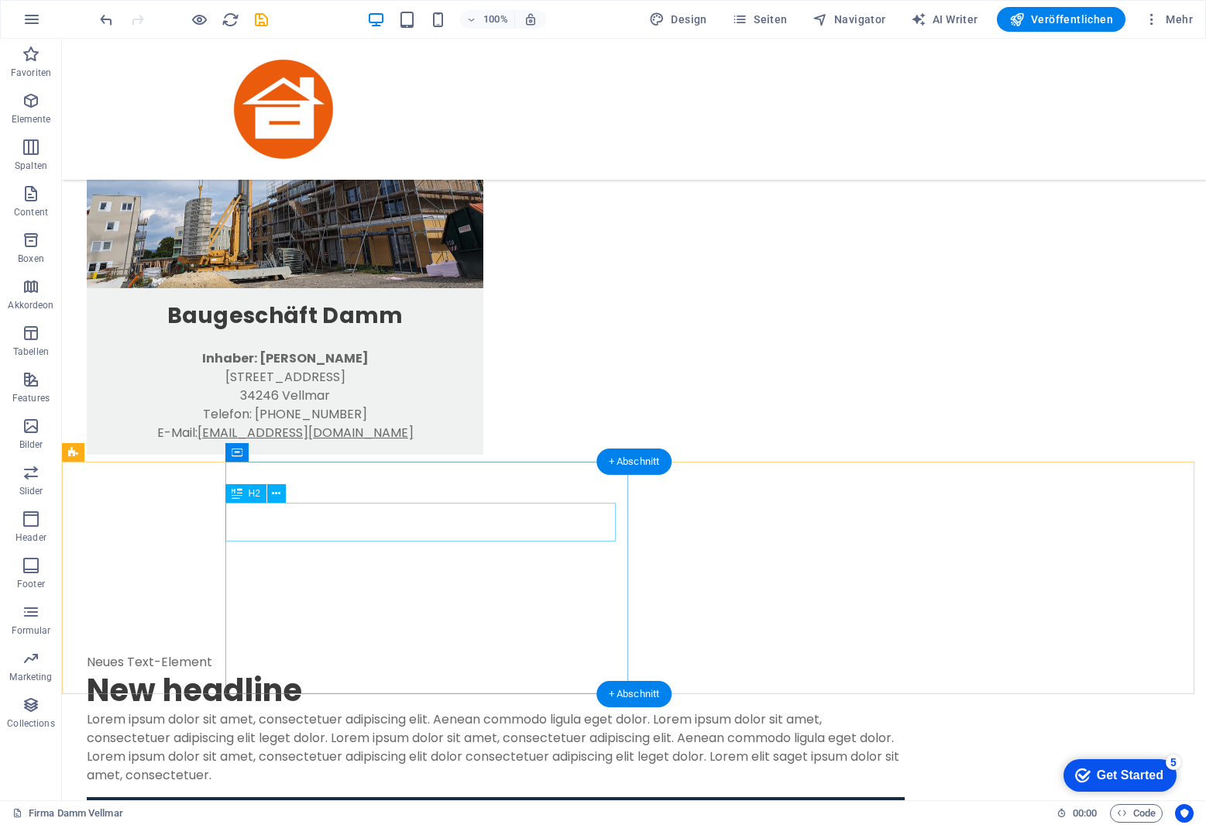
scroll to position [744, 0]
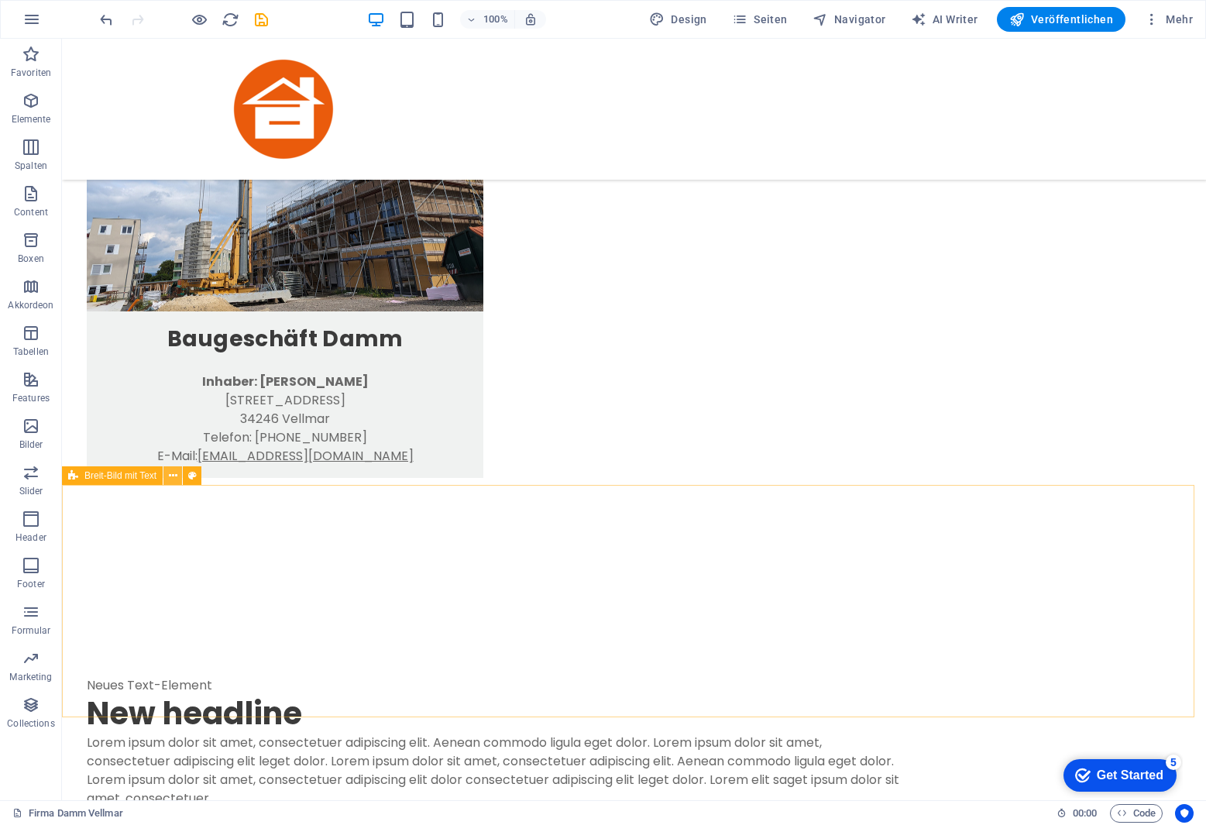
click at [171, 475] on icon at bounding box center [173, 476] width 9 height 16
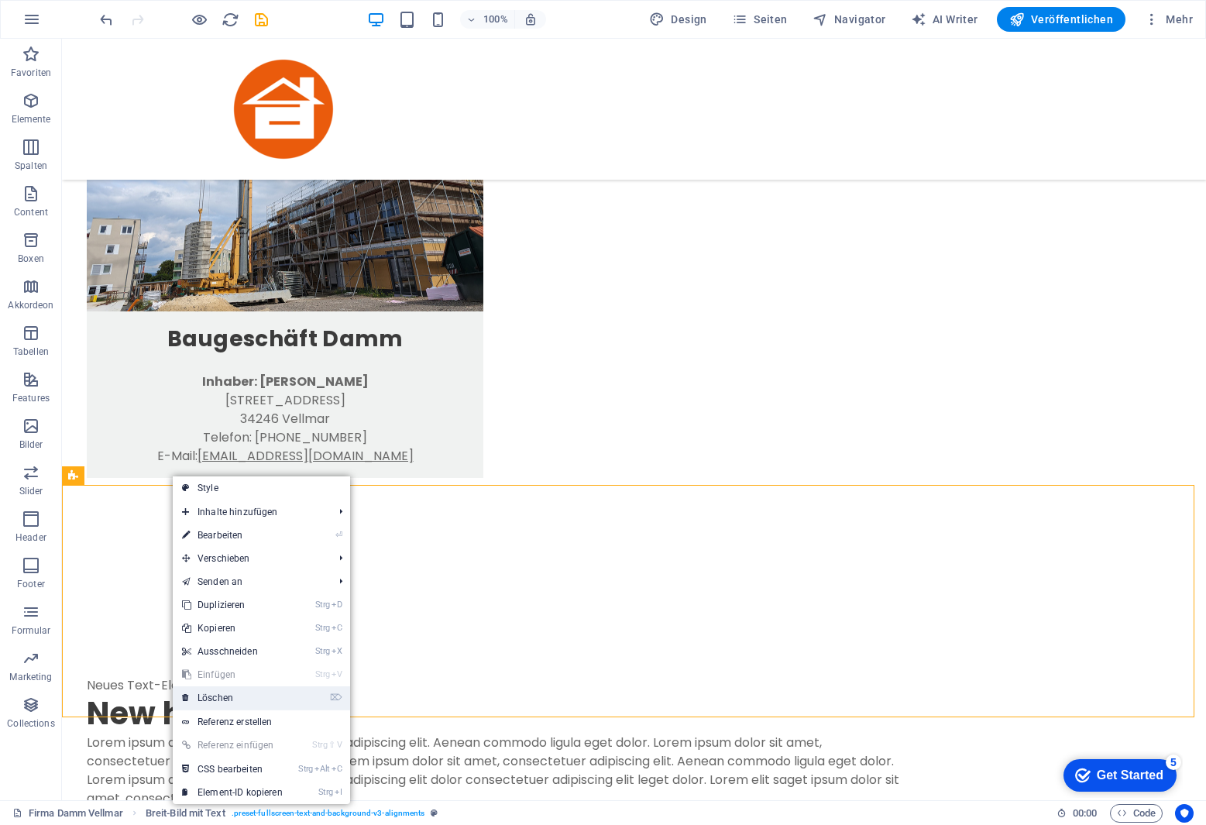
click at [231, 702] on link "⌦ Löschen" at bounding box center [232, 697] width 119 height 23
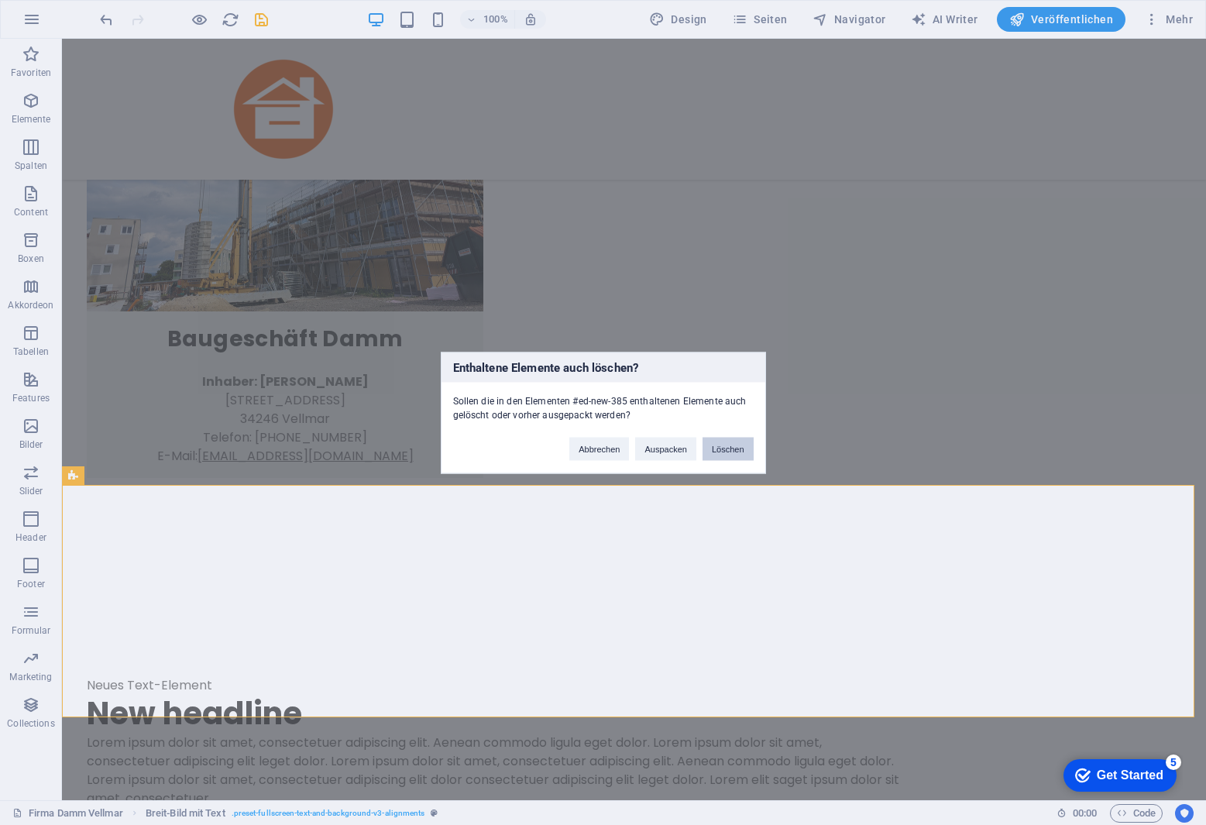
click at [726, 449] on button "Löschen" at bounding box center [728, 448] width 51 height 23
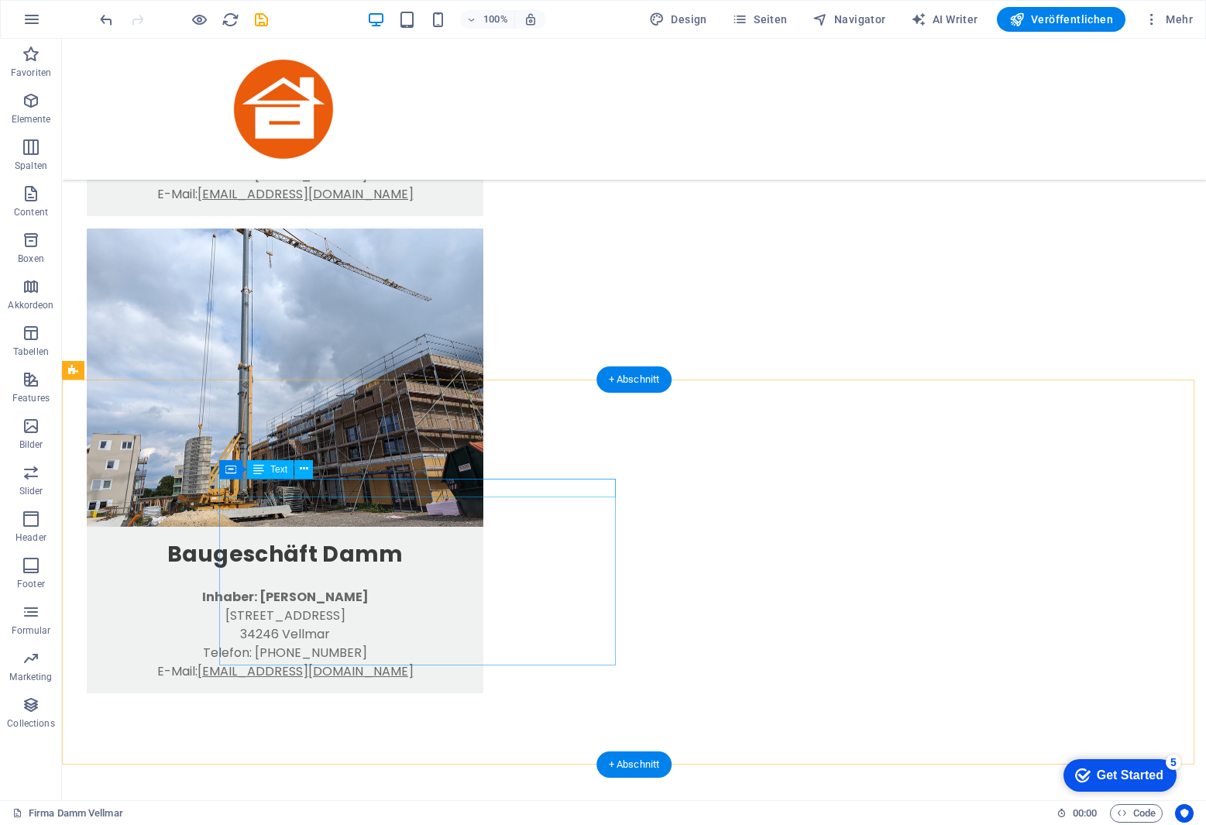
scroll to position [434, 0]
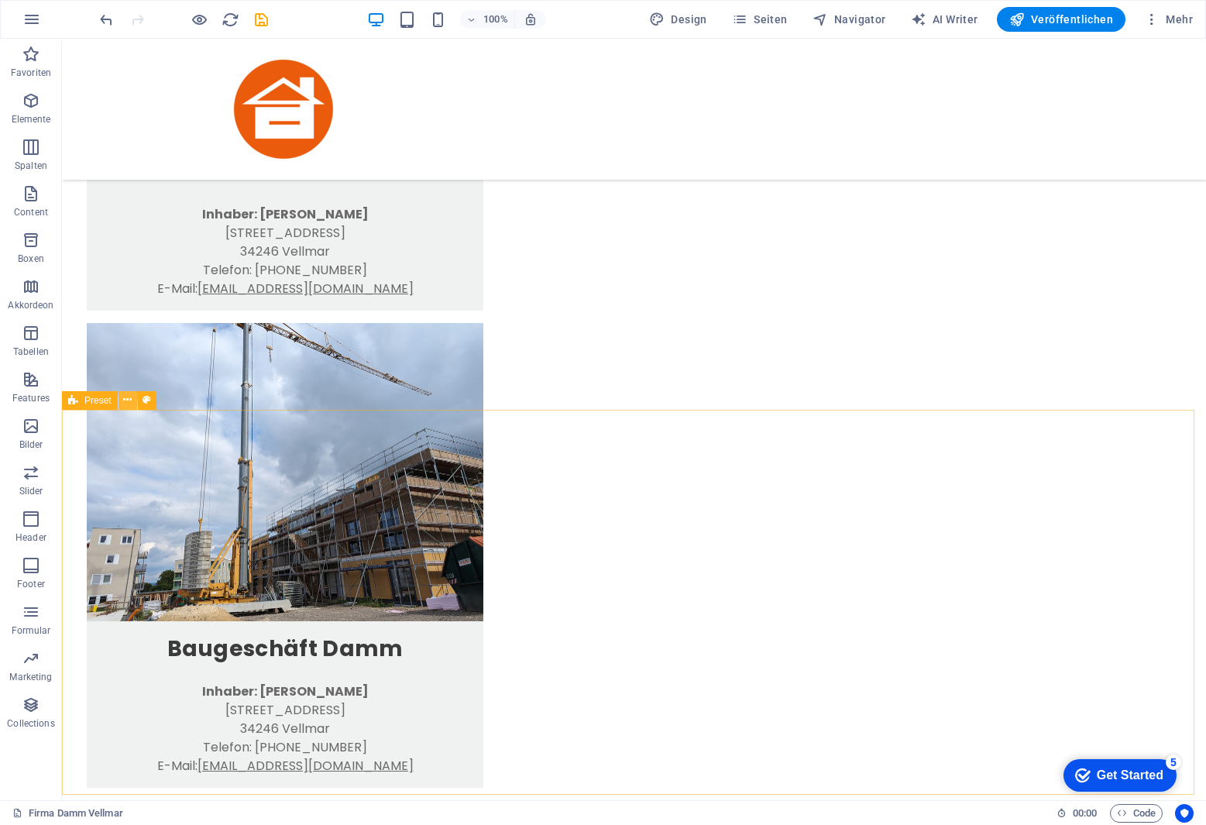
click at [129, 397] on icon at bounding box center [127, 400] width 9 height 16
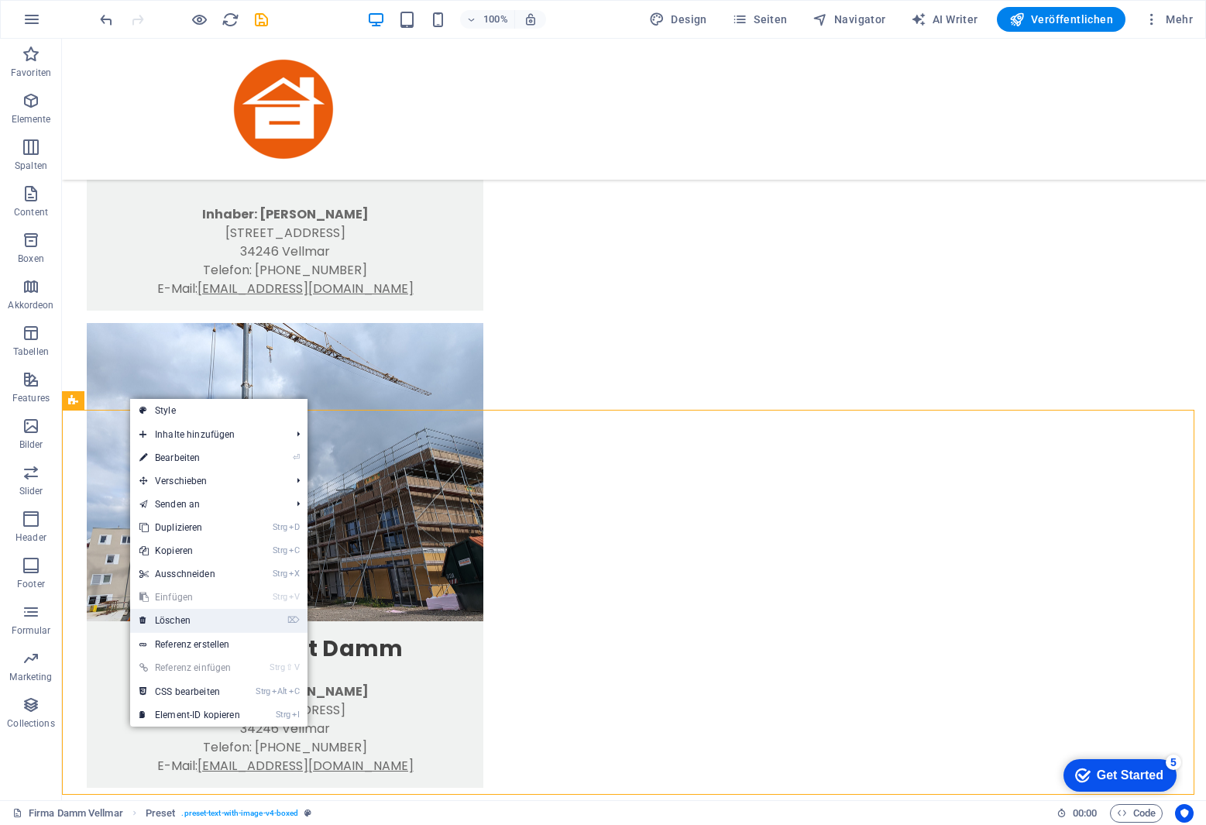
click at [195, 625] on link "⌦ Löschen" at bounding box center [189, 620] width 119 height 23
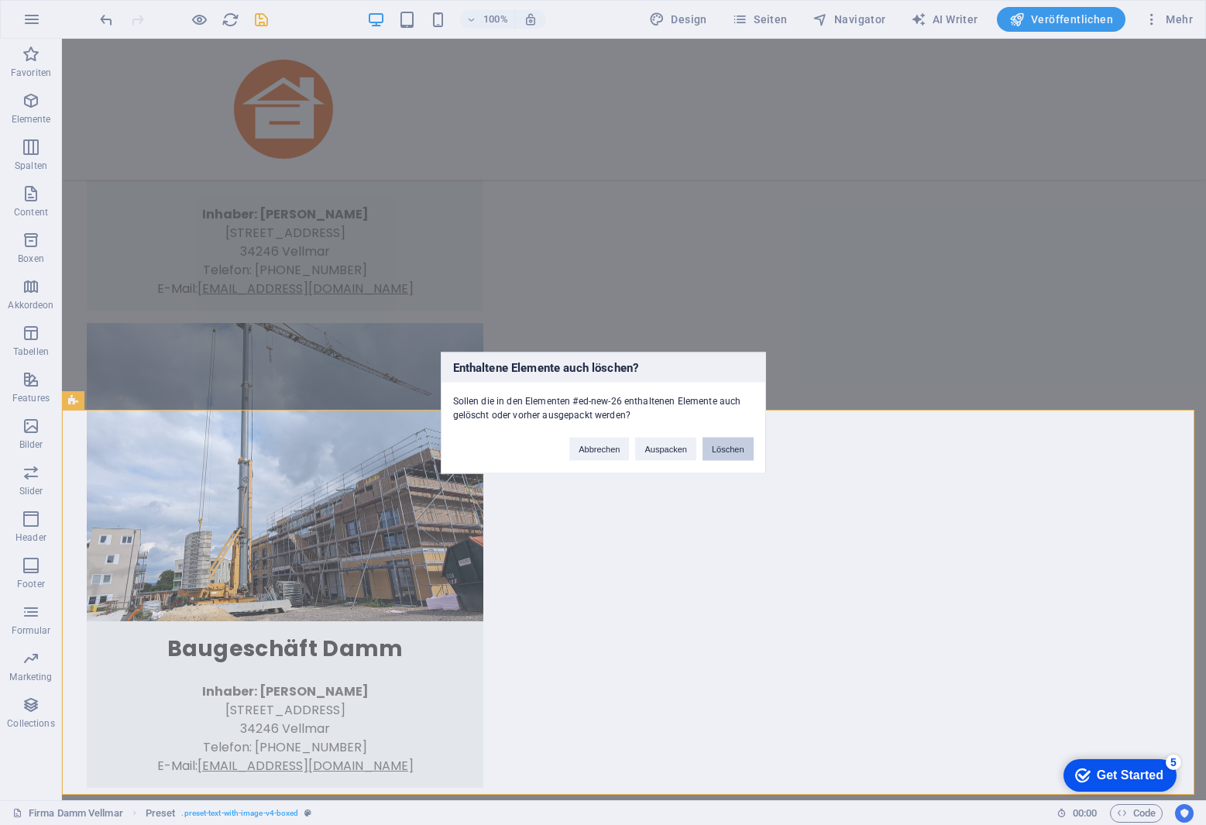
click at [734, 454] on button "Löschen" at bounding box center [728, 448] width 51 height 23
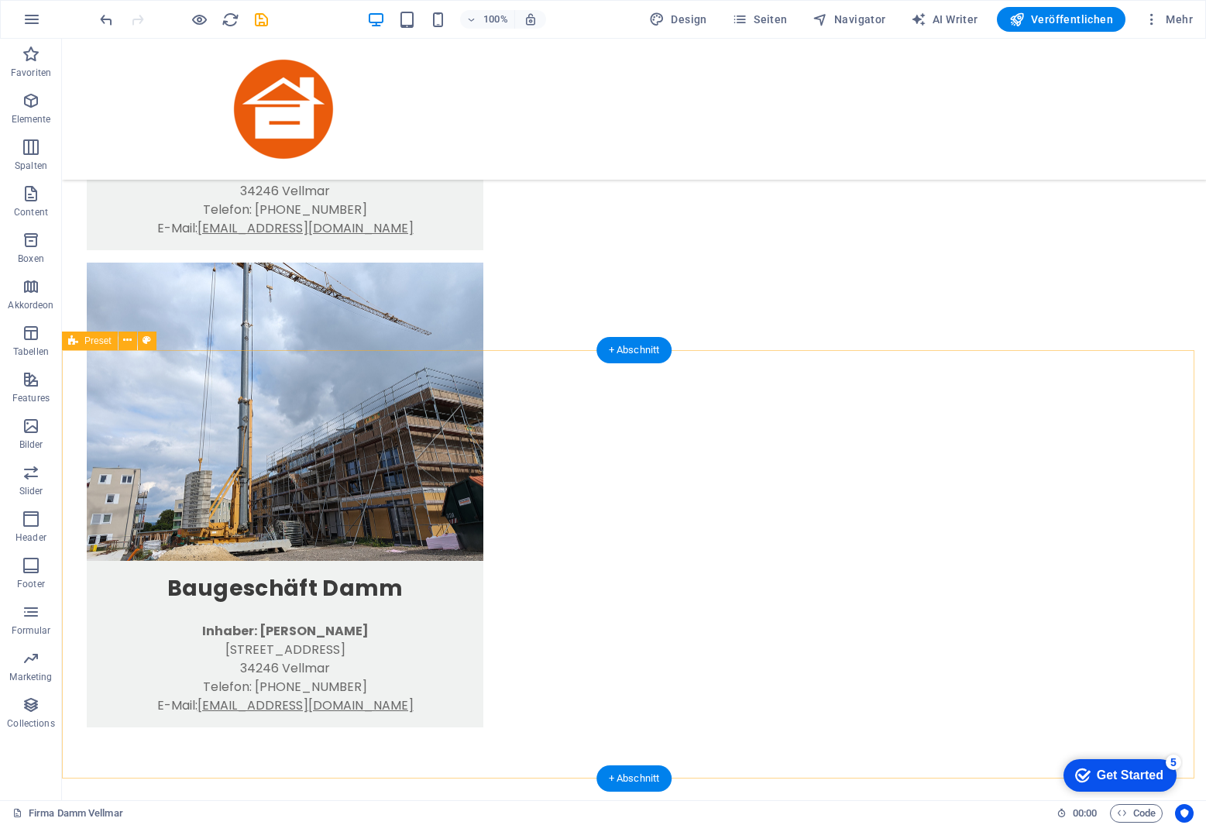
scroll to position [493, 0]
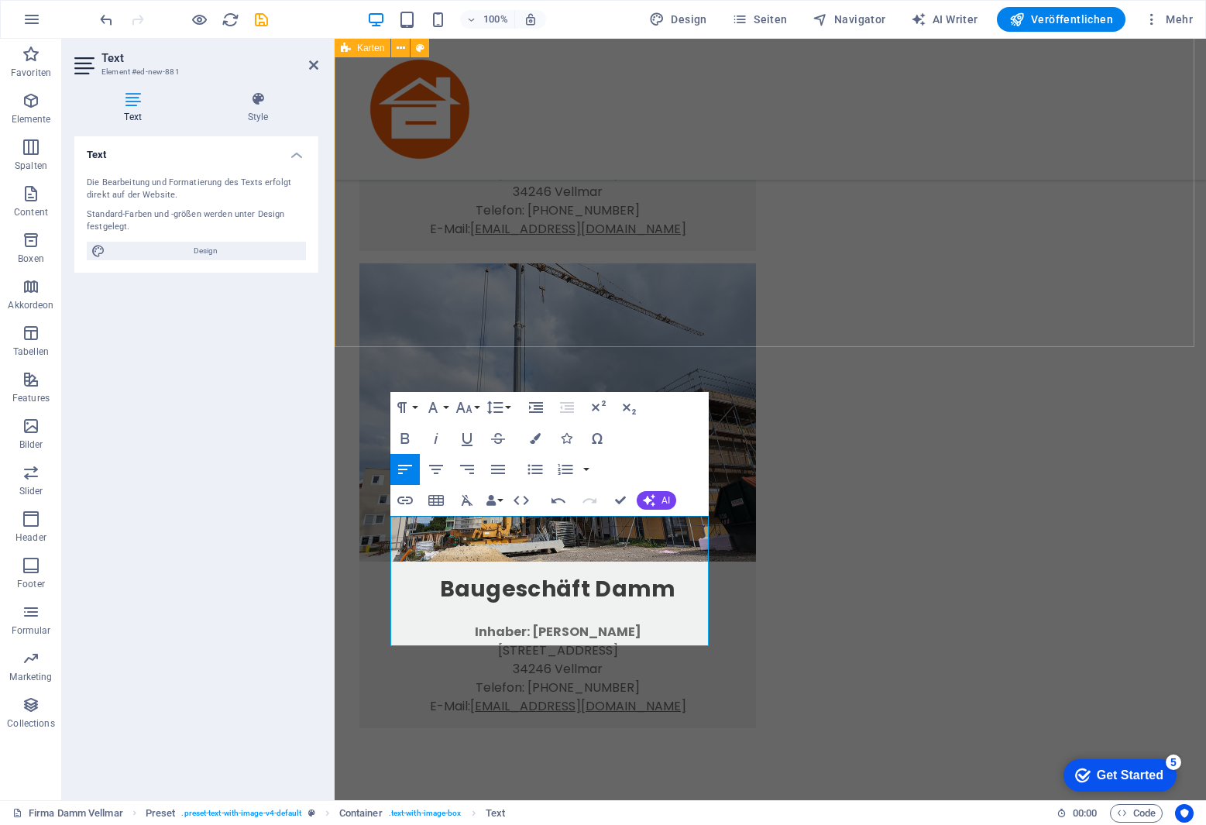
click at [738, 306] on div "Damm-Bau GmbH Inhaber: [PERSON_NAME][GEOGRAPHIC_DATA][STREET_ADDRESS] Telefon: …" at bounding box center [771, 186] width 872 height 1282
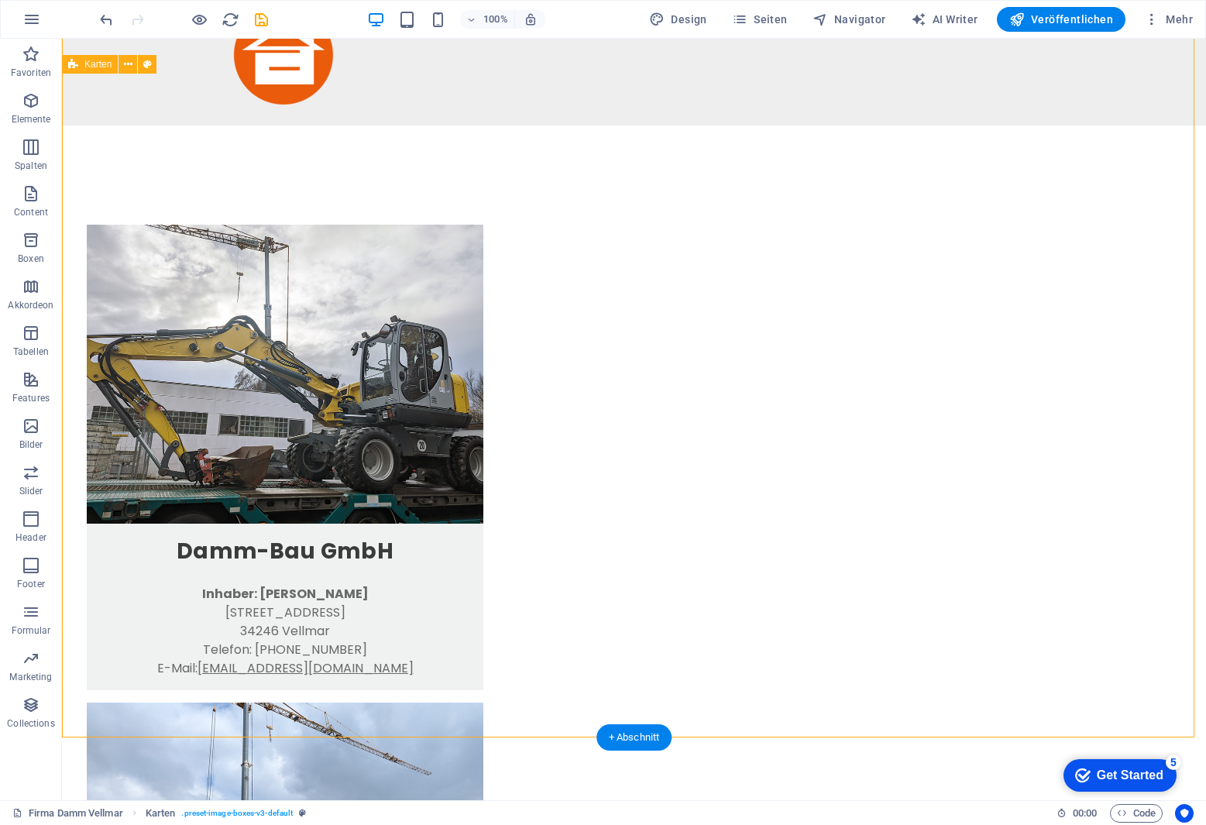
scroll to position [0, 0]
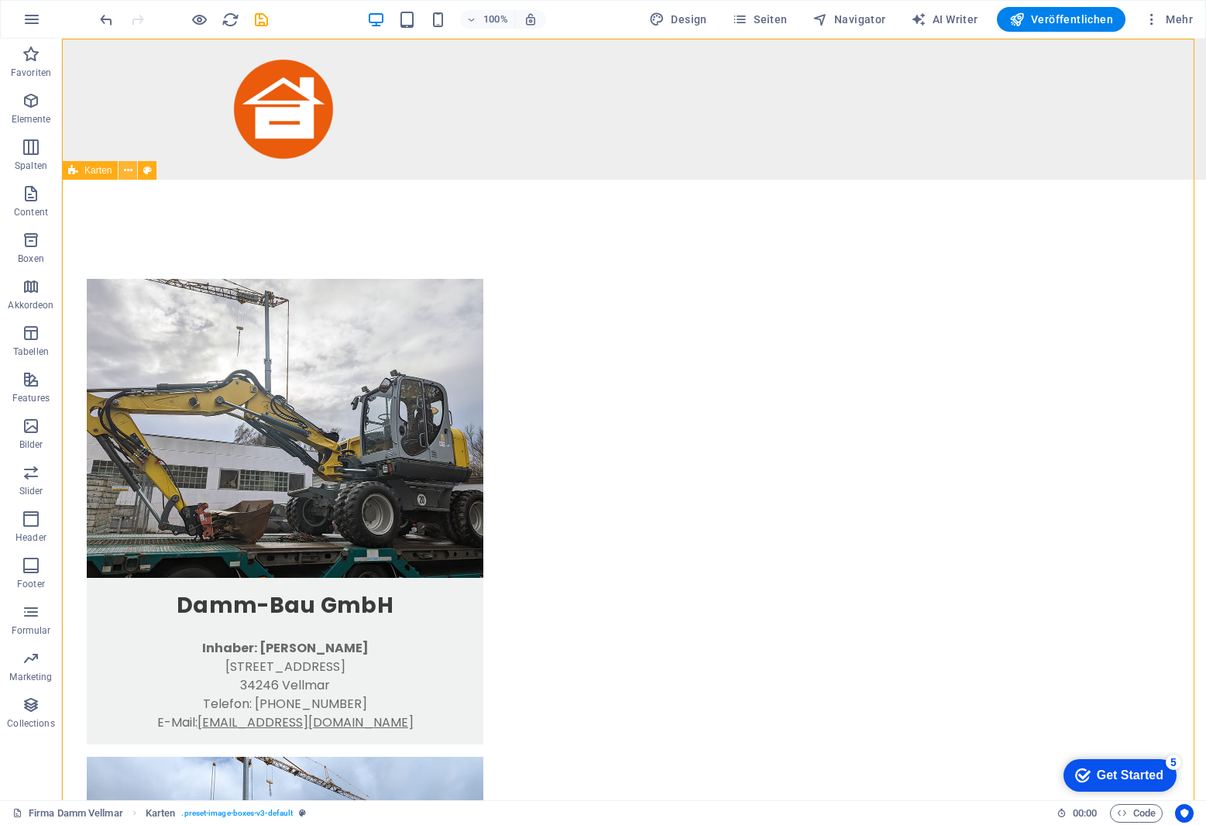
click at [129, 166] on icon at bounding box center [128, 171] width 9 height 16
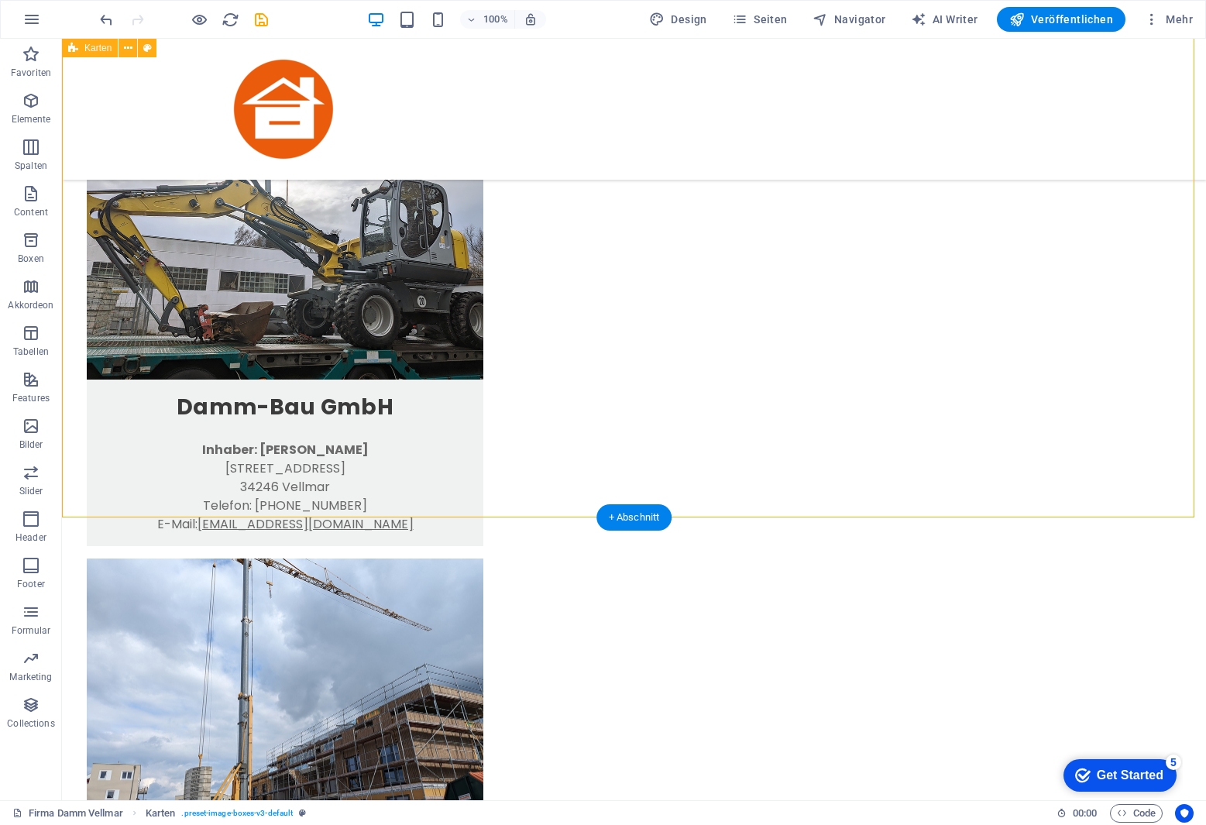
scroll to position [155, 0]
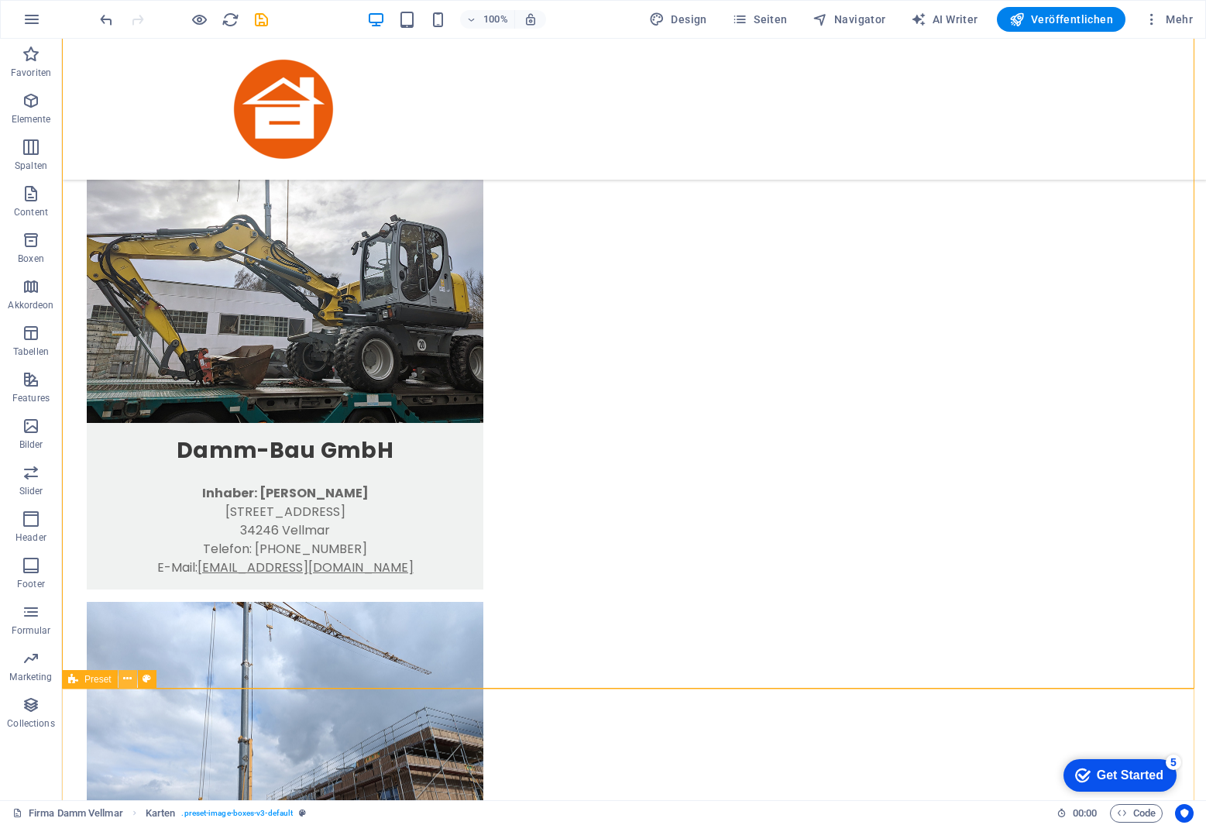
click at [131, 675] on icon at bounding box center [127, 679] width 9 height 16
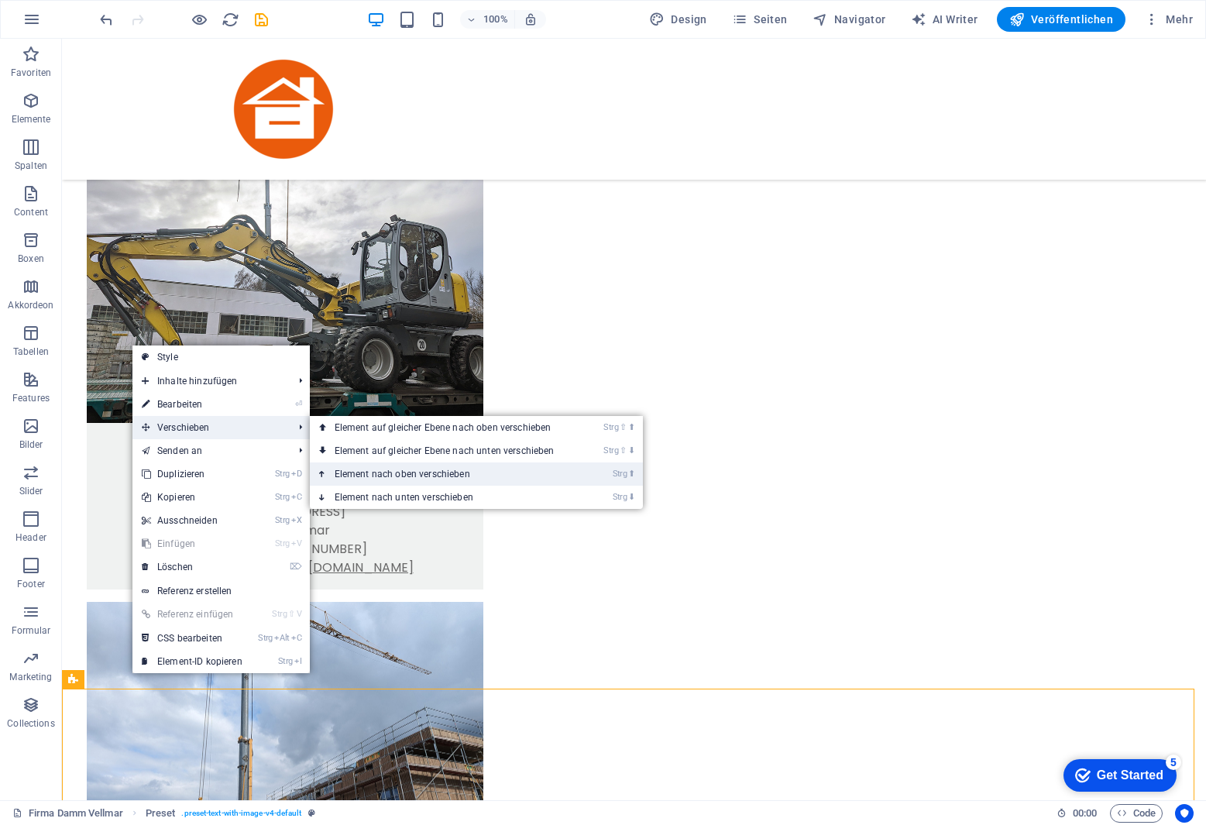
click at [402, 476] on link "Strg ⬆ Element nach oben verschieben" at bounding box center [448, 473] width 276 height 23
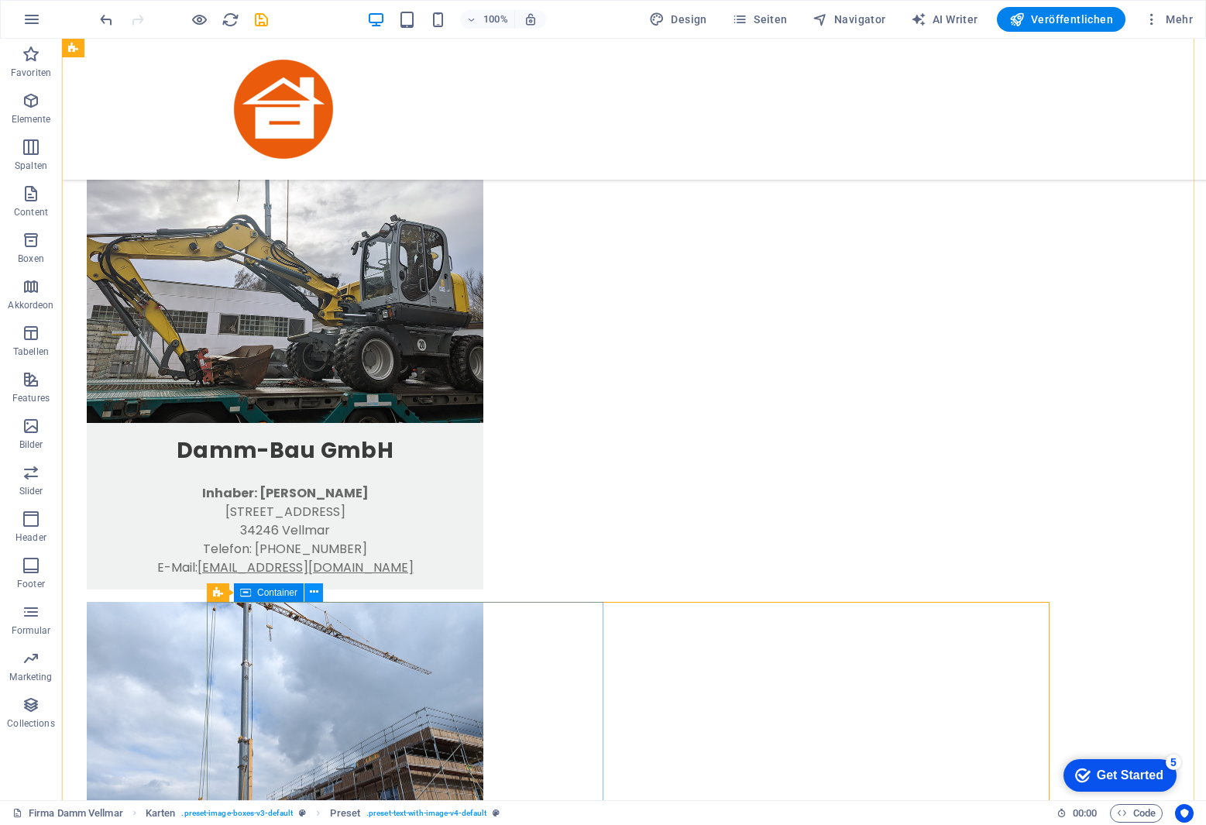
click at [313, 593] on icon at bounding box center [314, 592] width 9 height 16
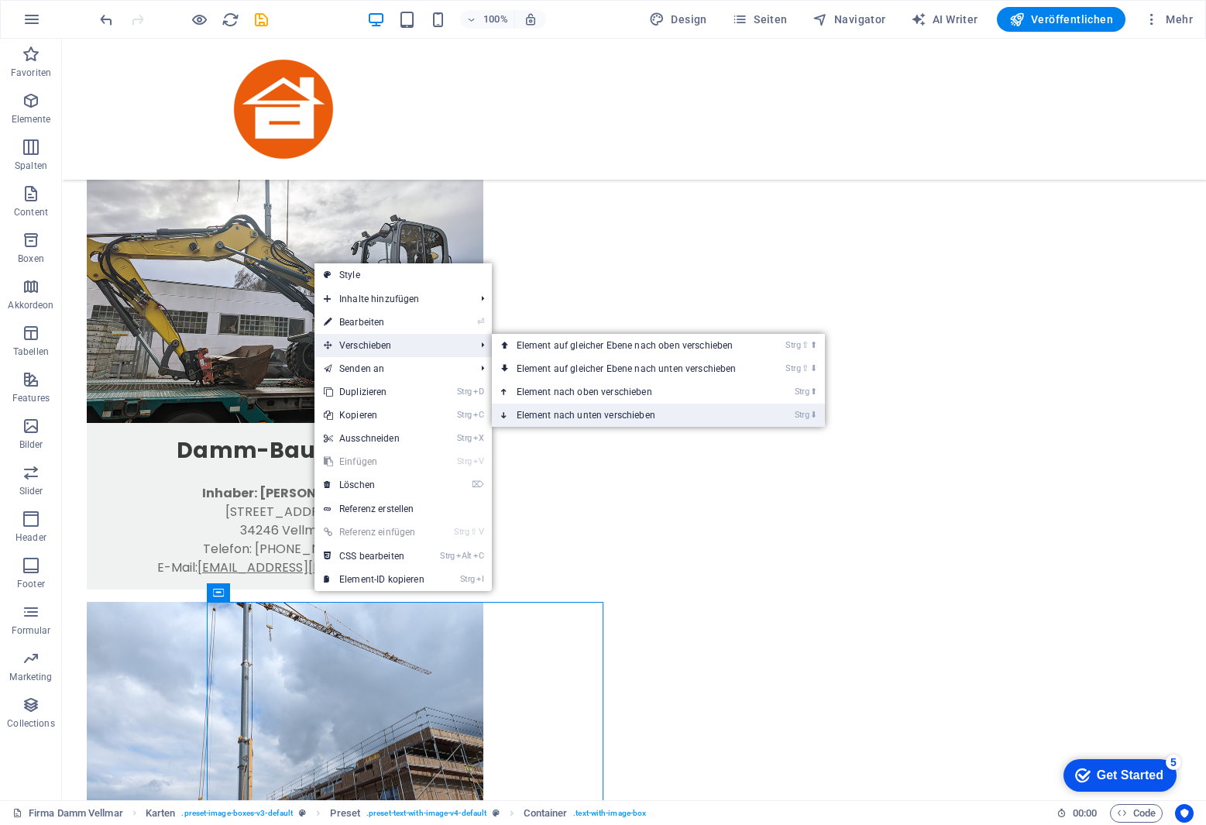
click at [563, 414] on link "Strg ⬇ Element nach unten verschieben" at bounding box center [630, 415] width 276 height 23
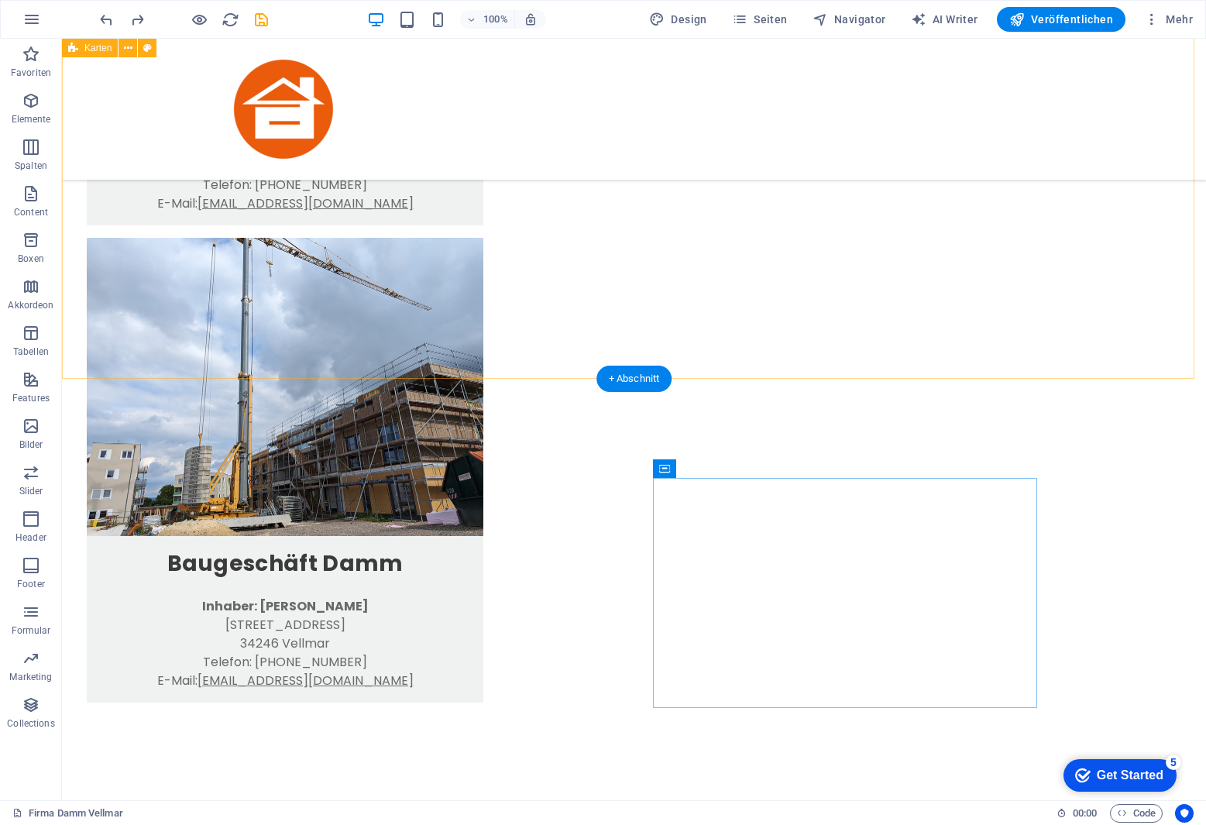
scroll to position [542, 0]
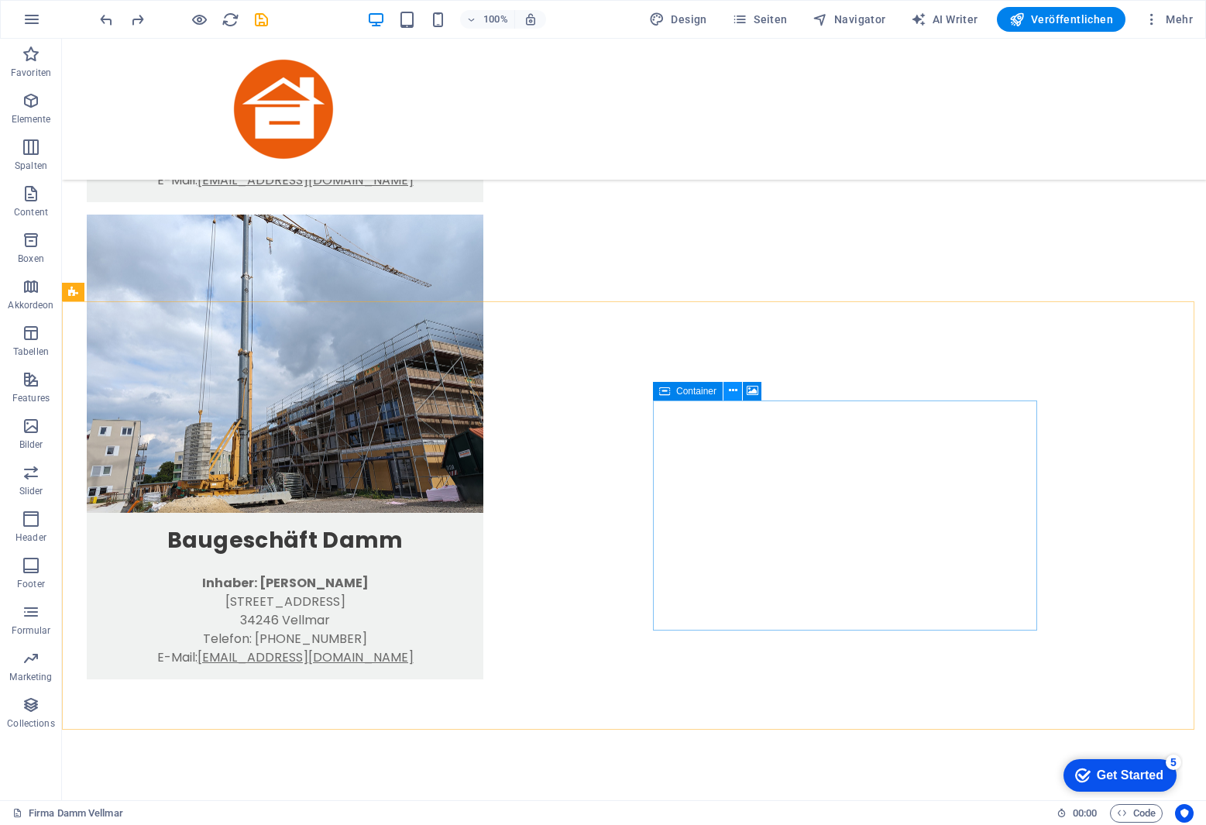
click at [734, 389] on icon at bounding box center [733, 391] width 9 height 16
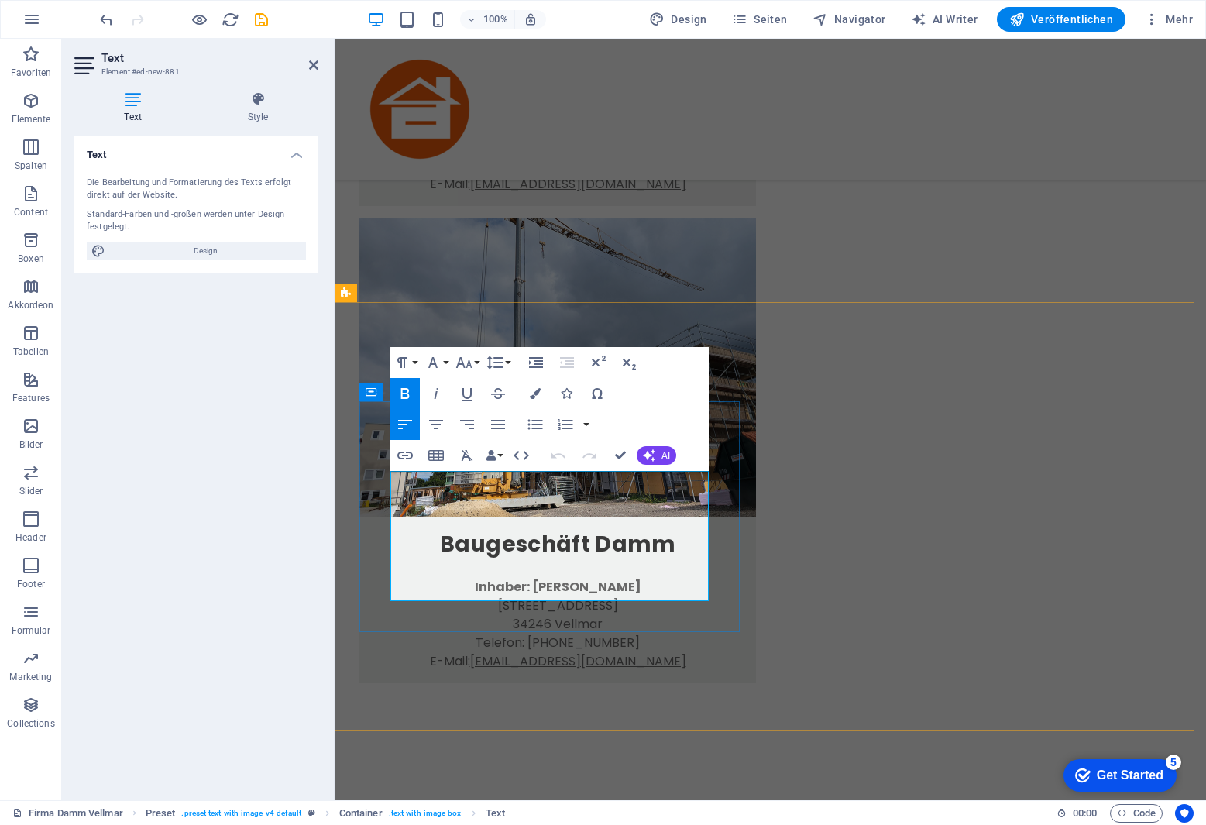
click at [690, 287] on div "Damm-Bau GmbH Inhaber: [PERSON_NAME][GEOGRAPHIC_DATA][STREET_ADDRESS] Telefon: …" at bounding box center [771, 141] width 872 height 1282
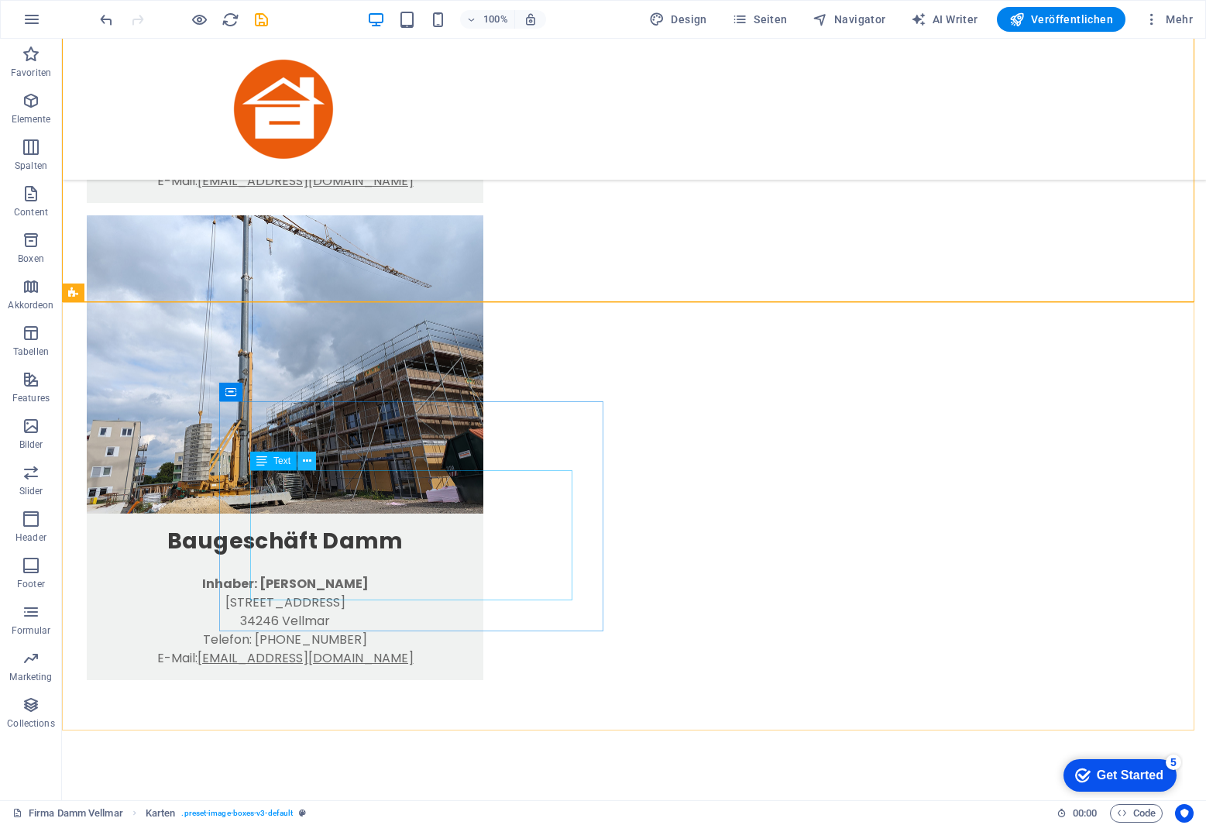
click at [305, 464] on icon at bounding box center [307, 461] width 9 height 16
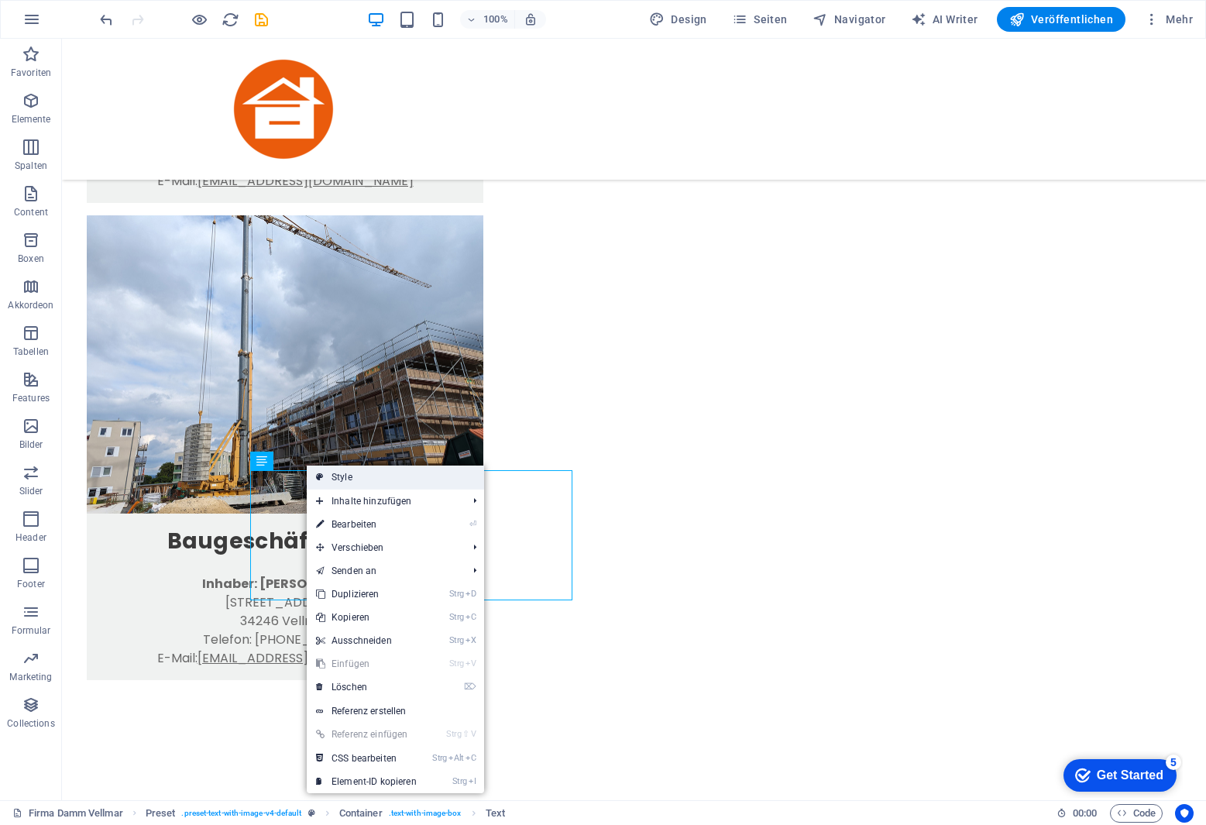
click at [348, 479] on link "Style" at bounding box center [395, 477] width 177 height 23
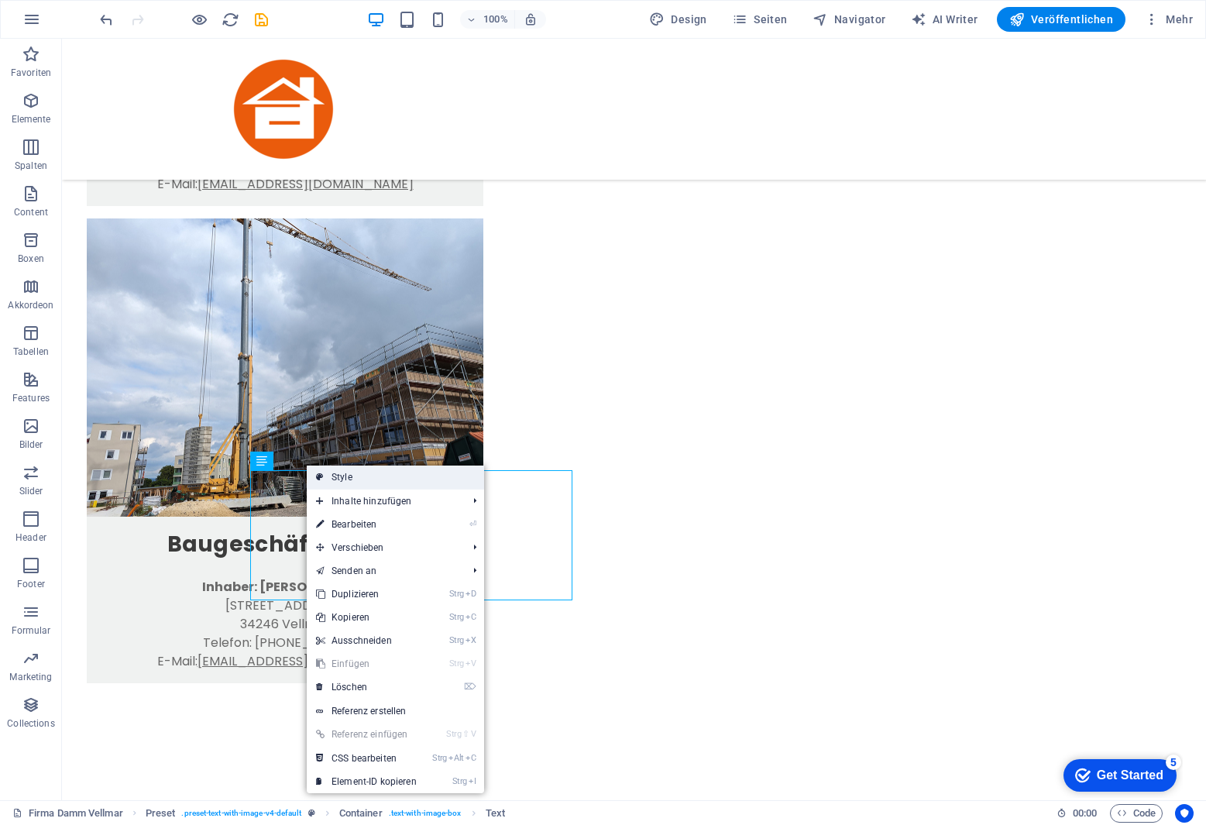
select select "rem"
select select "px"
select select "preset-text-with-image-v4-default"
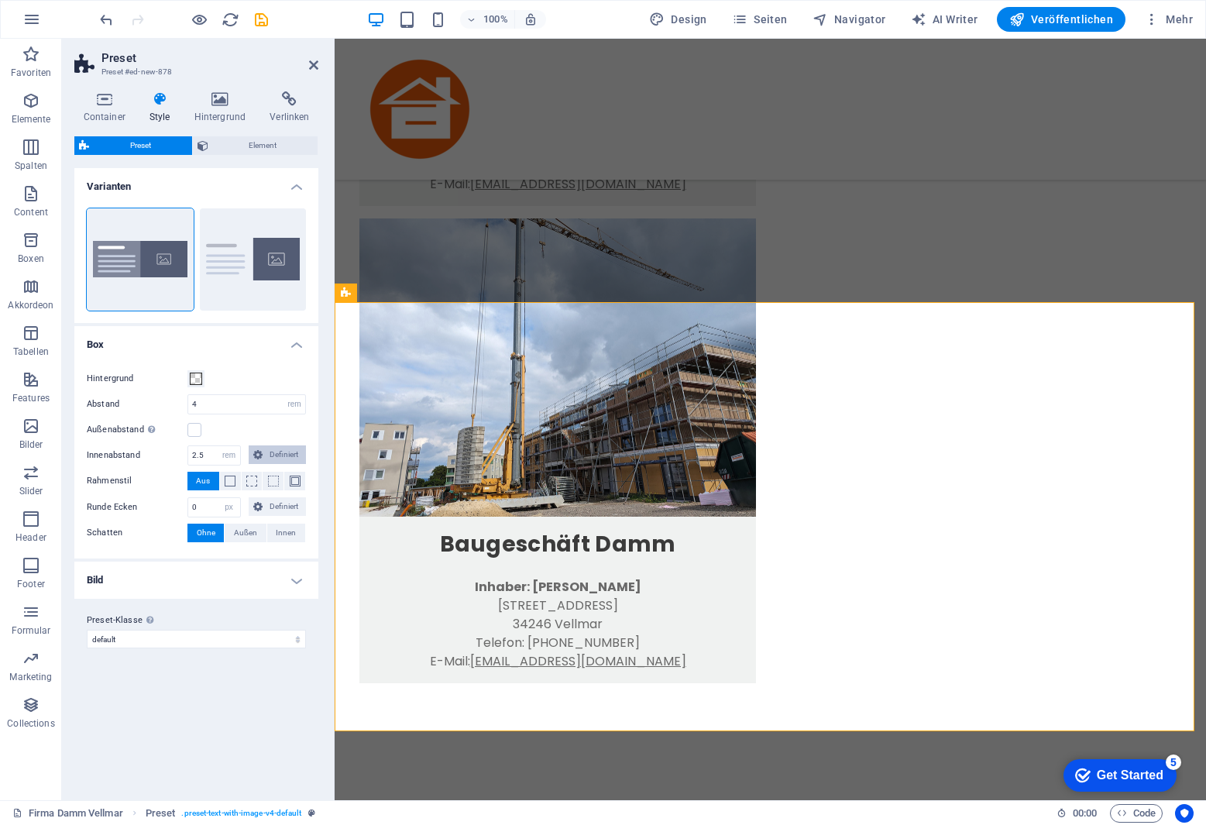
click at [294, 457] on span "Definiert" at bounding box center [284, 454] width 35 height 19
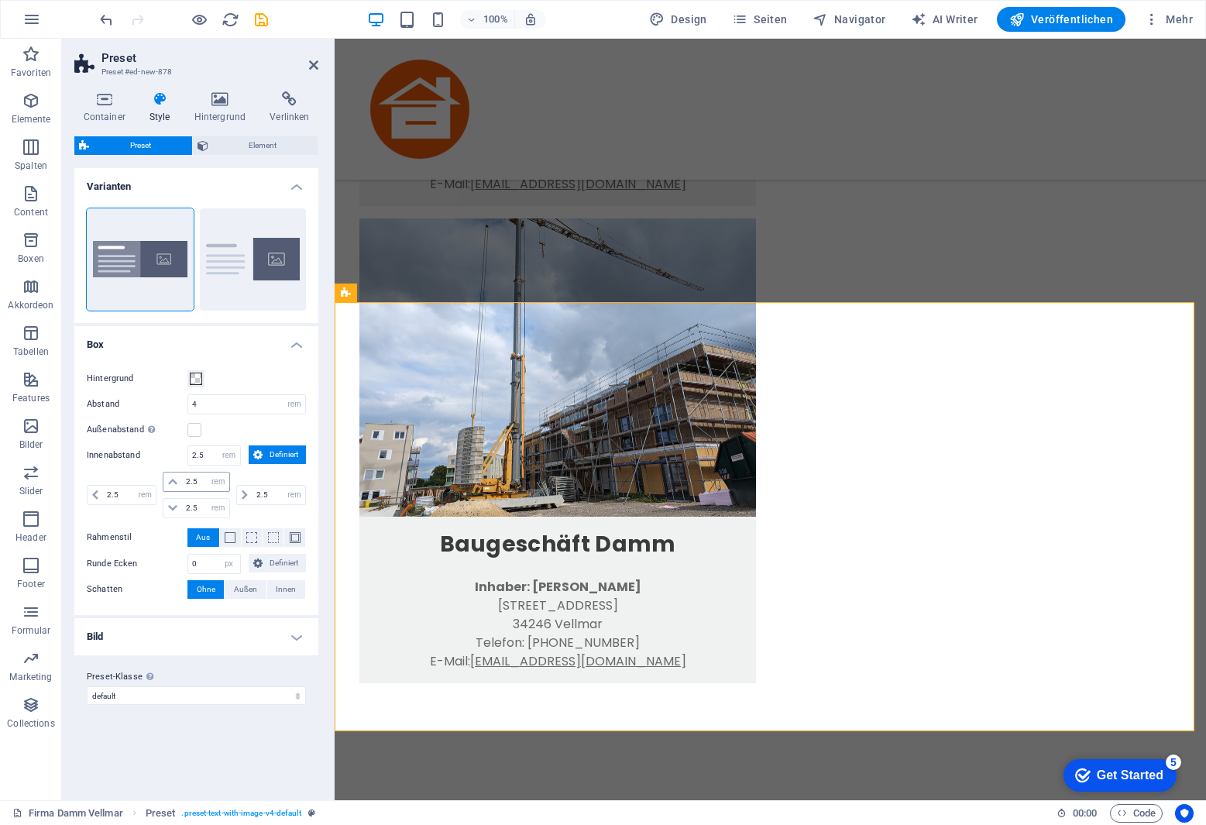
click at [172, 482] on icon at bounding box center [172, 481] width 9 height 9
click at [198, 482] on input "2.5" at bounding box center [205, 482] width 46 height 19
drag, startPoint x: 196, startPoint y: 480, endPoint x: 178, endPoint y: 478, distance: 18.0
click at [178, 478] on div "2.5 rem px % vh vw" at bounding box center [196, 482] width 67 height 20
type input "5"
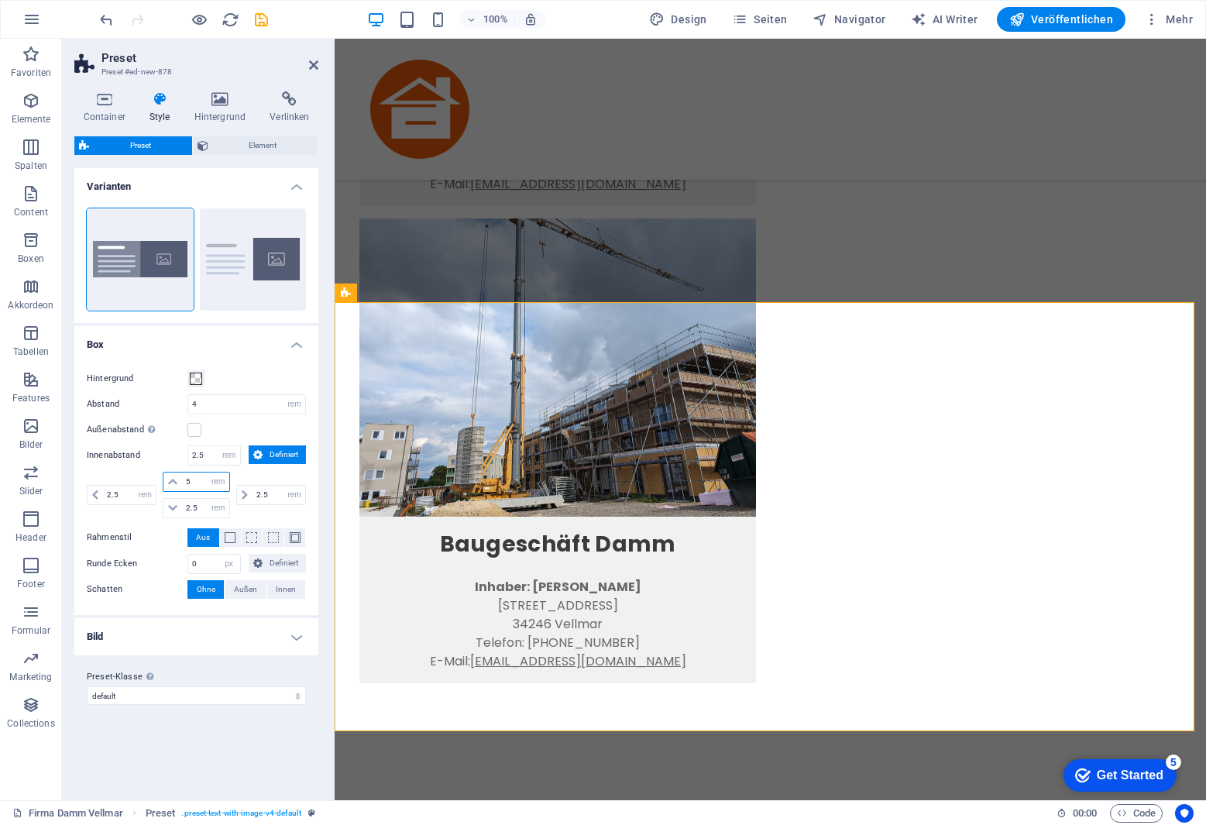
select select "DISABLED_OPTION_VALUE"
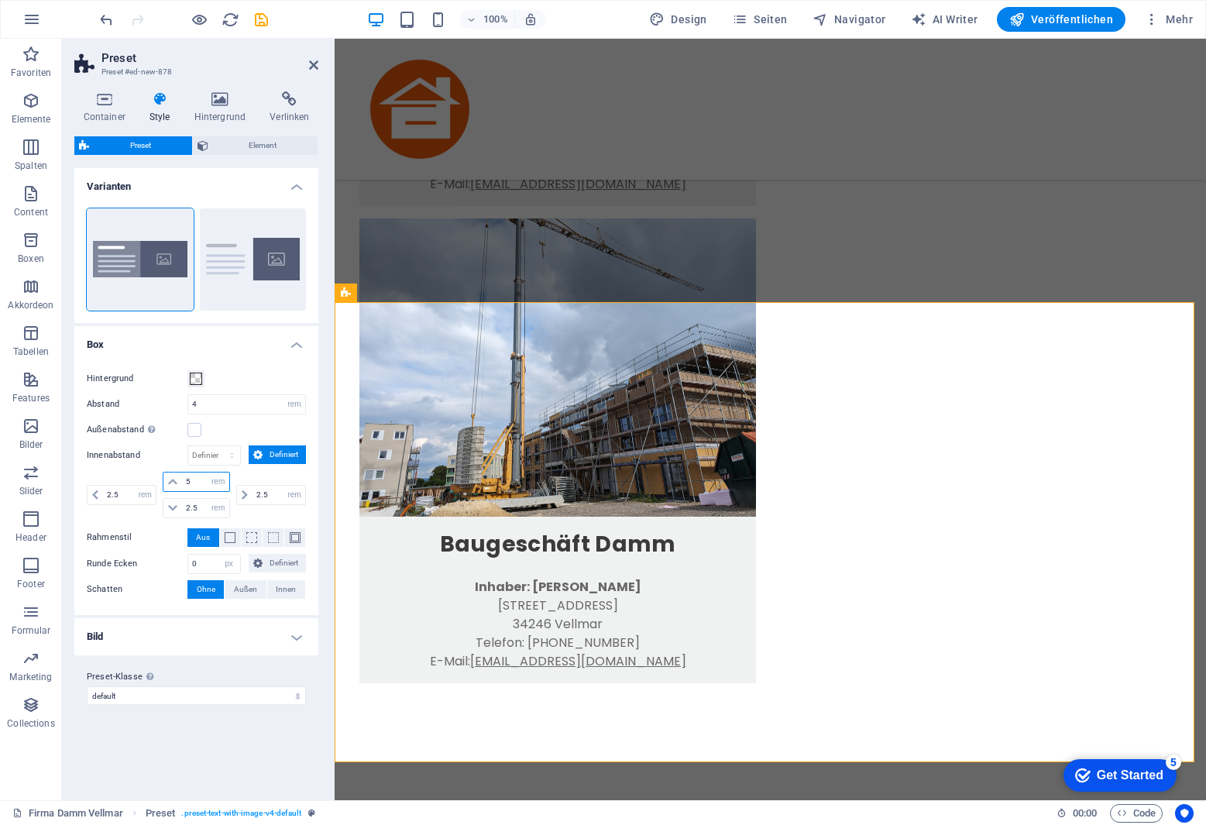
drag, startPoint x: 191, startPoint y: 483, endPoint x: 177, endPoint y: 481, distance: 14.8
click at [177, 481] on div "5 rem px % vh vw" at bounding box center [196, 482] width 67 height 20
type input "2.5"
select select "rem"
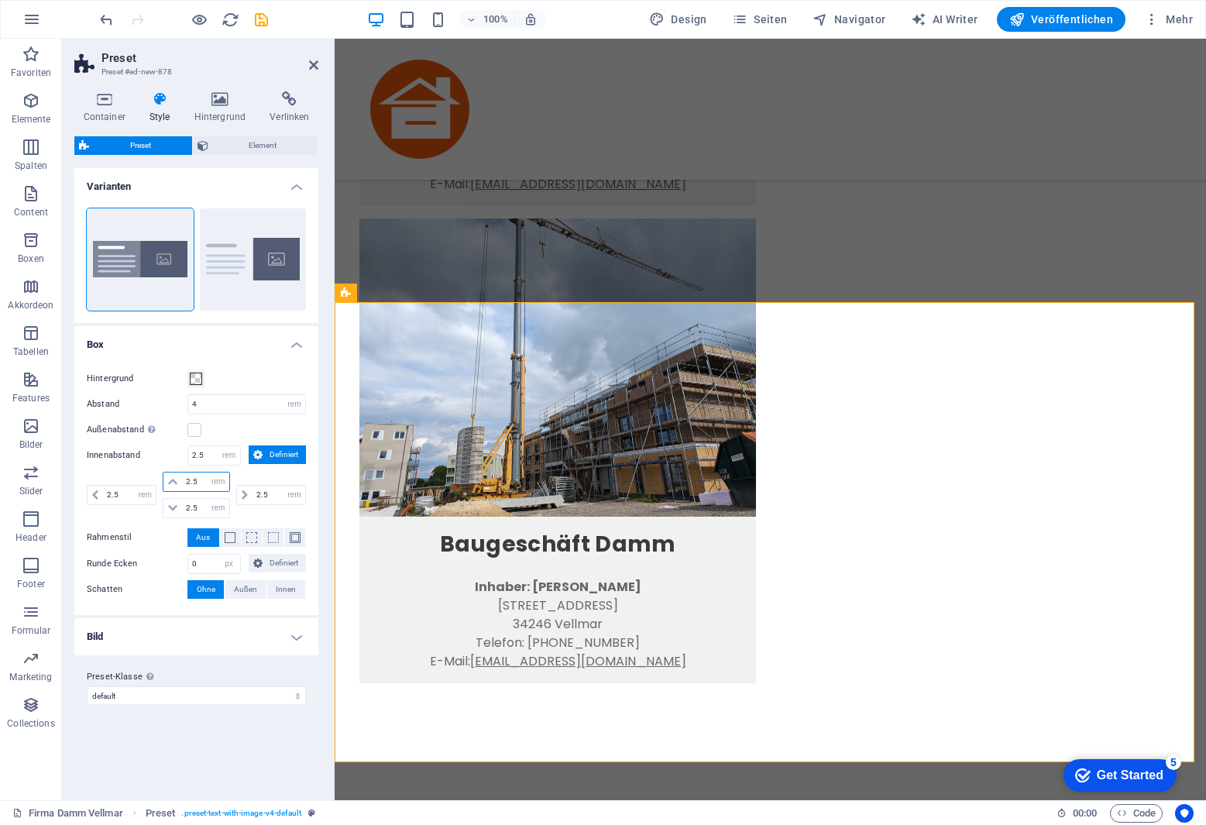
type input "2.5"
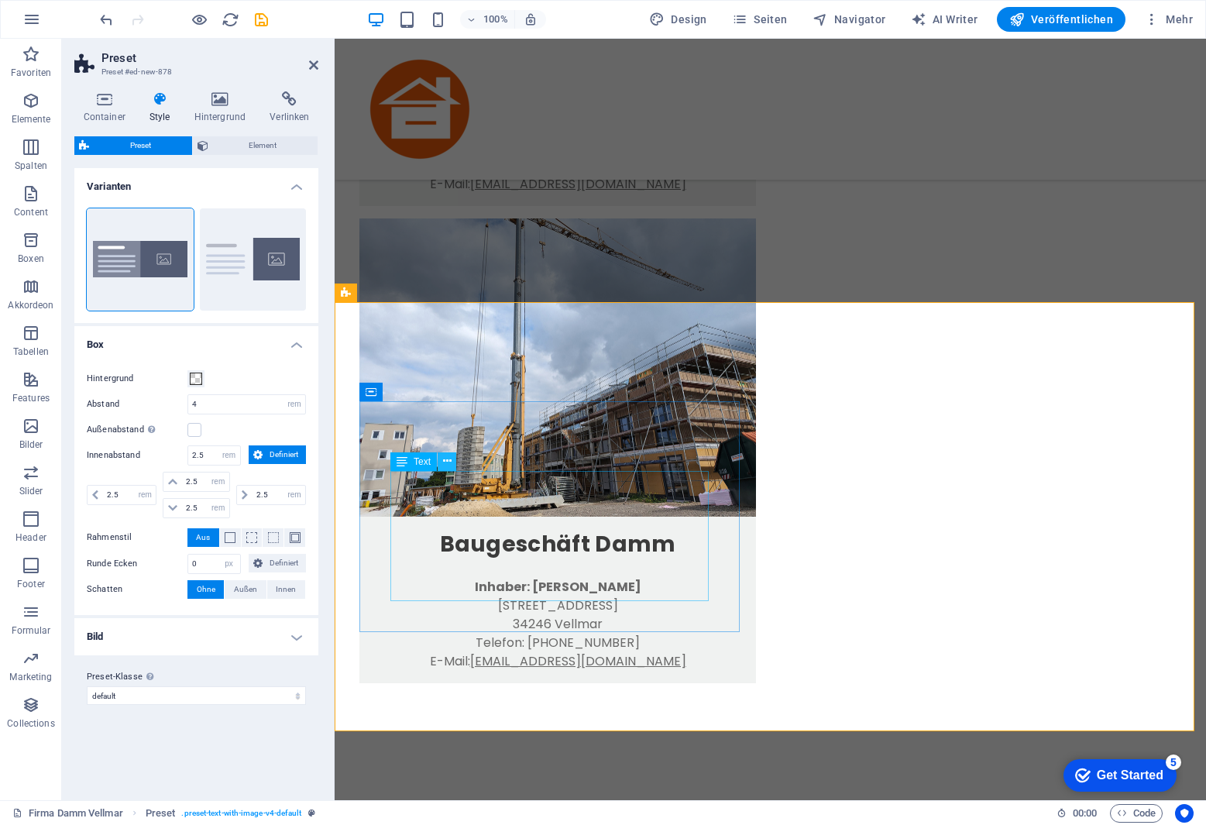
click at [448, 462] on icon at bounding box center [447, 461] width 9 height 16
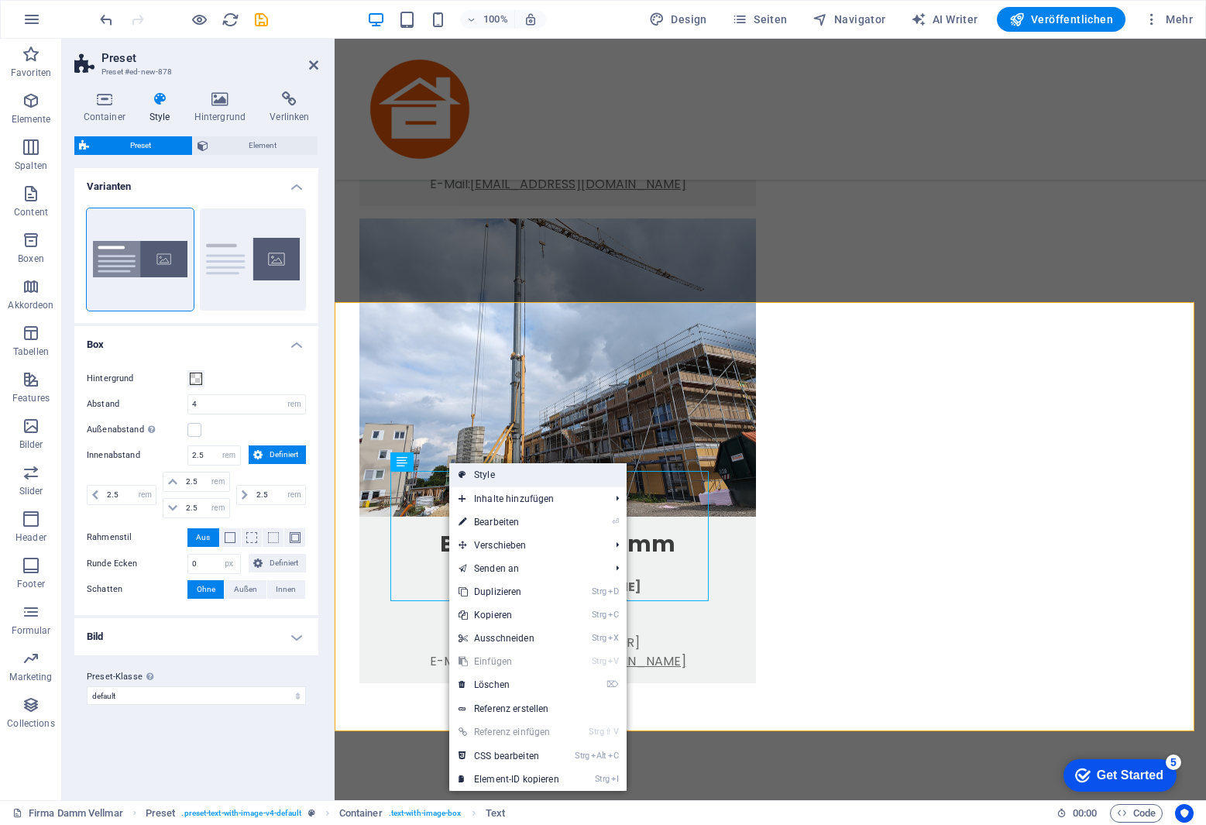
click at [480, 477] on link "Style" at bounding box center [537, 474] width 177 height 23
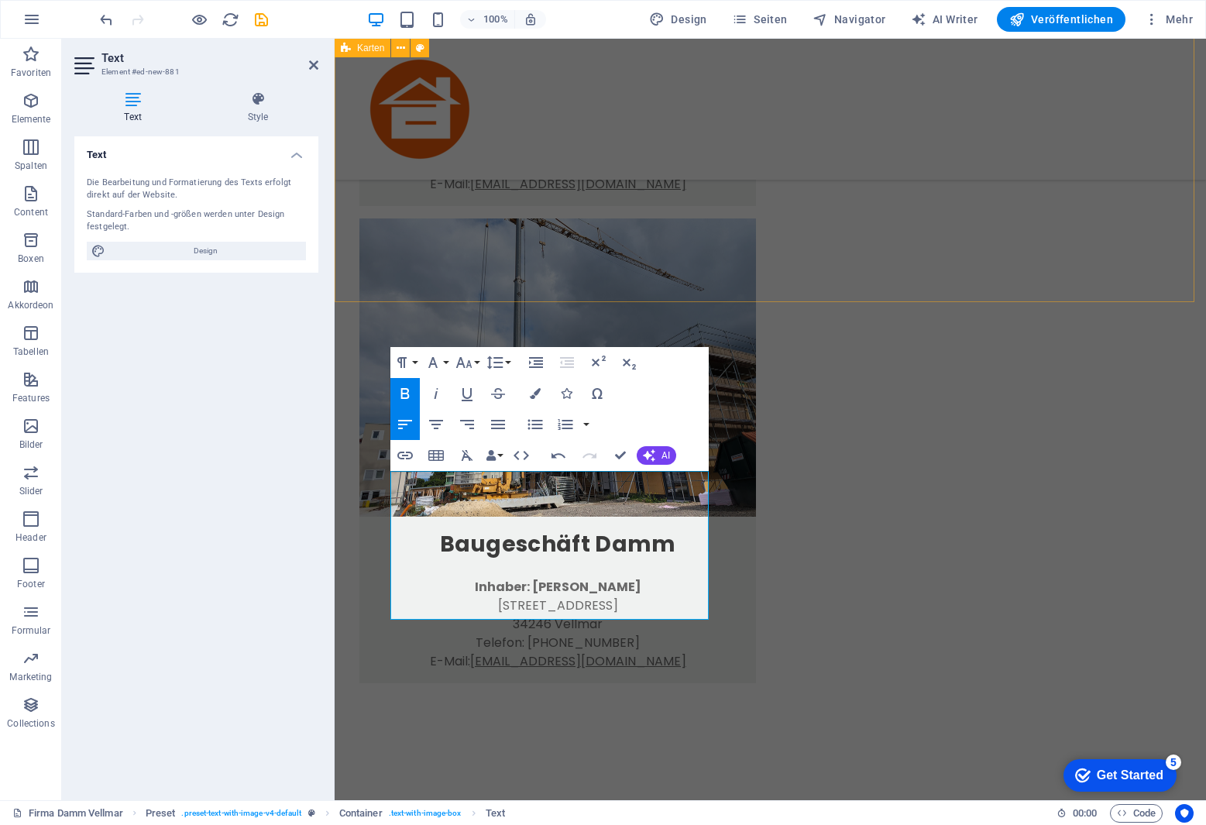
click at [587, 272] on div "Damm-Bau GmbH Inhaber: [PERSON_NAME][GEOGRAPHIC_DATA][STREET_ADDRESS] Telefon: …" at bounding box center [771, 141] width 872 height 1282
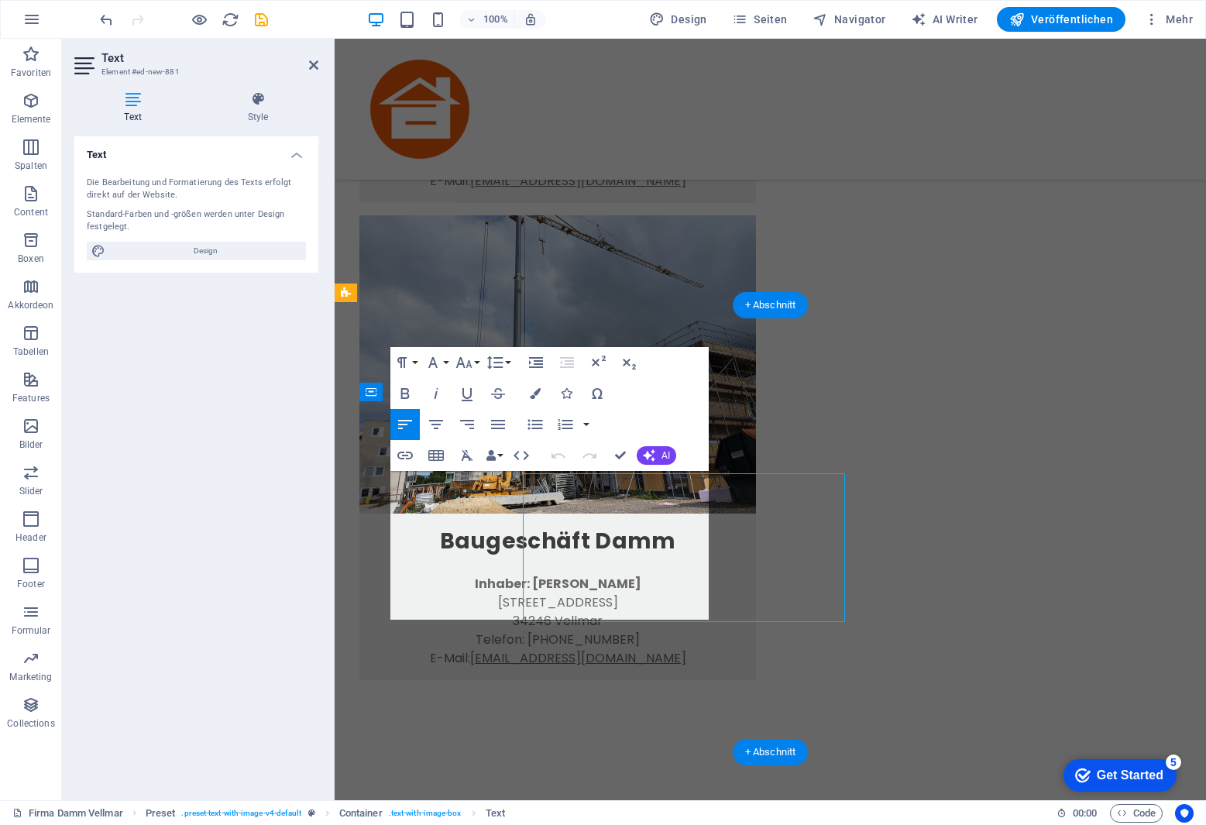
scroll to position [538, 0]
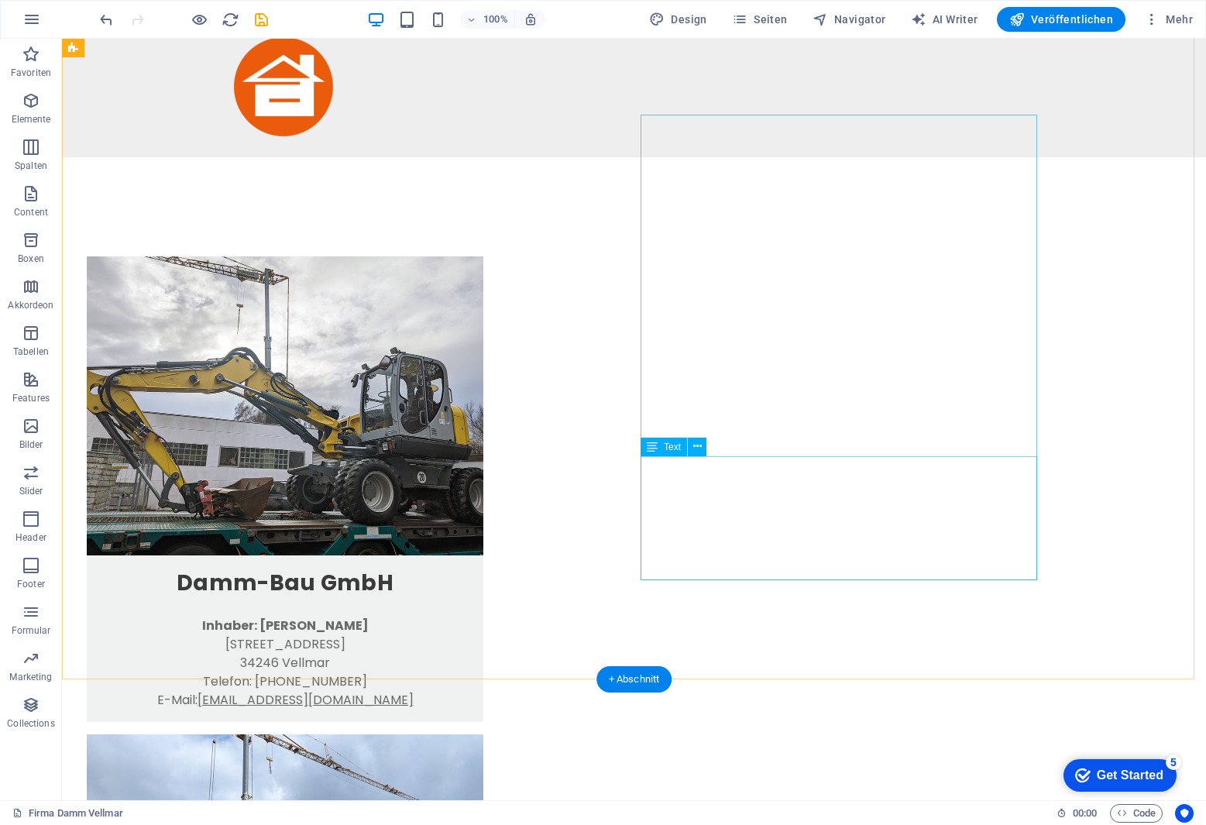
scroll to position [0, 0]
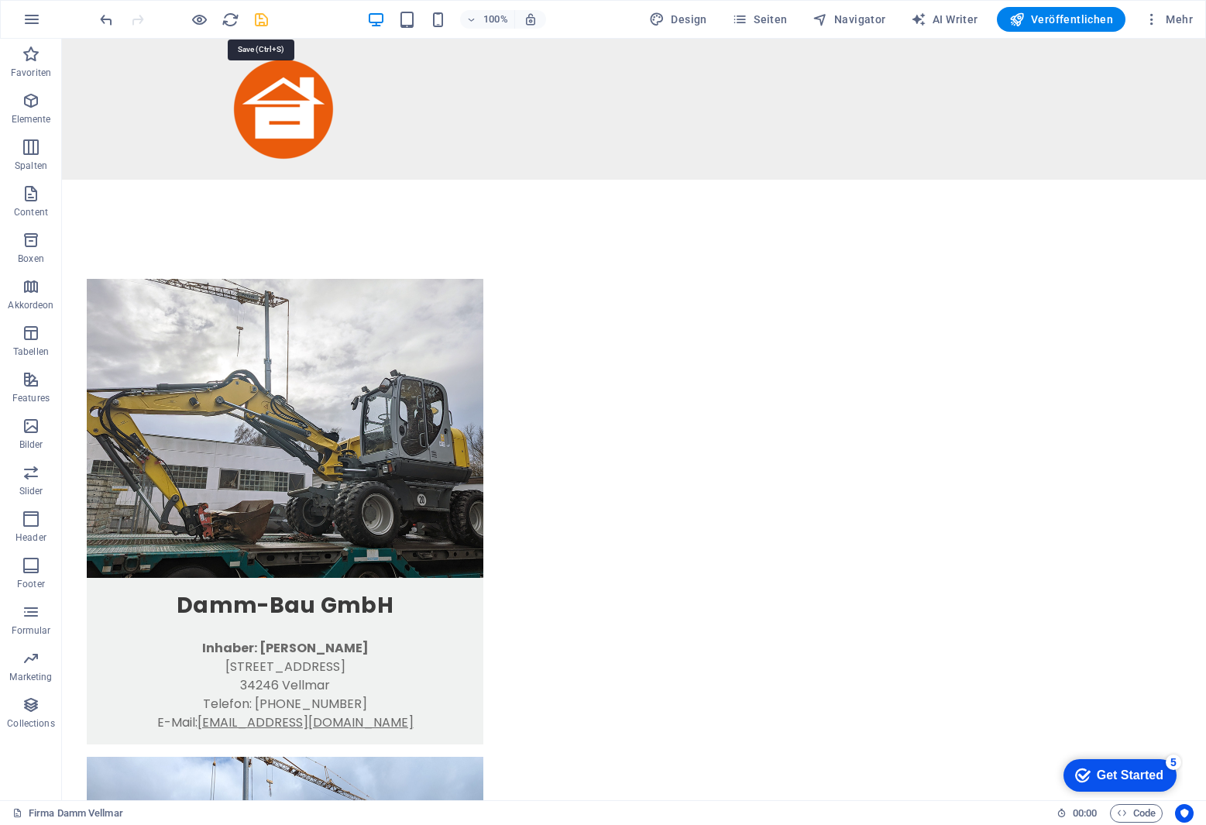
click at [260, 22] on icon "save" at bounding box center [262, 20] width 18 height 18
click at [127, 171] on icon at bounding box center [128, 171] width 9 height 16
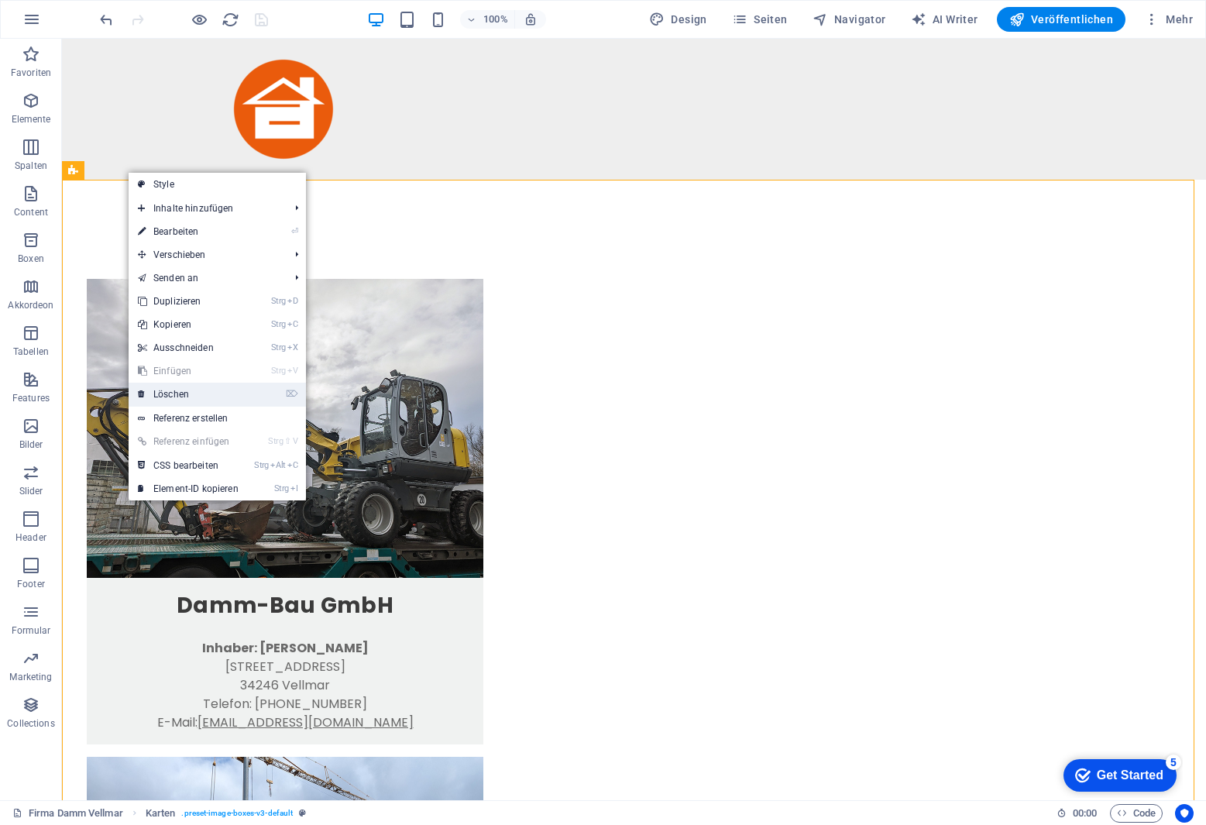
click at [214, 390] on link "⌦ Löschen" at bounding box center [188, 394] width 119 height 23
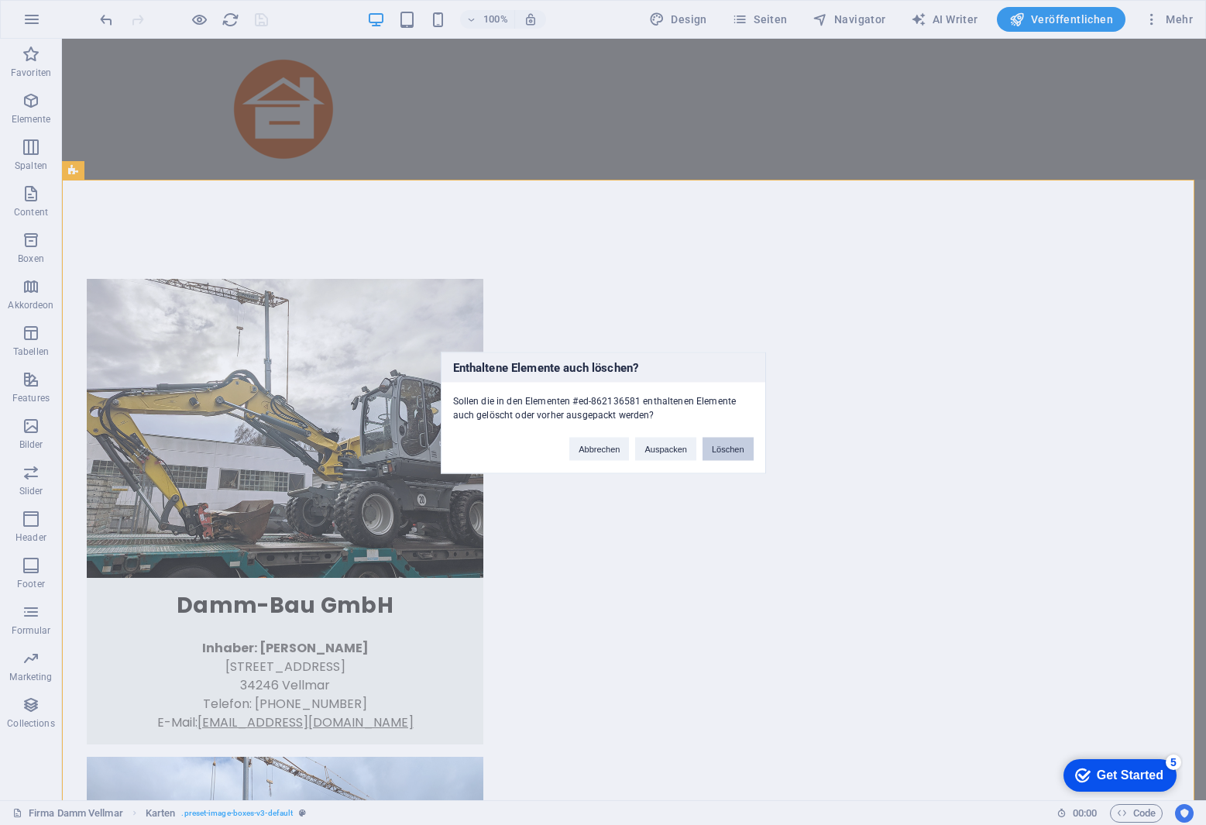
click at [735, 449] on button "Löschen" at bounding box center [728, 448] width 51 height 23
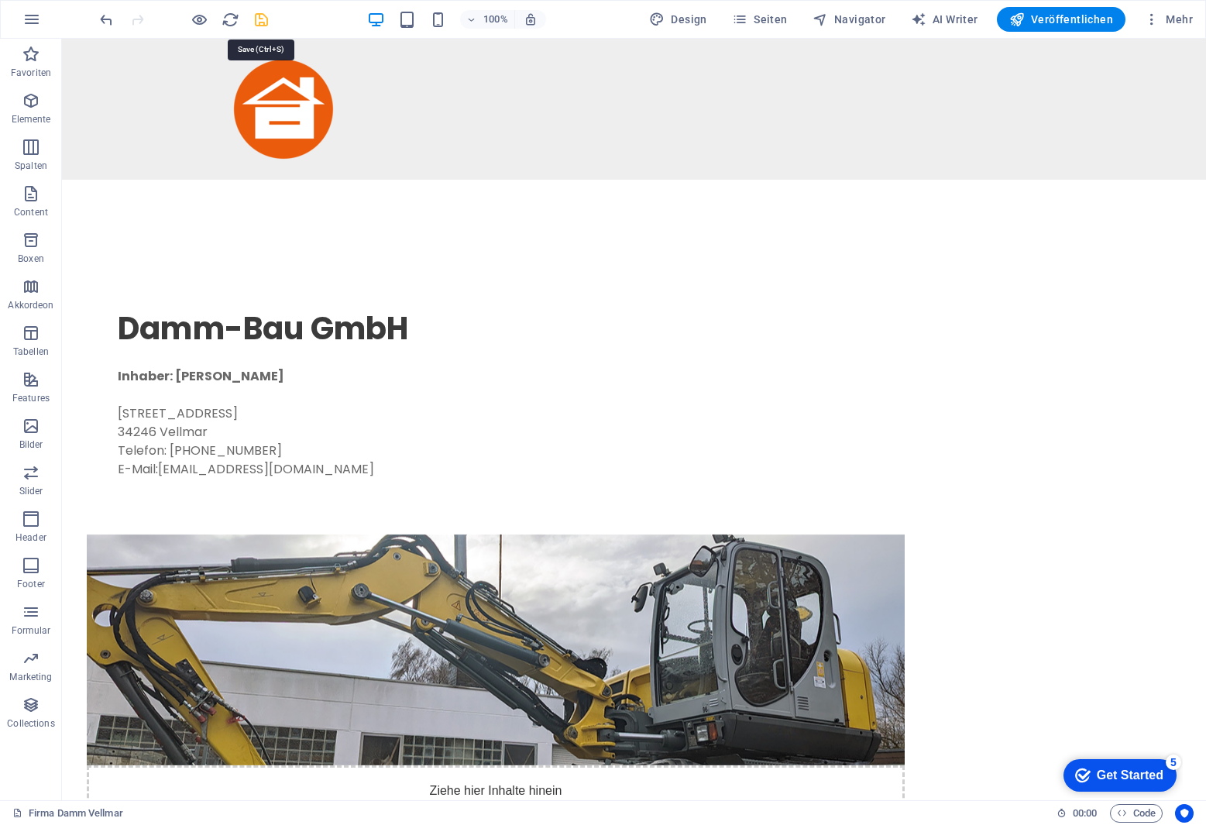
click at [265, 22] on icon "save" at bounding box center [262, 20] width 18 height 18
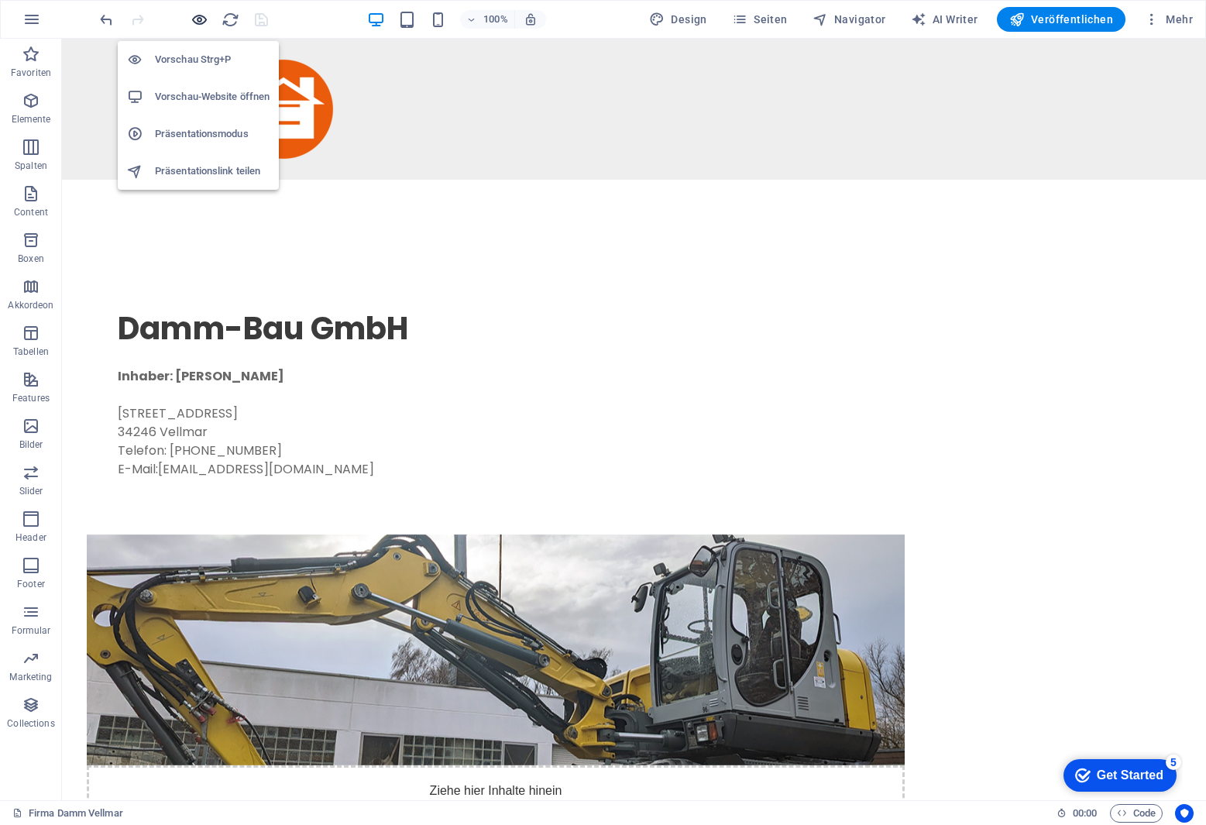
click at [201, 16] on icon "button" at bounding box center [200, 20] width 18 height 18
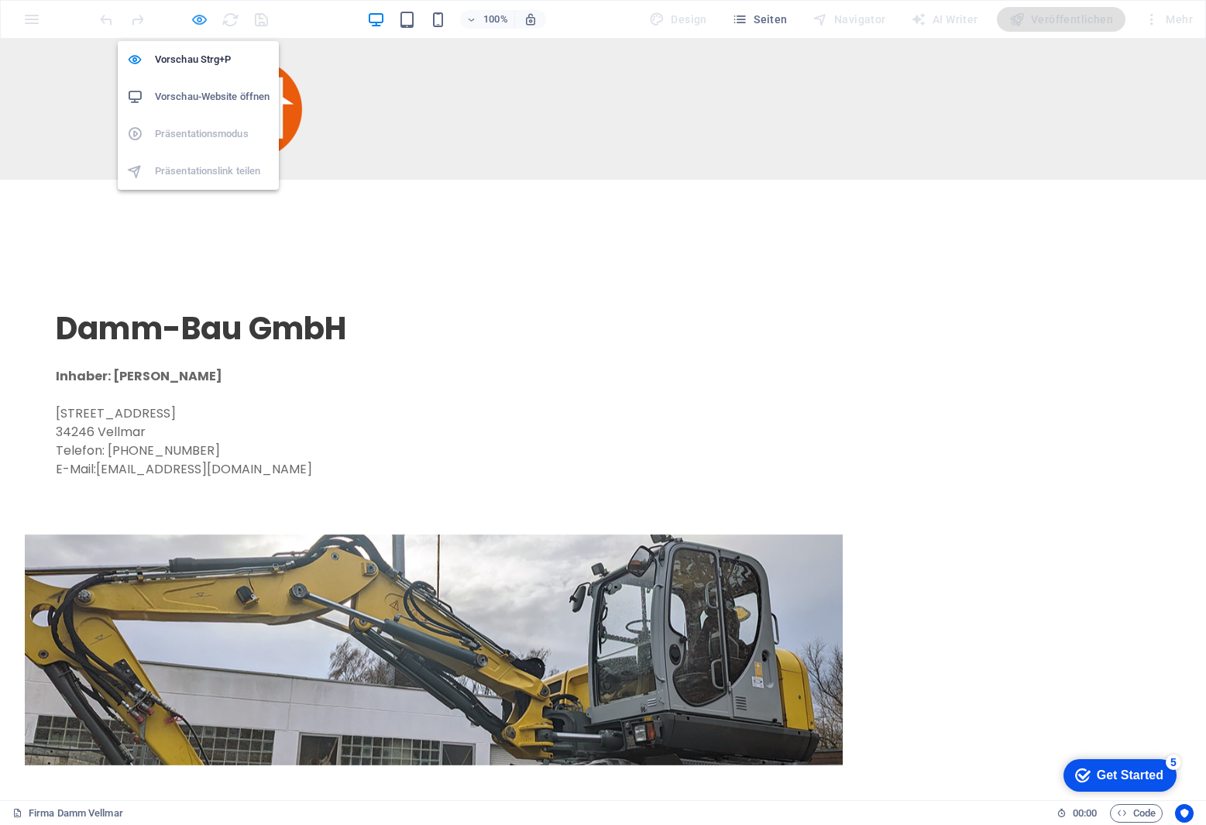
click at [198, 21] on icon "button" at bounding box center [200, 20] width 18 height 18
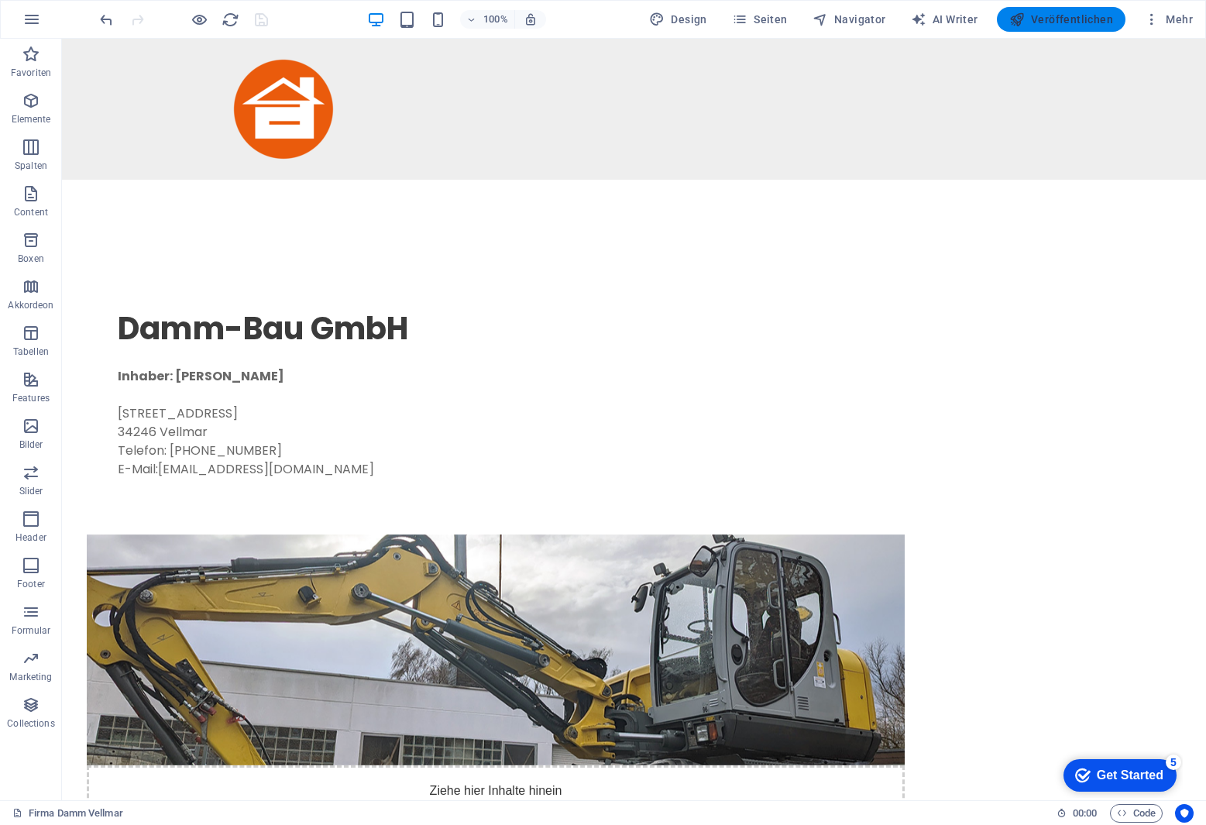
click at [1085, 20] on span "Veröffentlichen" at bounding box center [1061, 19] width 104 height 15
